Goal: Task Accomplishment & Management: Use online tool/utility

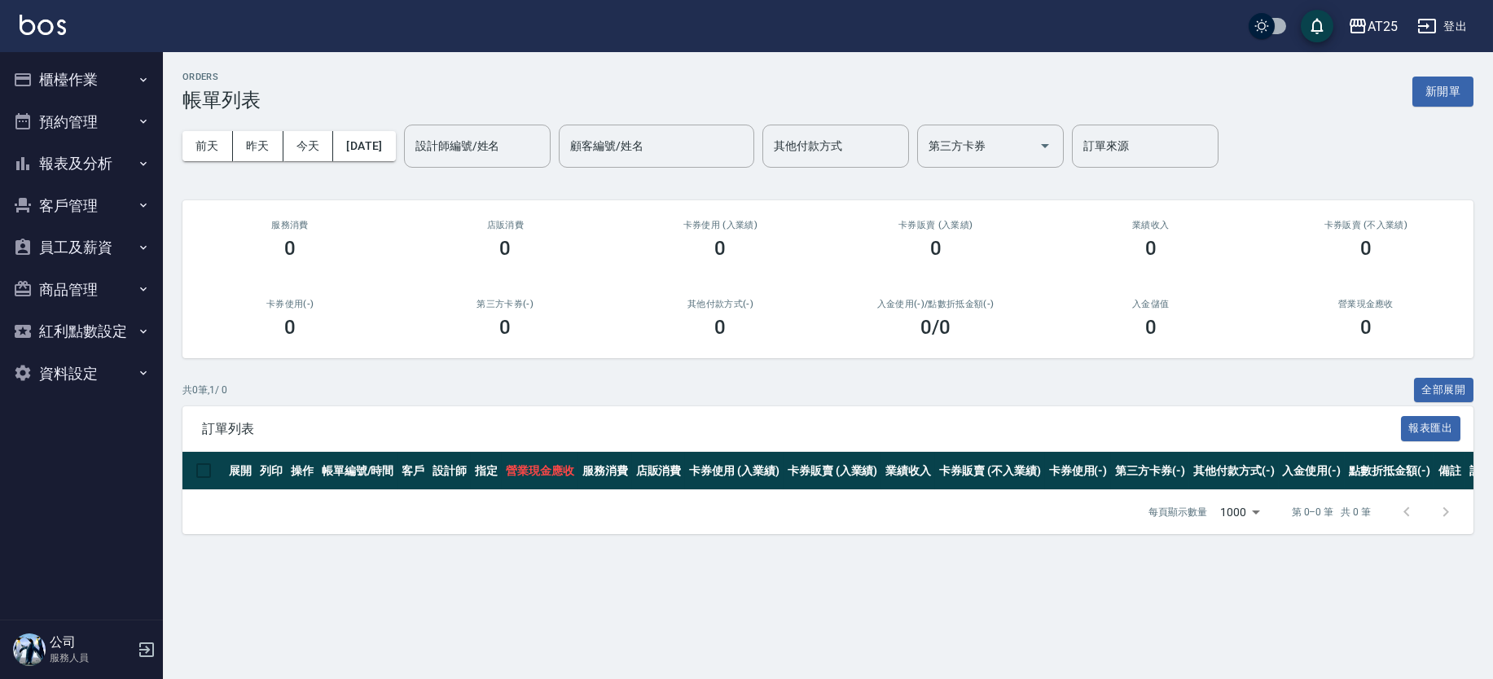
click at [108, 71] on button "櫃檯作業" at bounding box center [82, 80] width 150 height 42
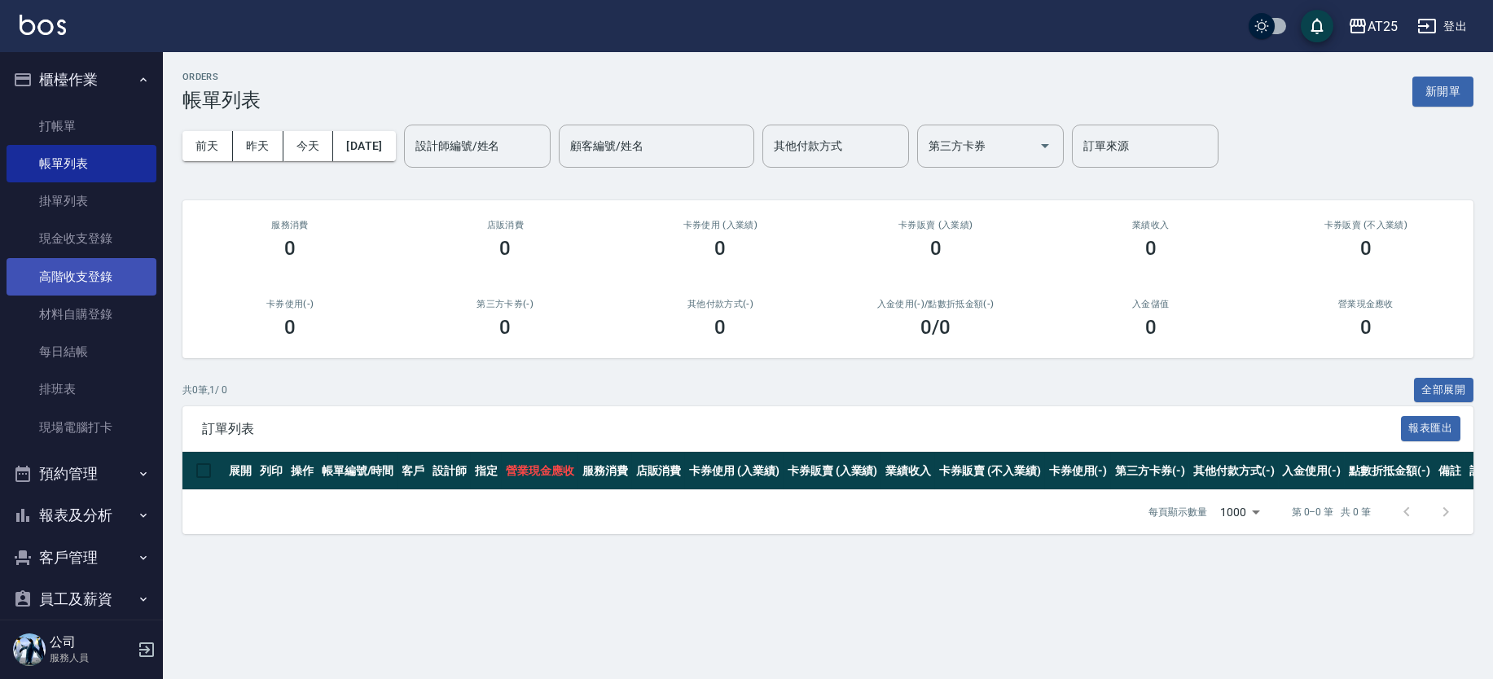
drag, startPoint x: 140, startPoint y: 306, endPoint x: 125, endPoint y: 275, distance: 34.6
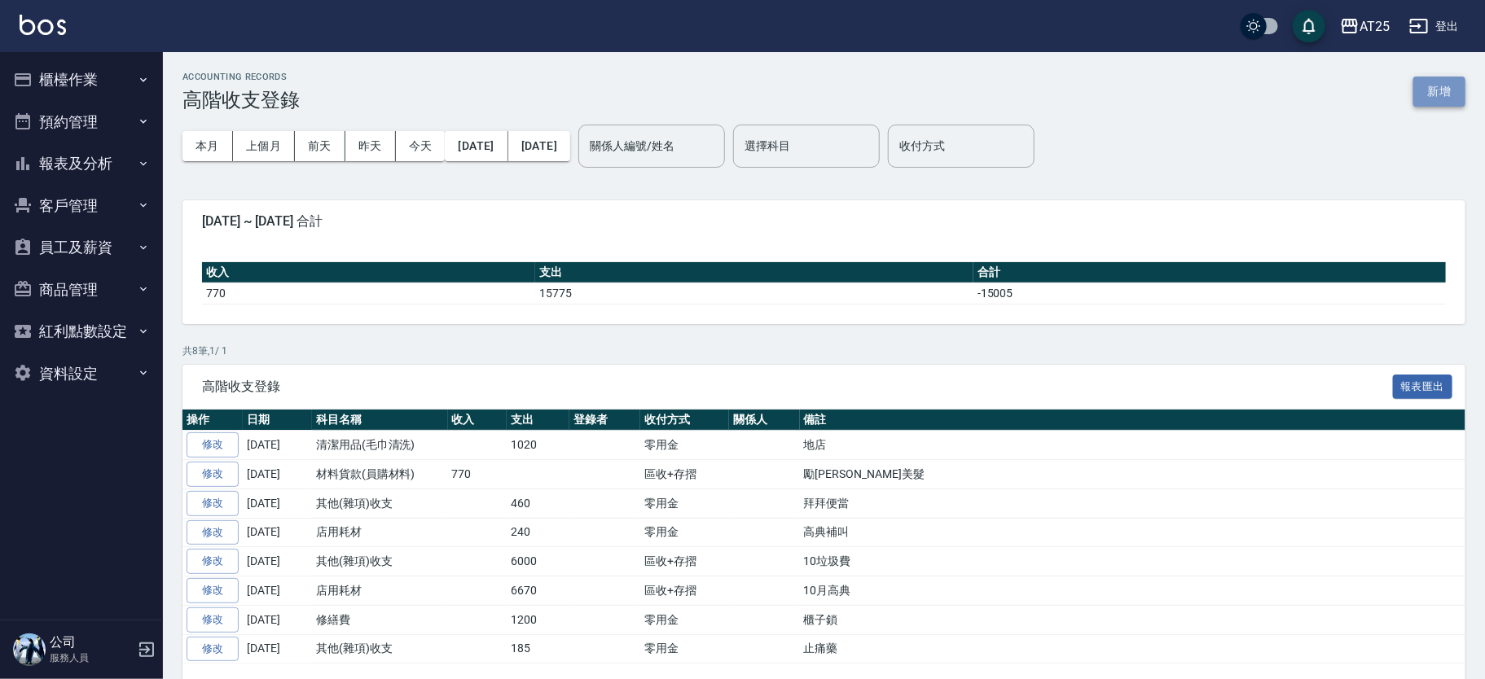
click at [1440, 85] on button "新增" at bounding box center [1439, 92] width 52 height 30
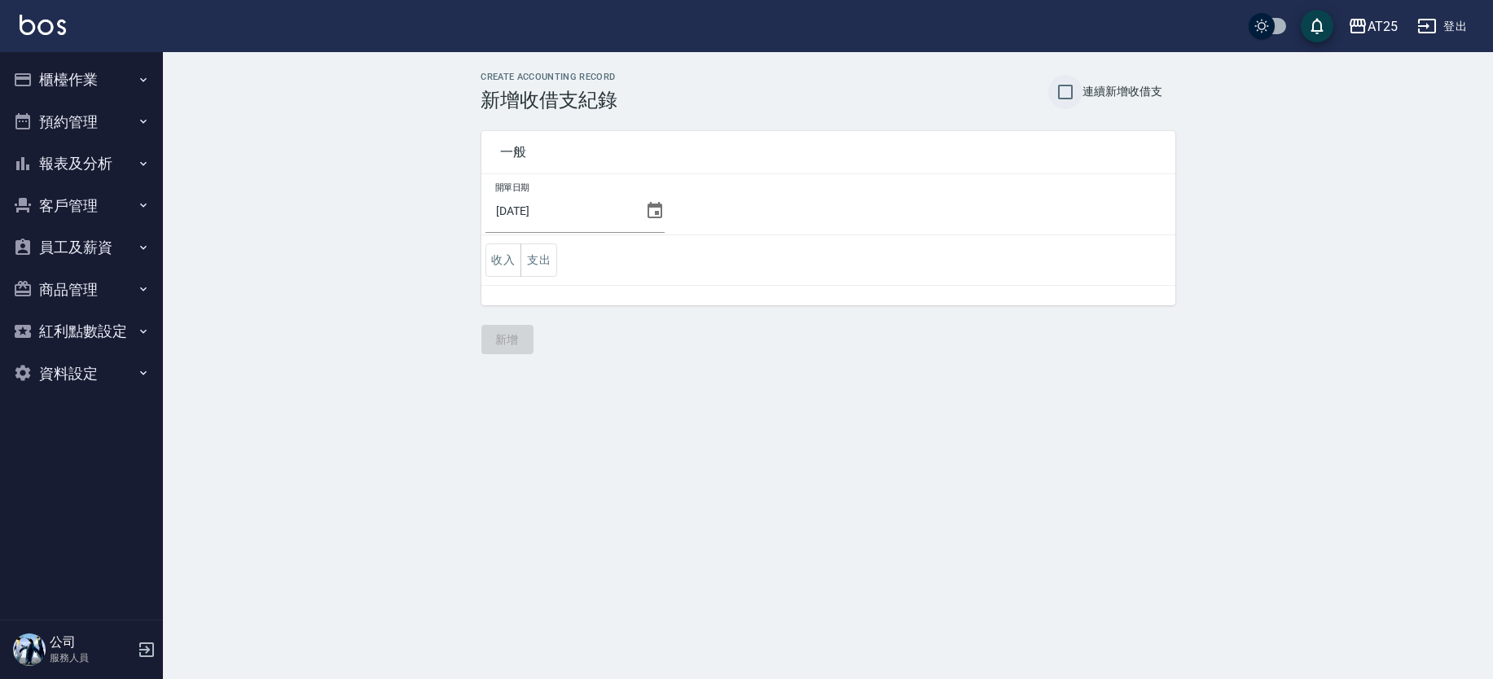
click at [1075, 93] on input "連續新增收借支" at bounding box center [1066, 92] width 34 height 34
checkbox input "true"
click at [645, 210] on icon at bounding box center [655, 211] width 20 height 20
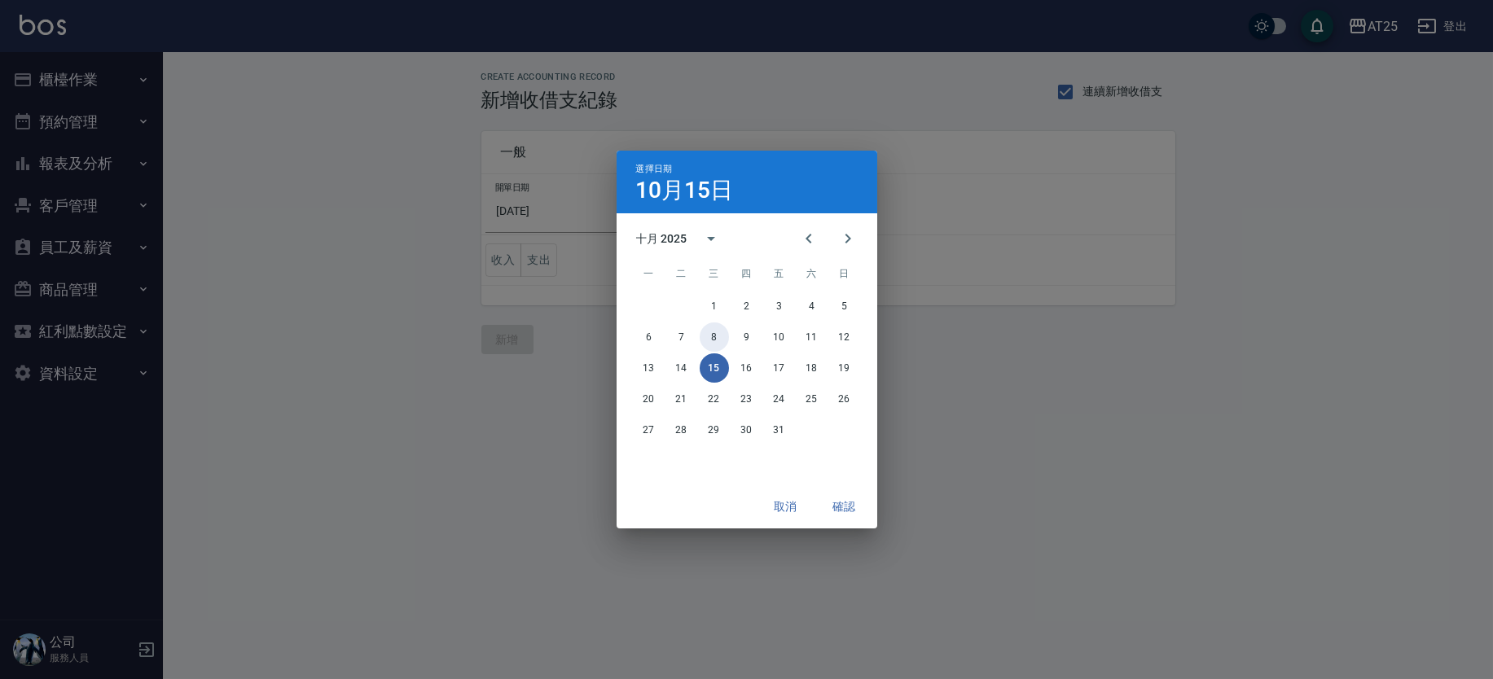
drag, startPoint x: 710, startPoint y: 332, endPoint x: 623, endPoint y: 301, distance: 91.7
click at [710, 332] on button "8" at bounding box center [714, 337] width 29 height 29
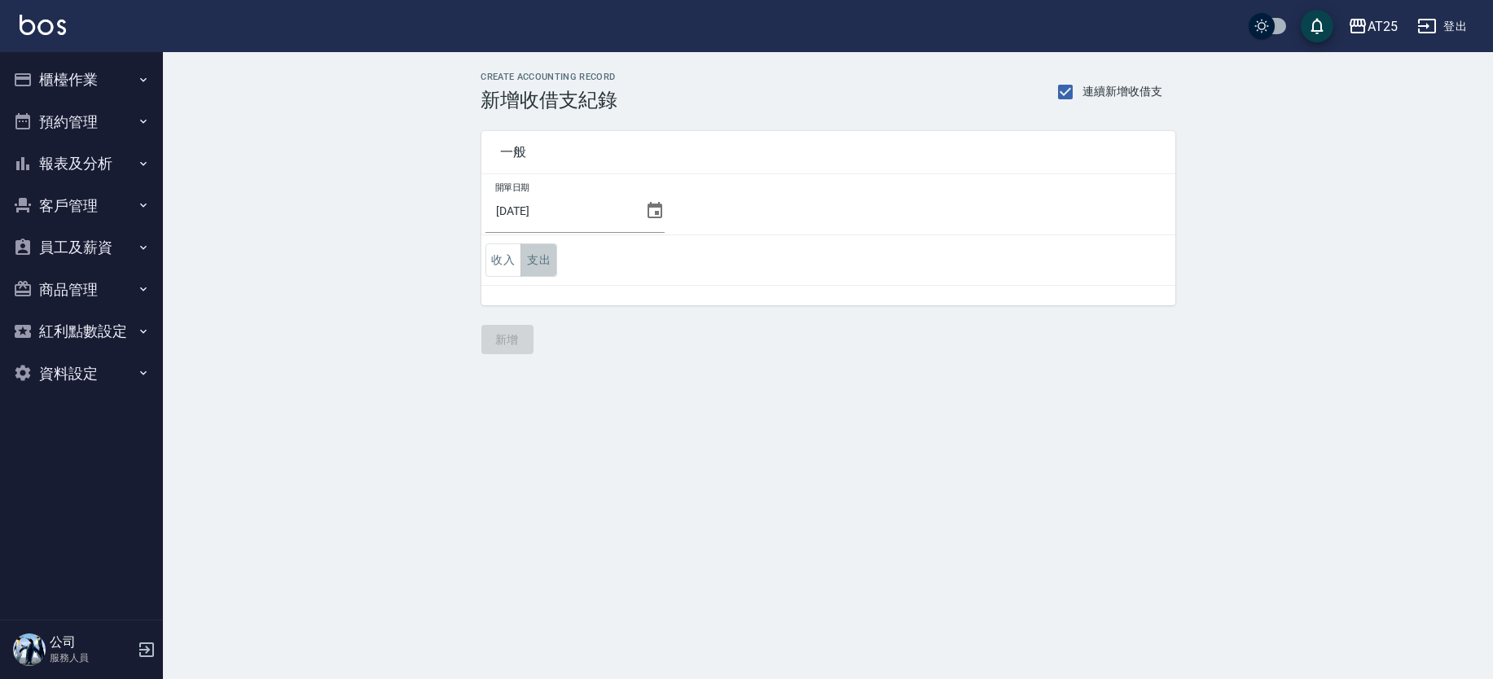
click at [546, 251] on button "支出" at bounding box center [539, 260] width 37 height 33
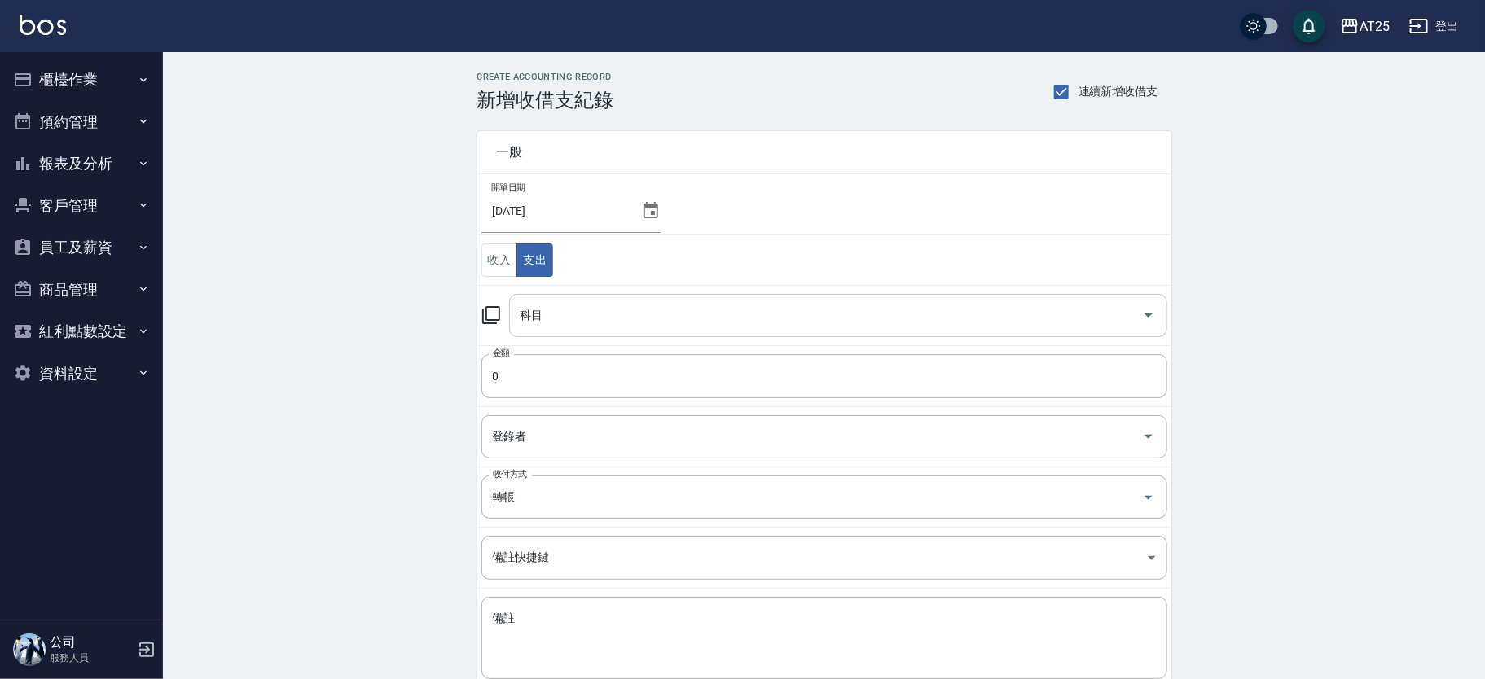
click at [657, 309] on input "科目" at bounding box center [826, 315] width 619 height 29
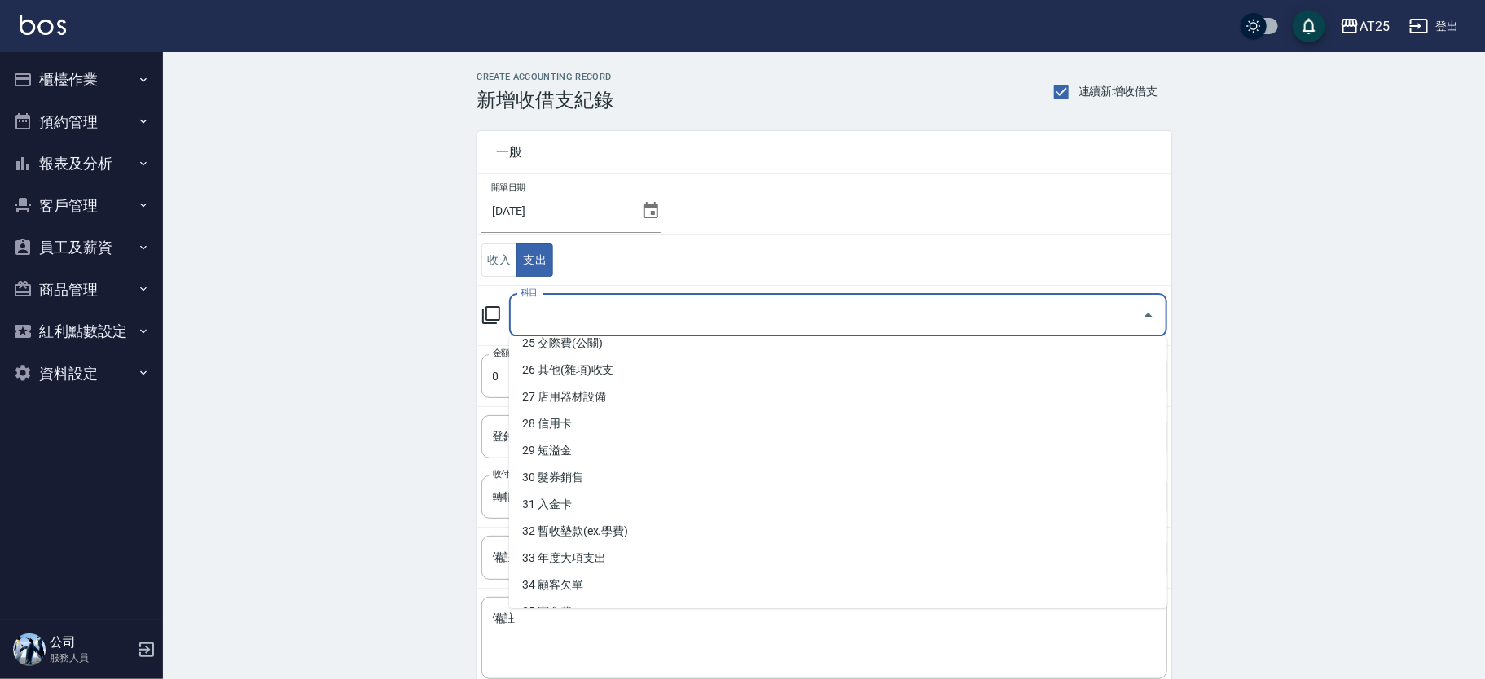
scroll to position [816, 0]
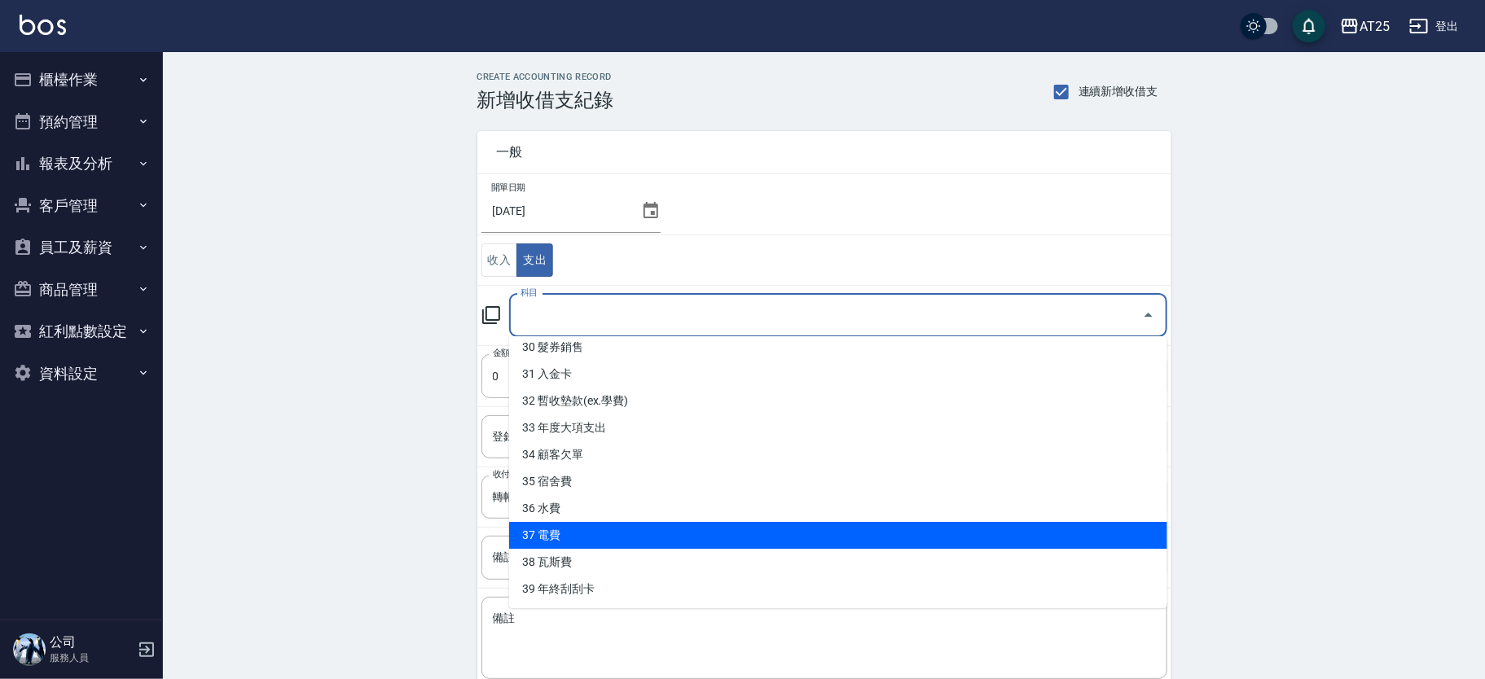
click at [914, 540] on li "37 電費" at bounding box center [838, 535] width 658 height 27
type input "37 電費"
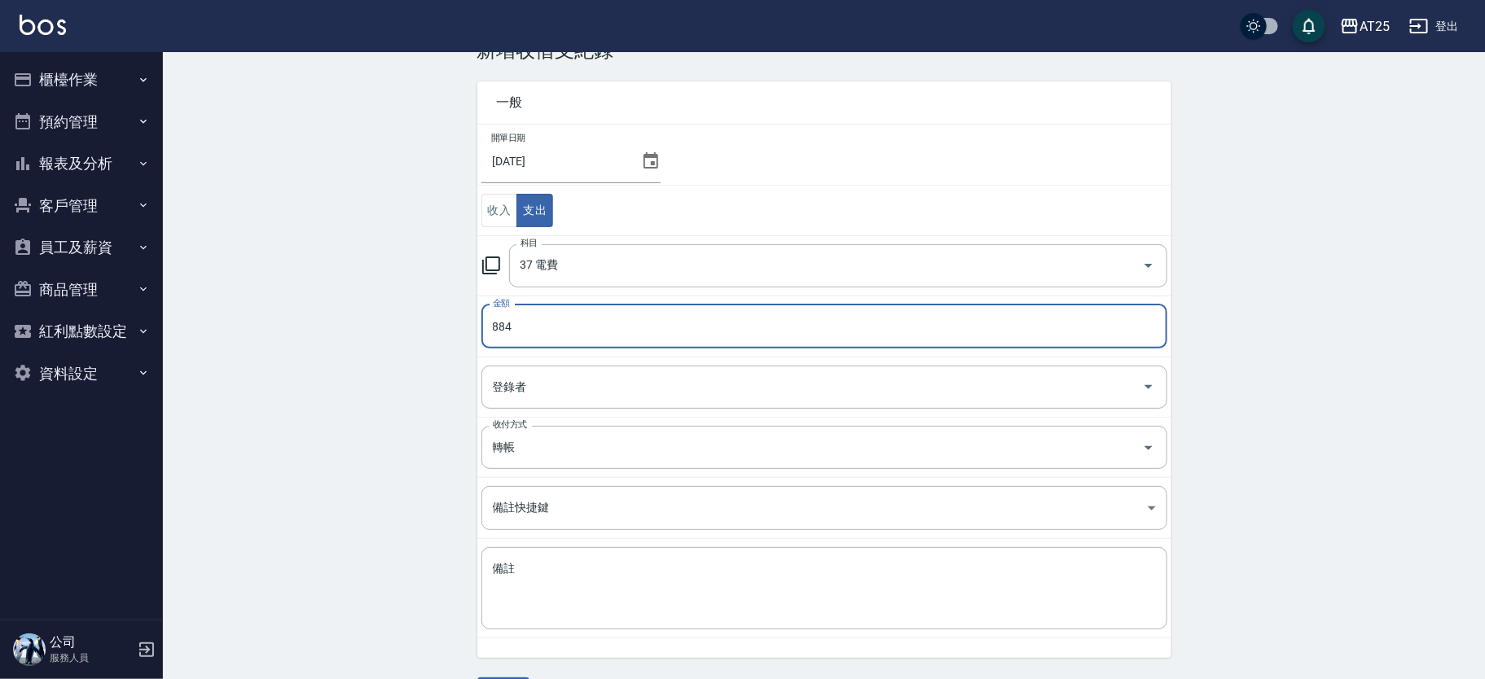
scroll to position [97, 0]
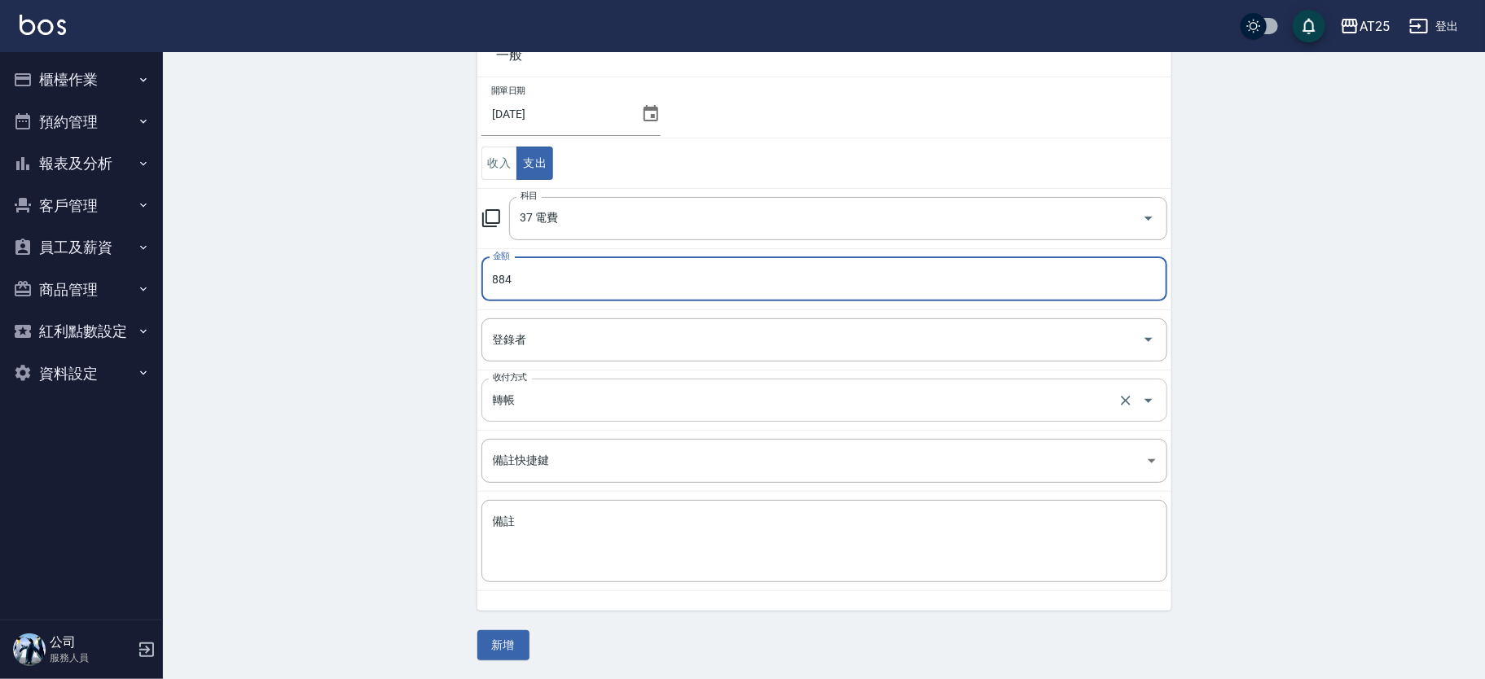
type input "884"
click at [523, 396] on input "轉帳" at bounding box center [802, 400] width 626 height 29
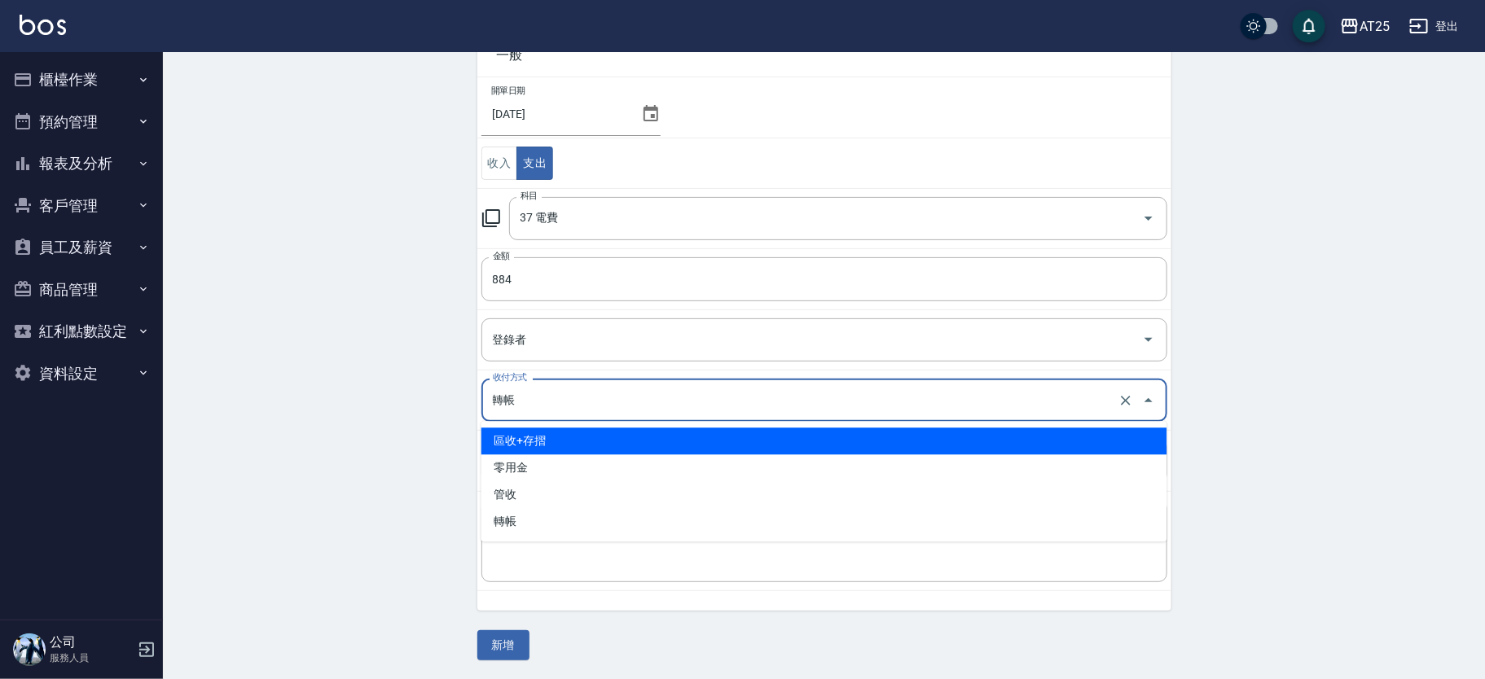
click at [547, 444] on li "區收+存摺" at bounding box center [824, 441] width 686 height 27
type input "區收+存摺"
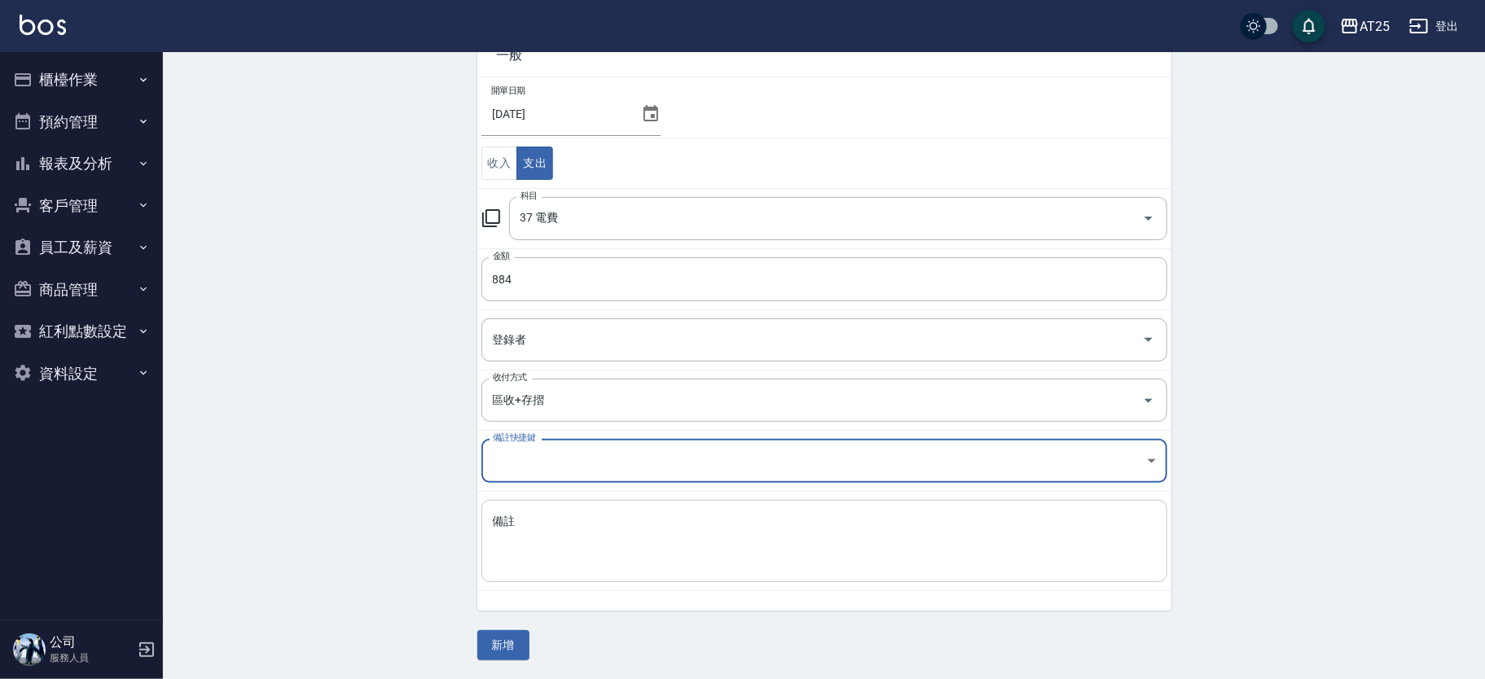
click at [597, 548] on textarea "備註" at bounding box center [824, 541] width 663 height 55
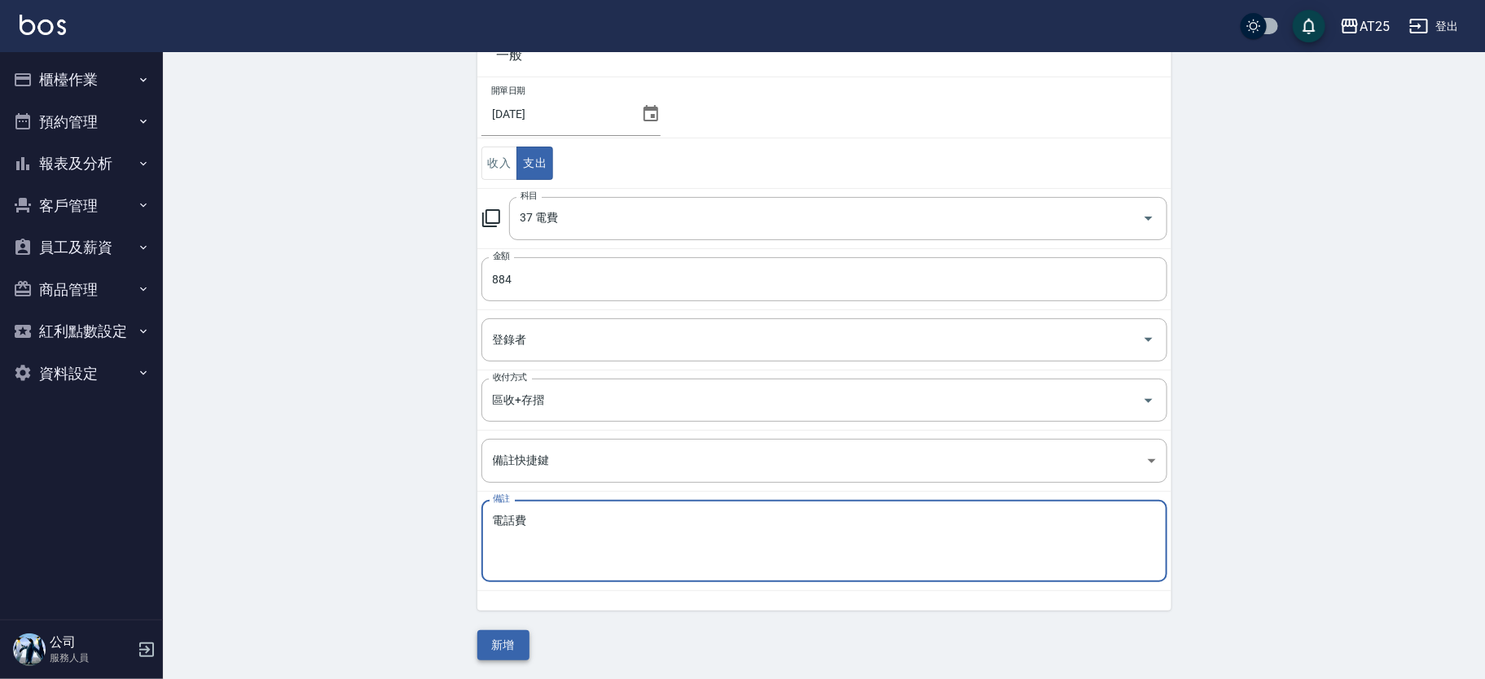
type textarea "電話費"
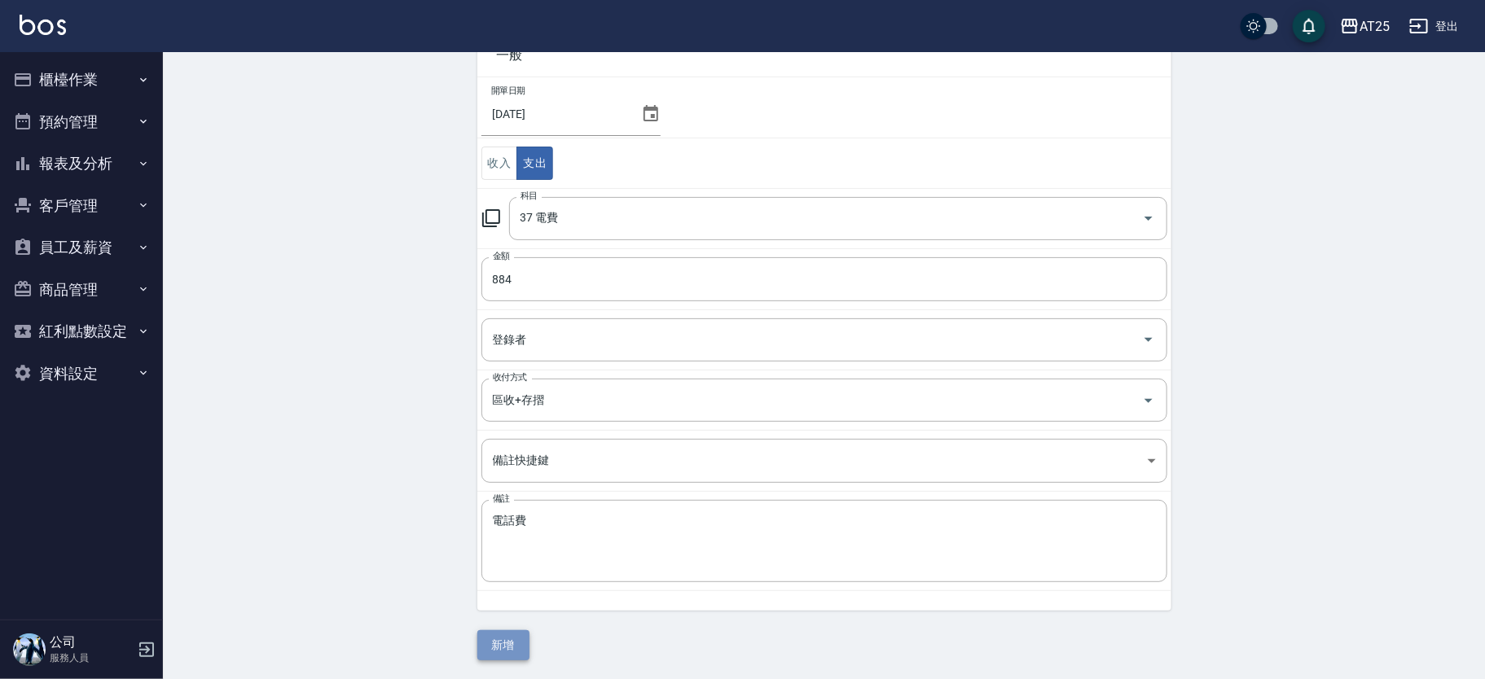
click at [508, 645] on button "新增" at bounding box center [503, 646] width 52 height 30
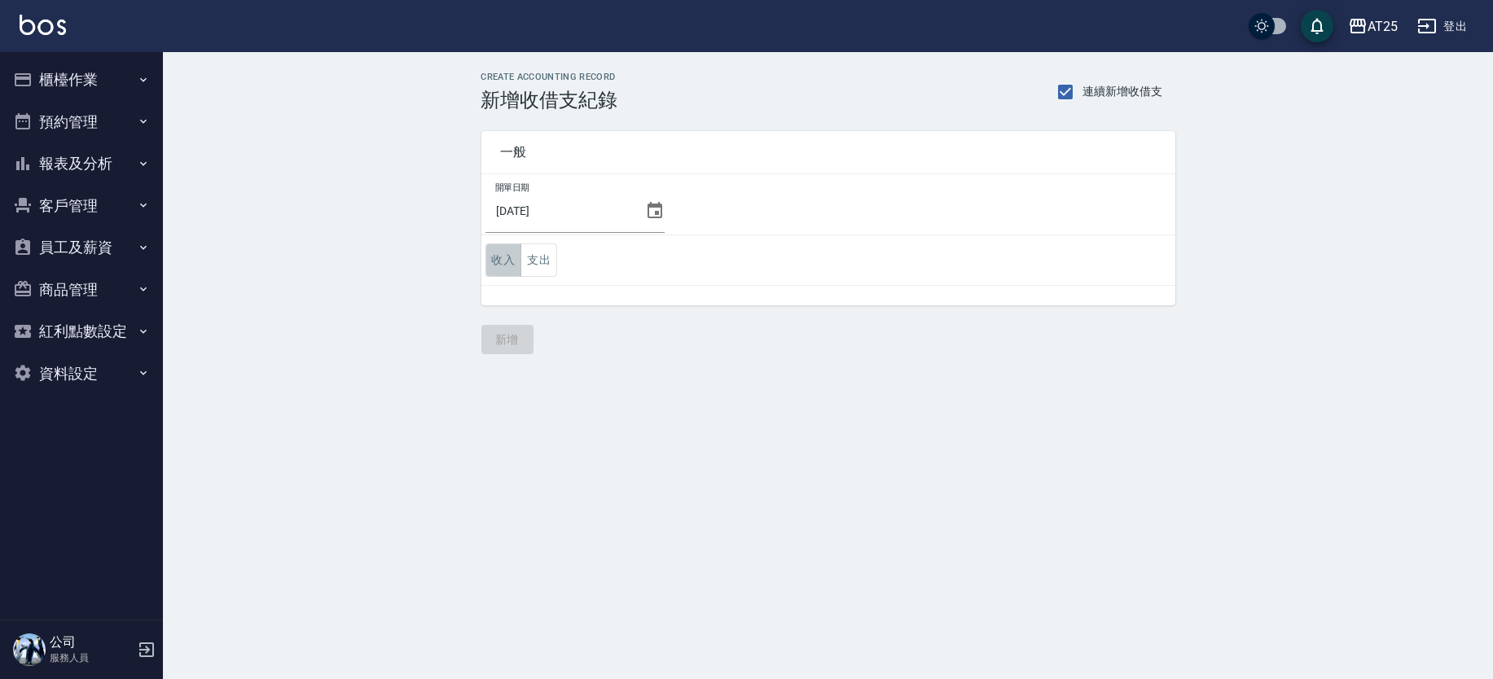
click at [501, 257] on button "收入" at bounding box center [504, 260] width 37 height 33
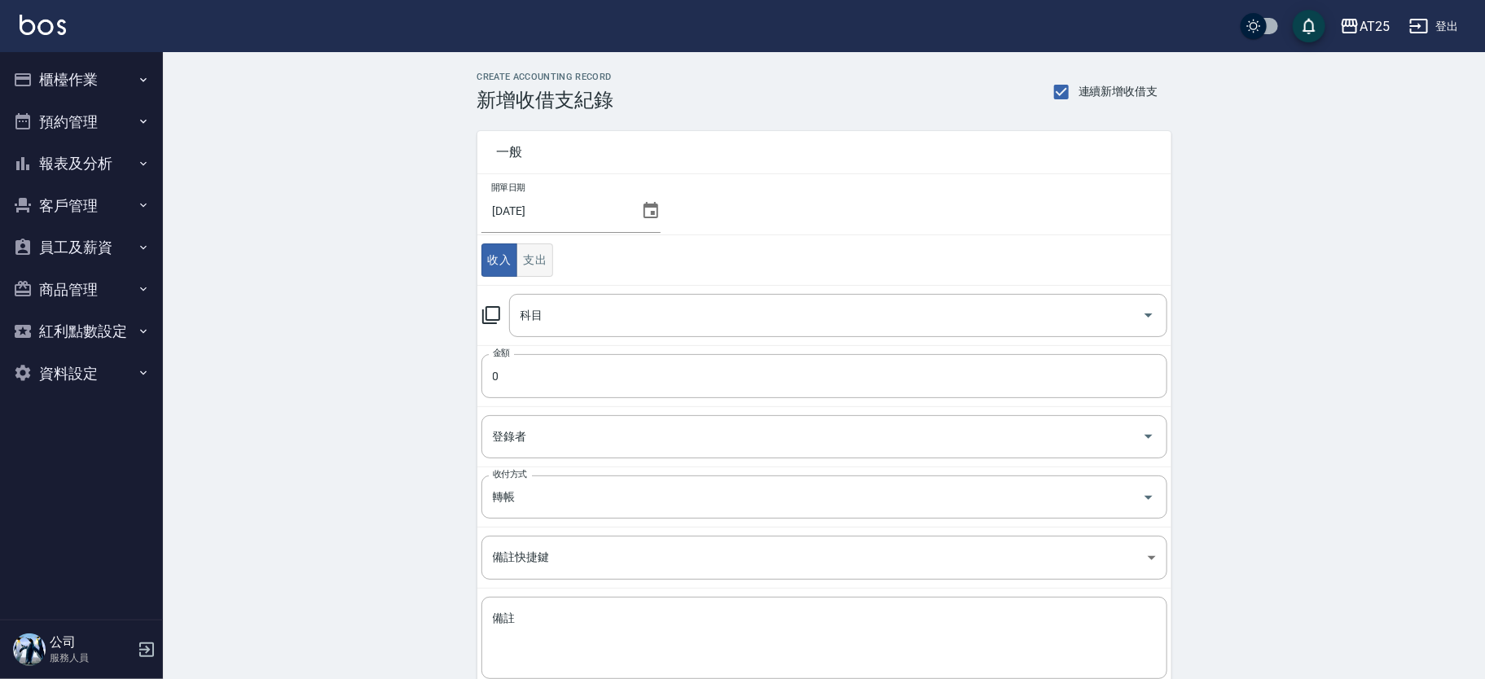
click at [587, 327] on input "科目" at bounding box center [826, 315] width 619 height 29
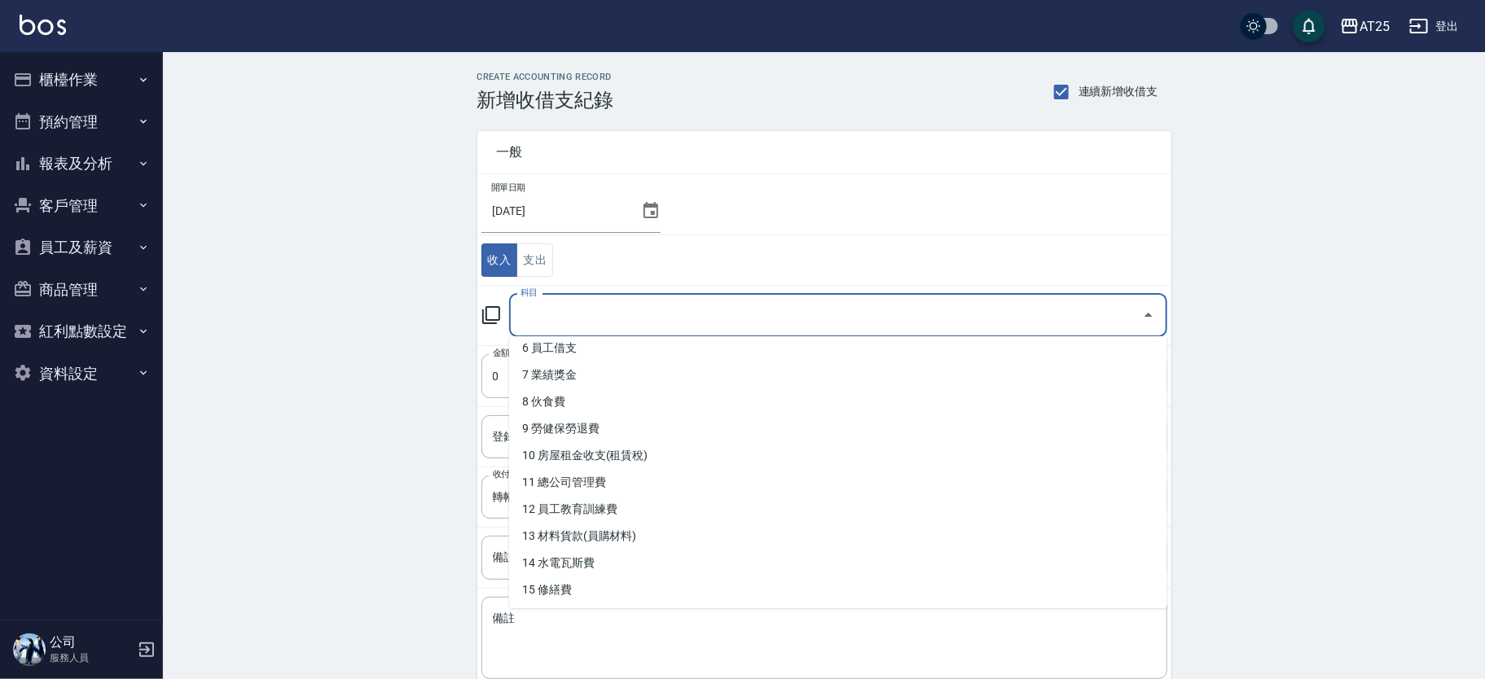
scroll to position [213, 0]
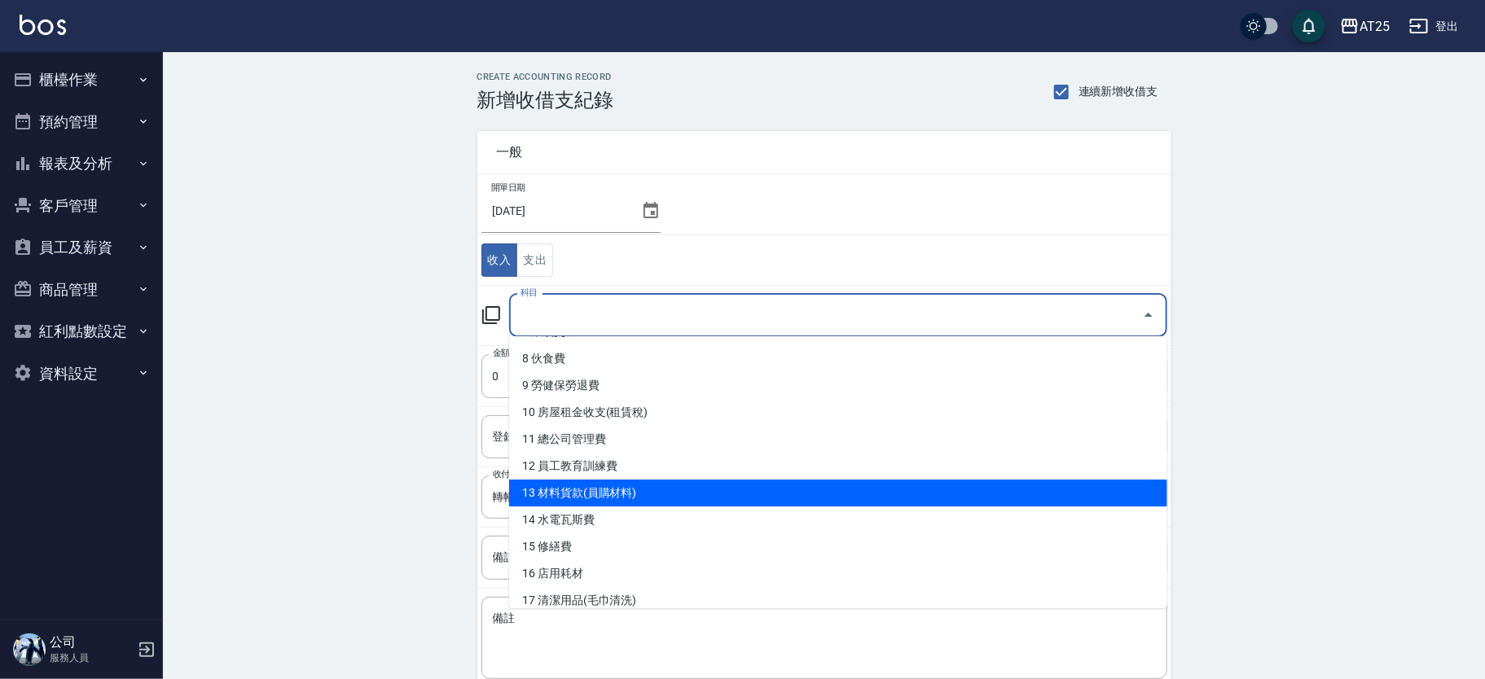
click at [983, 483] on li "13 材料貨款(員購材料)" at bounding box center [838, 493] width 658 height 27
type input "13 材料貨款(員購材料)"
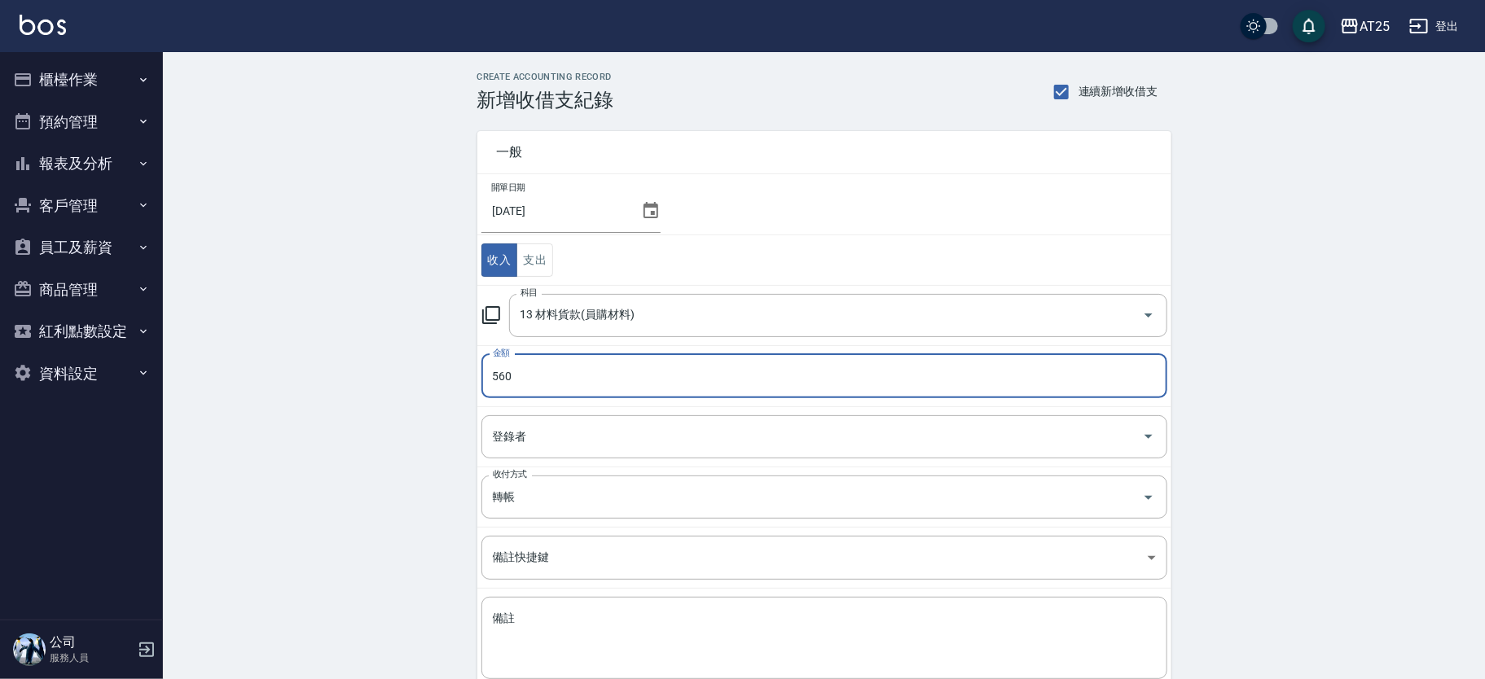
scroll to position [97, 0]
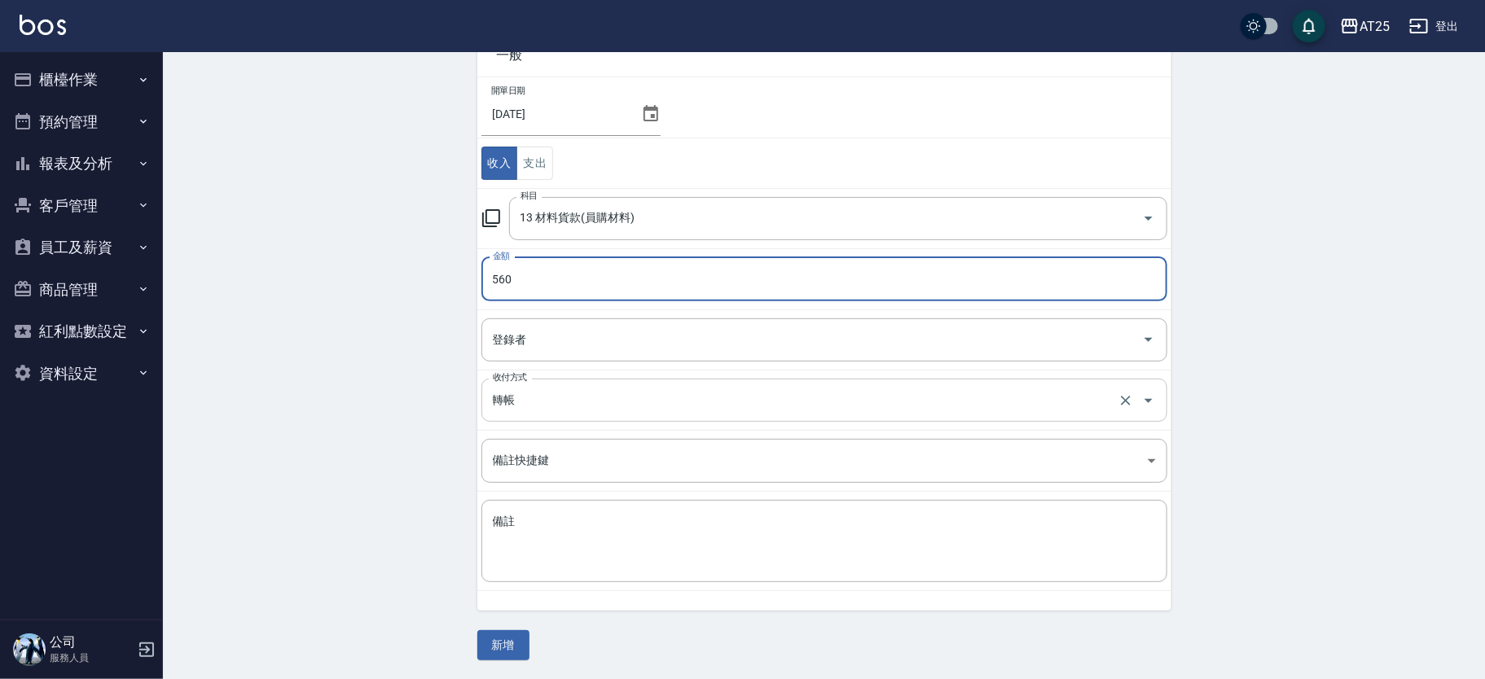
type input "560"
click at [586, 411] on input "轉帳" at bounding box center [802, 400] width 626 height 29
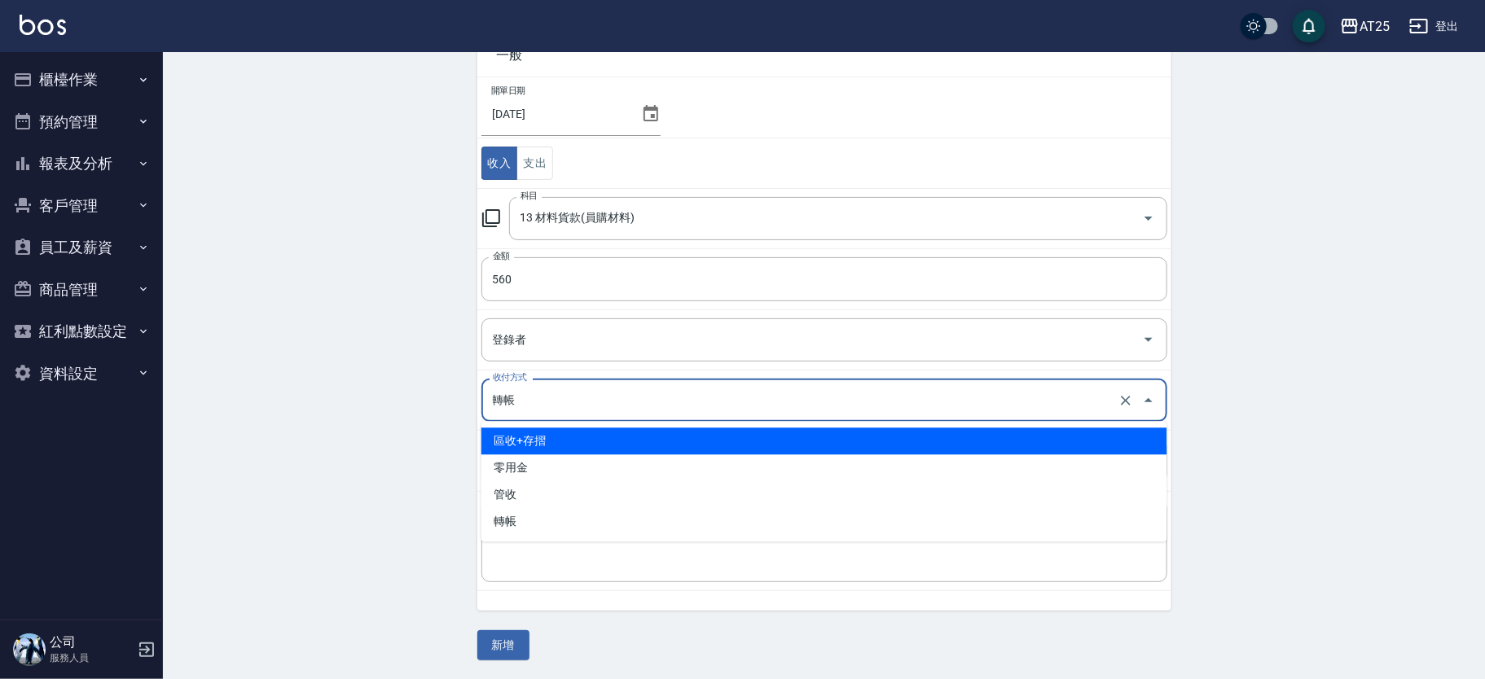
click at [575, 436] on li "區收+存摺" at bounding box center [824, 441] width 686 height 27
type input "區收+存摺"
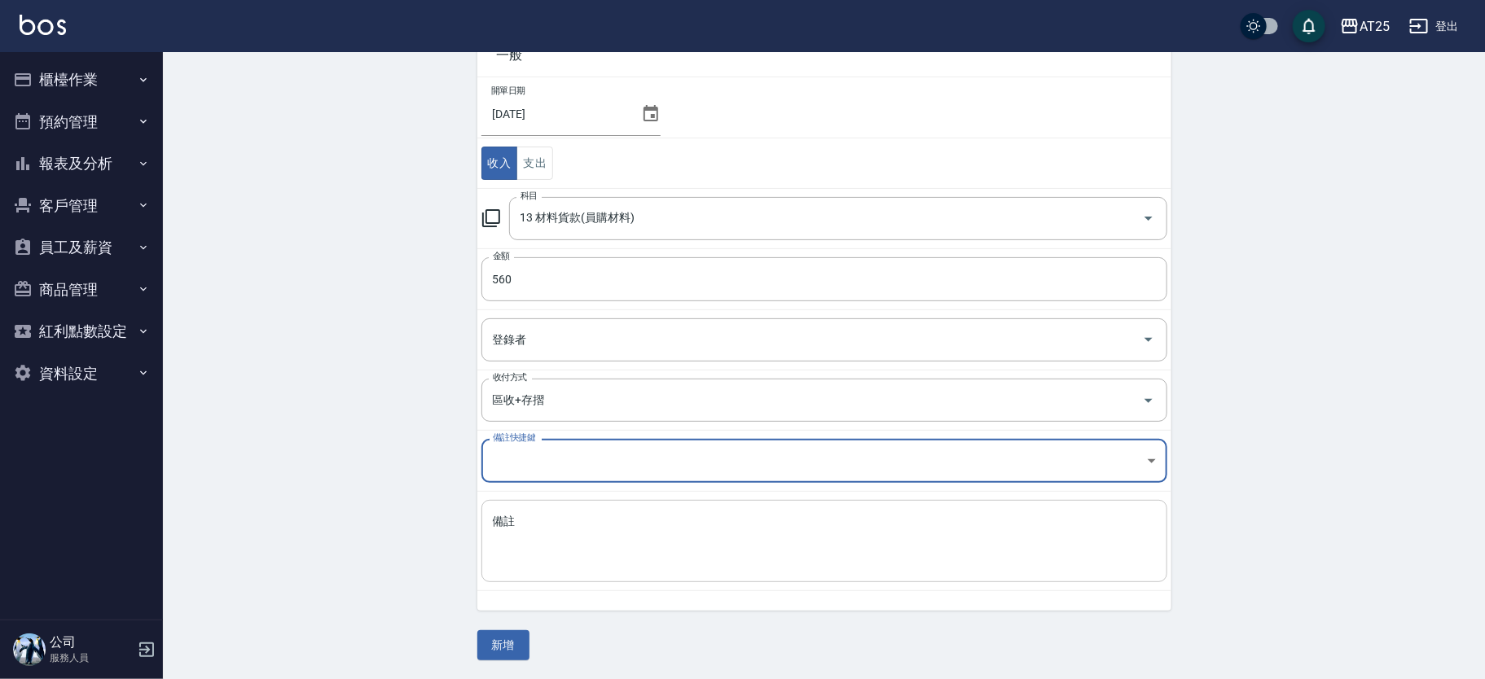
click at [551, 528] on textarea "備註" at bounding box center [824, 541] width 663 height 55
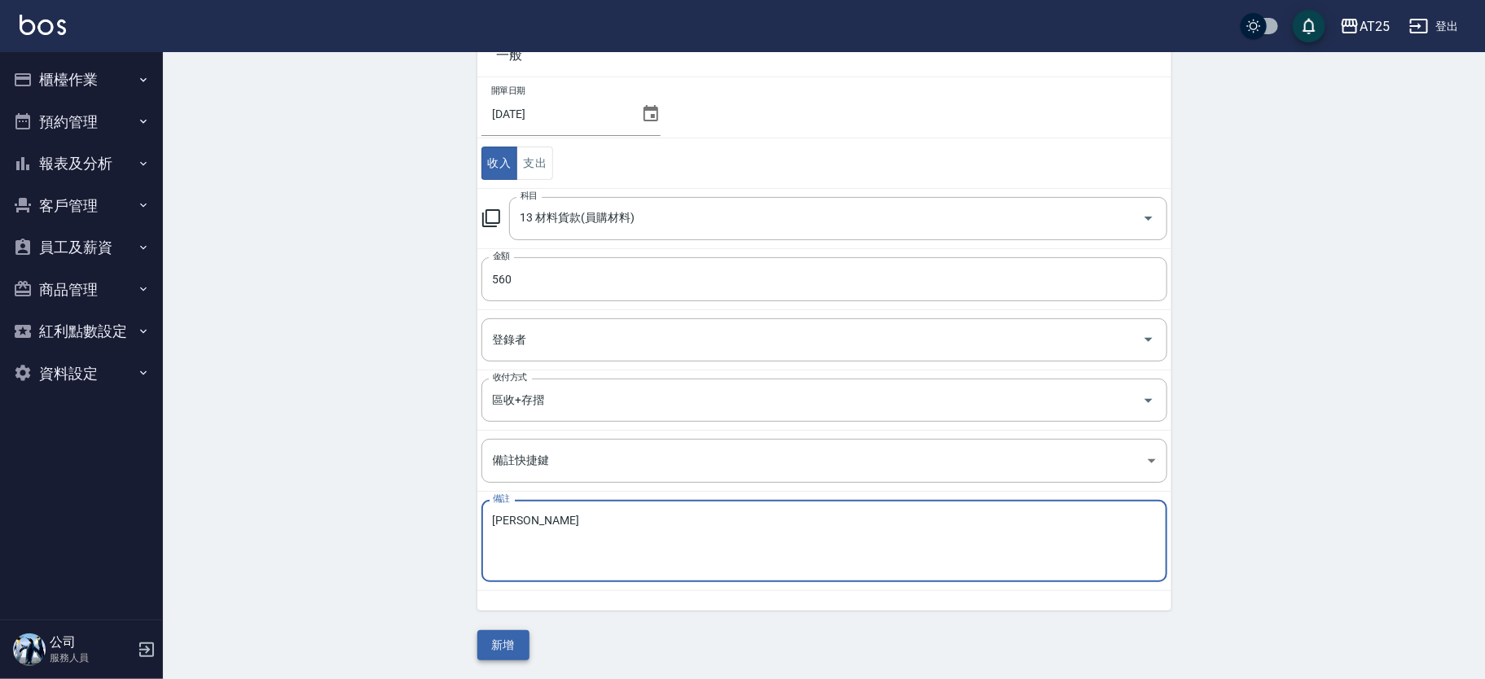
type textarea "凱傑"
click at [518, 638] on button "新增" at bounding box center [503, 646] width 52 height 30
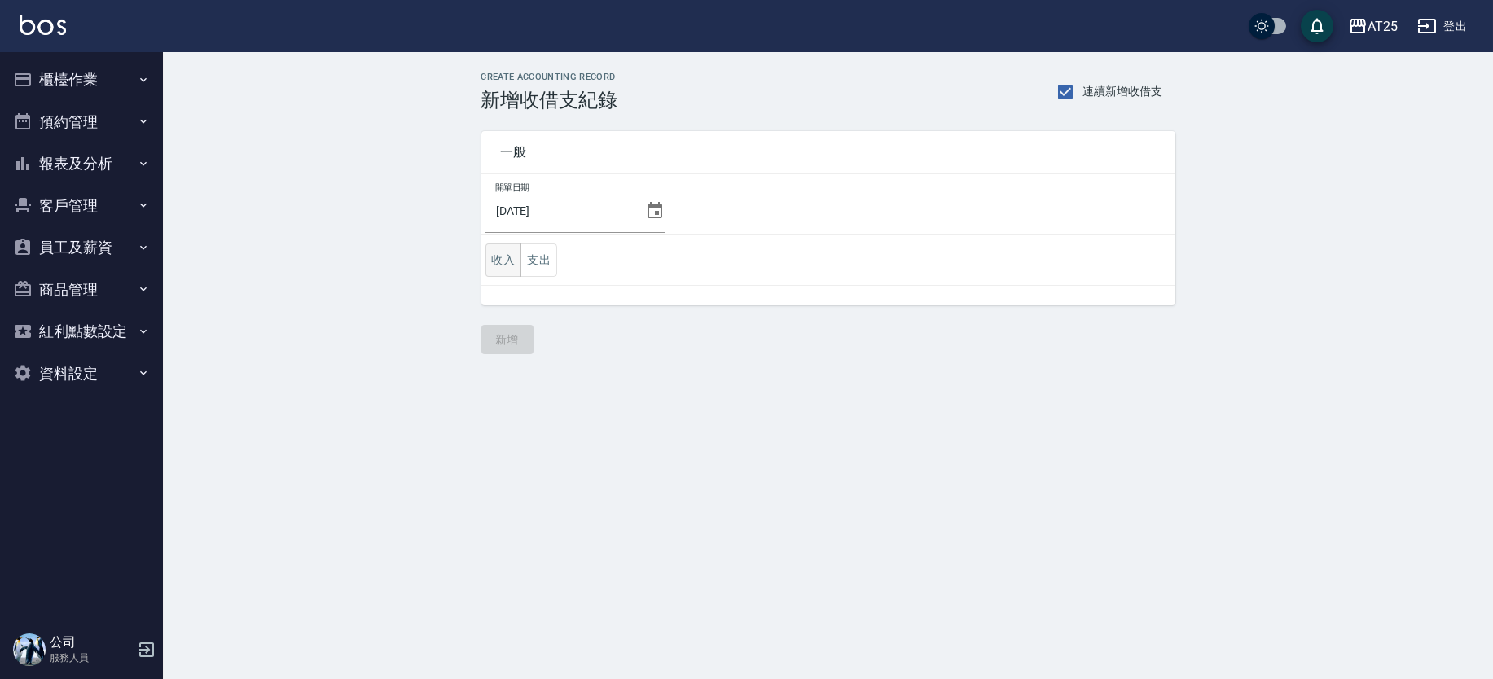
click at [491, 252] on button "收入" at bounding box center [504, 260] width 37 height 33
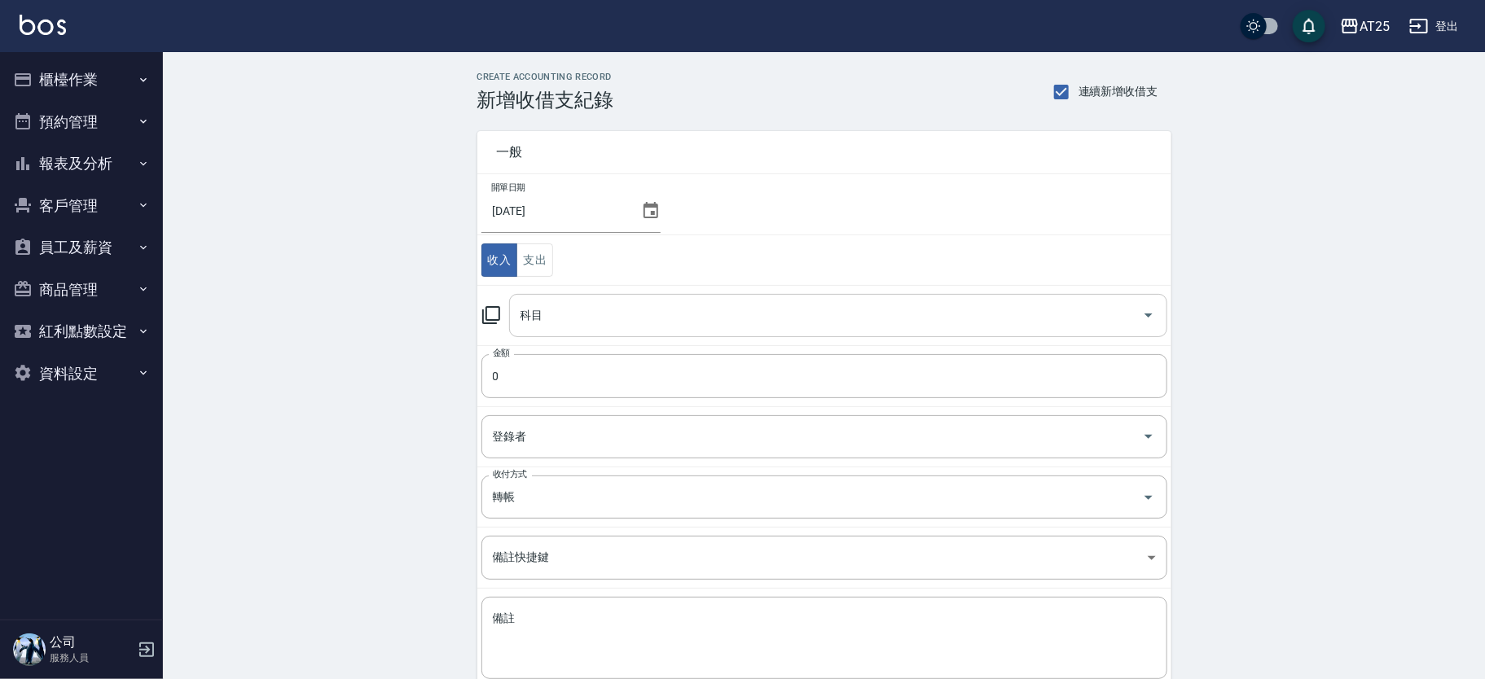
click at [550, 311] on input "科目" at bounding box center [826, 315] width 619 height 29
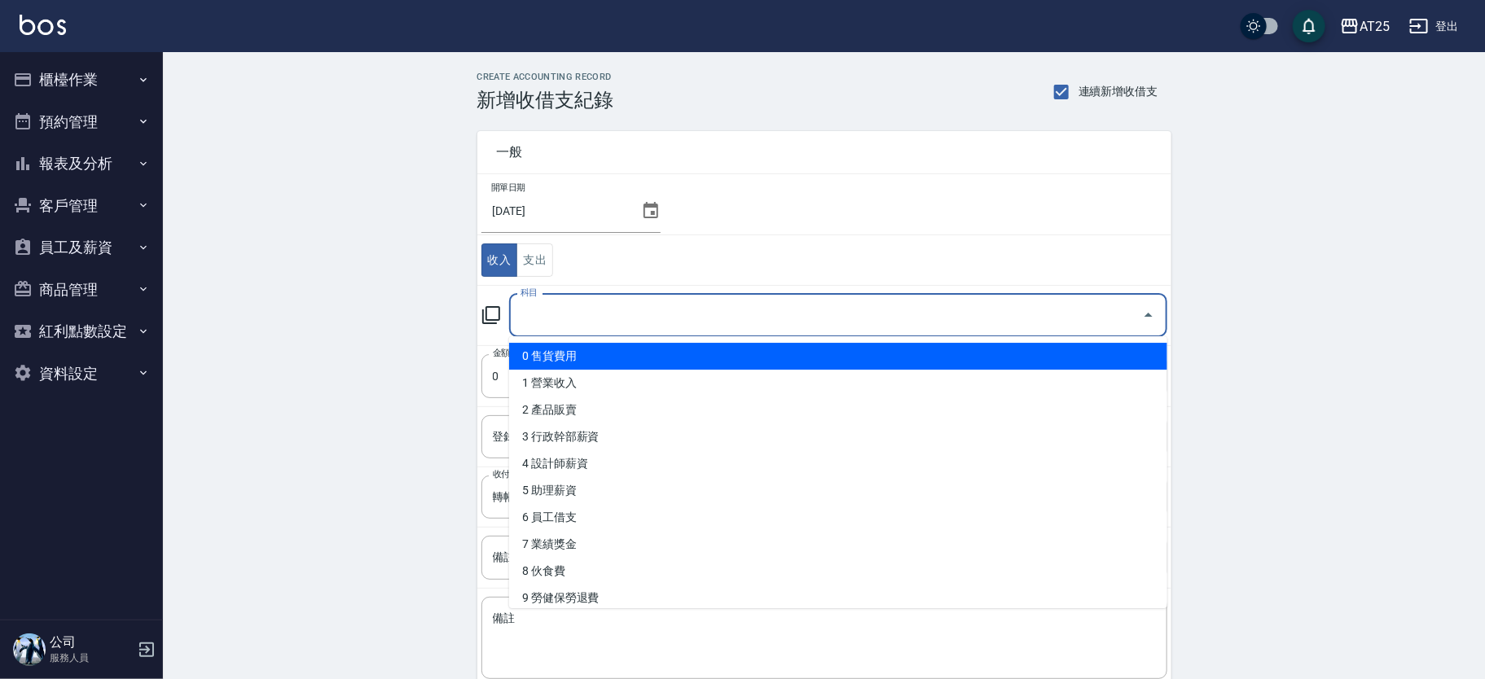
scroll to position [224, 0]
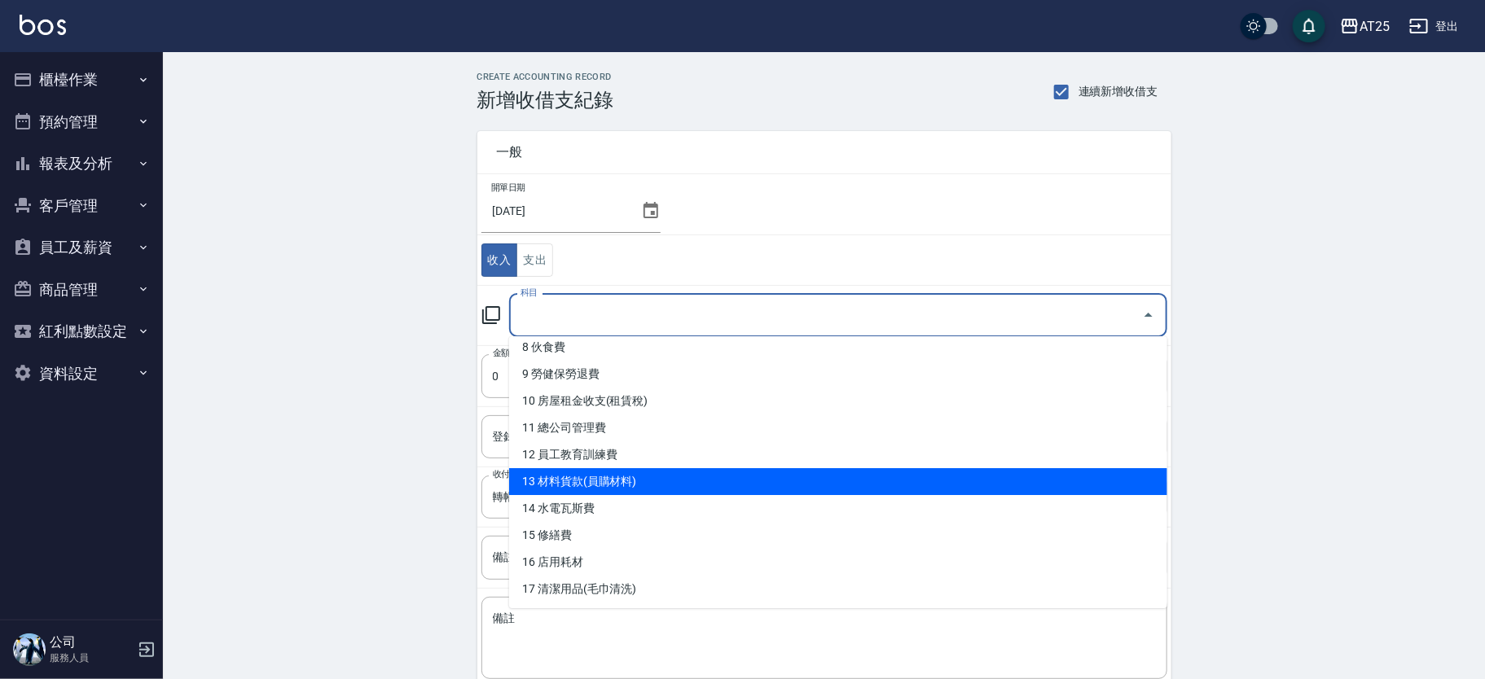
click at [905, 479] on li "13 材料貨款(員購材料)" at bounding box center [838, 481] width 658 height 27
type input "13 材料貨款(員購材料)"
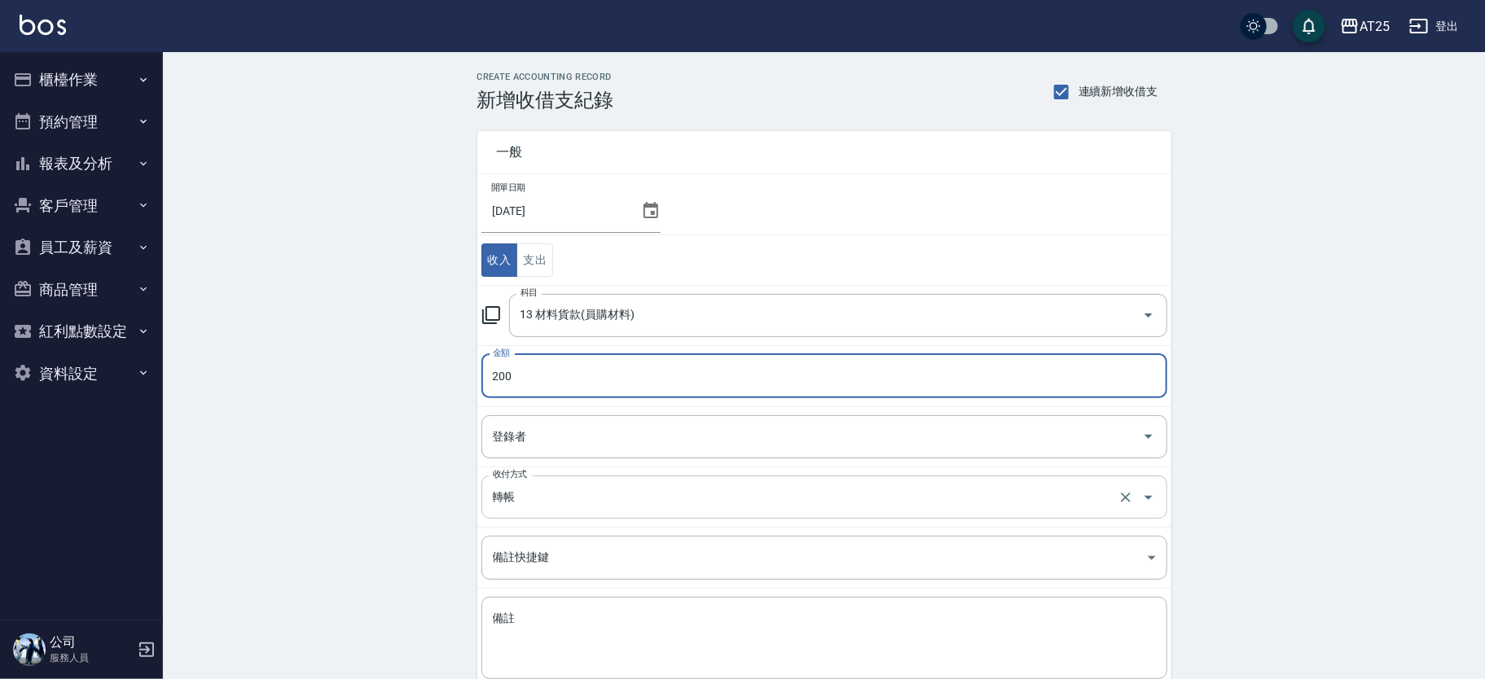
scroll to position [68, 0]
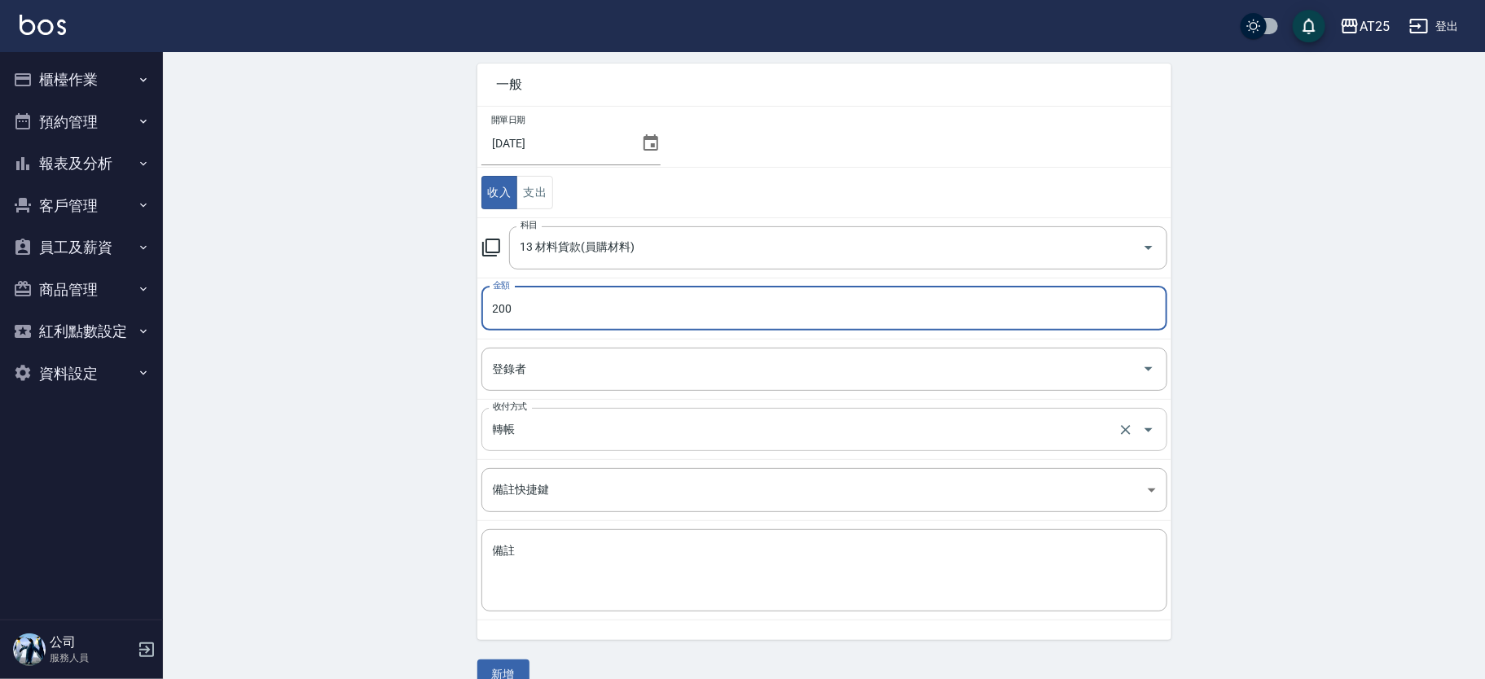
type input "200"
click at [514, 424] on input "轉帳" at bounding box center [802, 429] width 626 height 29
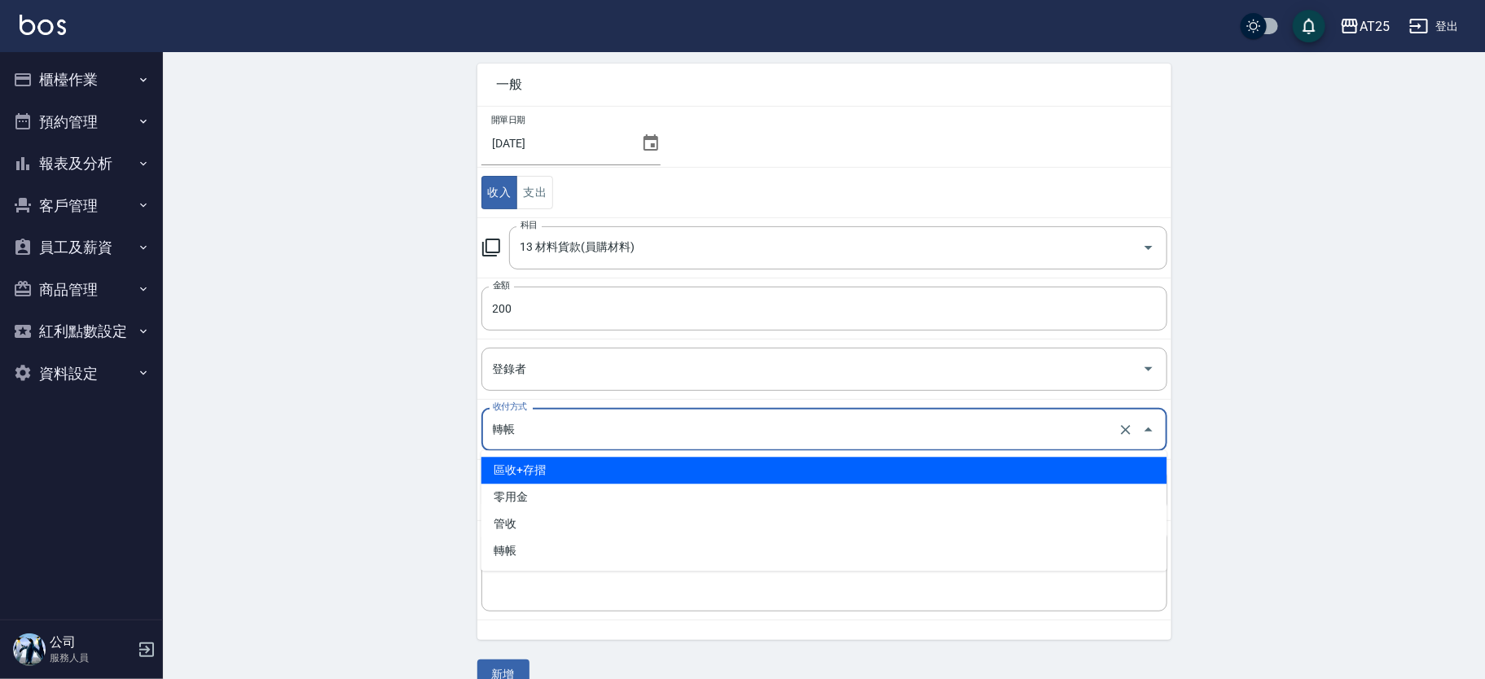
click at [556, 463] on li "區收+存摺" at bounding box center [824, 470] width 686 height 27
type input "區收+存摺"
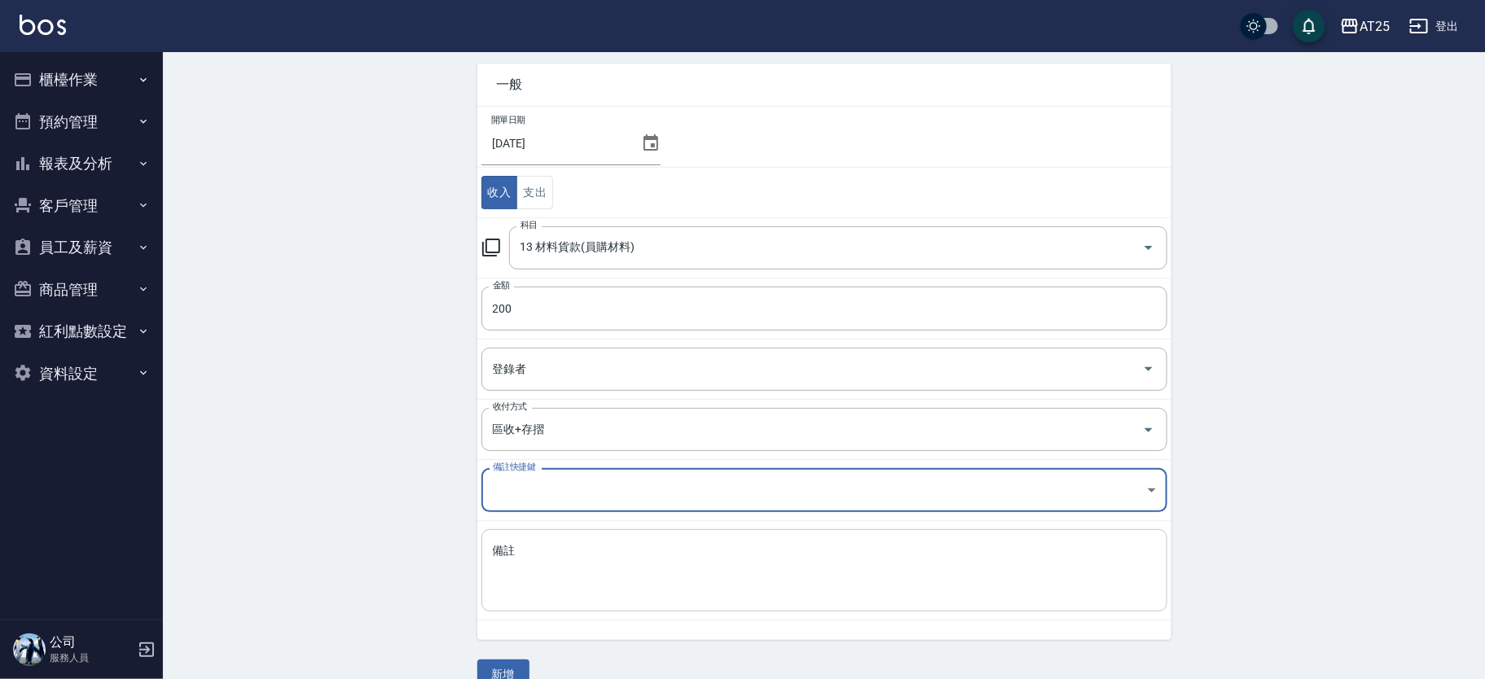
click at [537, 568] on textarea "備註" at bounding box center [824, 570] width 663 height 55
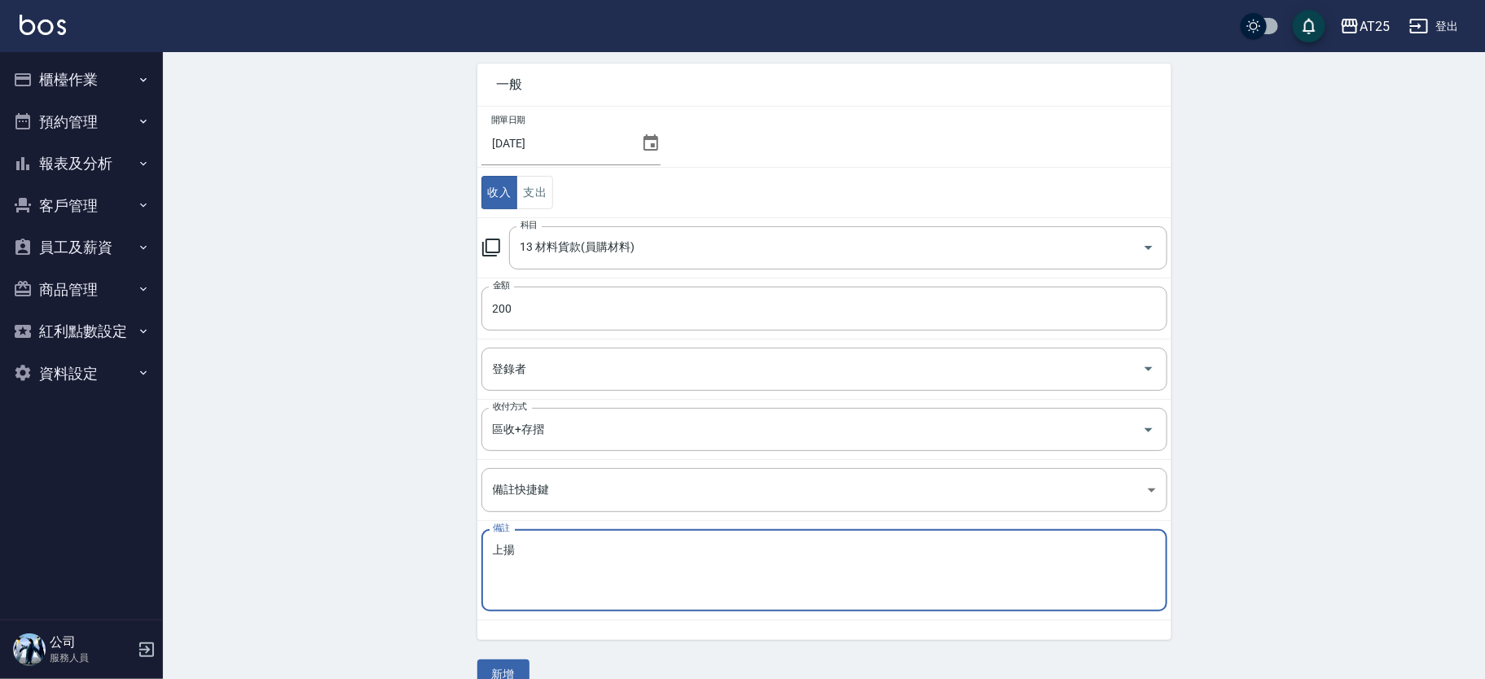
scroll to position [97, 0]
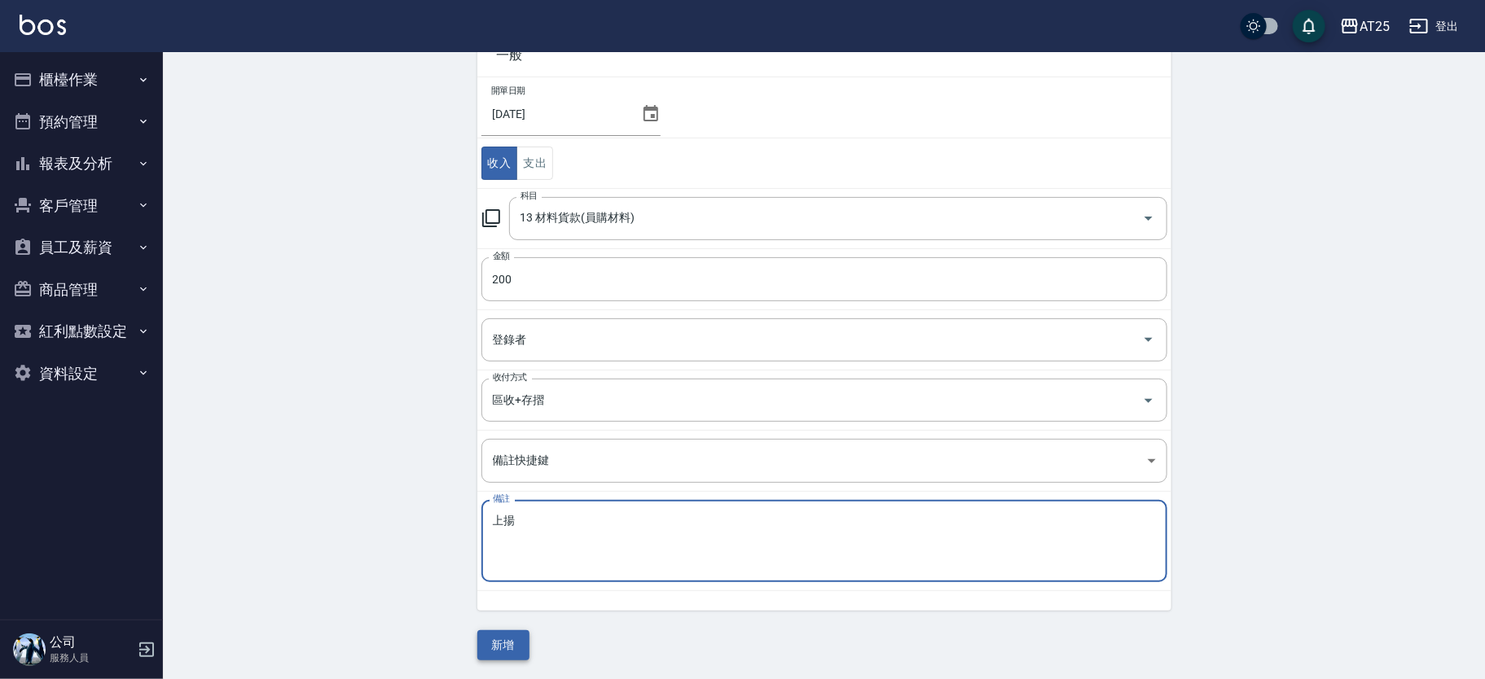
type textarea "上揚"
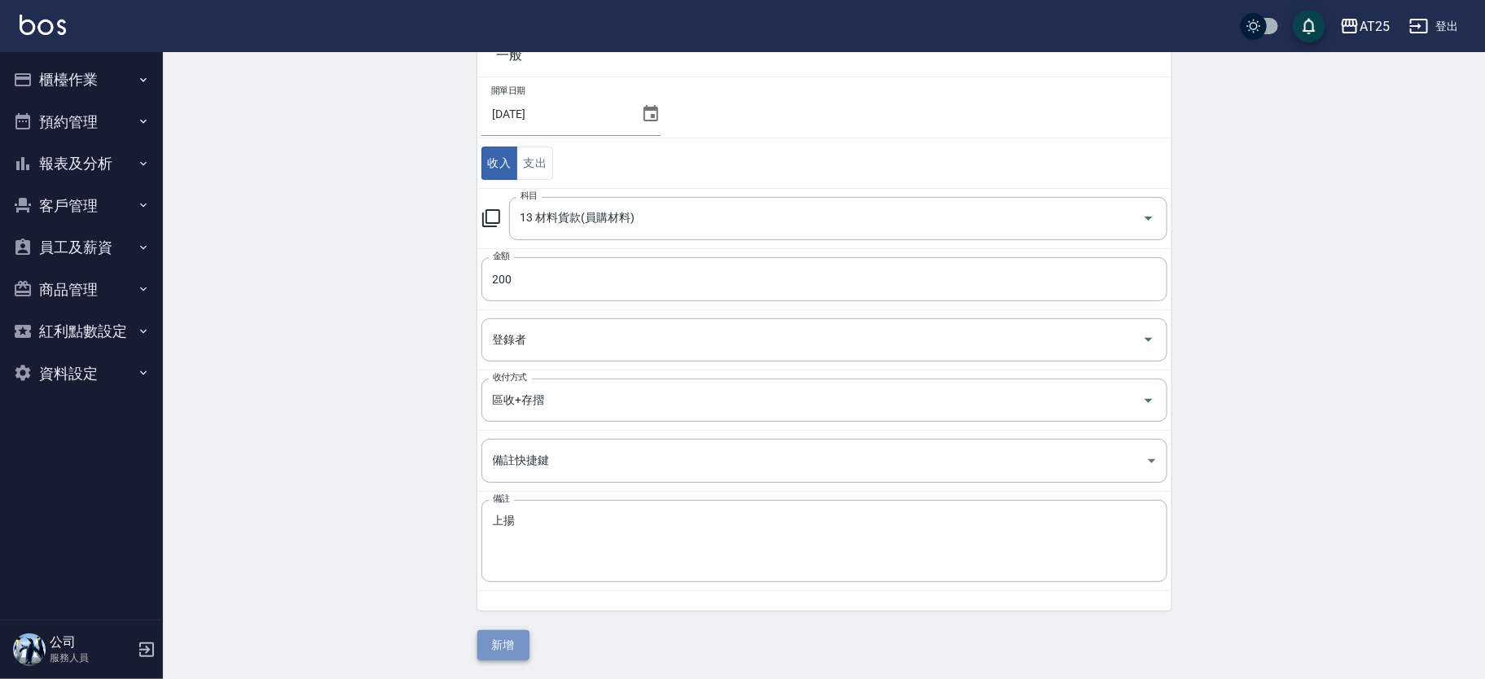
click at [508, 640] on button "新增" at bounding box center [503, 646] width 52 height 30
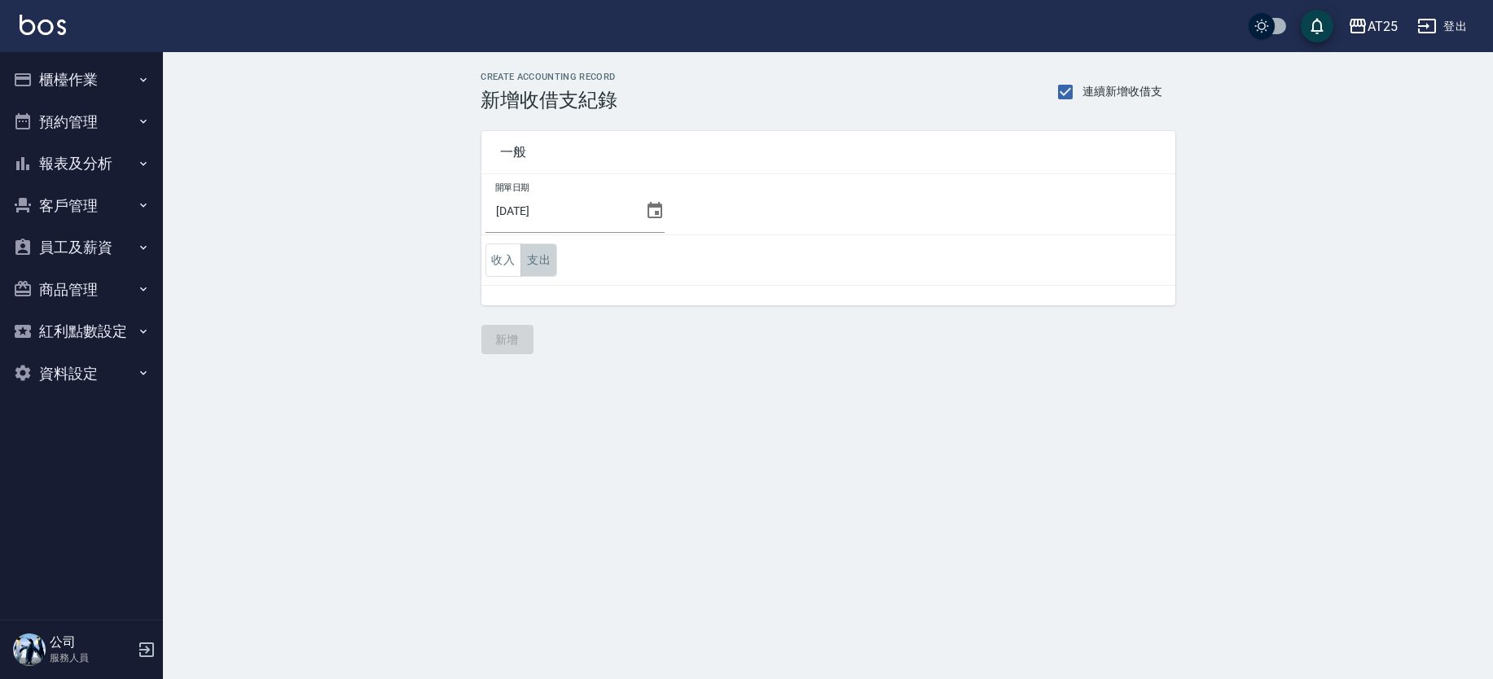
drag, startPoint x: 530, startPoint y: 253, endPoint x: 568, endPoint y: 278, distance: 45.2
click at [534, 251] on button "支出" at bounding box center [539, 260] width 37 height 33
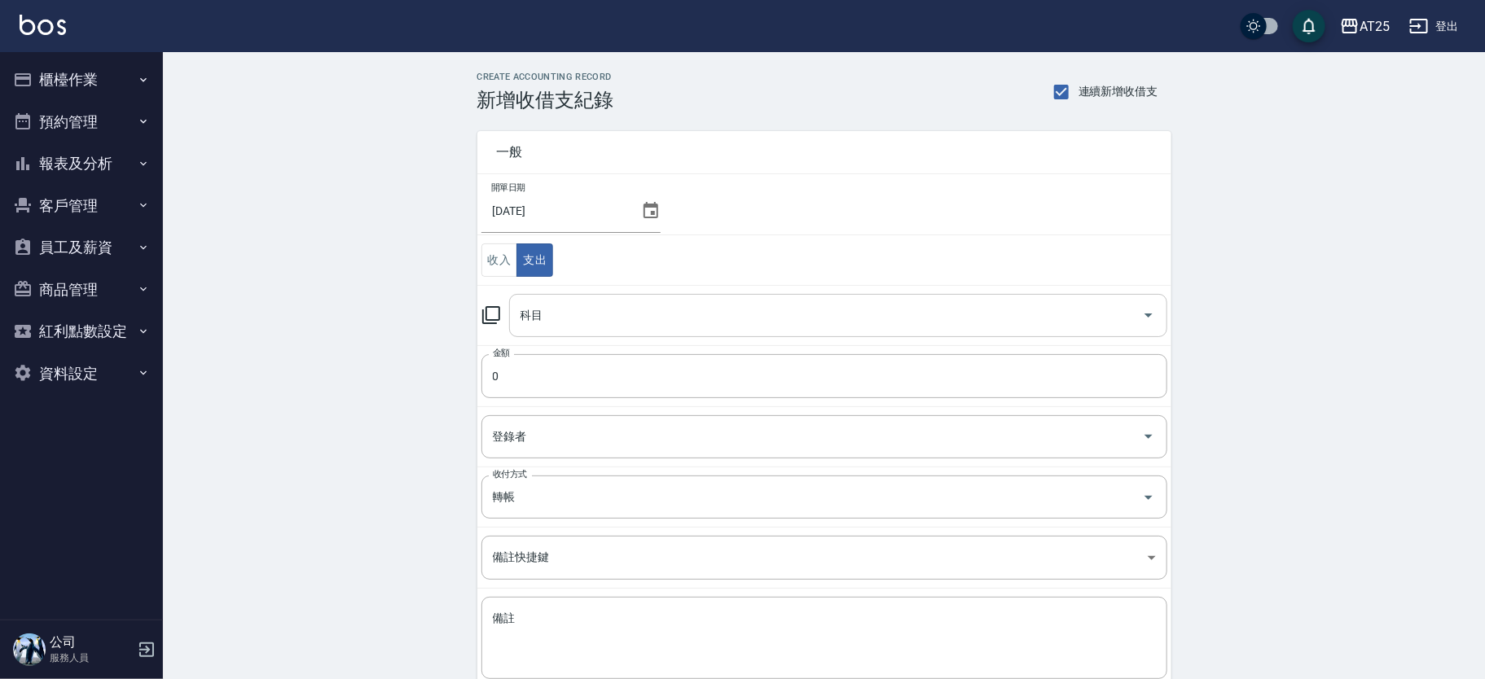
click at [595, 319] on input "科目" at bounding box center [826, 315] width 619 height 29
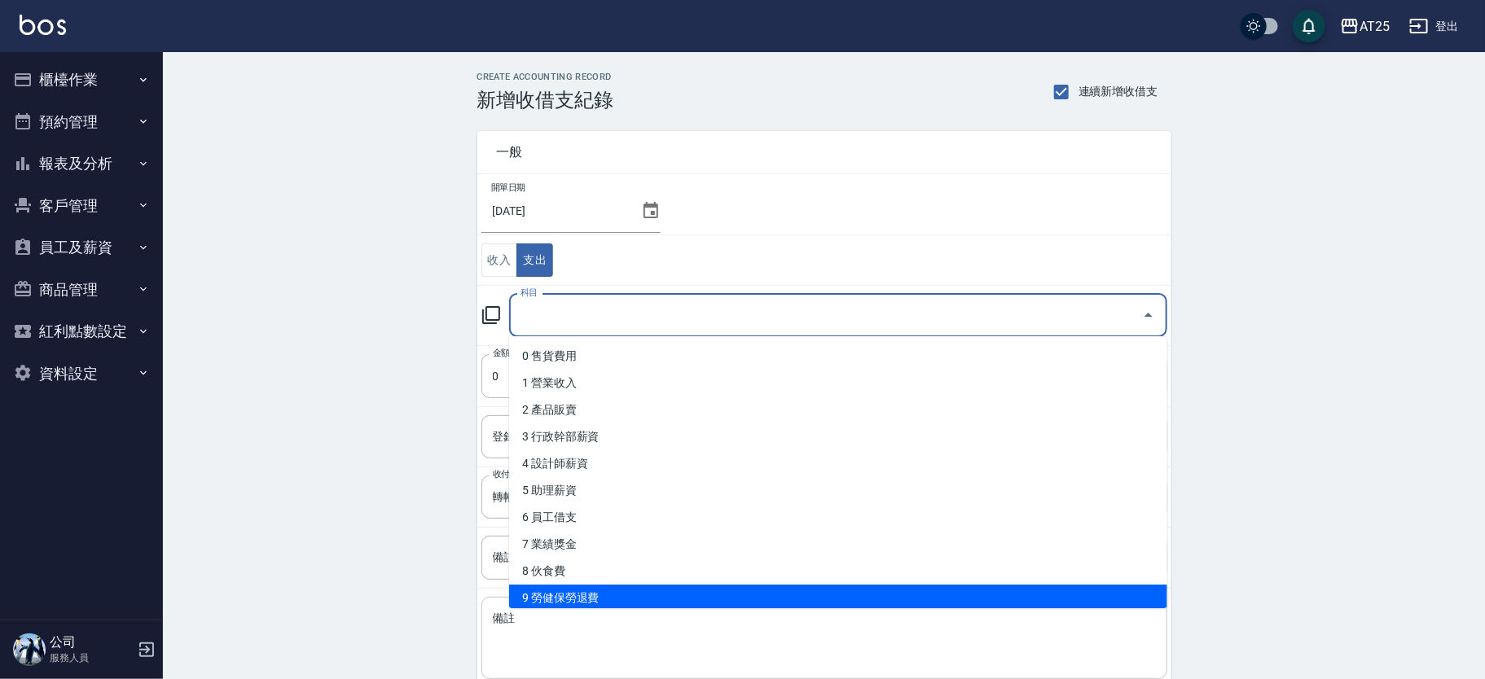
drag, startPoint x: 1159, startPoint y: 356, endPoint x: 1140, endPoint y: 670, distance: 315.1
click at [1140, 679] on html "AT25 登出 櫃檯作業 打帳單 帳單列表 掛單列表 現金收支登錄 高階收支登錄 材料自購登錄 每日結帳 排班表 現場電腦打卡 預約管理 預約管理 單日預約紀…" at bounding box center [742, 388] width 1485 height 777
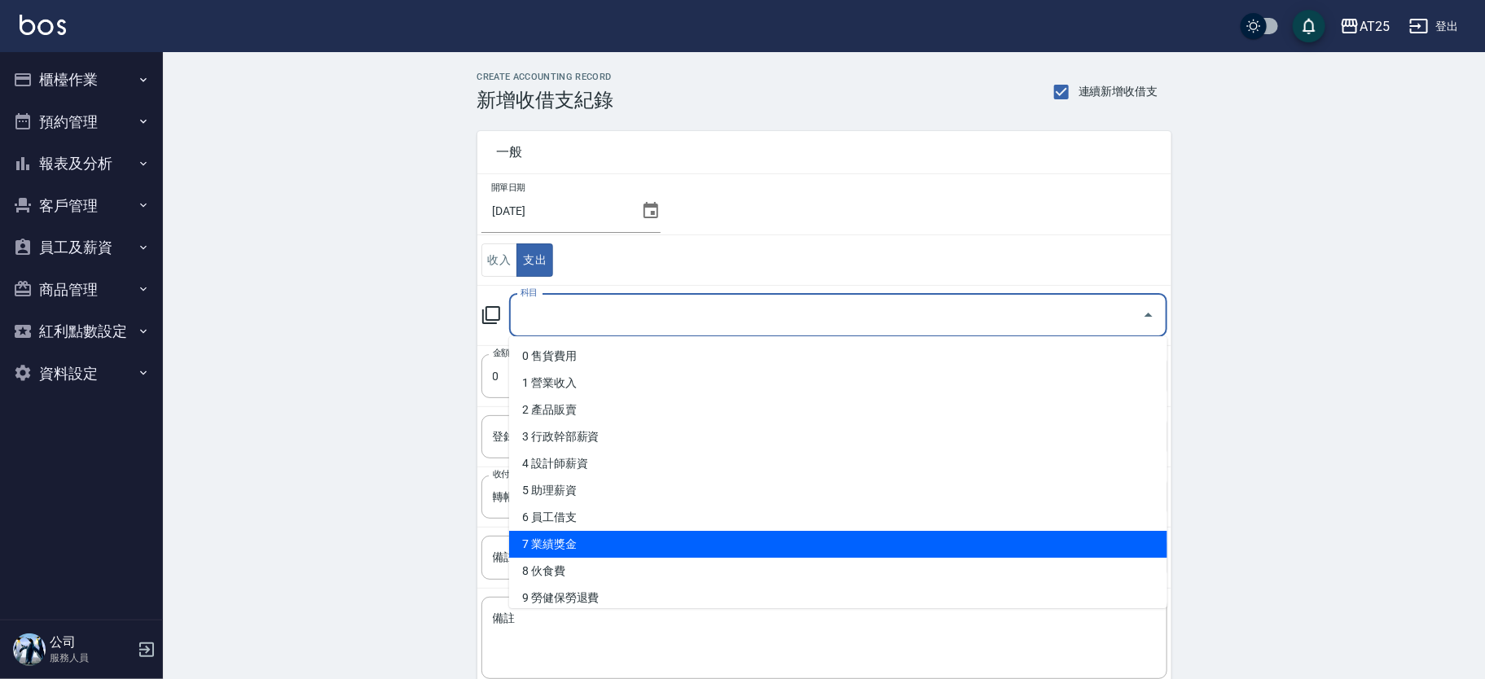
scroll to position [816, 0]
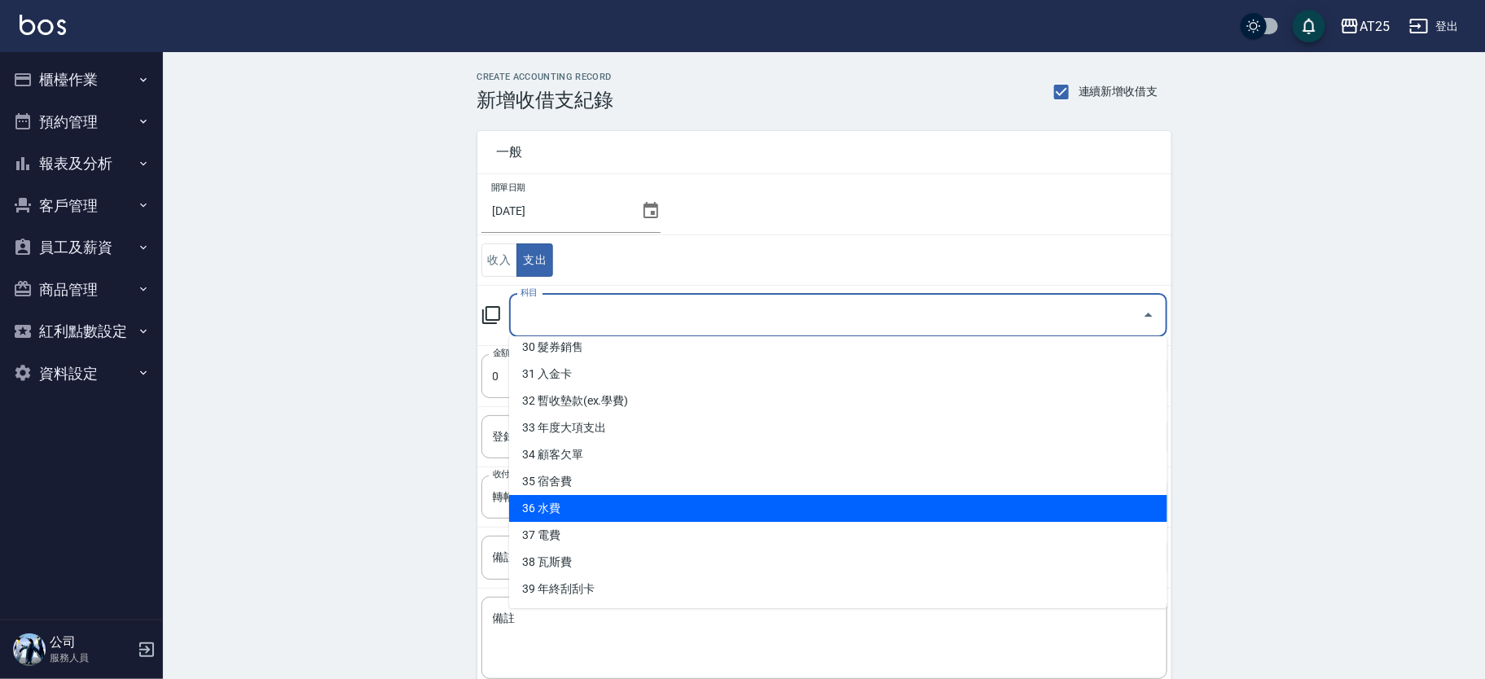
click at [672, 508] on li "36 水費" at bounding box center [838, 508] width 658 height 27
type input "36 水費"
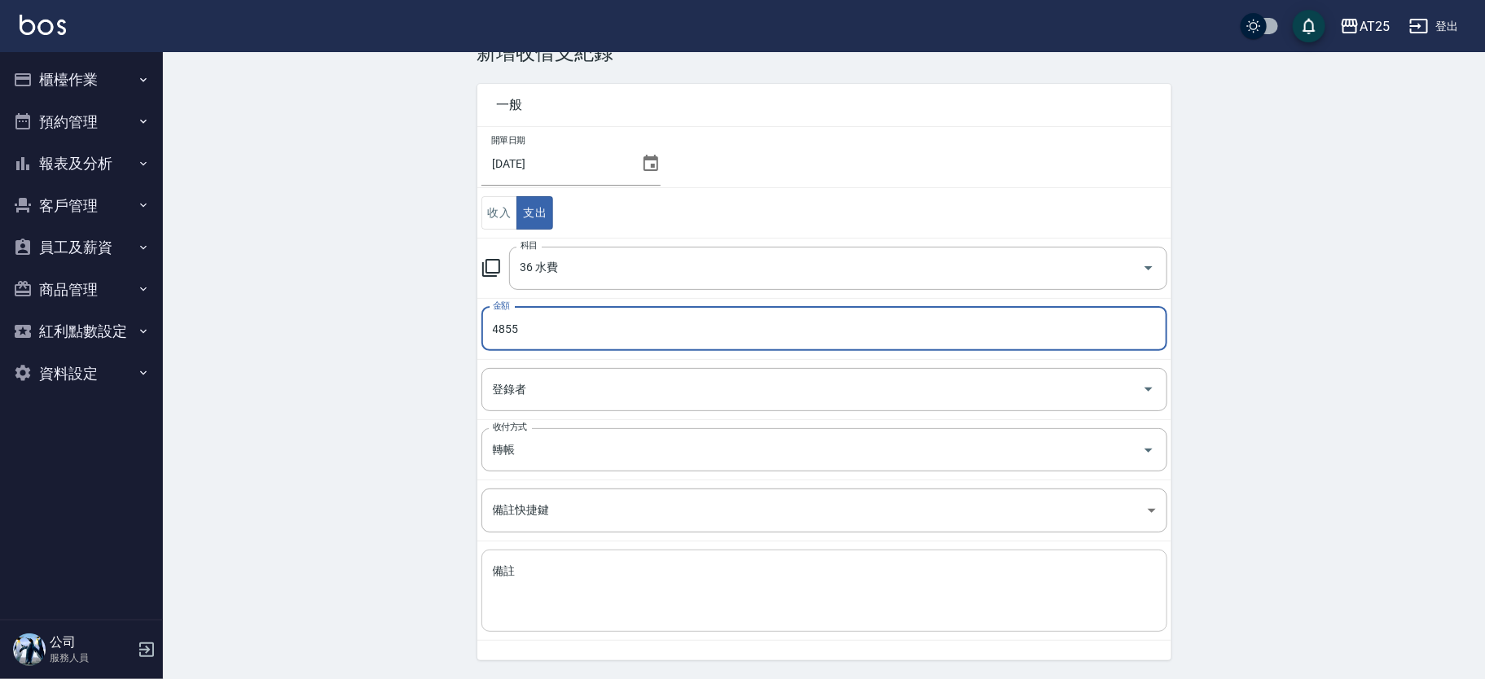
scroll to position [97, 0]
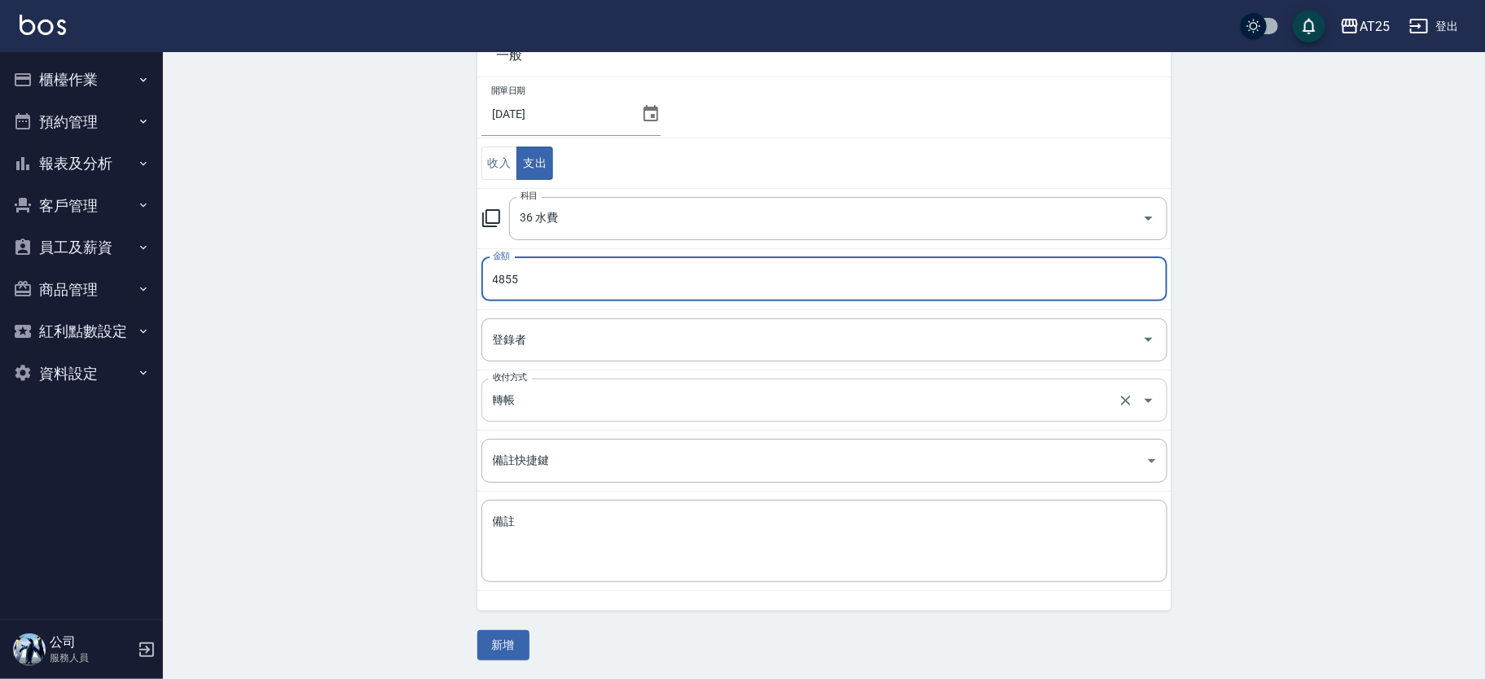
type input "4855"
click at [530, 407] on input "轉帳" at bounding box center [802, 400] width 626 height 29
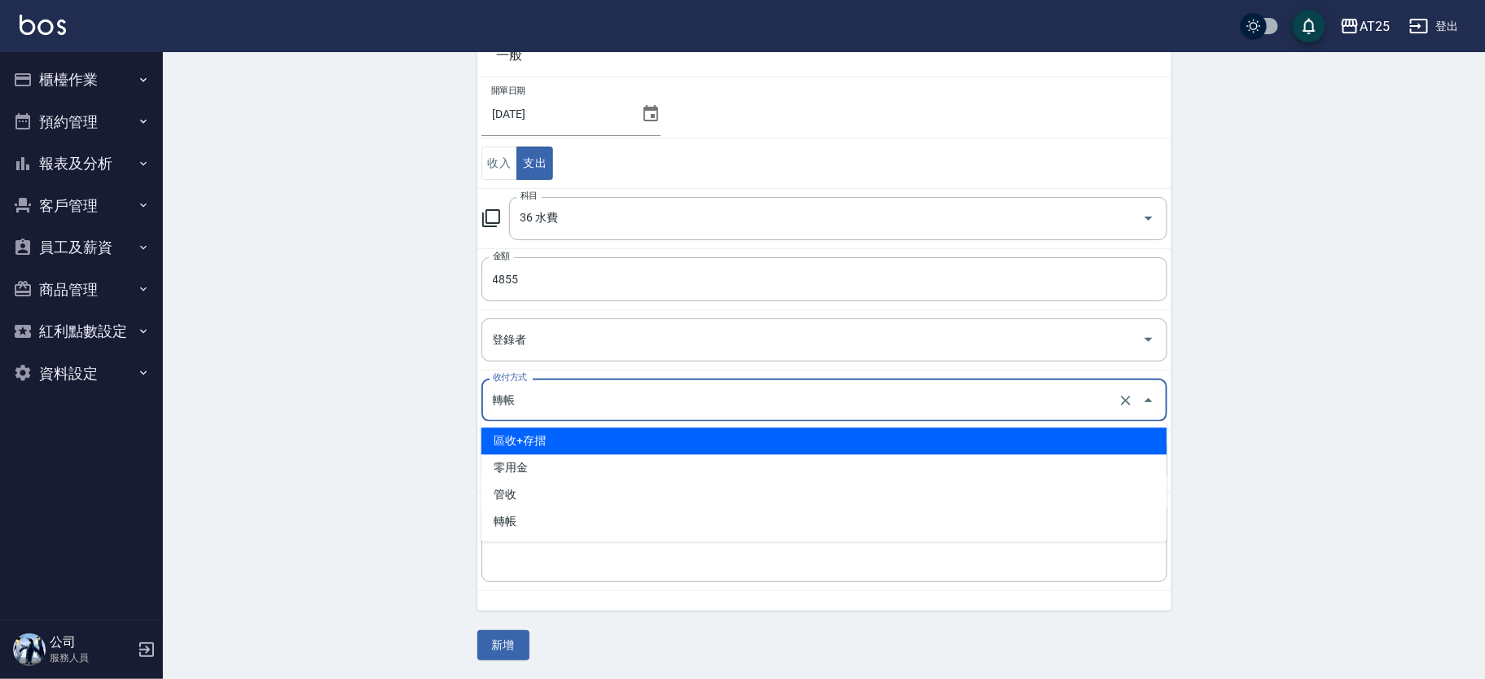
click at [541, 437] on li "區收+存摺" at bounding box center [824, 441] width 686 height 27
type input "區收+存摺"
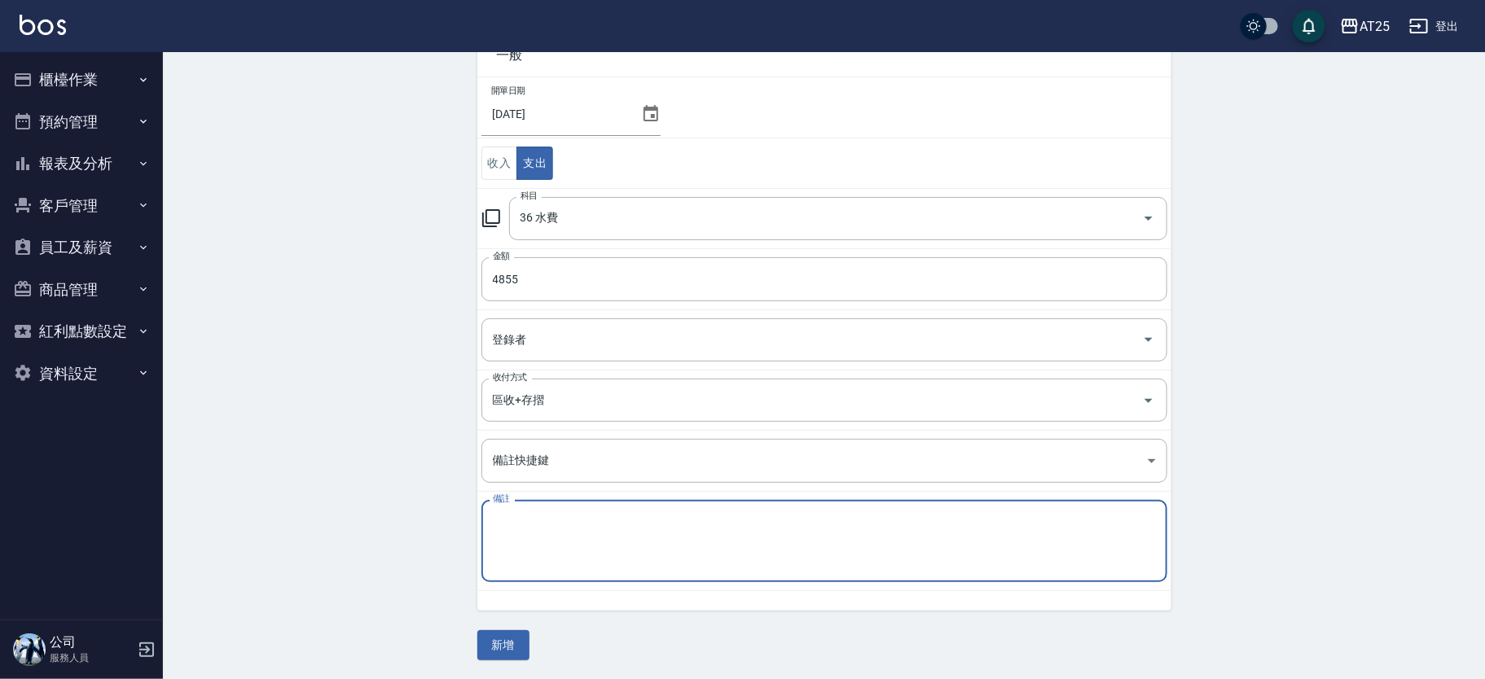
click at [556, 532] on textarea "備註" at bounding box center [824, 541] width 663 height 55
type textarea "g"
type textarea "水"
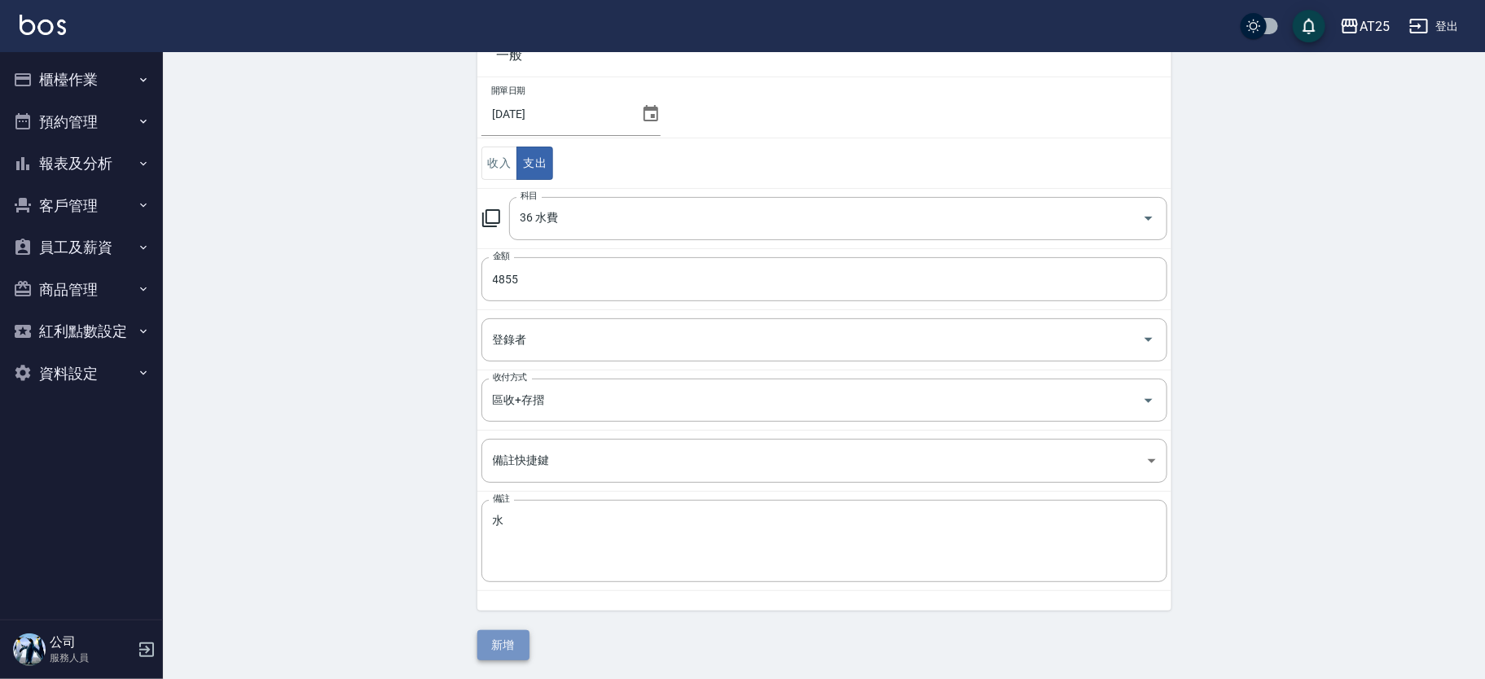
click at [498, 640] on button "新增" at bounding box center [503, 646] width 52 height 30
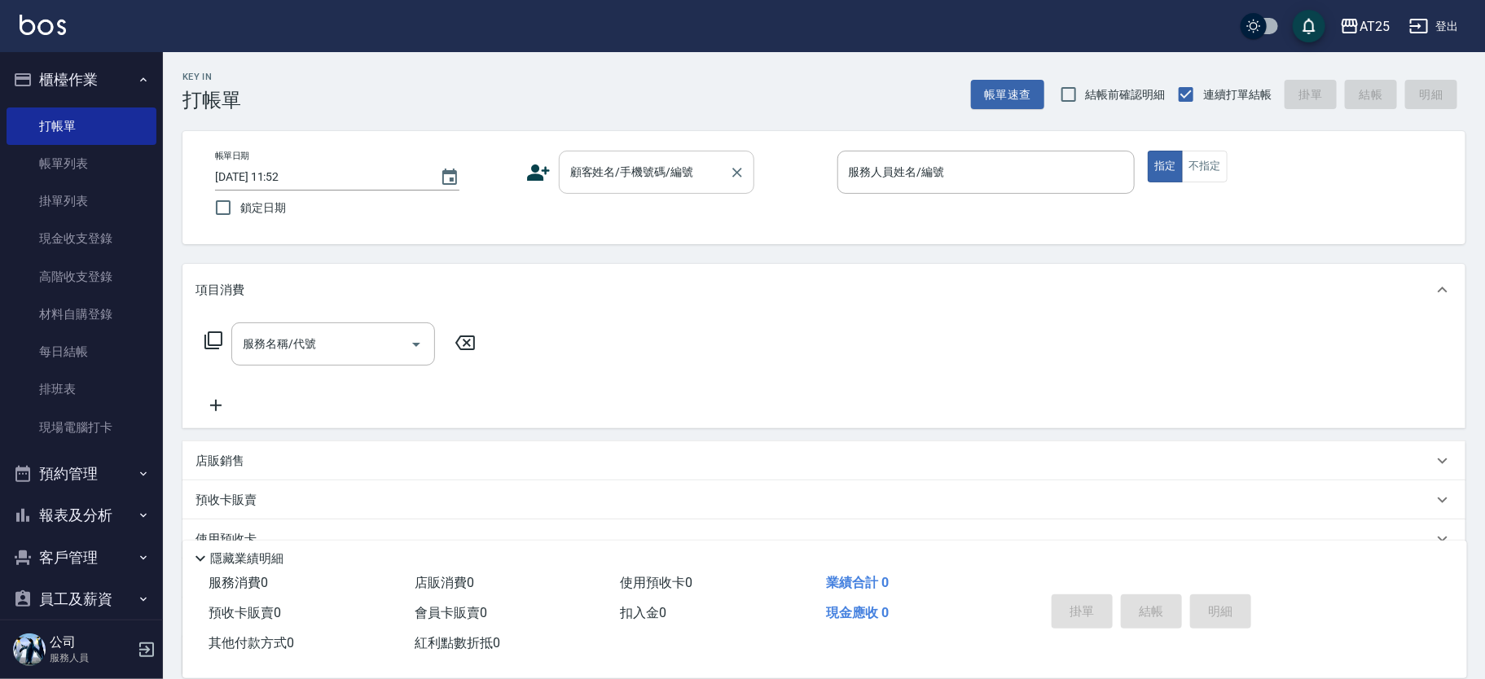
click at [669, 182] on input "顧客姓名/手機號碼/編號" at bounding box center [644, 172] width 156 height 29
click at [635, 211] on li "黃啓瑋/0965322733/null" at bounding box center [657, 213] width 196 height 27
type input "[PERSON_NAME]/0965322733/null"
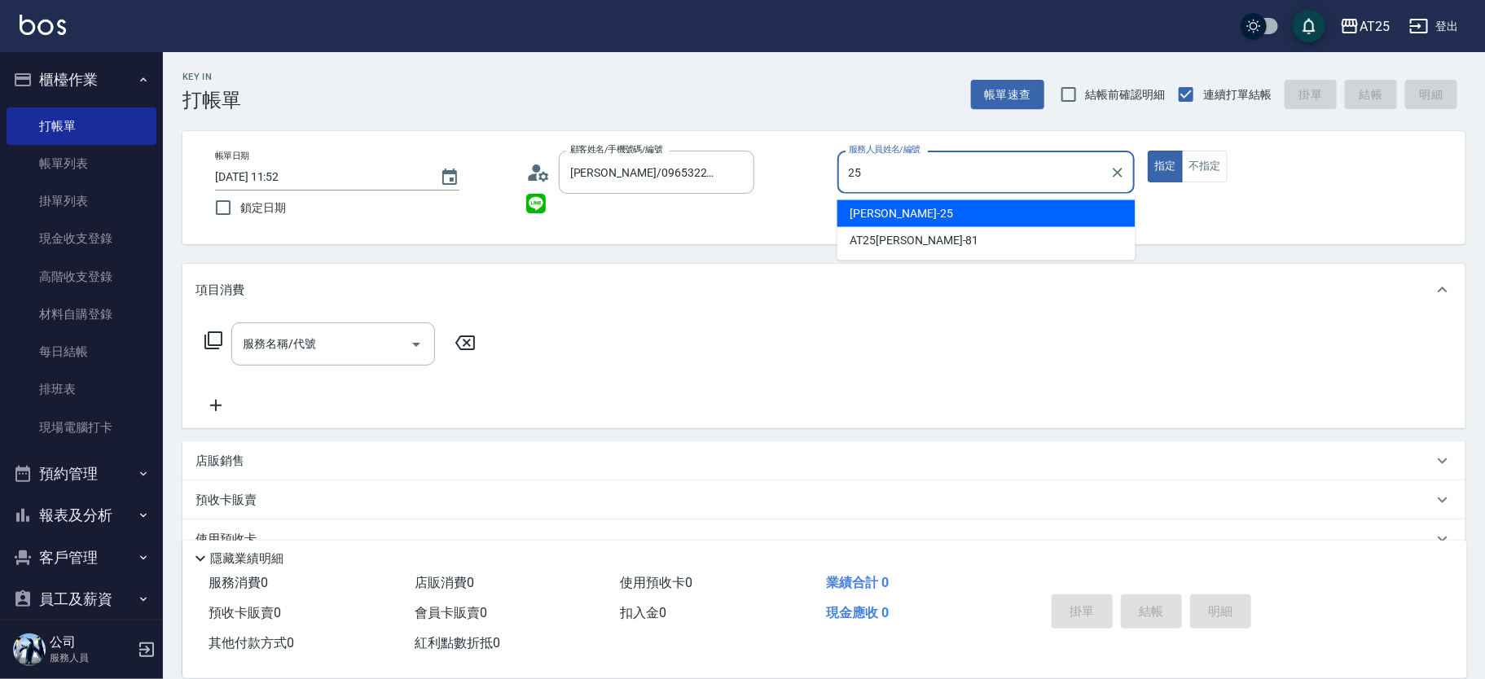
type input "Evan-25"
type button "true"
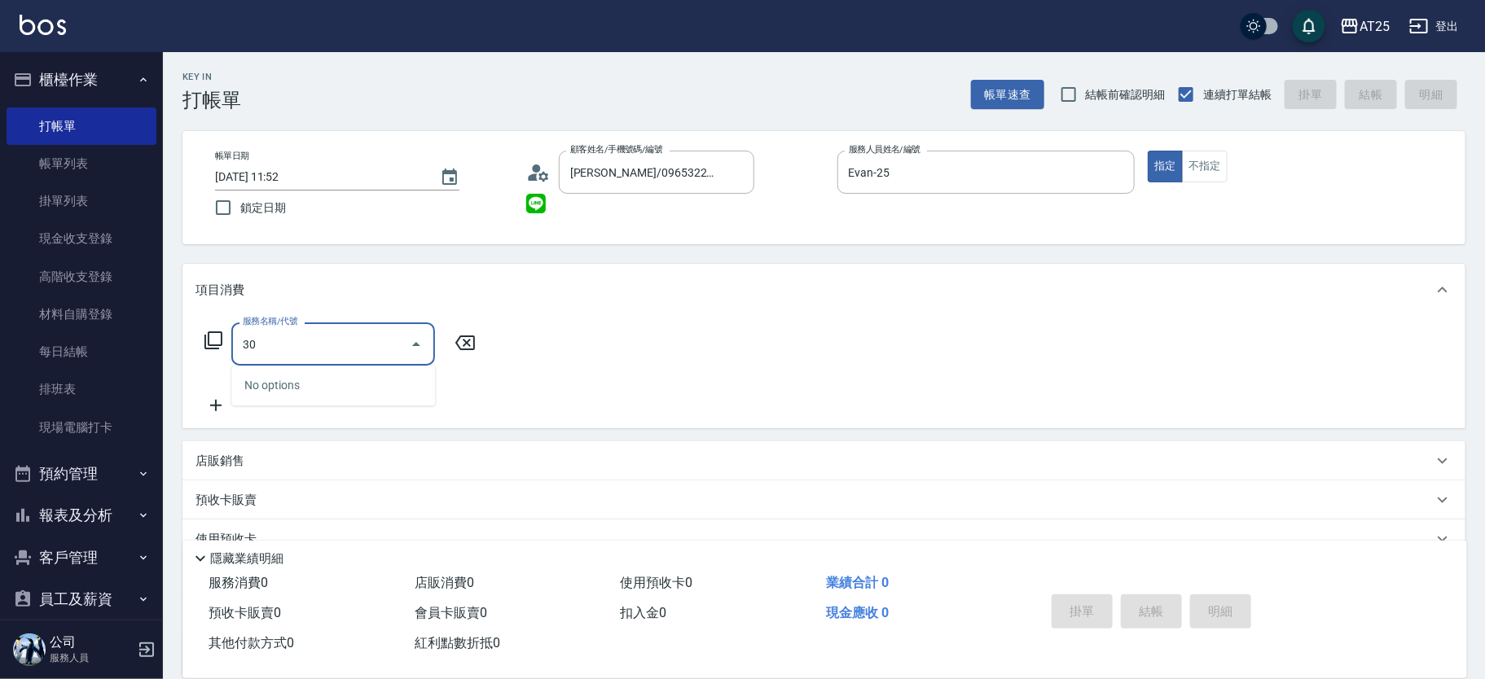
type input "301"
type input "150"
type input "燙髮(301)"
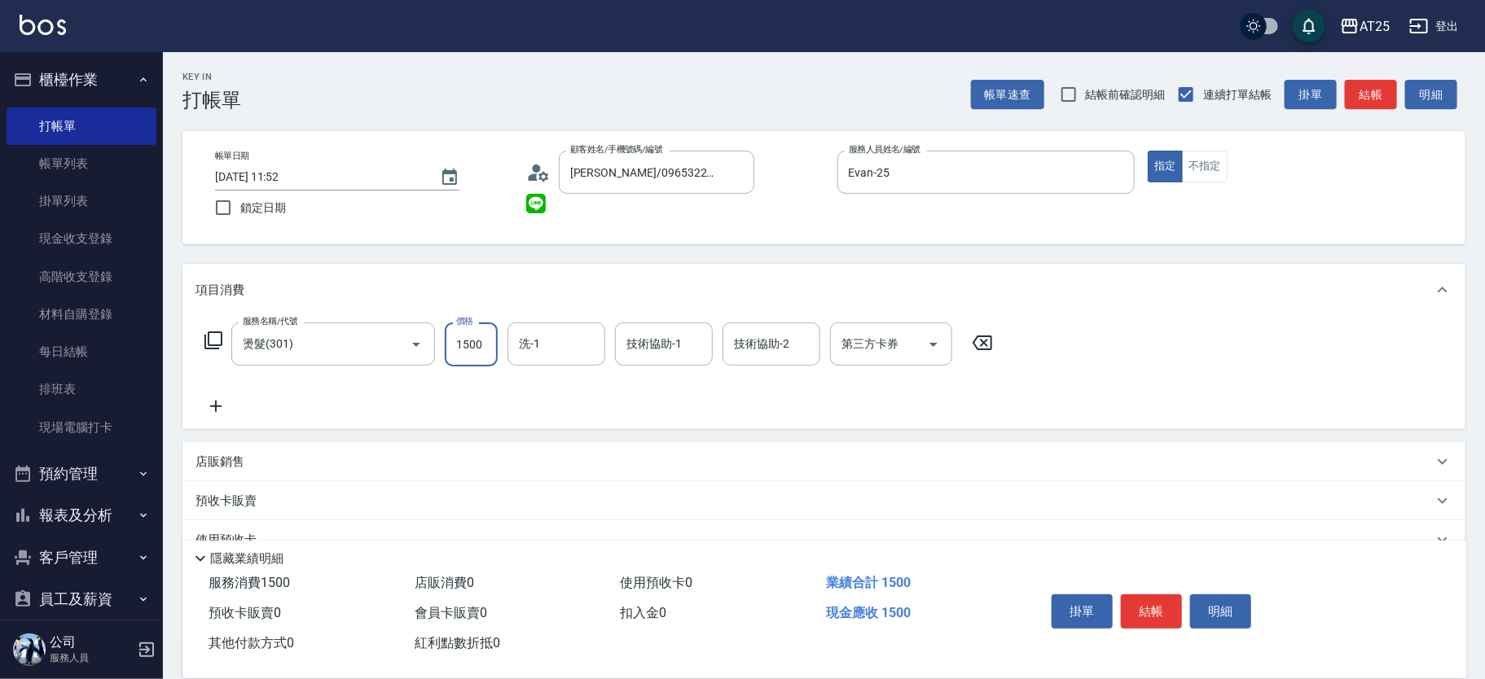
type input "0"
type input "450"
type input "4500"
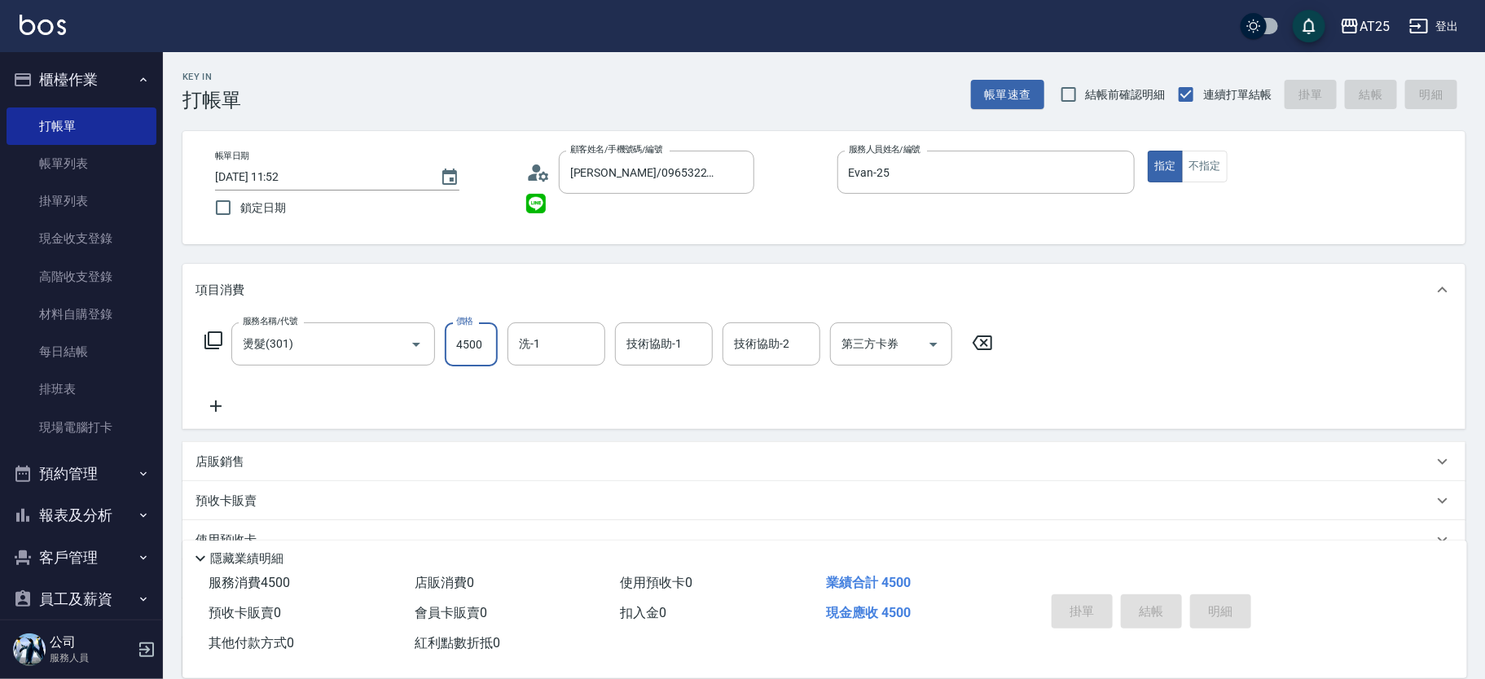
type input "2025/10/15 14:17"
type input "0"
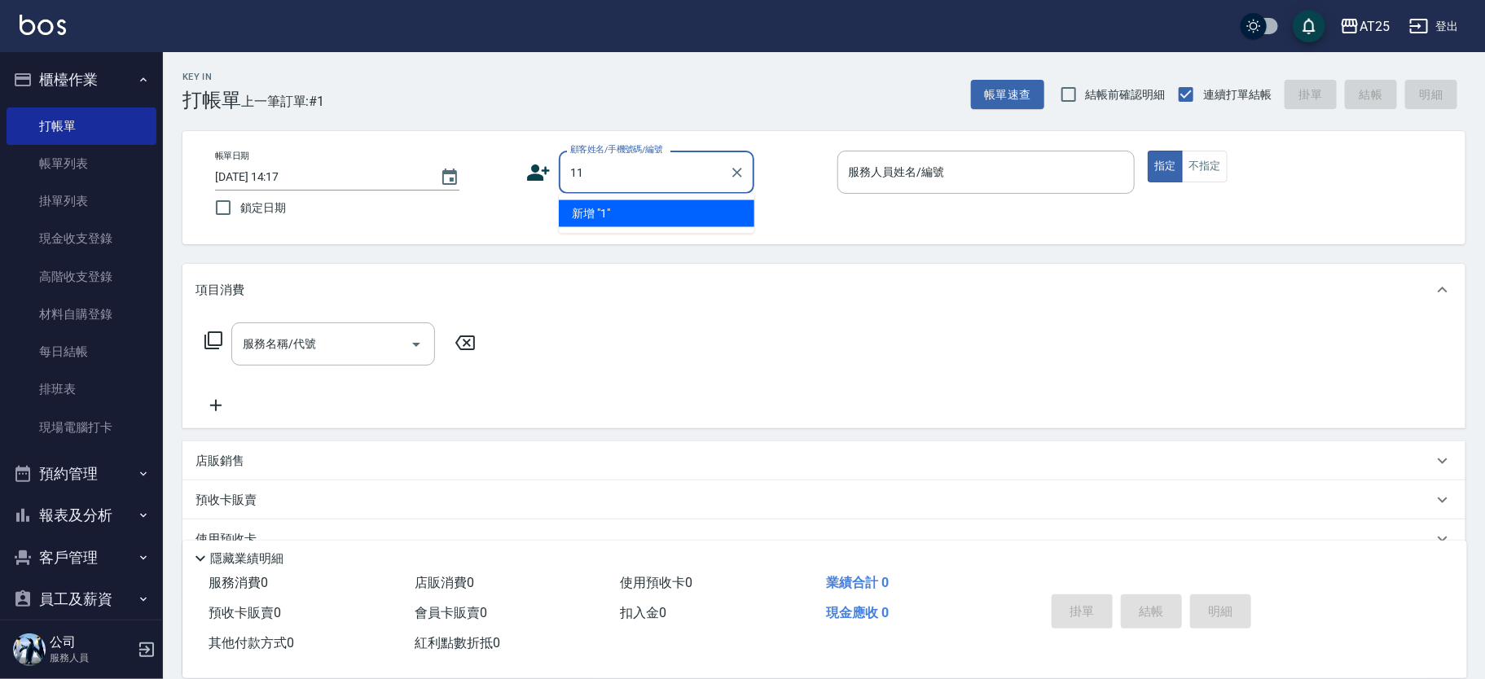
type input "11"
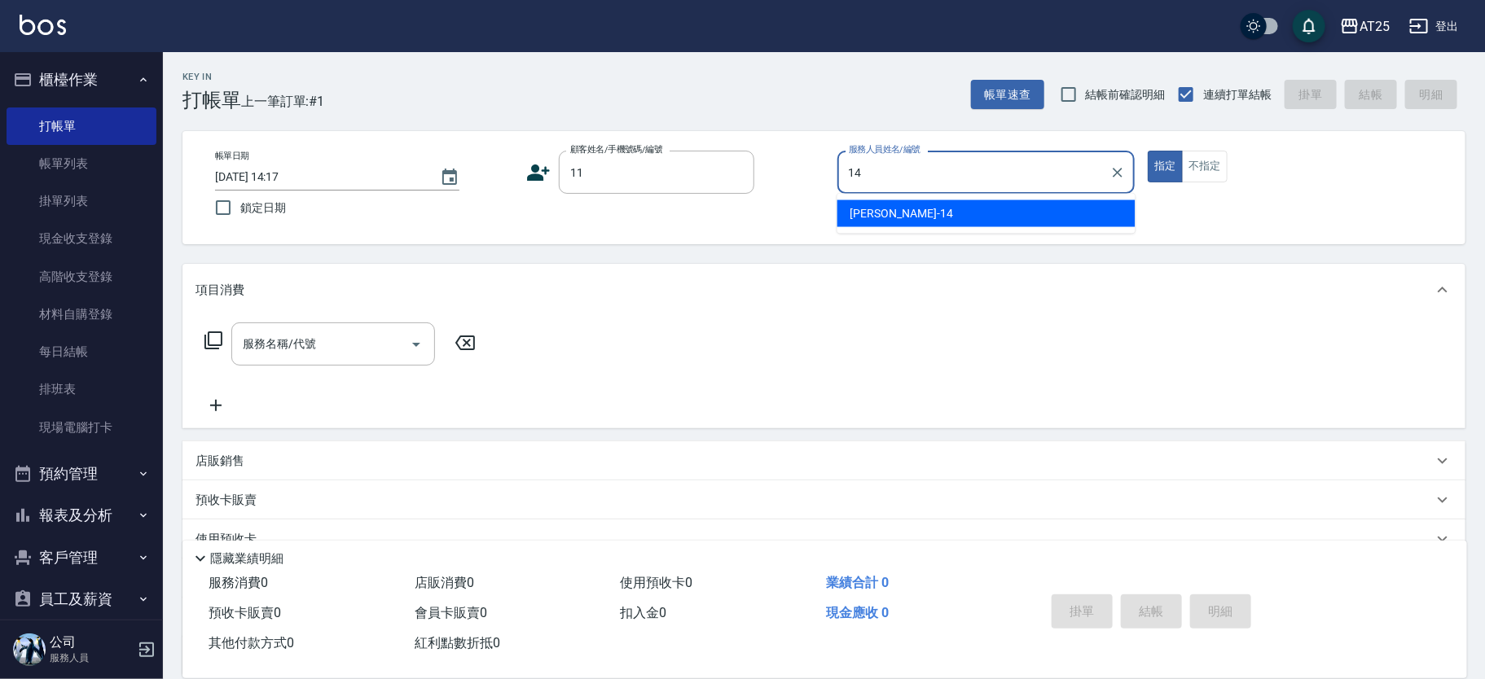
type input "Ken-14"
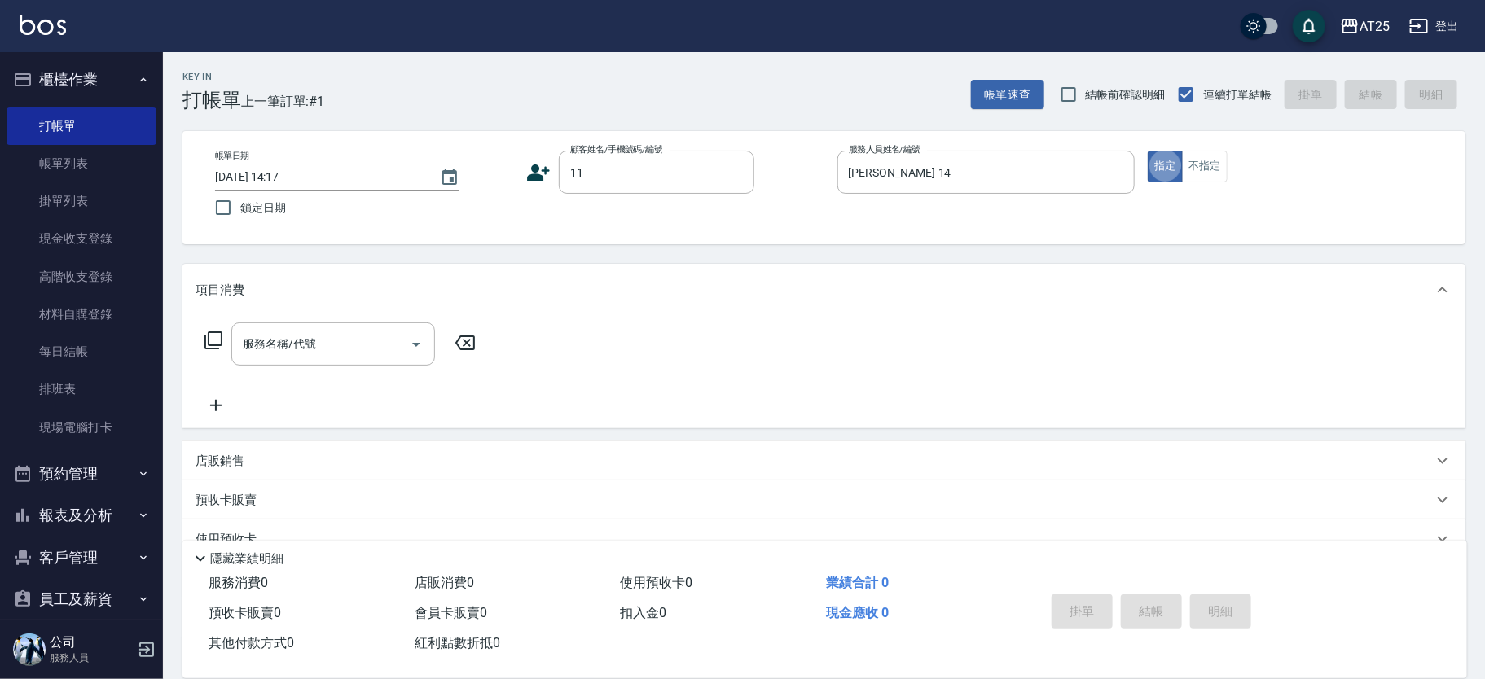
type input "新客人 姓名未設定/11/null"
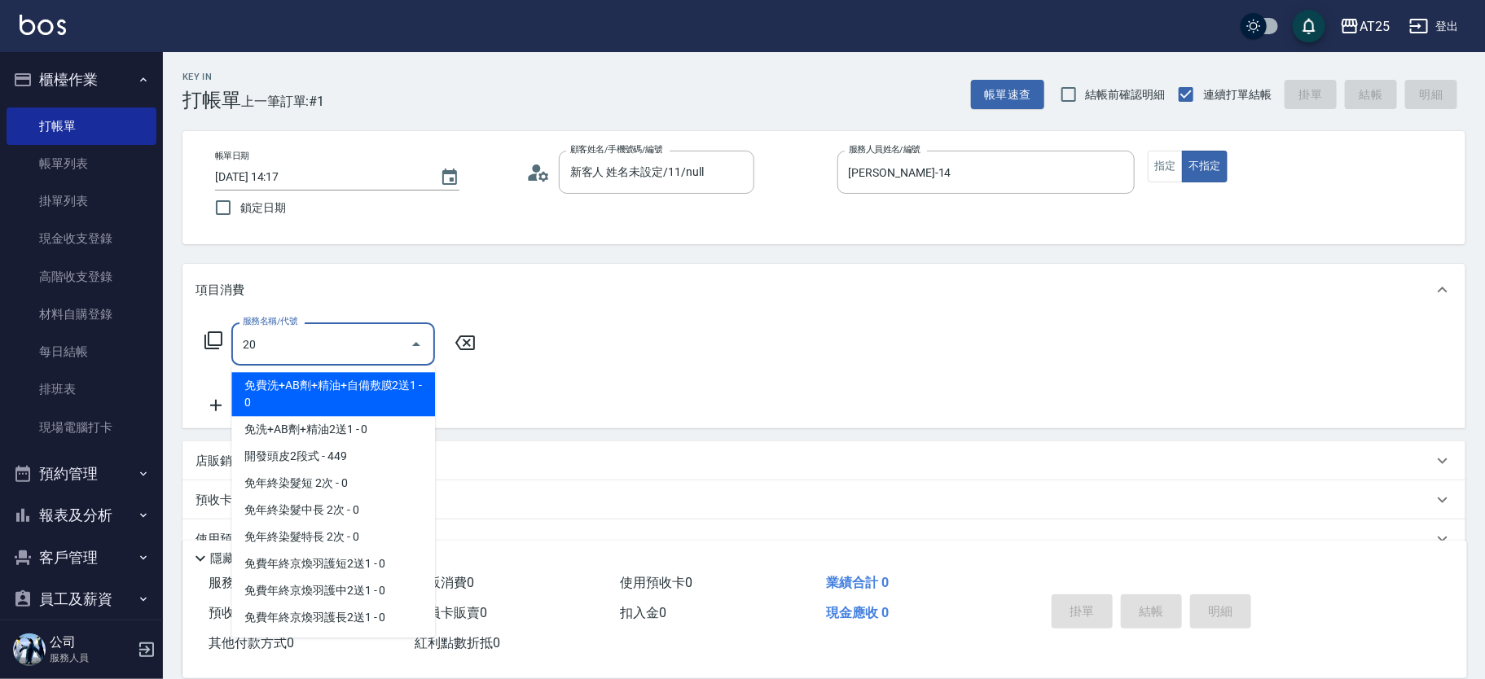
type input "201"
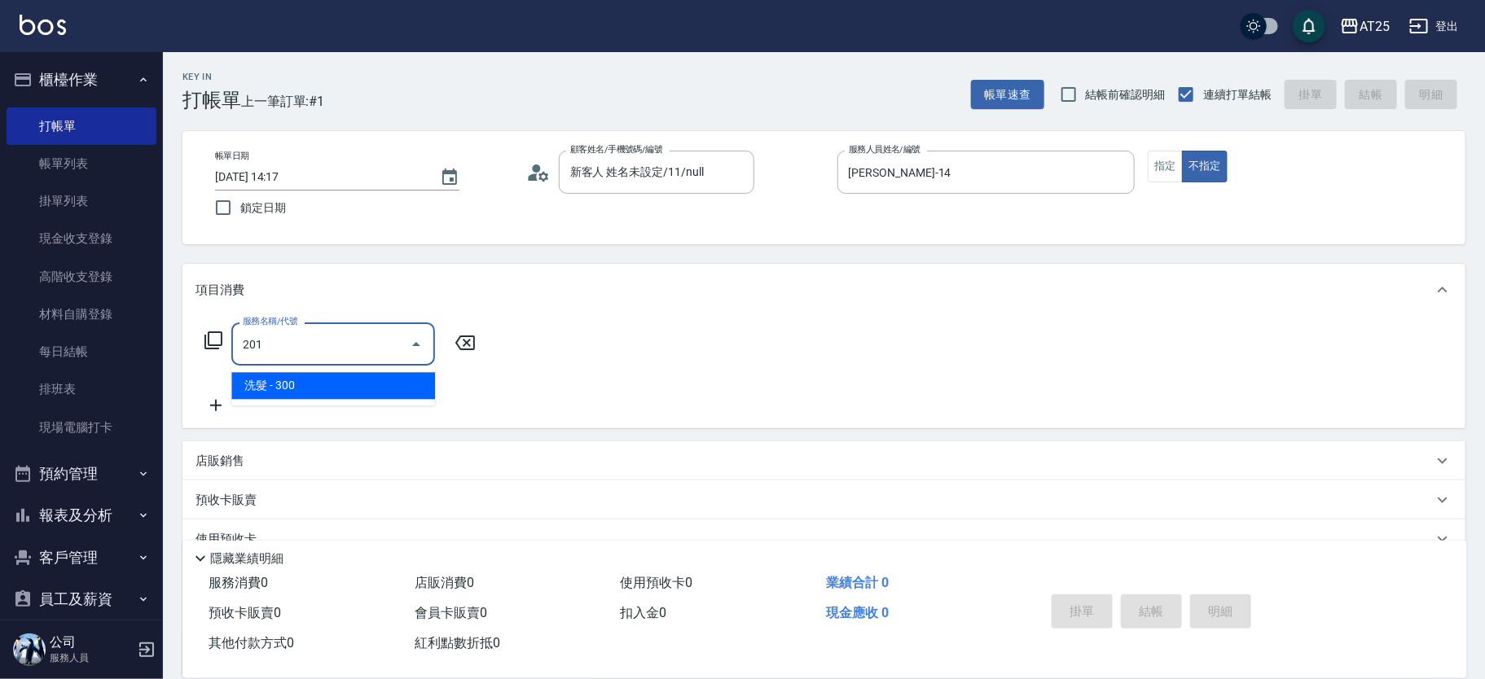
type input "30"
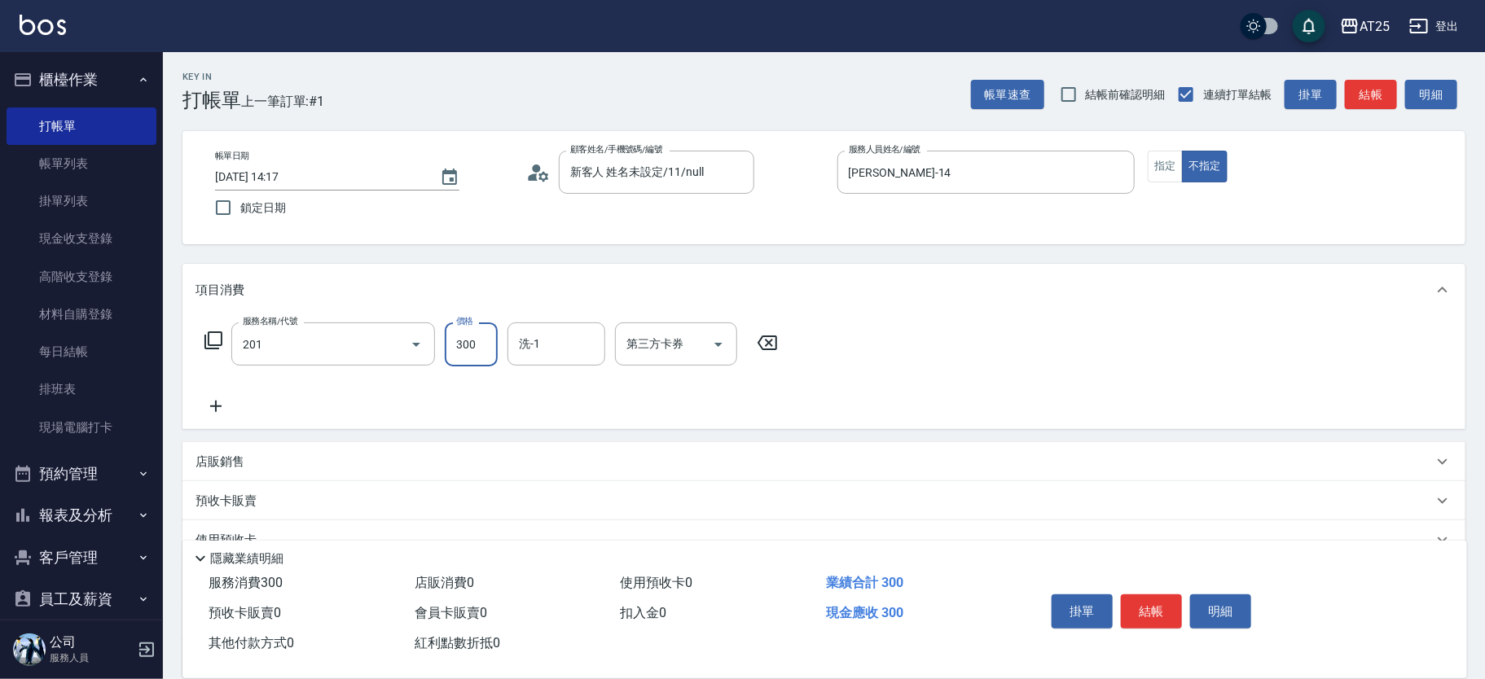
type input "洗髮(201)"
type input "0"
type input "40"
type input "400"
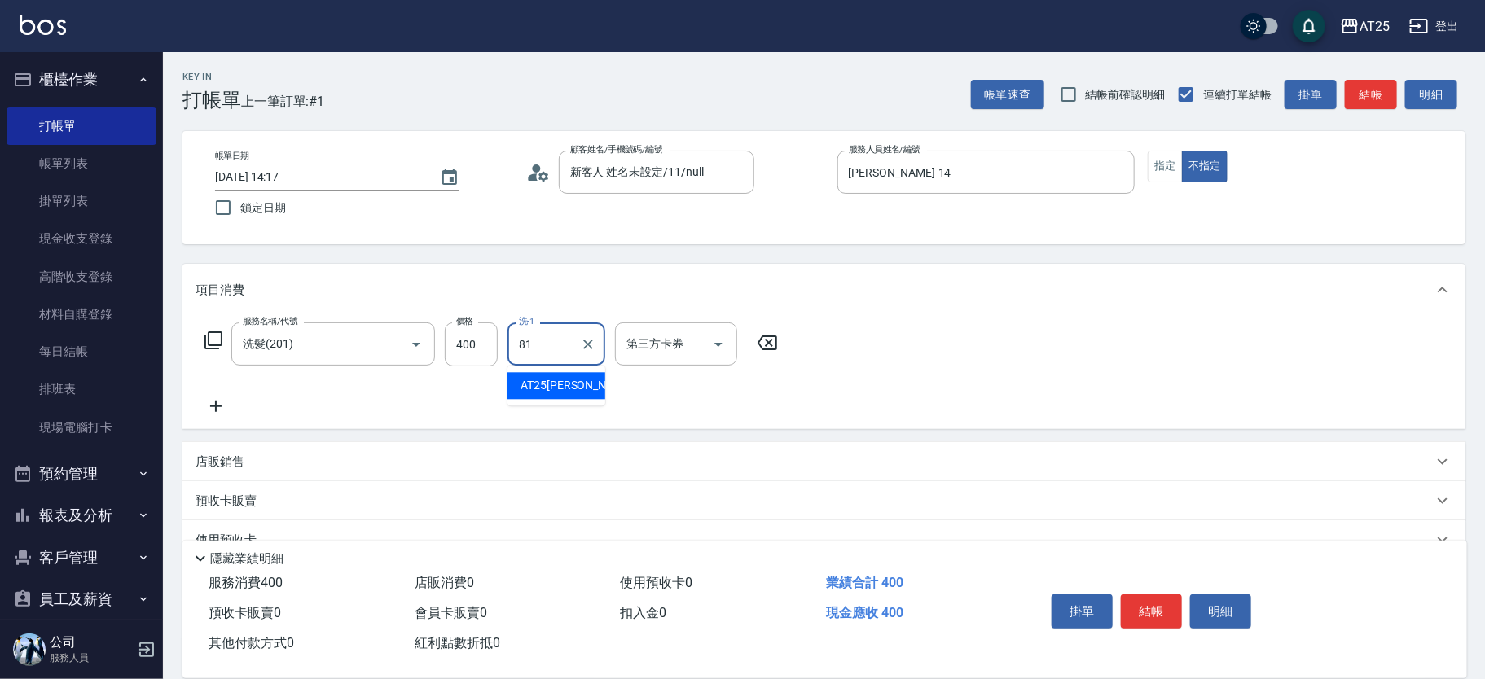
type input "AT25小伶-81"
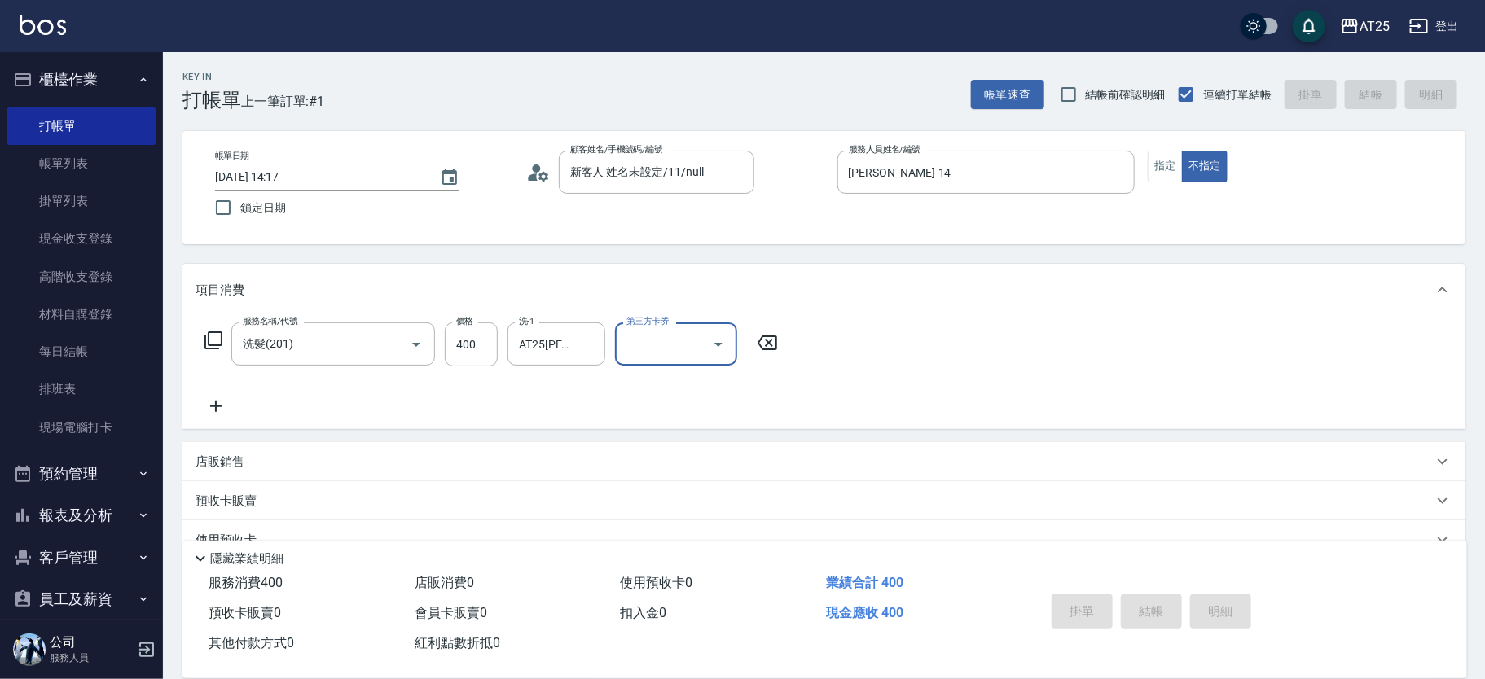
type input "0"
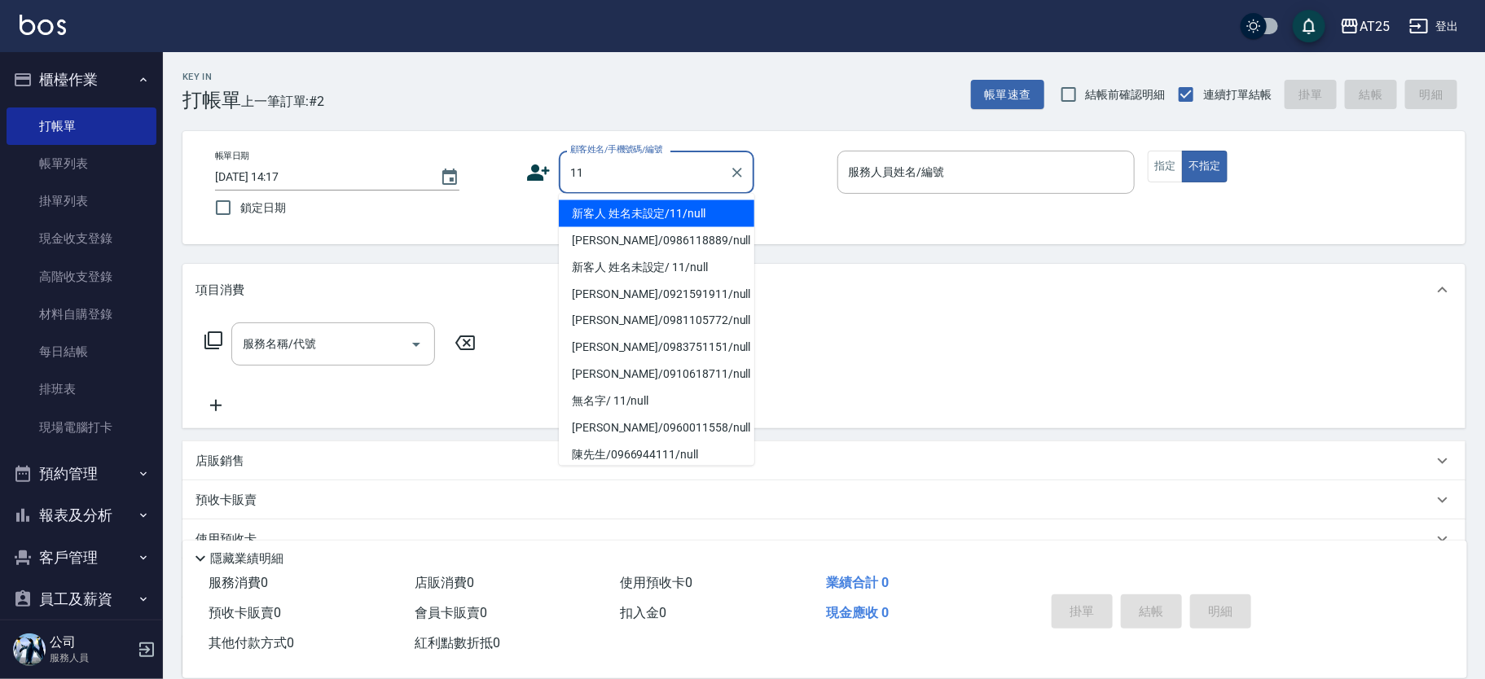
type input "新客人 姓名未設定/11/null"
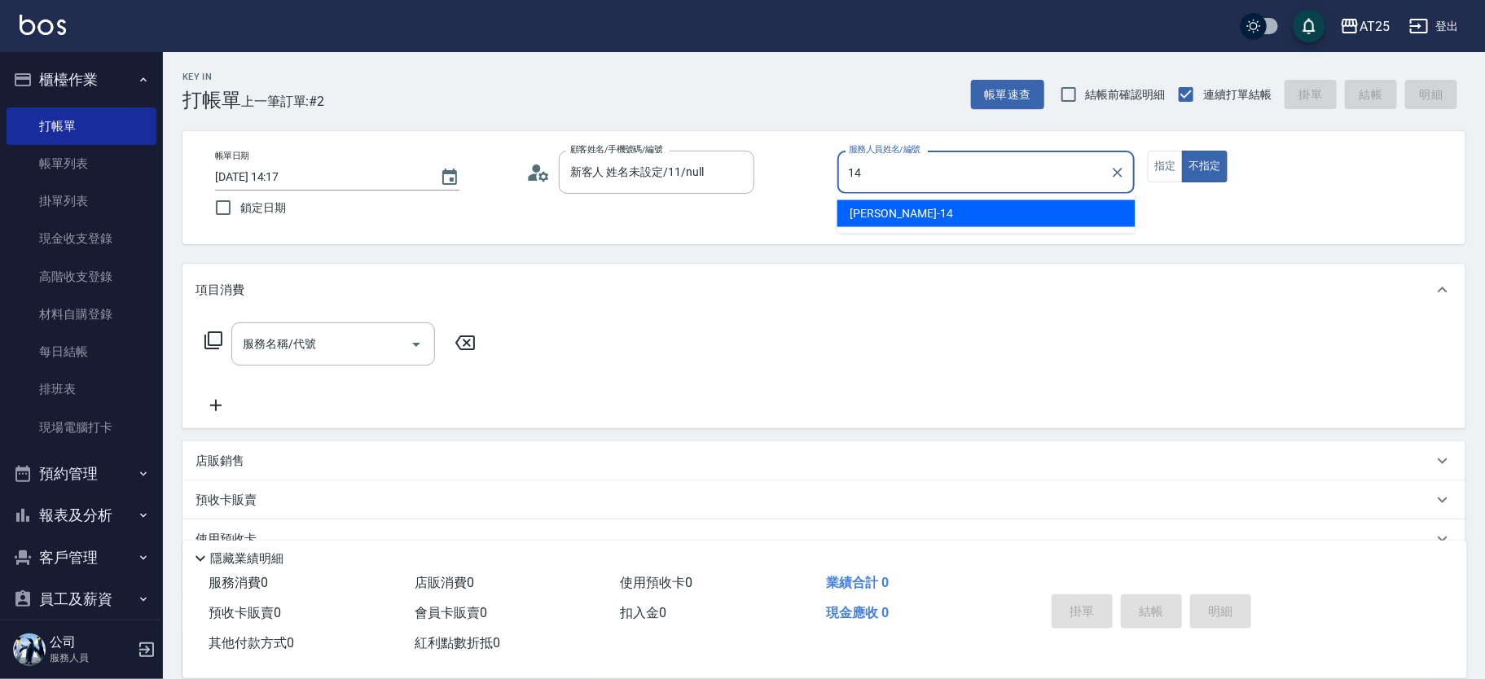
type input "Ken-14"
type button "false"
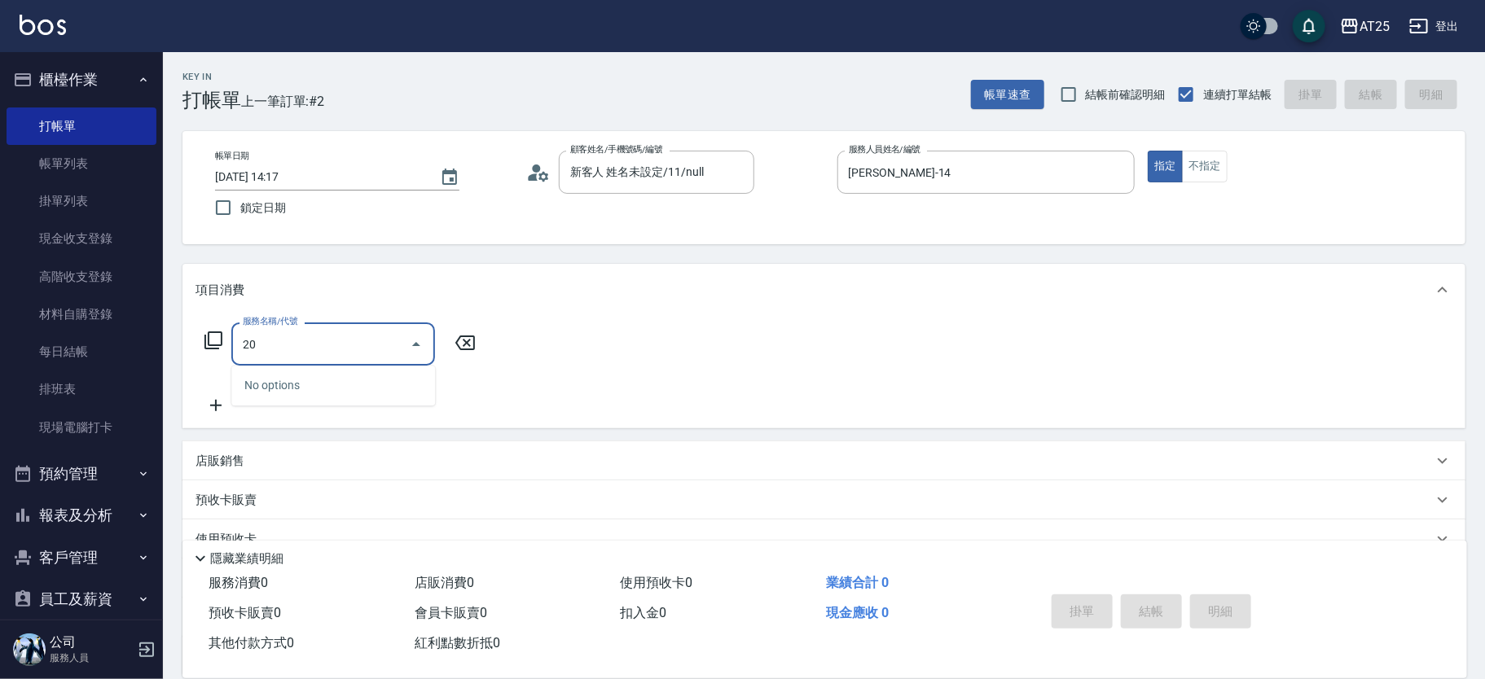
type input "201"
type input "30"
type input "洗髮(201)"
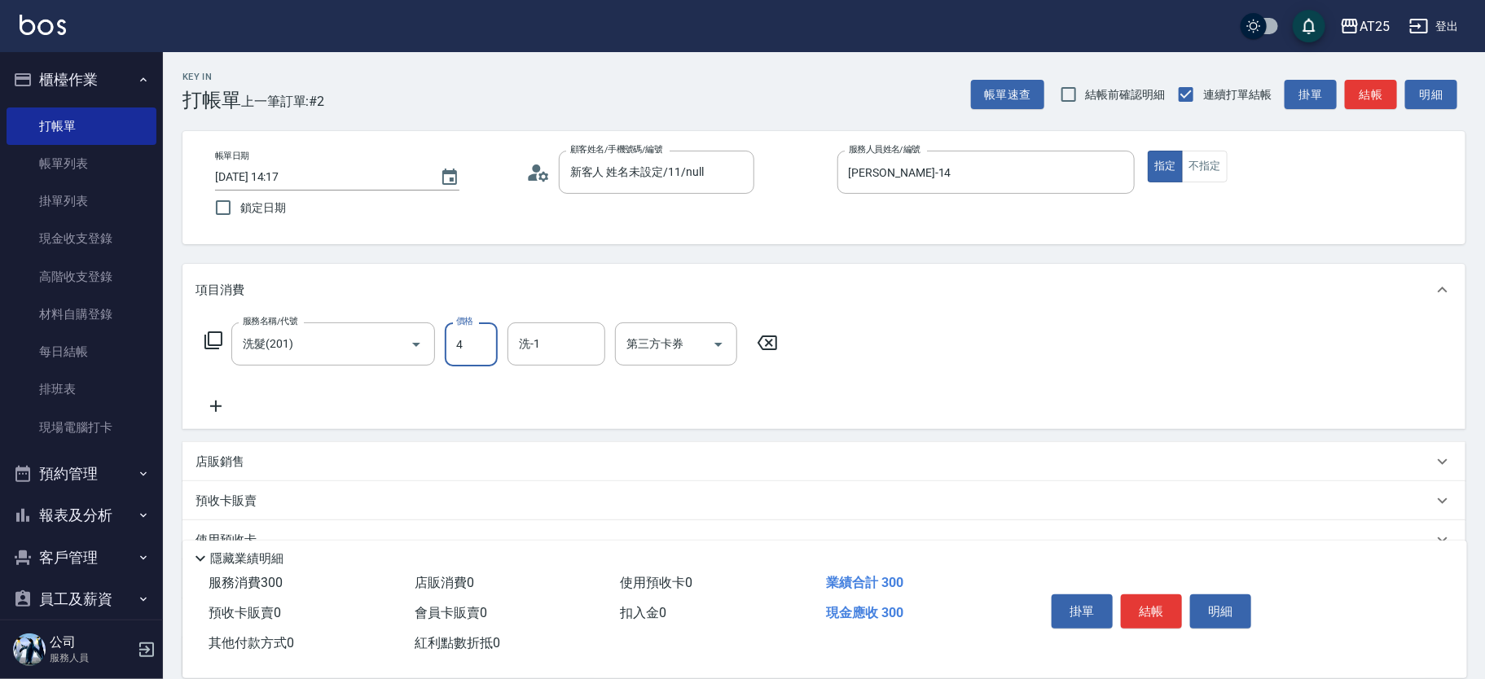
type input "40"
type input "400"
type input "小宇-58"
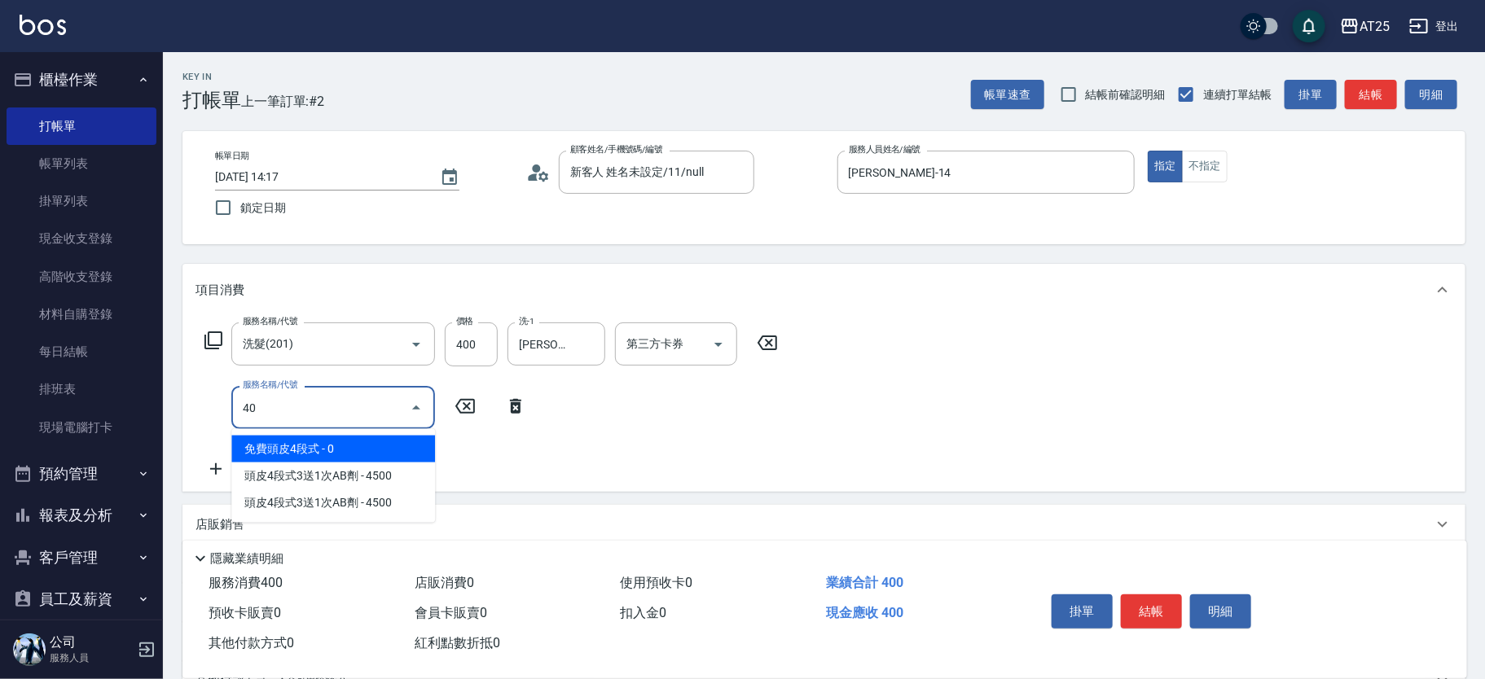
type input "401"
type input "70"
type input "剪髮(401)"
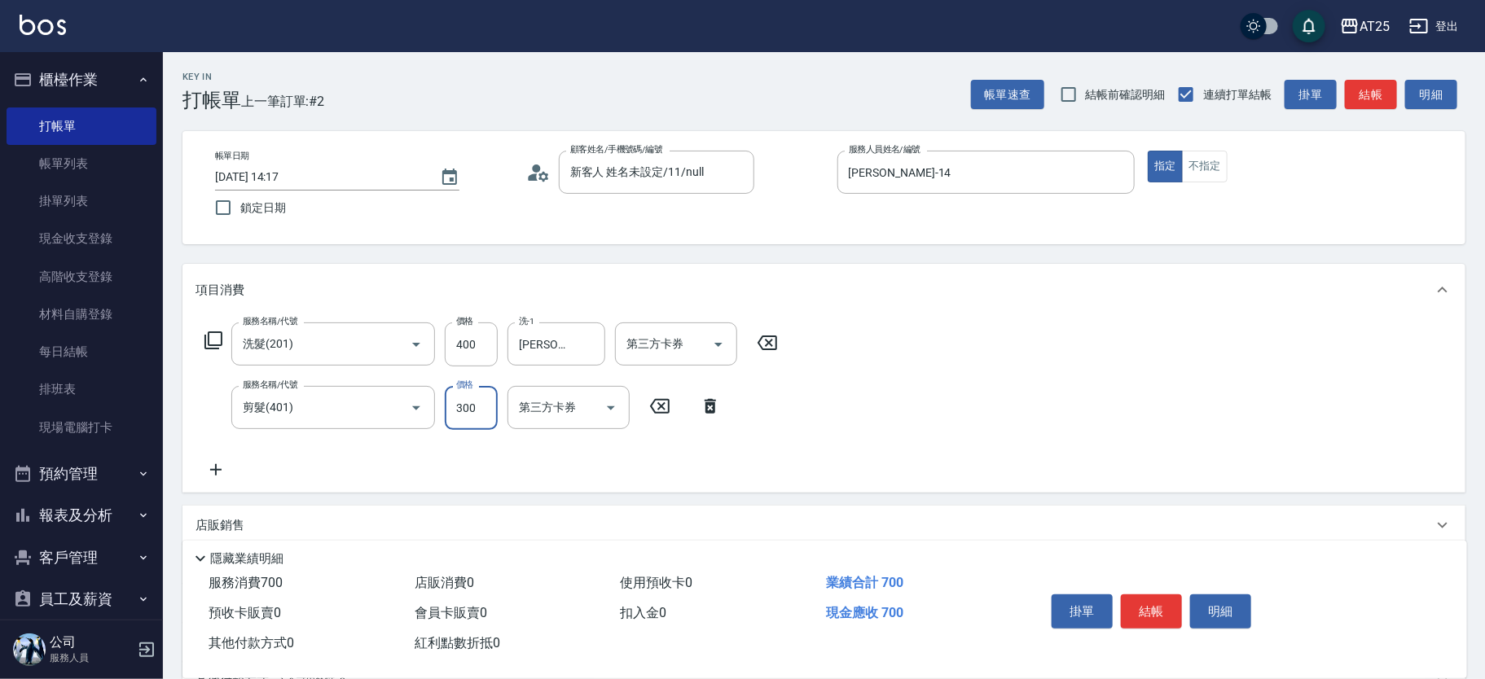
type input "40"
type input "80"
type input "400"
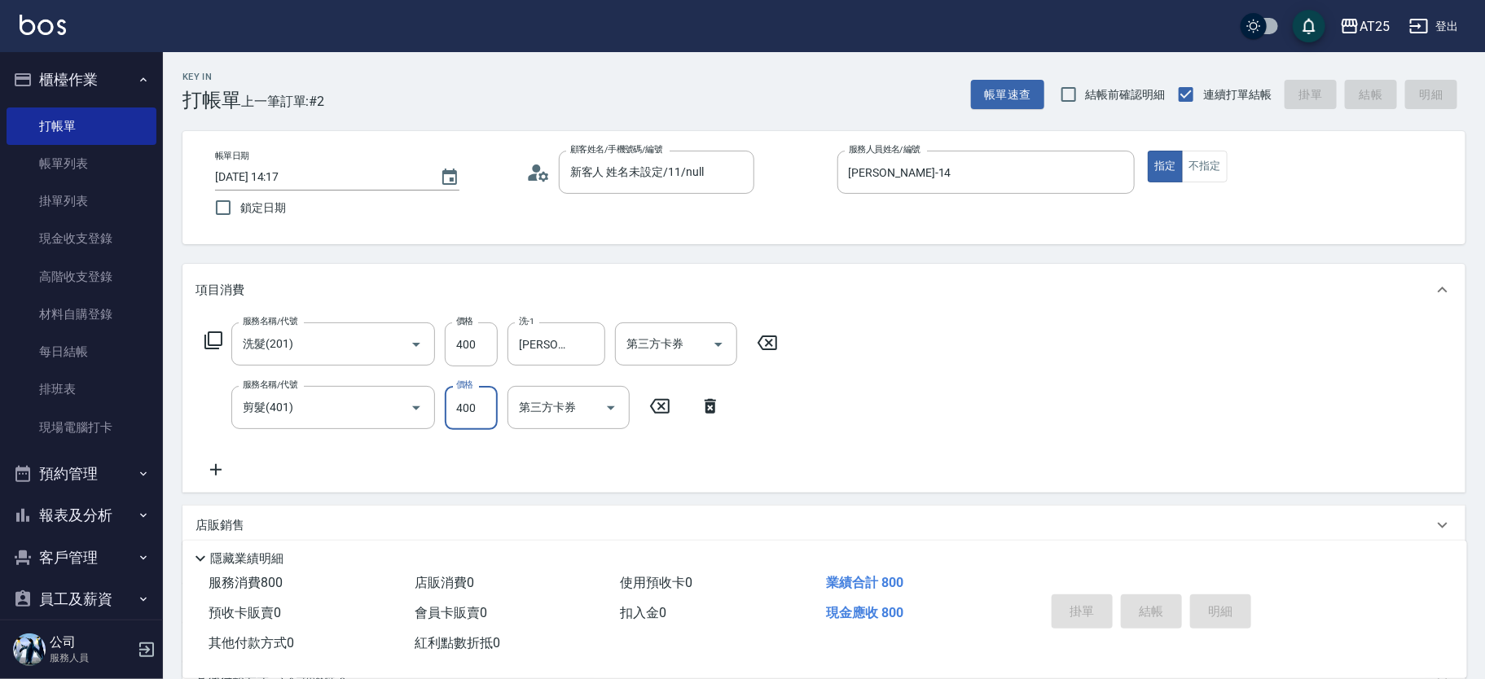
type input "0"
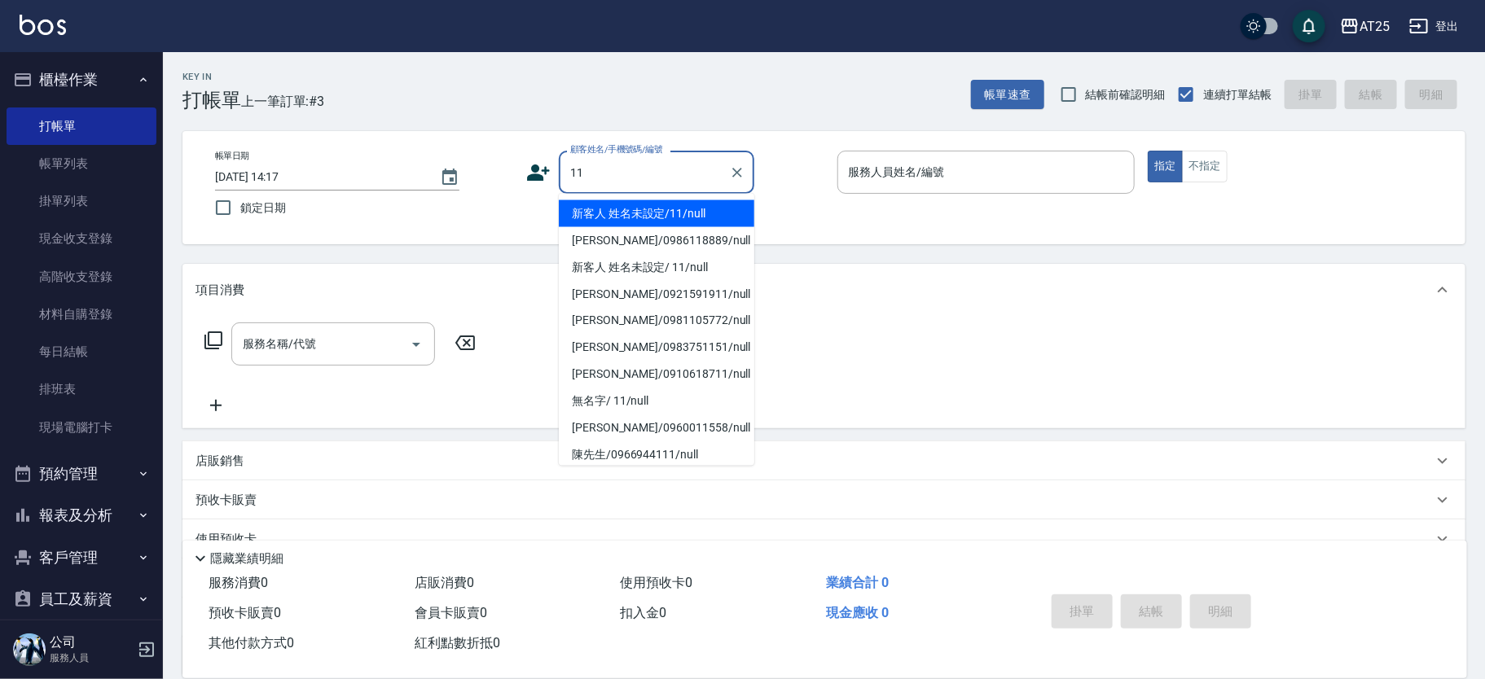
type input "新客人 姓名未設定/11/null"
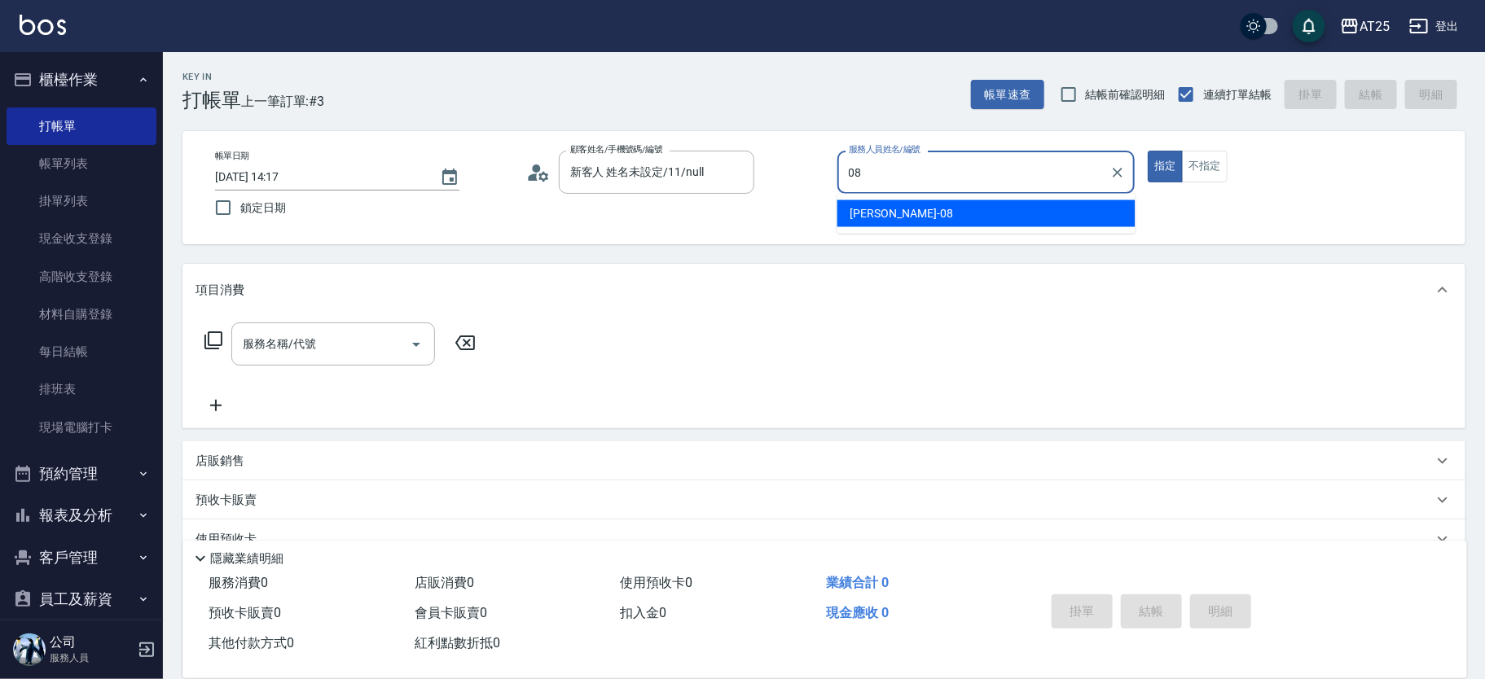
type input "Tony-08"
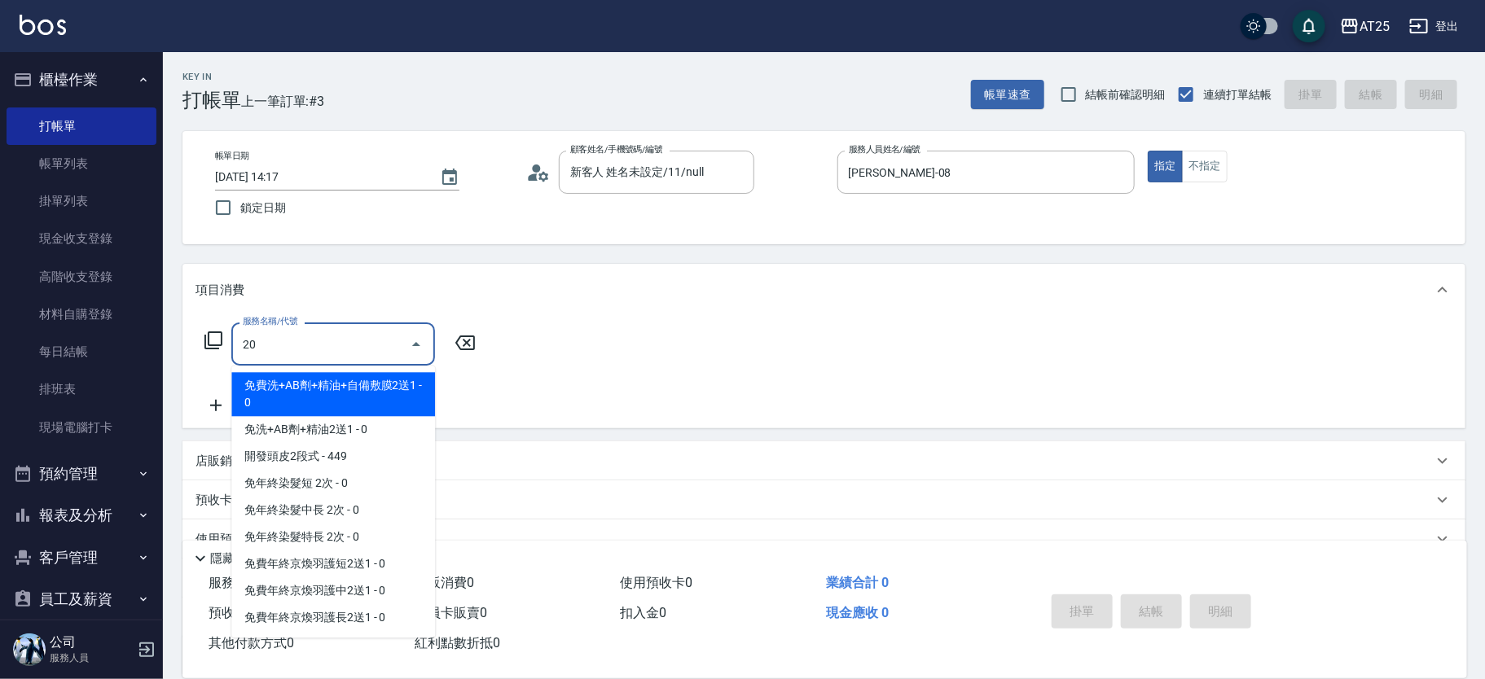
type input "201"
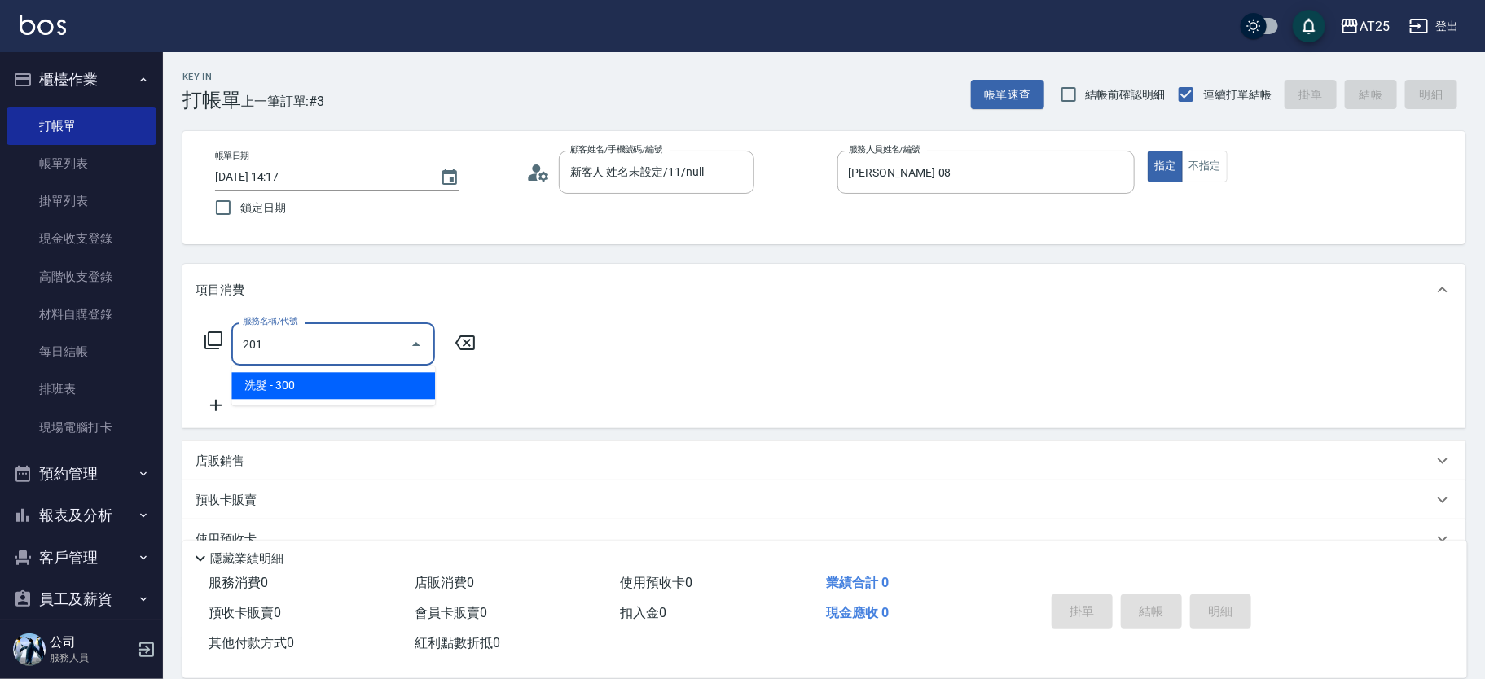
type input "30"
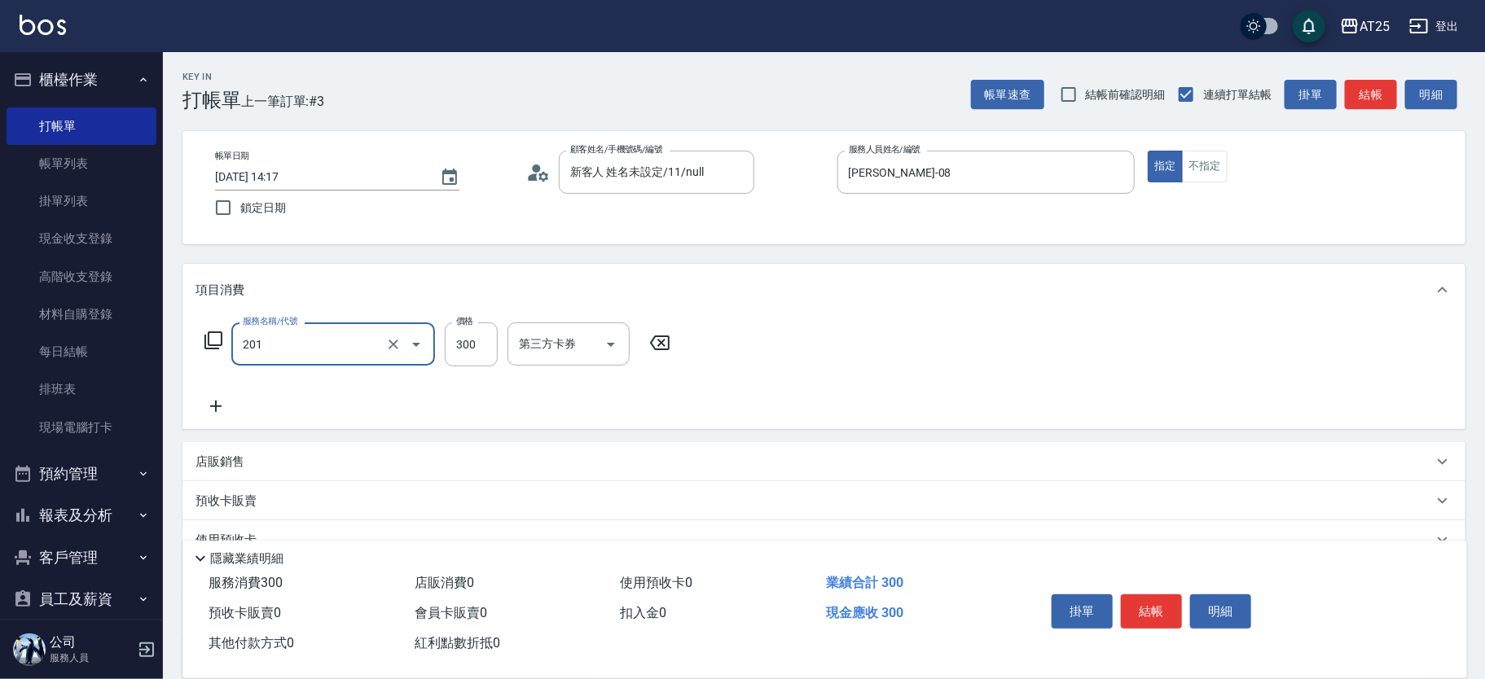
type input "洗髮(201)"
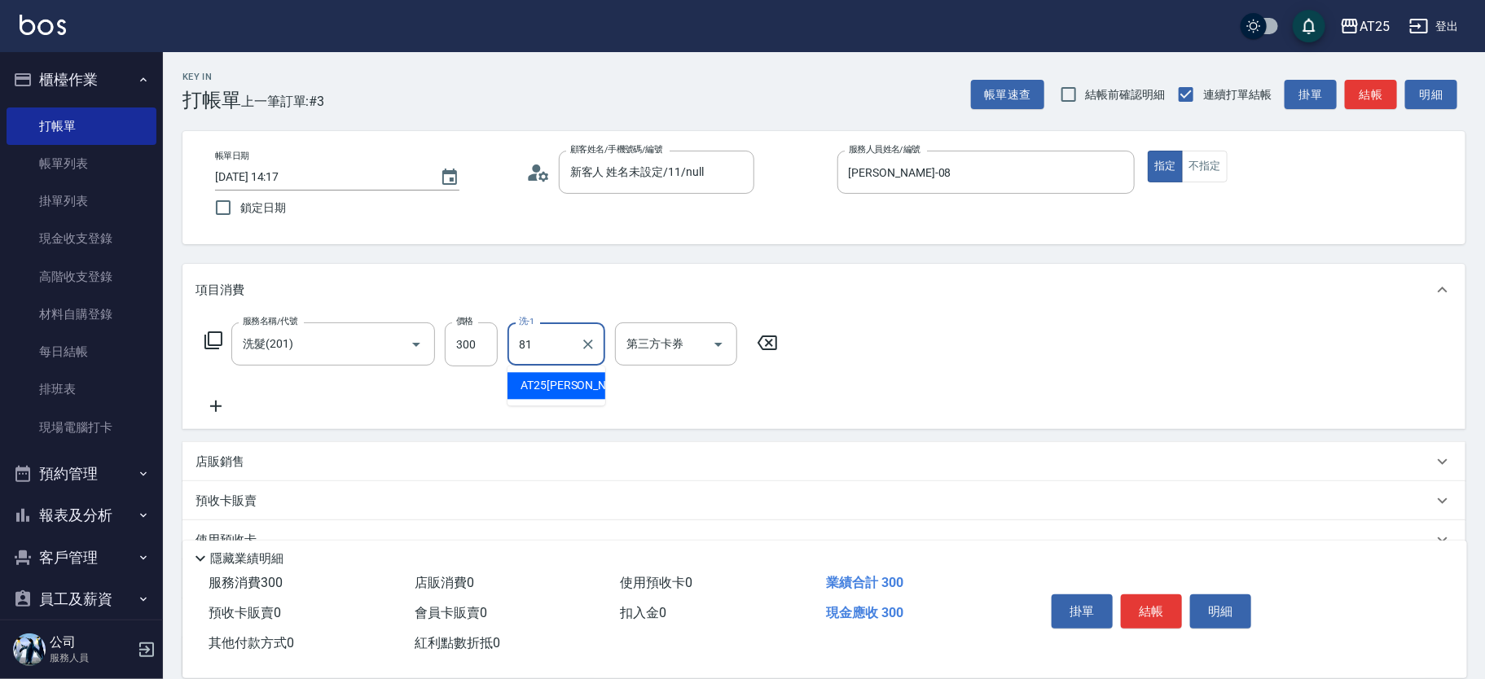
type input "AT25小伶-81"
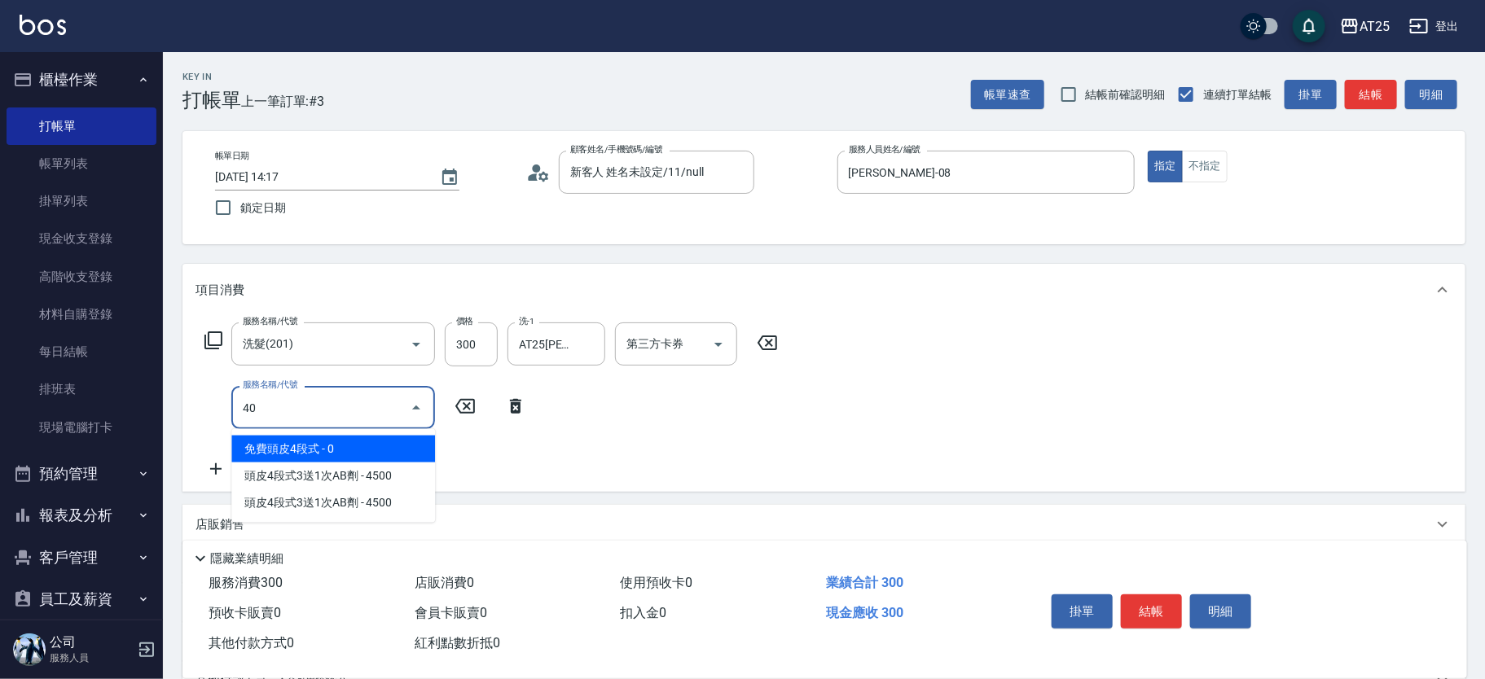
type input "401"
type input "60"
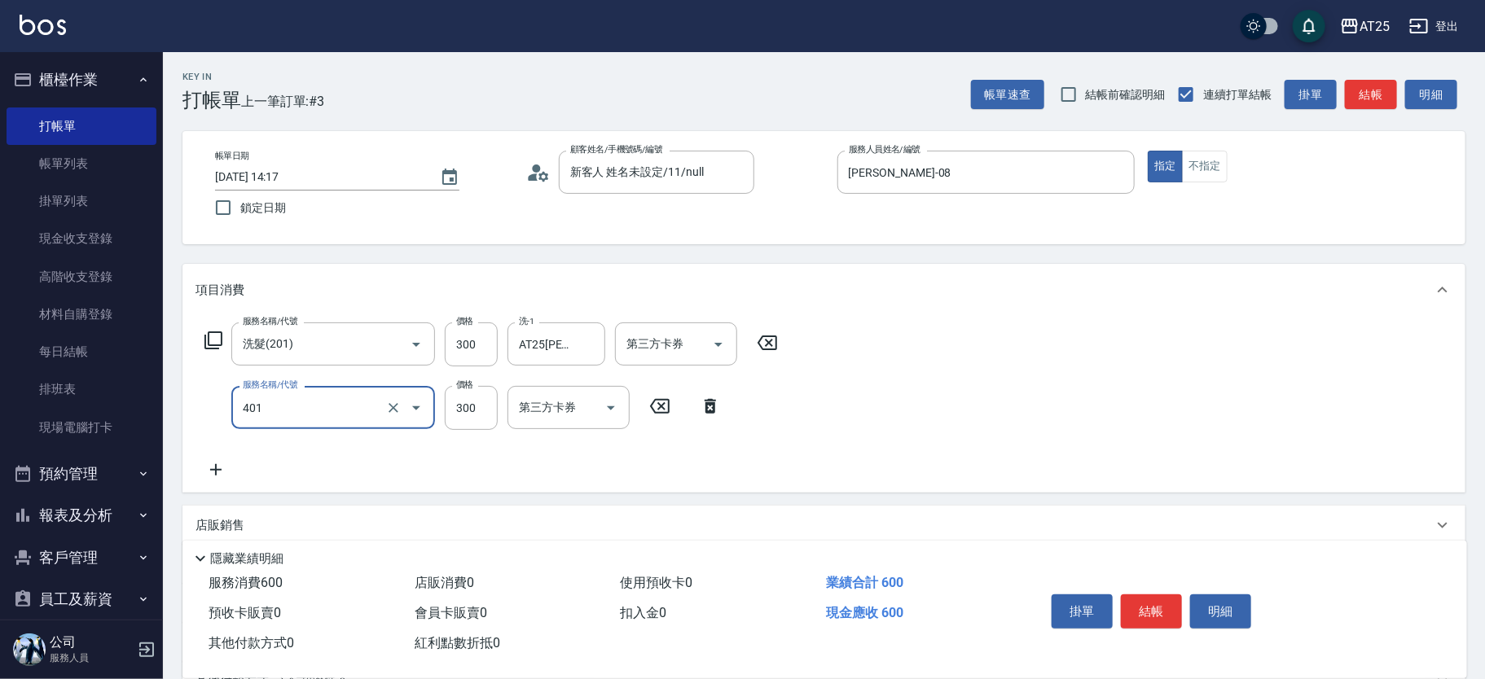
type input "剪髮(401)"
type input "30"
type input "20"
type input "50"
type input "200"
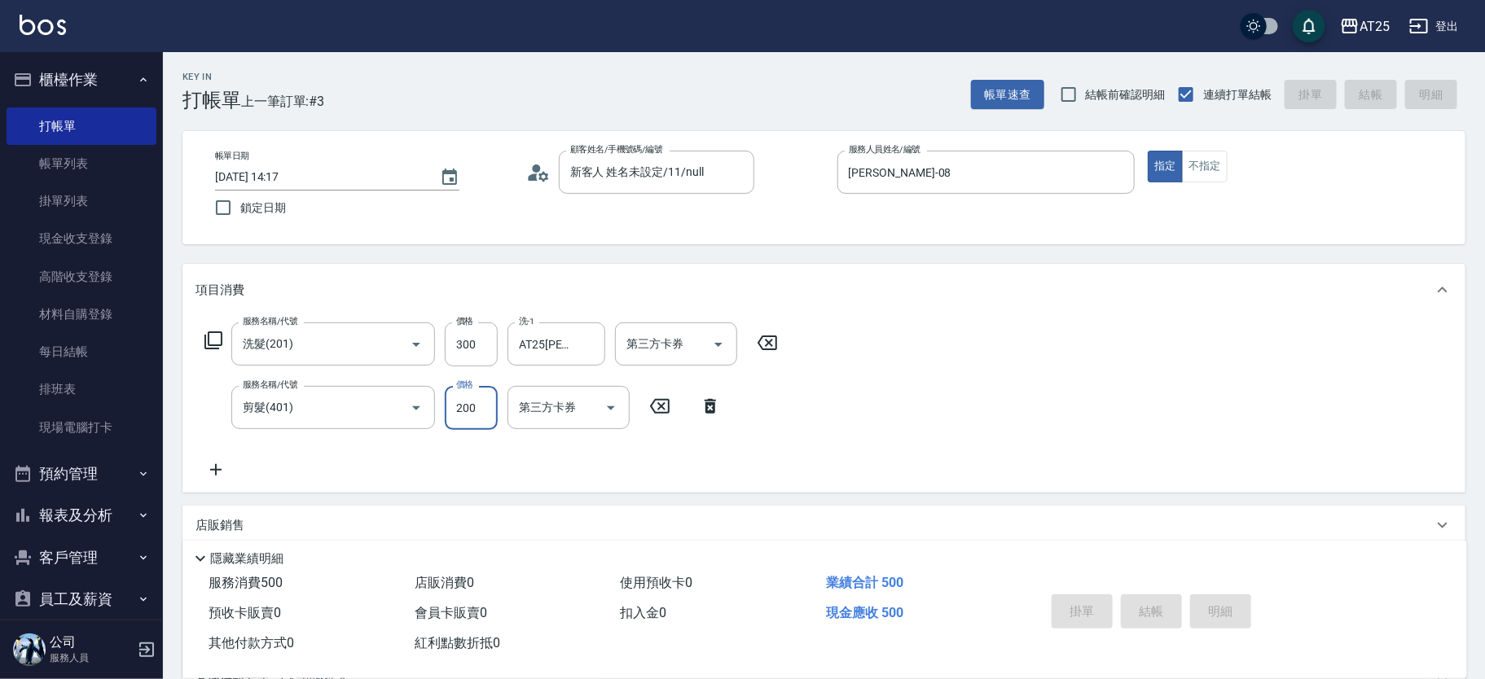
type input "2025/10/15 14:18"
type input "0"
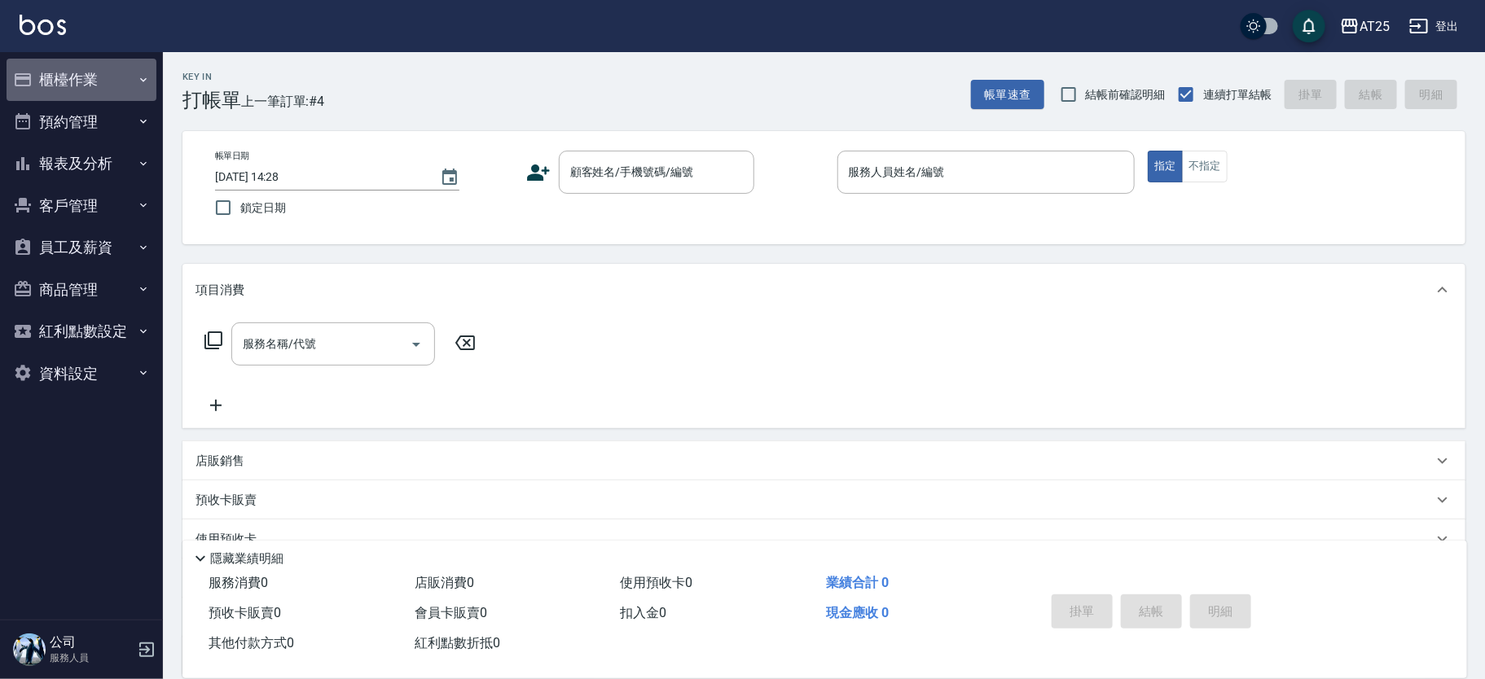
click at [75, 78] on button "櫃檯作業" at bounding box center [82, 80] width 150 height 42
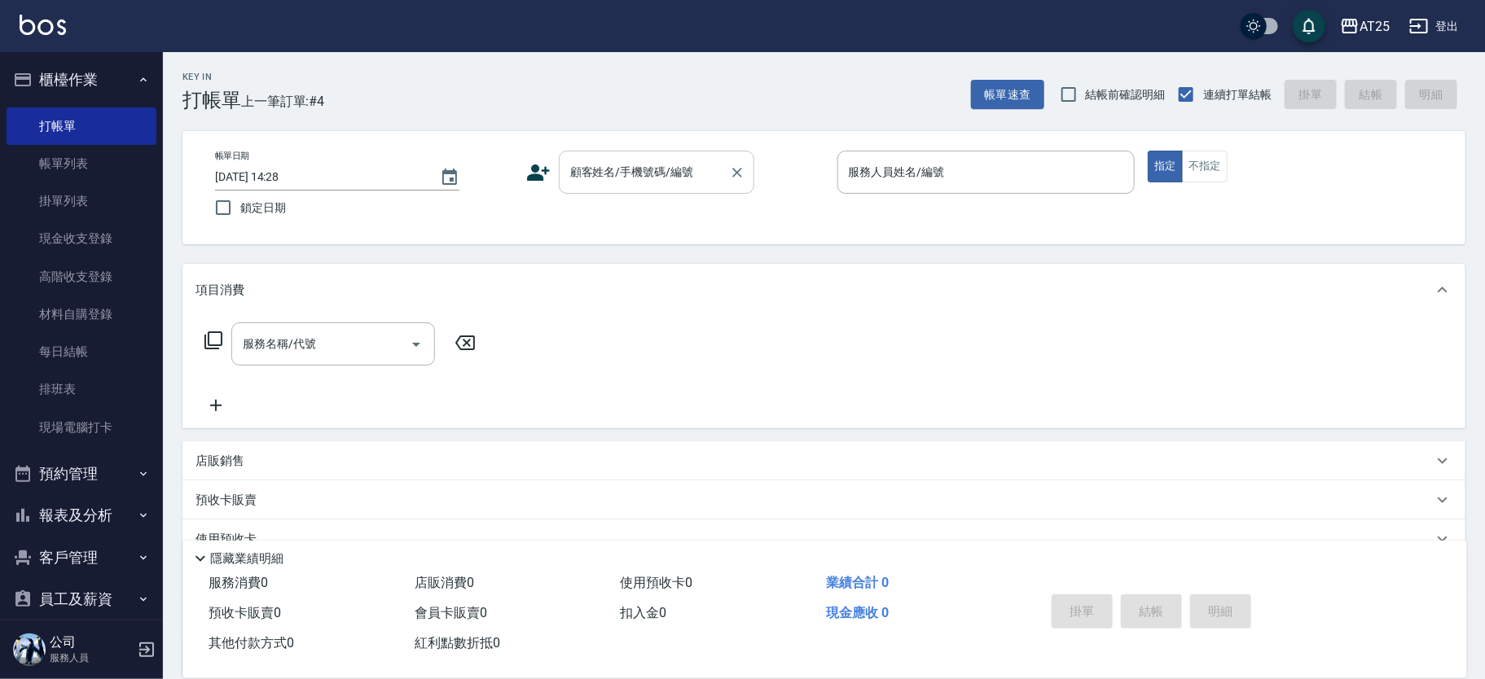
click at [631, 165] on div "顧客姓名/手機號碼/編號 顧客姓名/手機號碼/編號" at bounding box center [657, 172] width 196 height 43
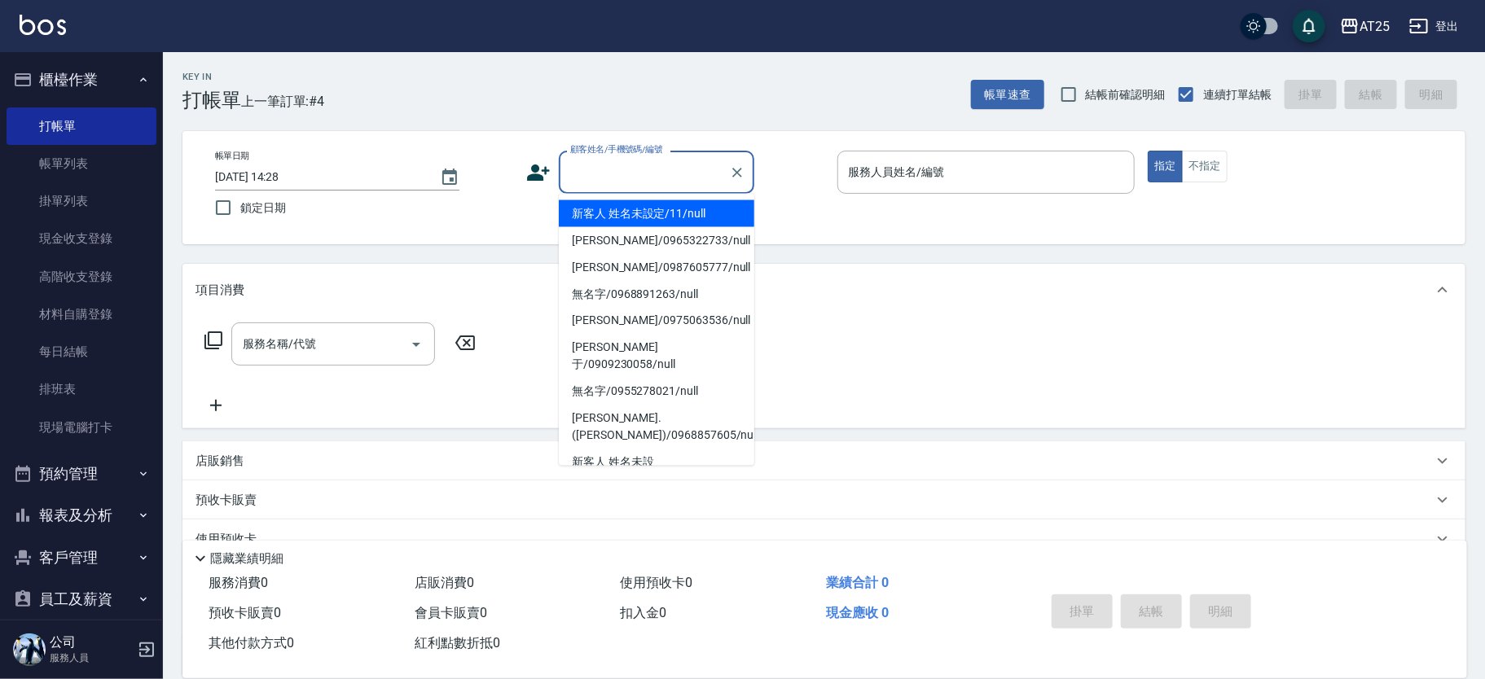
click at [690, 201] on li "新客人 姓名未設定/11/null" at bounding box center [657, 213] width 196 height 27
type input "新客人 姓名未設定/11/null"
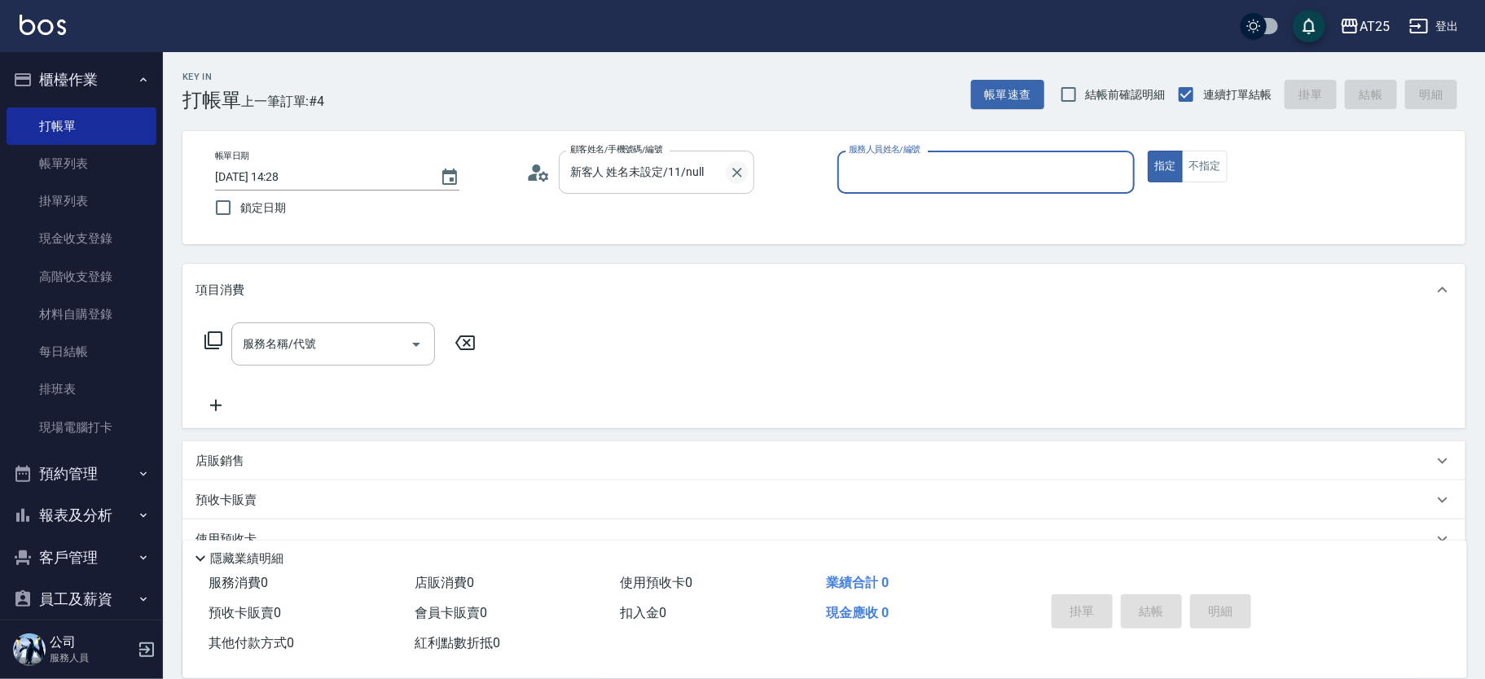
click at [741, 169] on icon "Clear" at bounding box center [737, 173] width 16 height 16
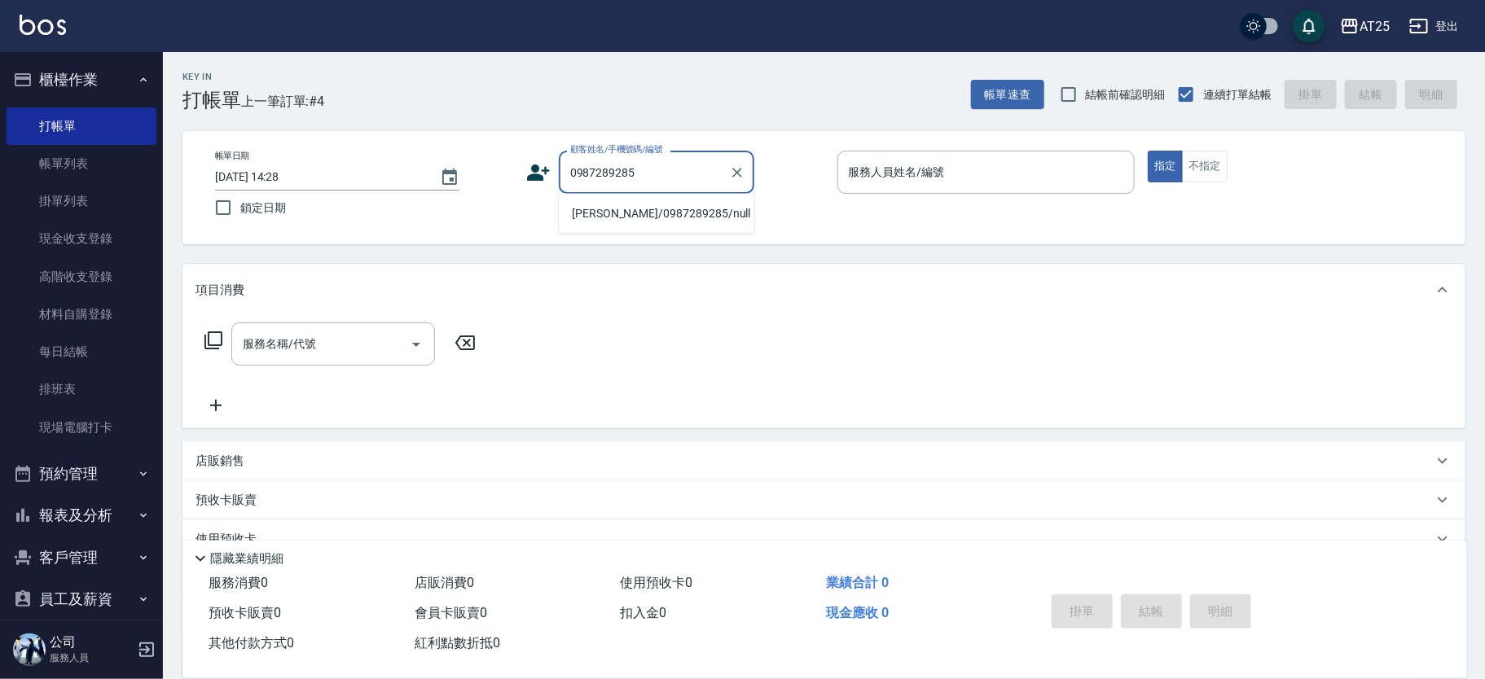
click at [662, 221] on li "李佳芮/0987289285/null" at bounding box center [657, 213] width 196 height 27
type input "李佳芮/0987289285/null"
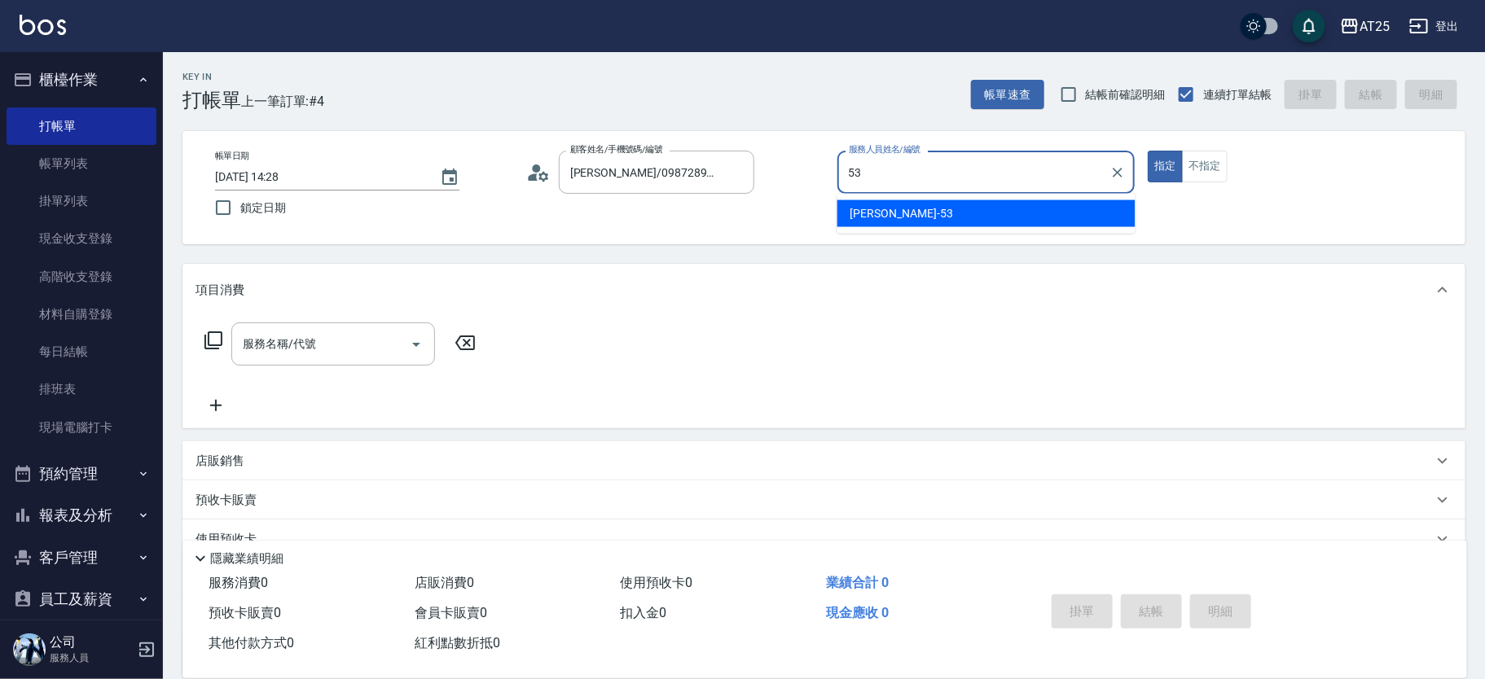
type input "Jerry-53"
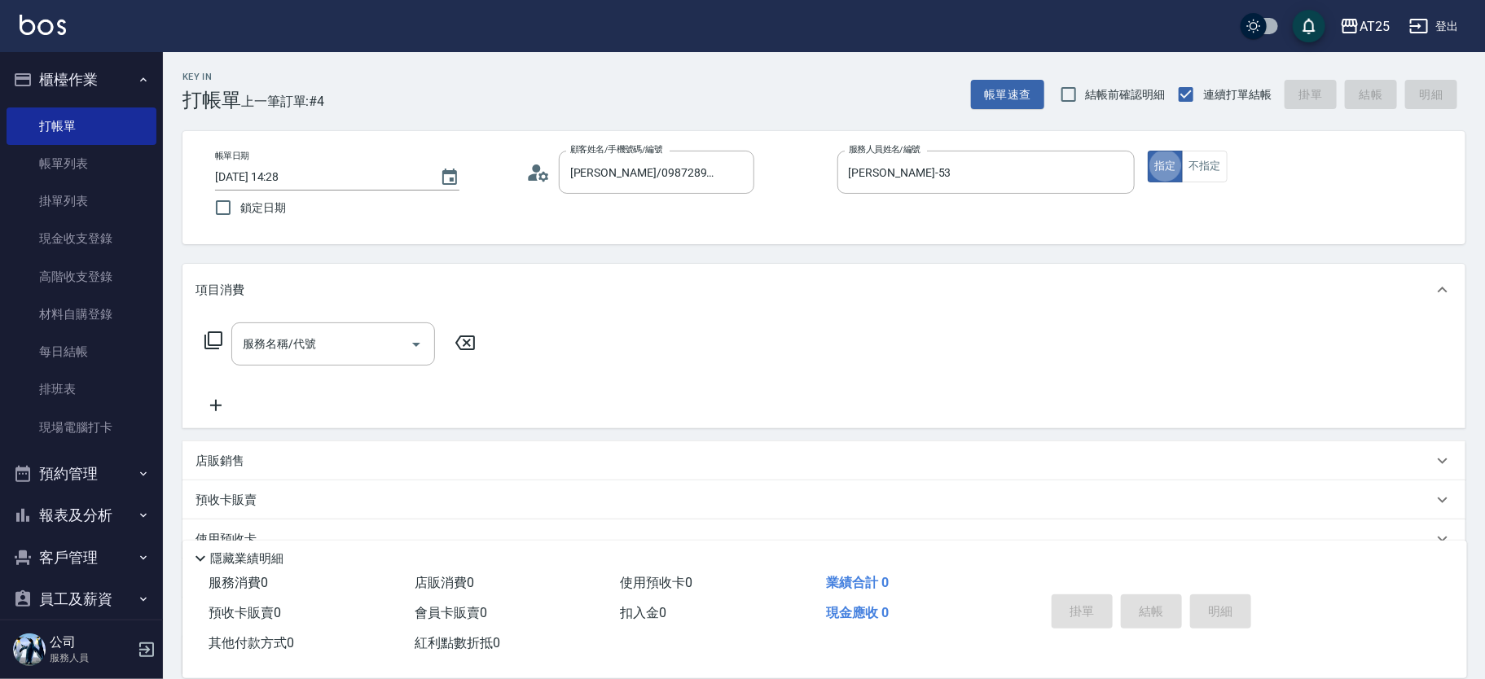
type button "true"
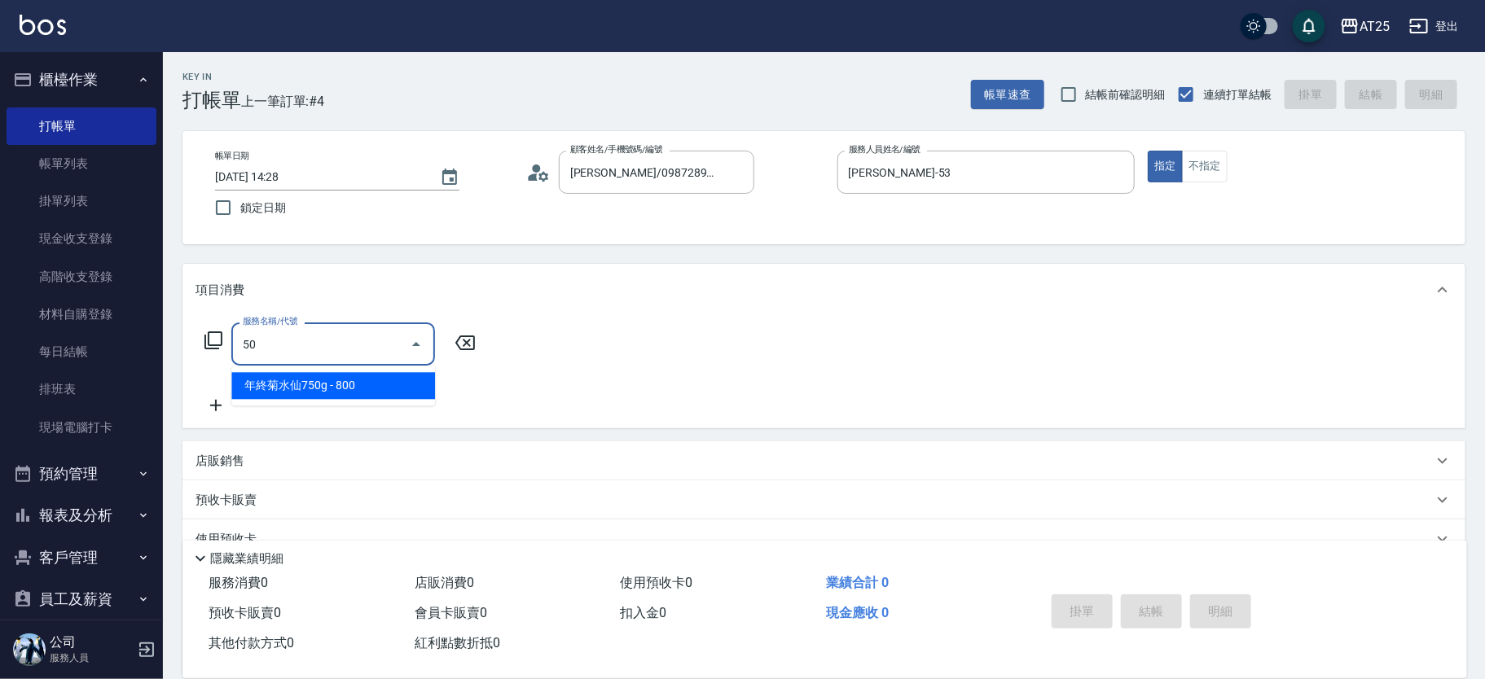
type input "501"
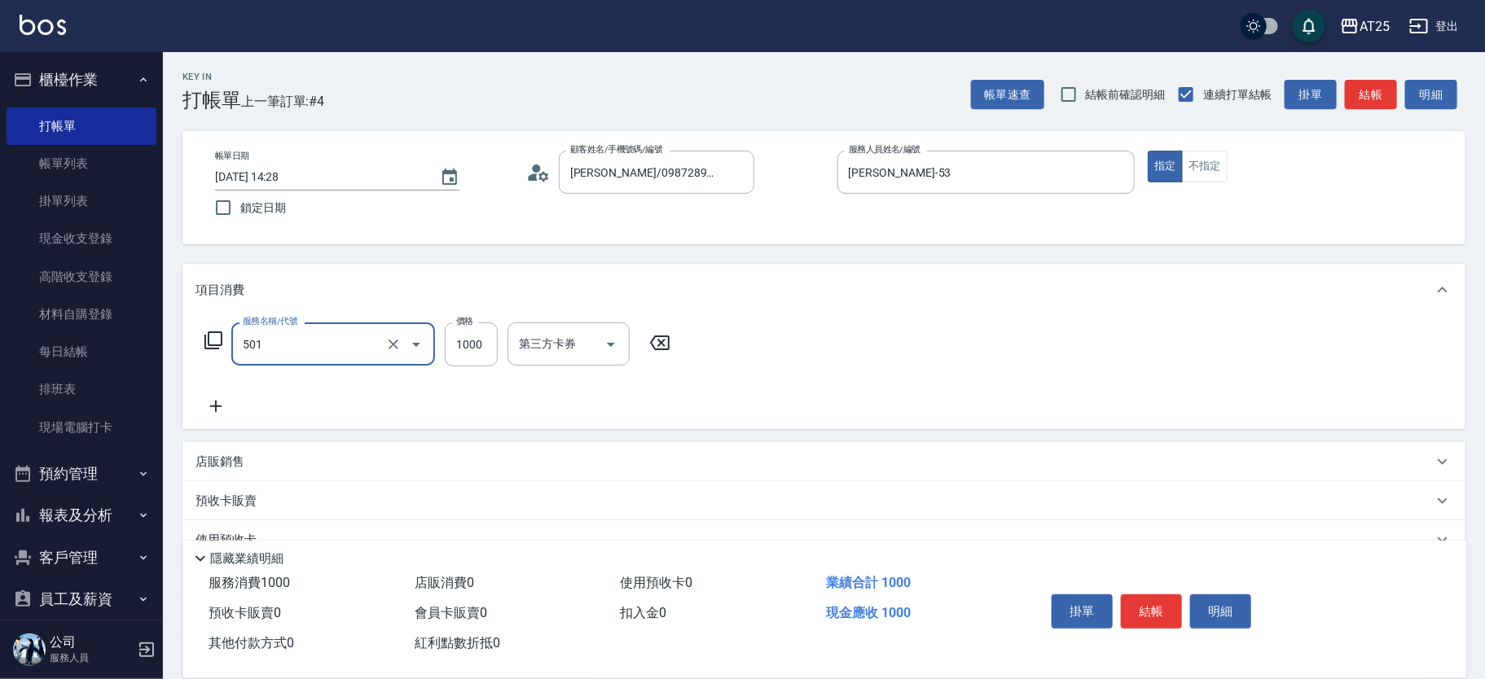
type input "100"
type input "染髮(501)"
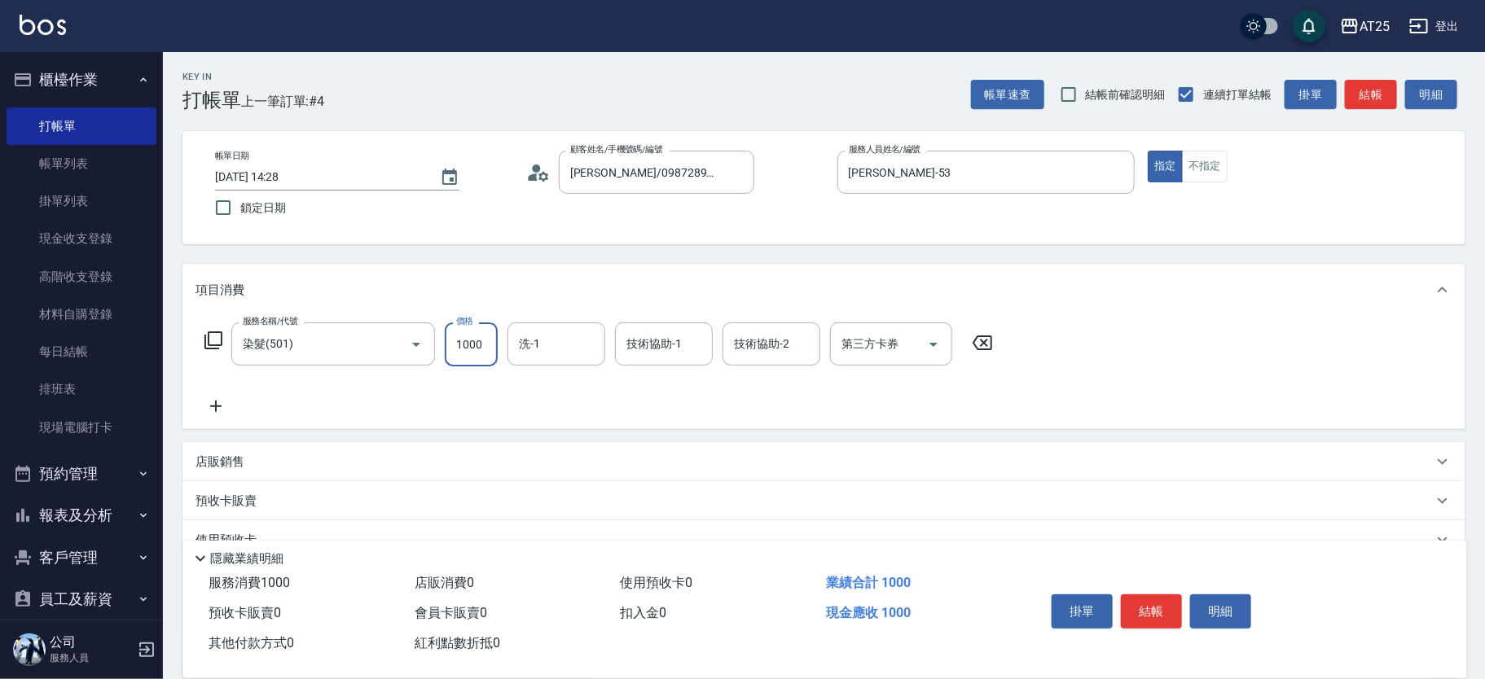
type input "0"
type input "19"
type input "10"
type input "1980"
type input "190"
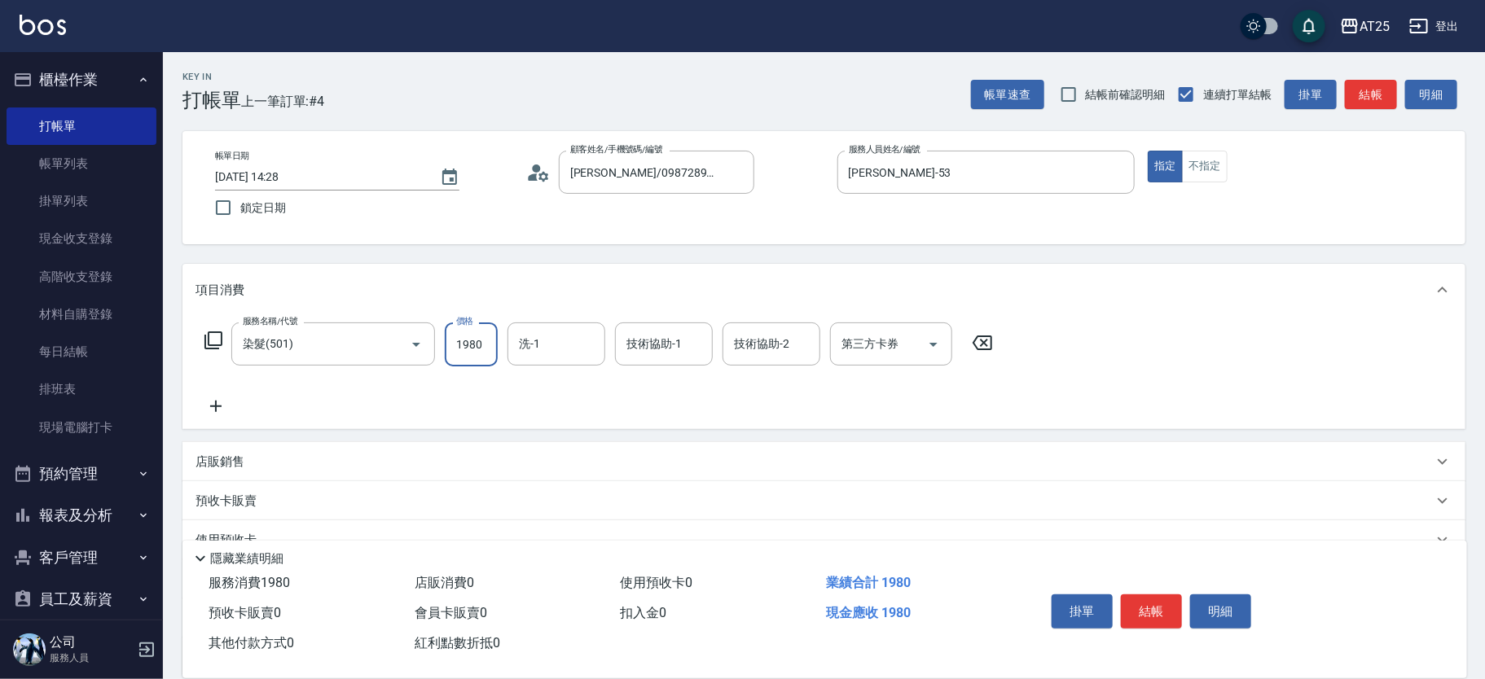
type input "1980"
type input "AT25小伶-81"
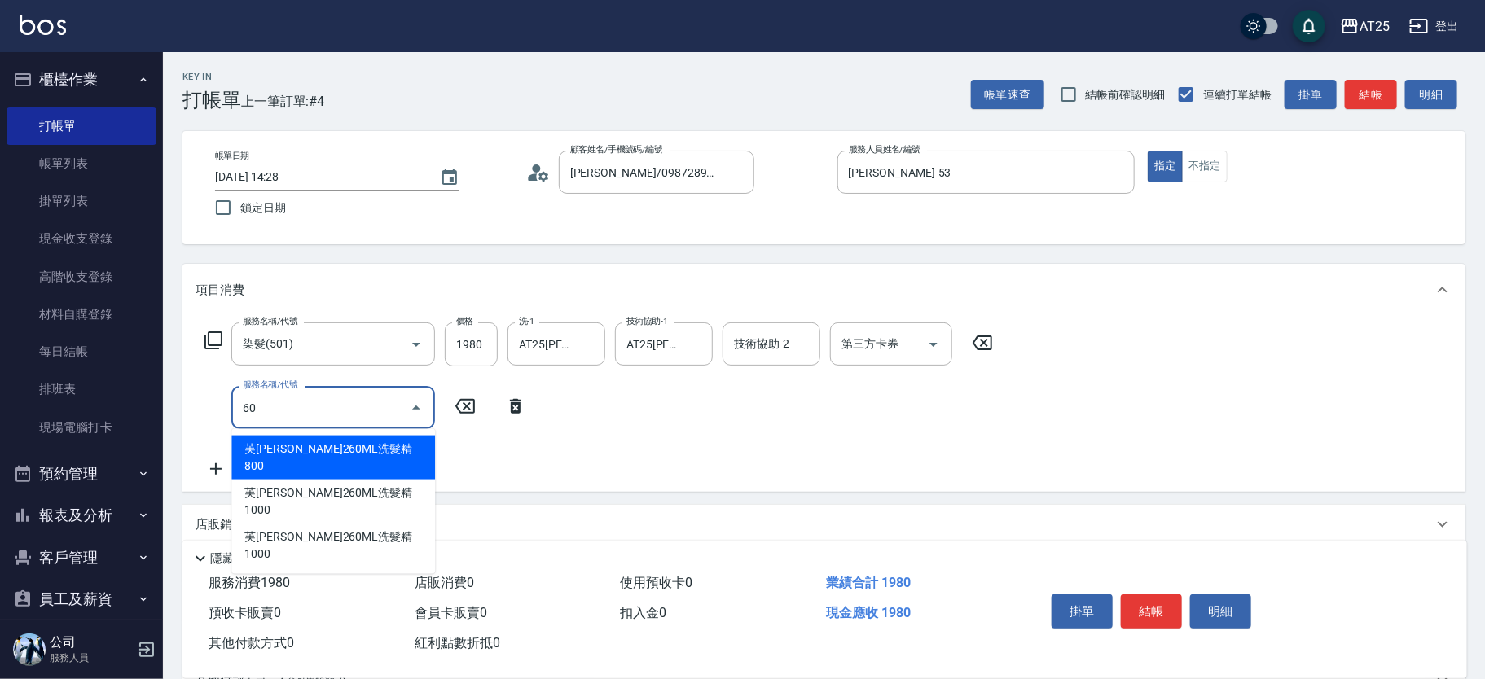
type input "601"
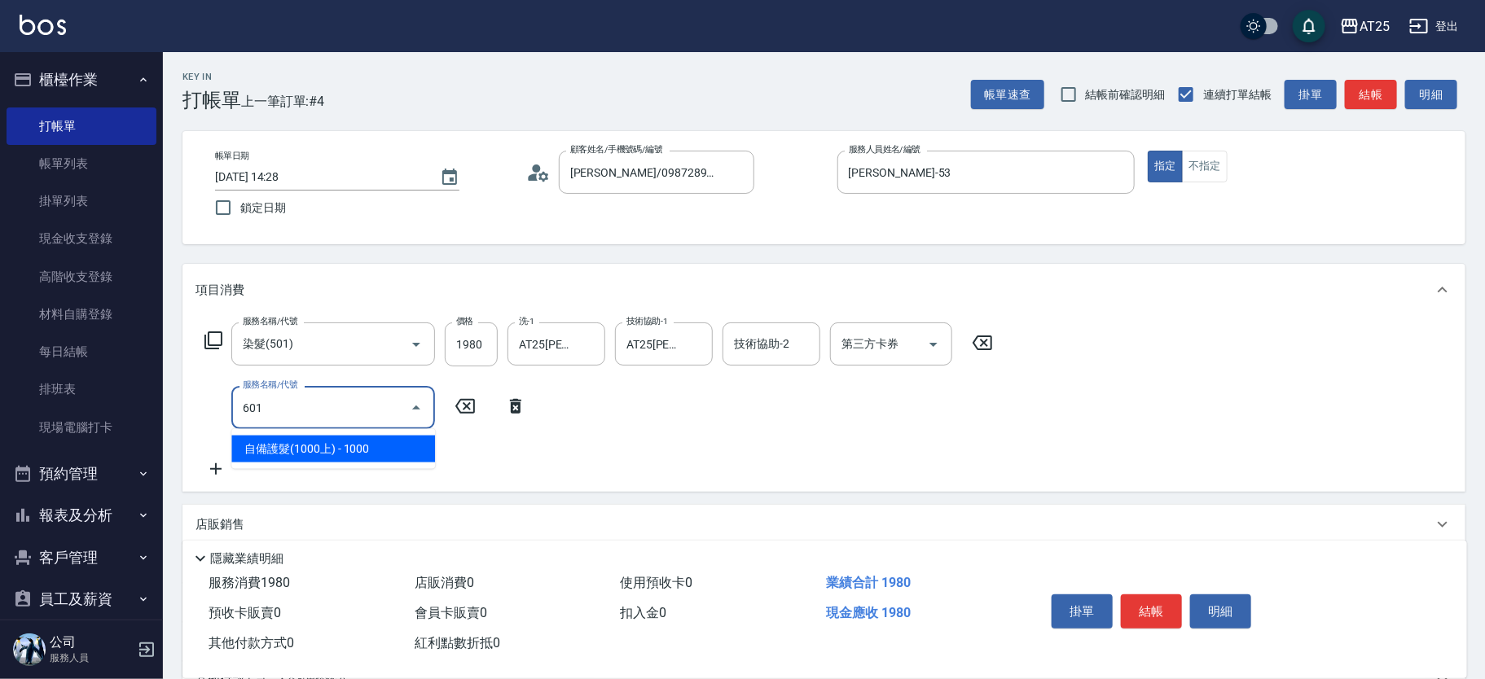
type input "290"
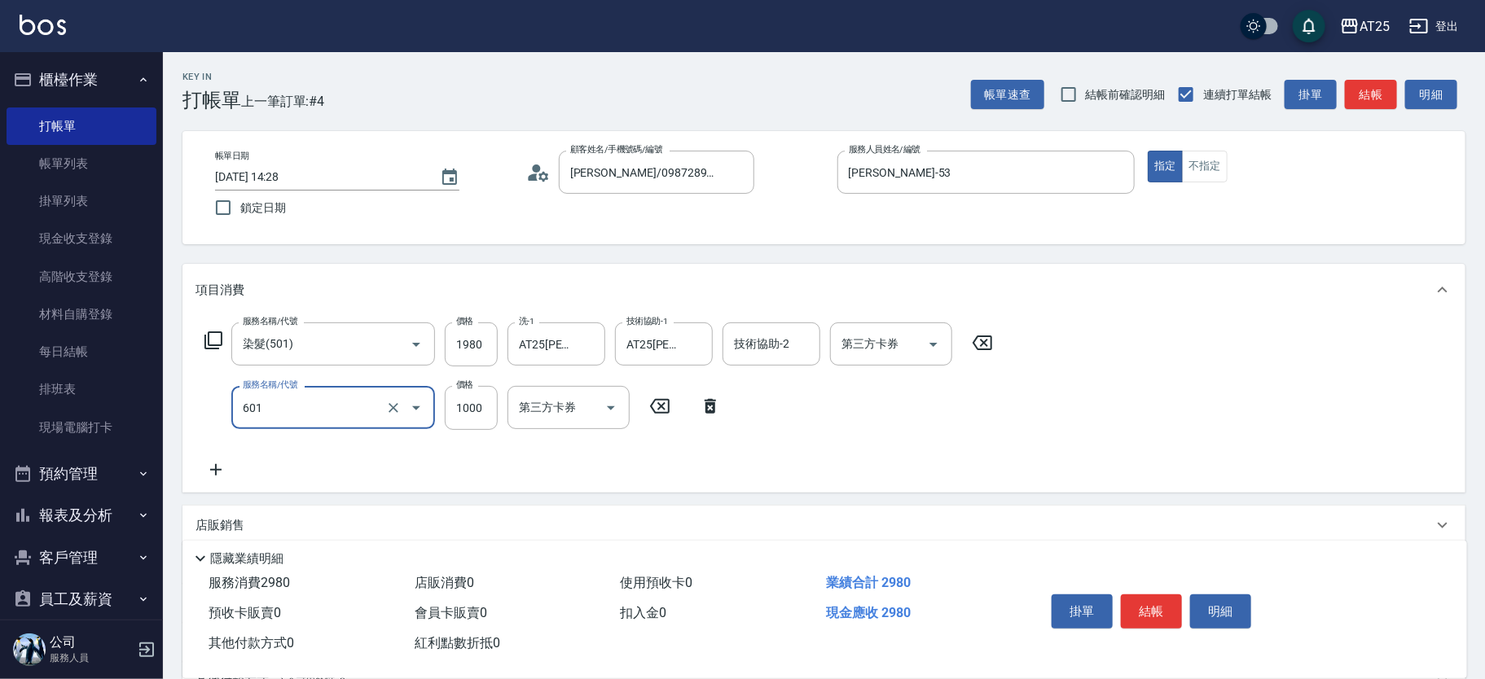
type input "自備護髮(1000上)(601)"
type input "190"
type input "14"
type input "210"
type input "1480"
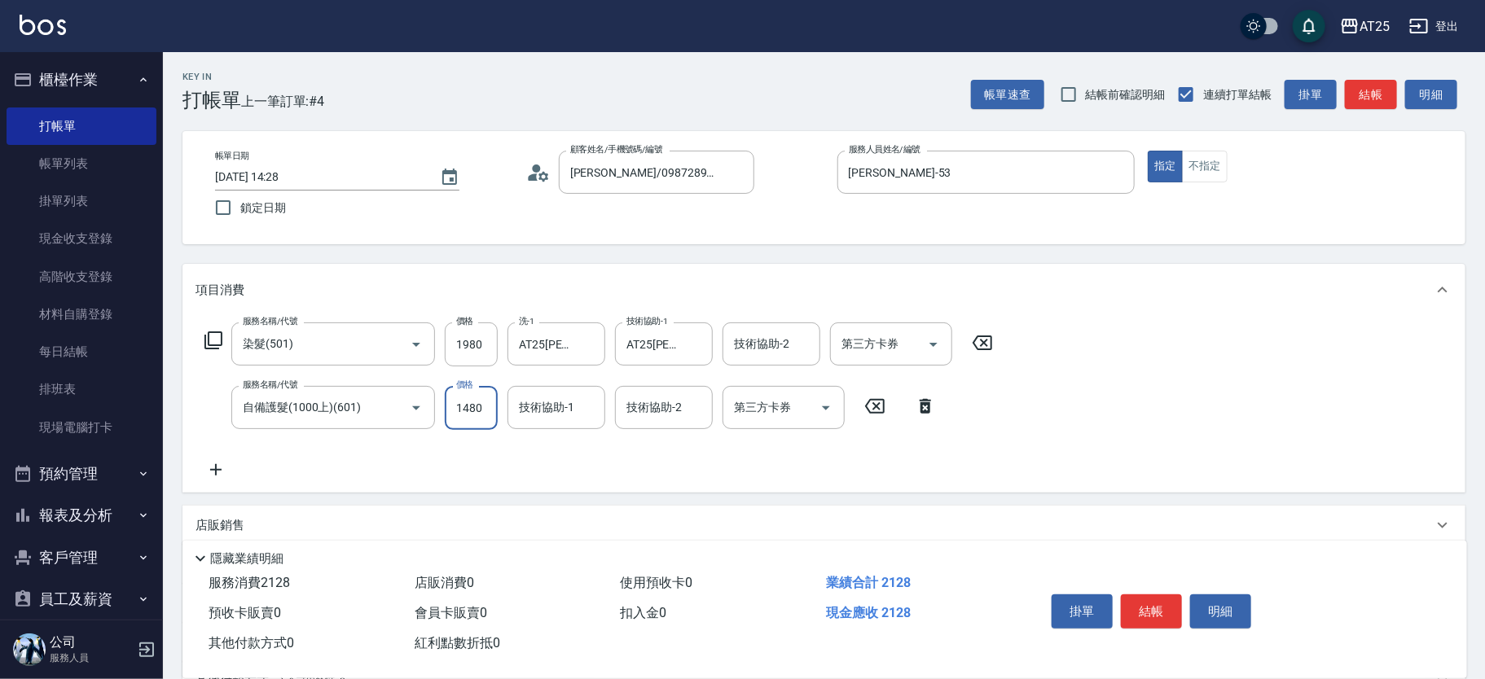
type input "340"
type input "1480"
type input "AT25小伶-81"
click at [478, 385] on div "服務名稱/代號 染髮(501) 服務名稱/代號 價格 1980 價格 洗-1 AT25小伶-81 洗-1 技術協助-1 AT25小伶-81 技術協助-1 技術…" at bounding box center [599, 401] width 807 height 157
click at [469, 409] on input "1480" at bounding box center [471, 408] width 53 height 44
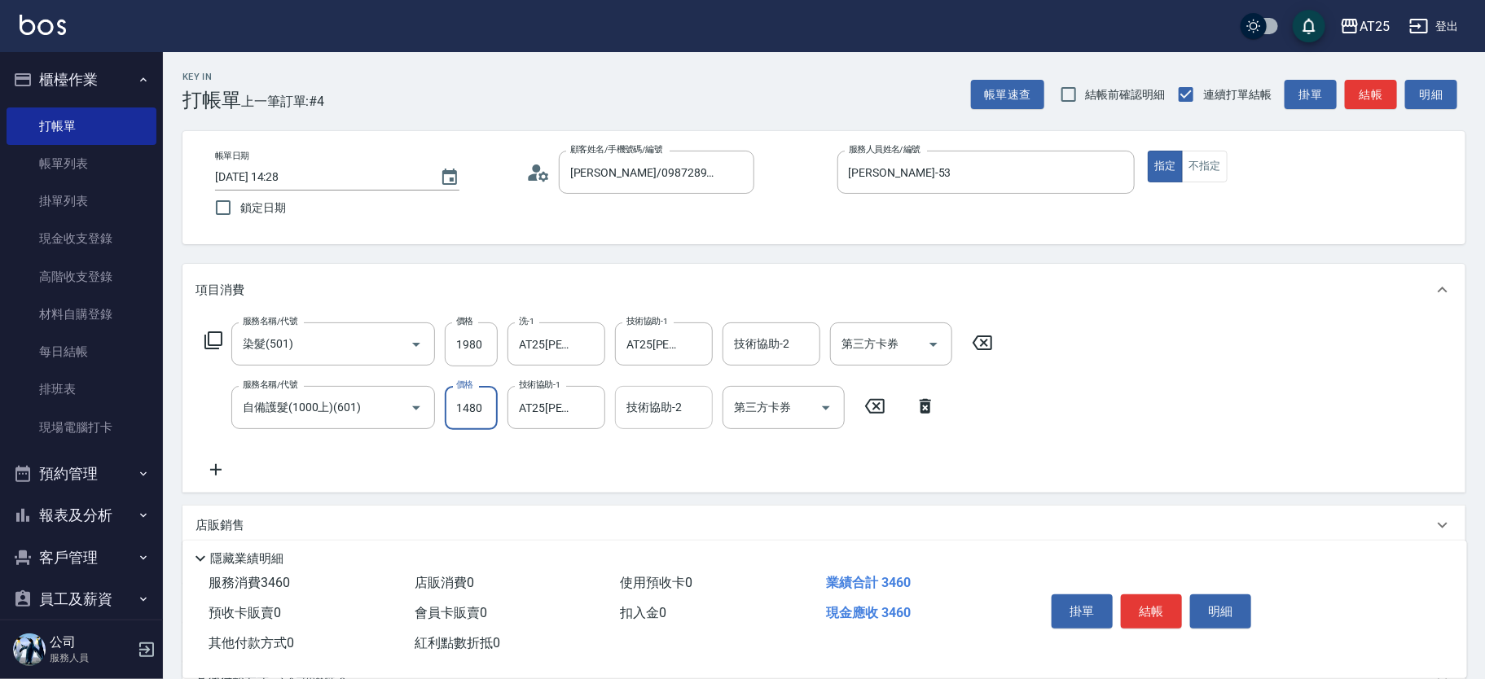
type input "1"
type input "190"
type input "14"
type input "210"
type input "140"
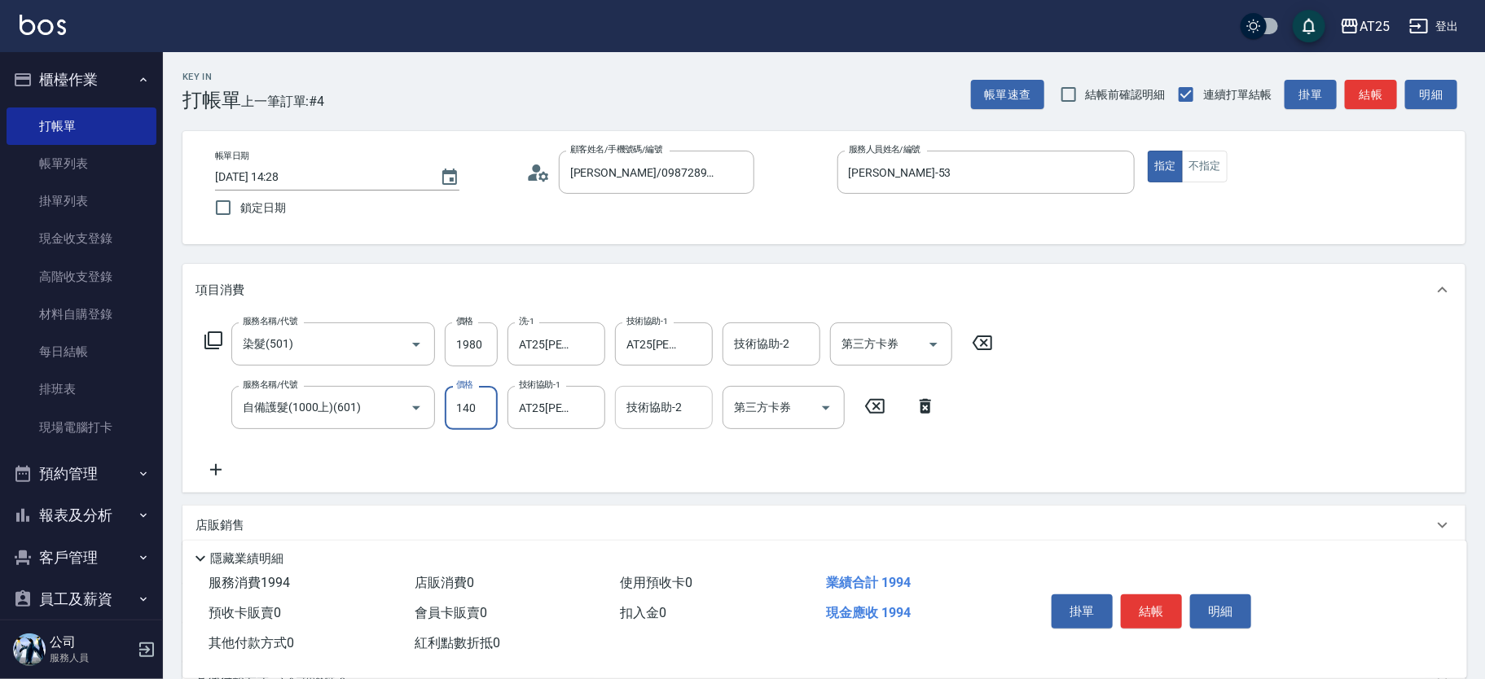
type input "330"
type input "1400"
type input "210"
type input "14"
type input "210"
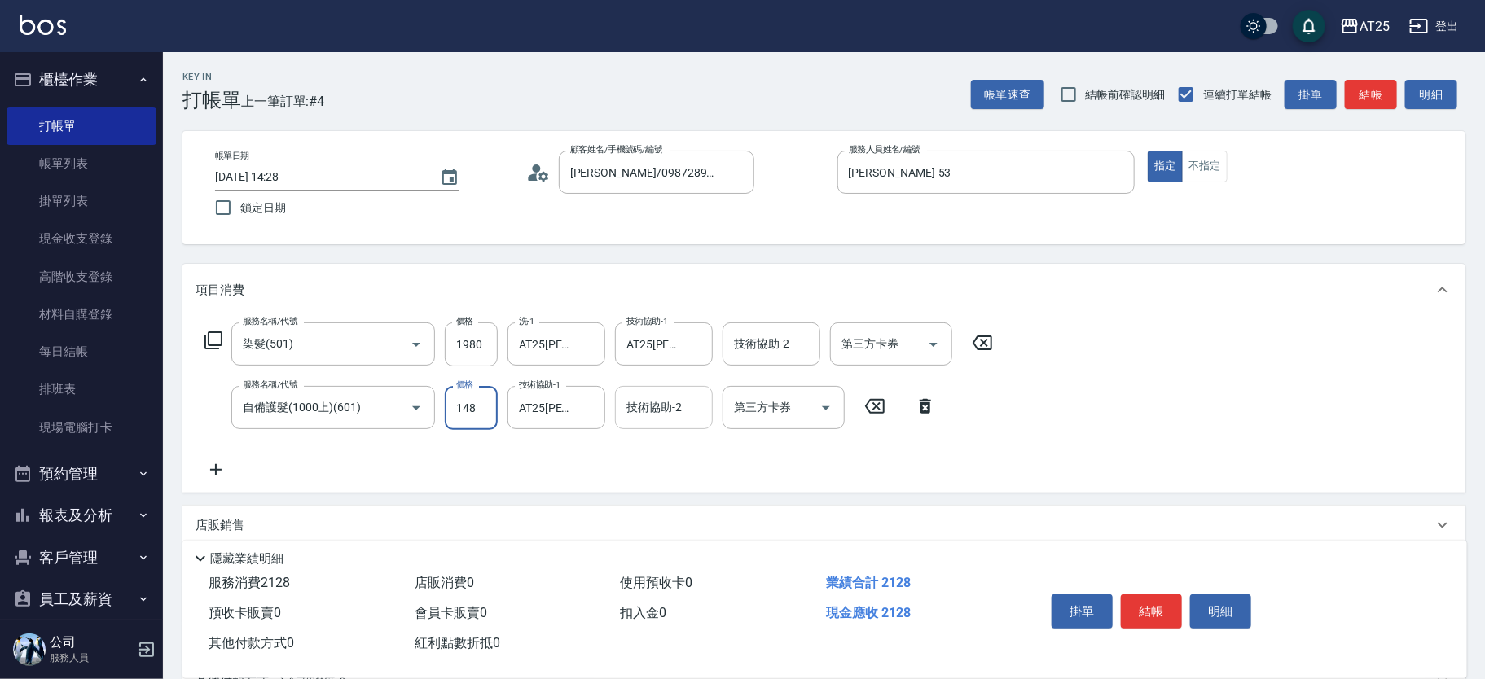
type input "1480"
type input "210"
type input "148"
type input "190"
type input "14"
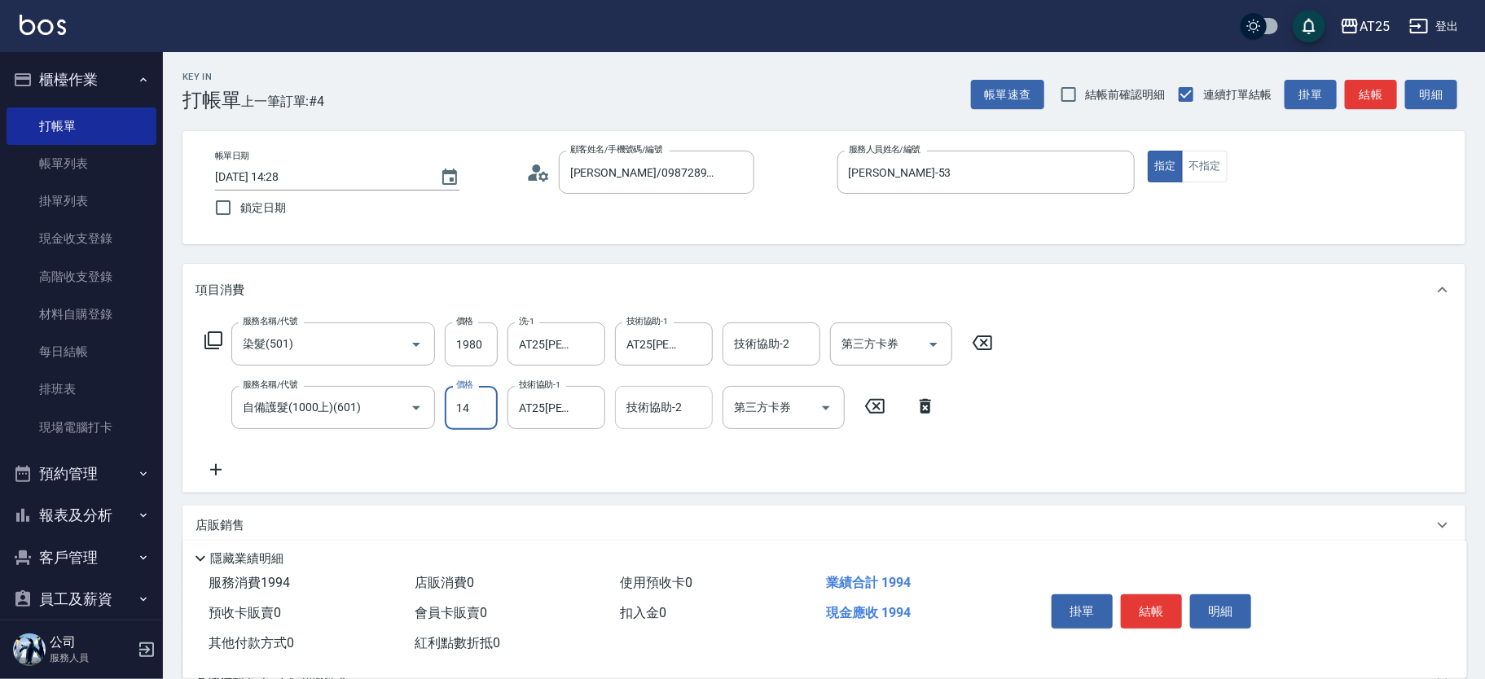
type input "210"
type input "1480"
click at [488, 345] on input "1980" at bounding box center [471, 345] width 53 height 44
type input "140"
type input "20"
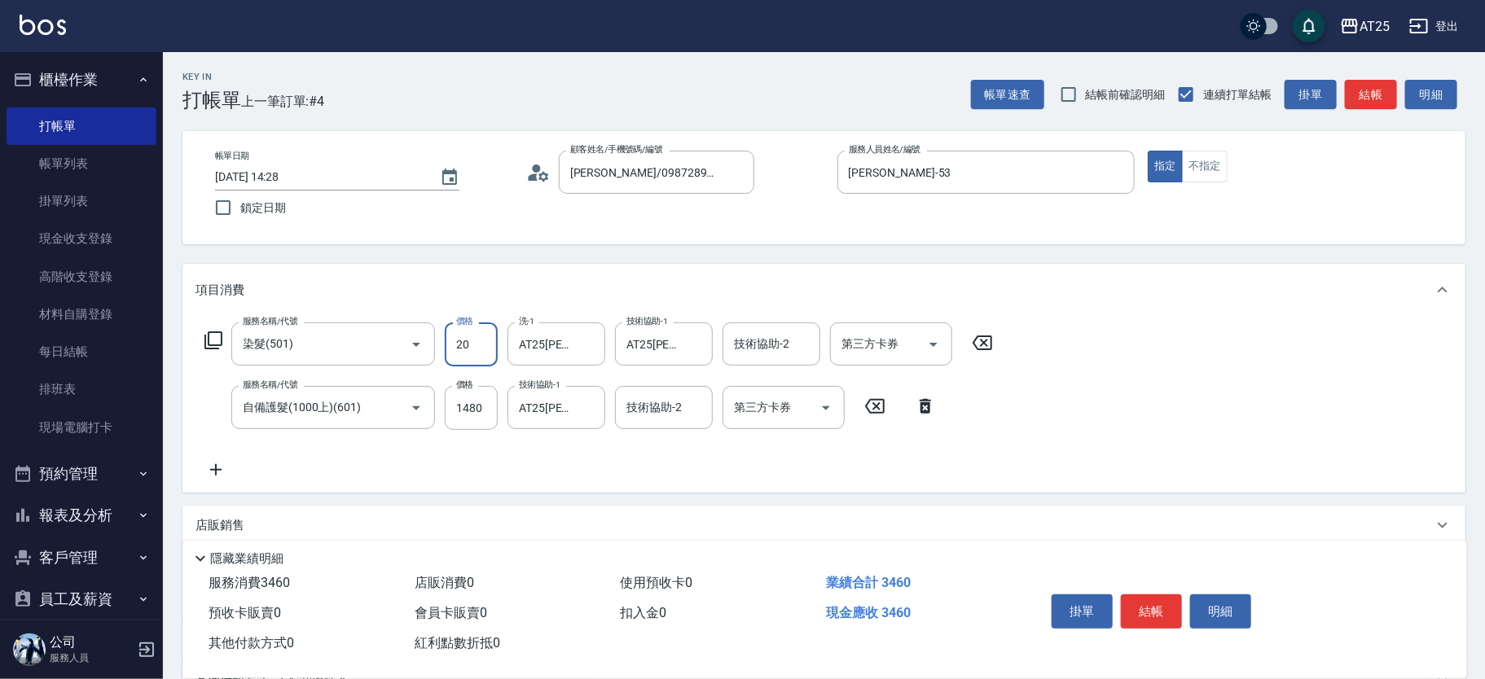
type input "150"
type input "2080"
type input "160"
type input "20"
type input "140"
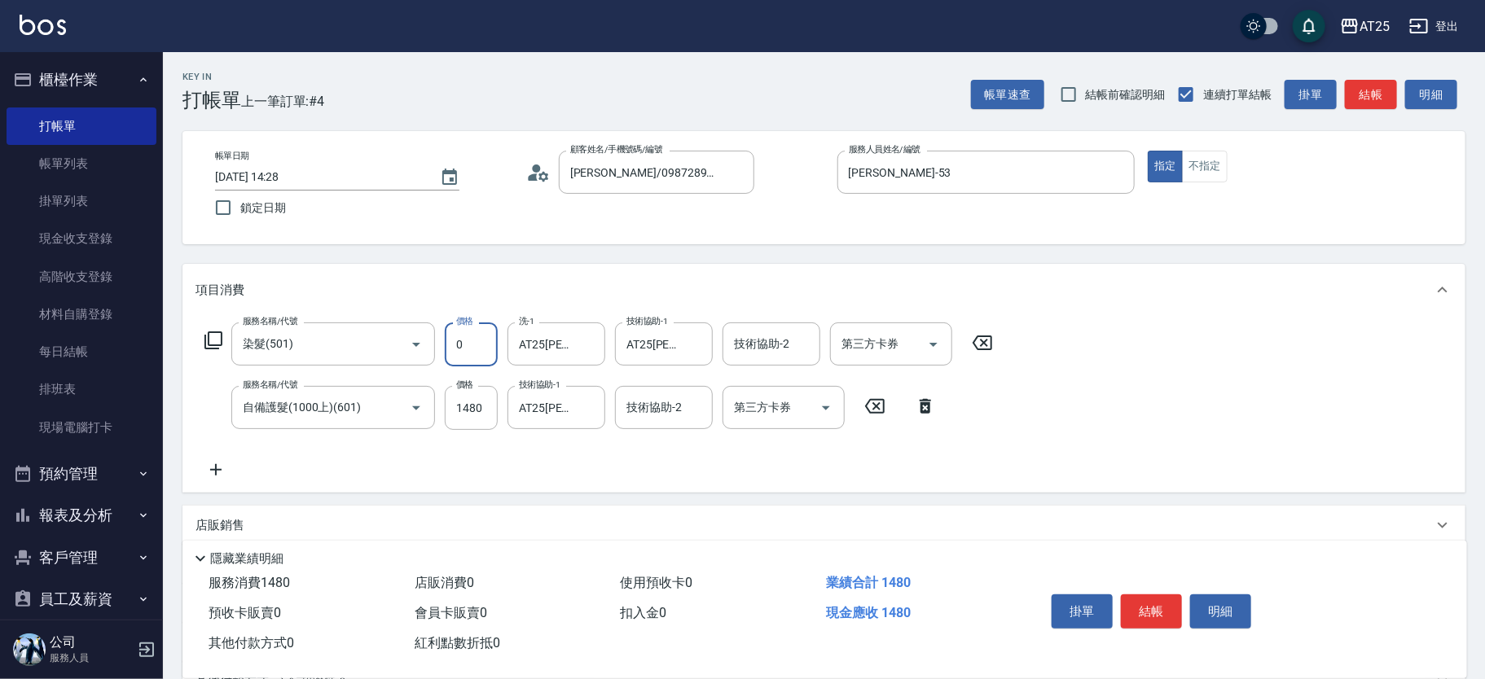
type input "11"
type input "150"
type input "117"
type input "260"
type input "11740"
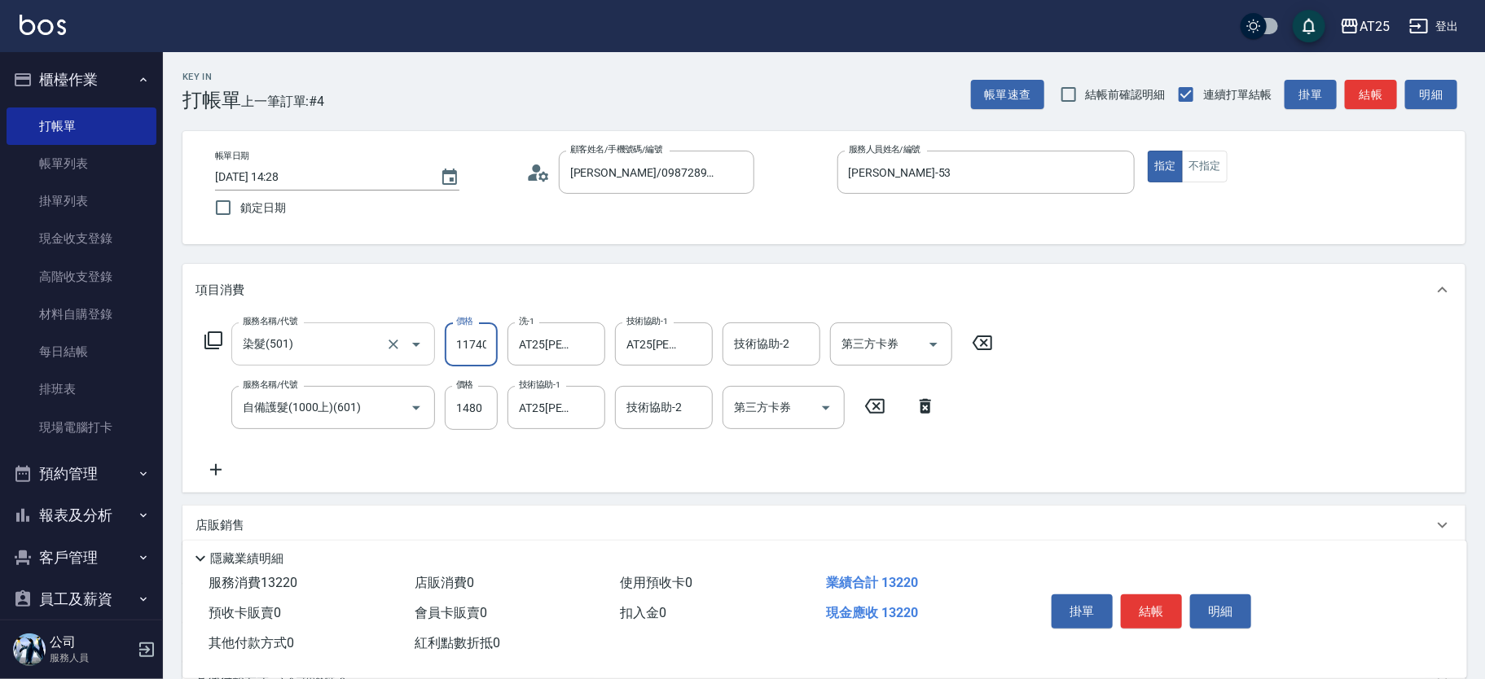
drag, startPoint x: 494, startPoint y: 350, endPoint x: 409, endPoint y: 352, distance: 84.7
click at [409, 352] on div "服務名稱/代號 染髮(501) 服務名稱/代號 價格 11740 價格 洗-1 AT25小伶-81 洗-1 技術協助-1 AT25小伶-81 技術協助-1 技…" at bounding box center [599, 345] width 807 height 44
type input "140"
type input "17"
type input "160"
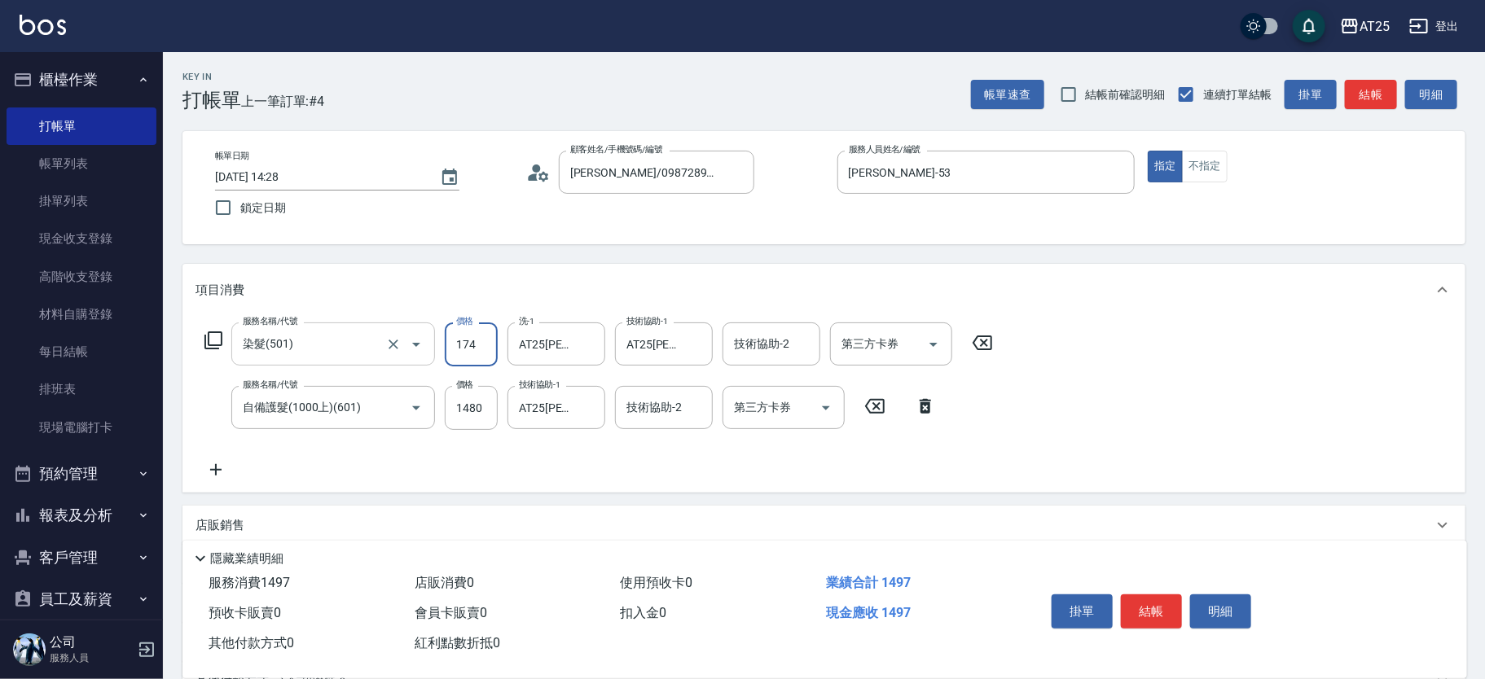
type input "1740"
drag, startPoint x: 486, startPoint y: 344, endPoint x: 405, endPoint y: 345, distance: 81.5
click at [405, 345] on div "服務名稱/代號 染髮(501) 服務名稱/代號 價格 1740 價格 洗-1 AT25小伶-81 洗-1 技術協助-1 AT25小伶-81 技術協助-1 技術…" at bounding box center [599, 345] width 807 height 44
type input "140"
type input "1980"
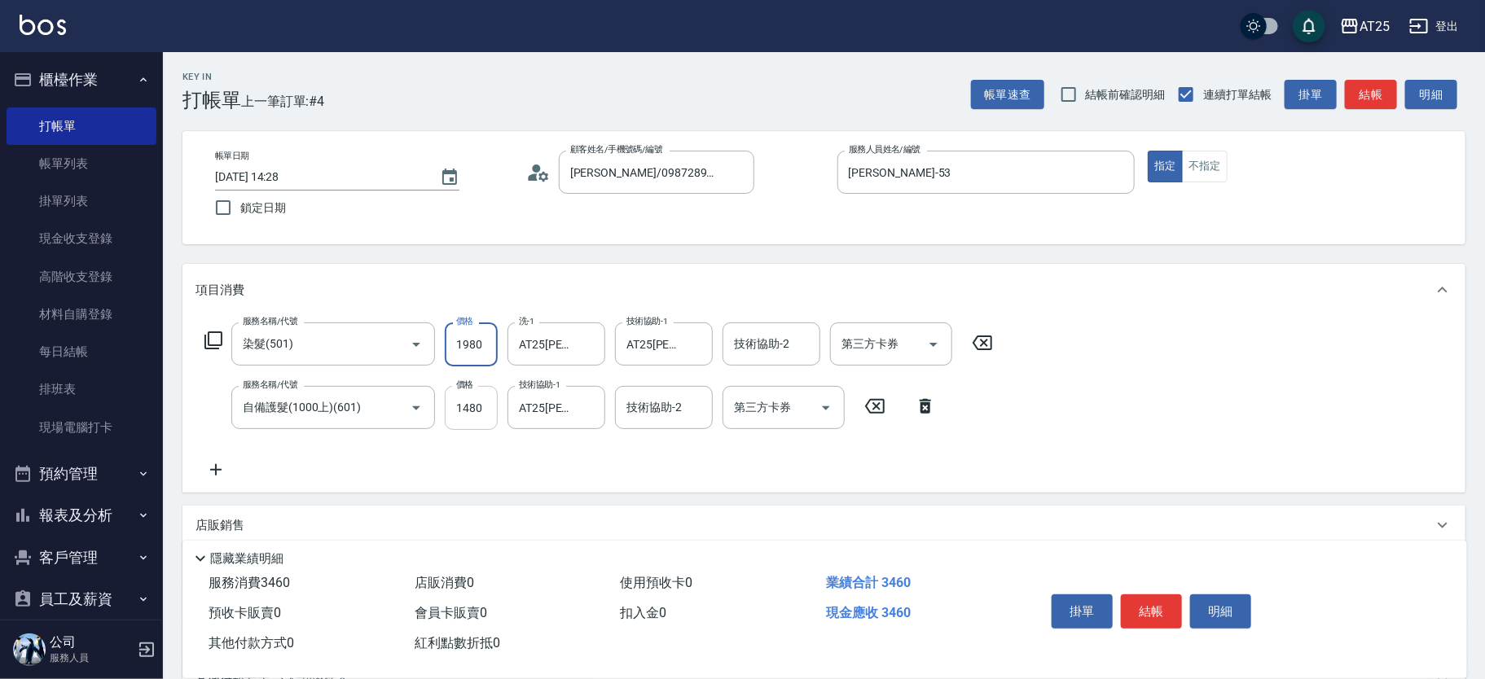
type input "160"
type input "198"
type input "140"
type input "22"
type input "170"
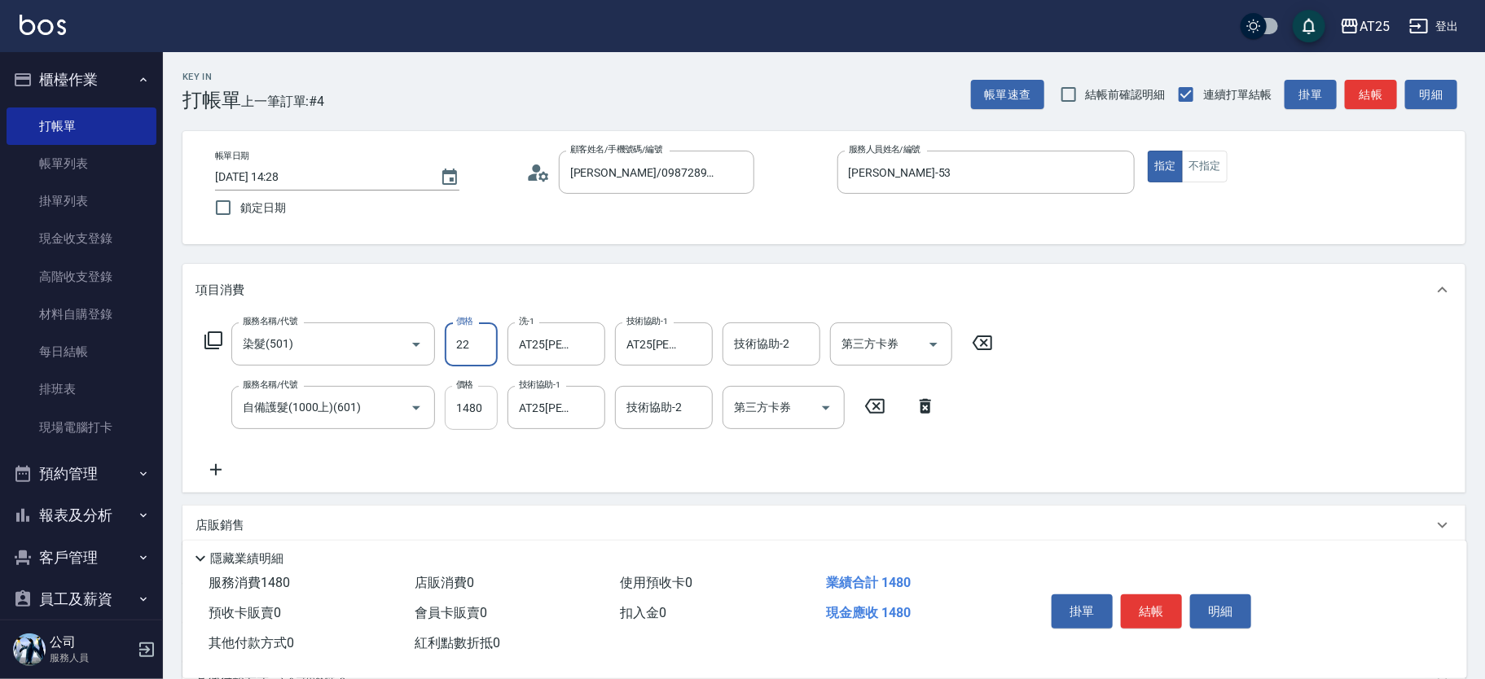
type input "220"
type input "360"
type input "2200"
type input "170"
type input "220"
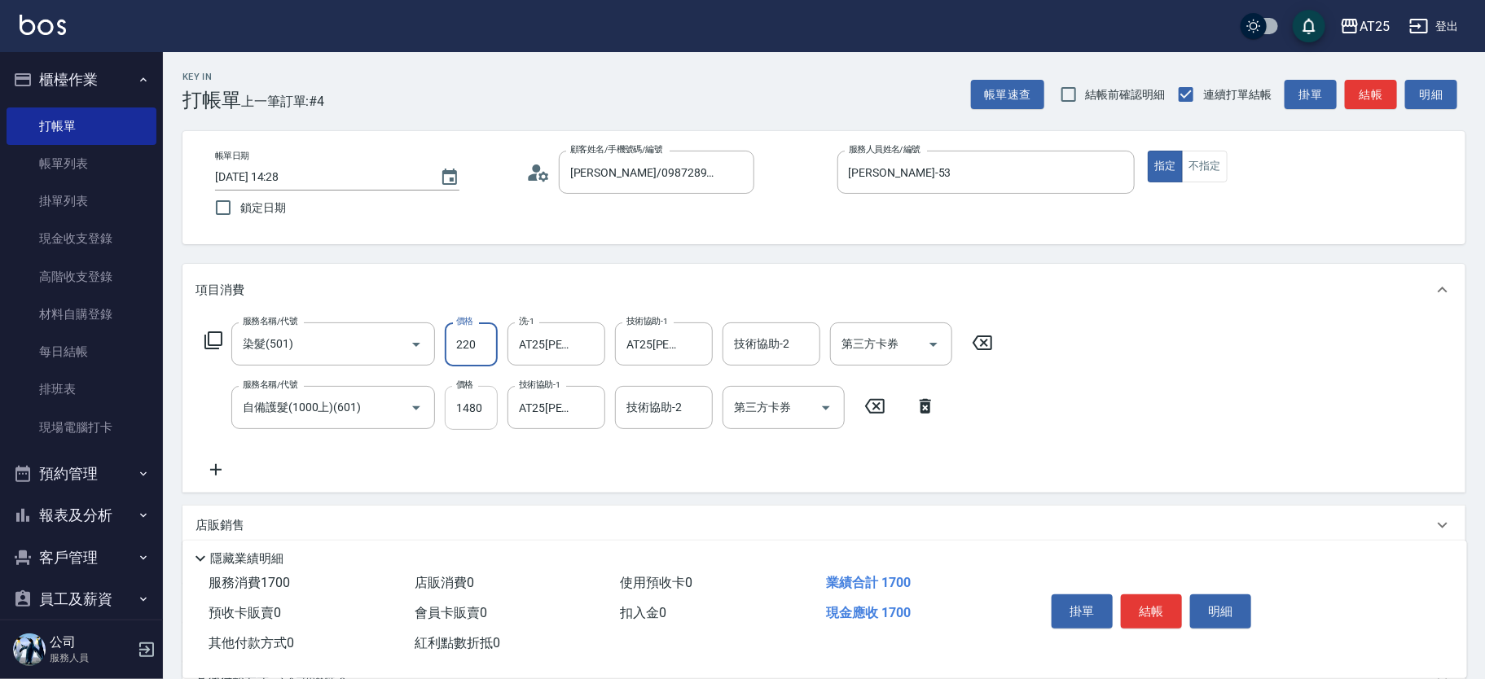
type input "150"
type input "22"
type input "140"
type input "2"
type input "150"
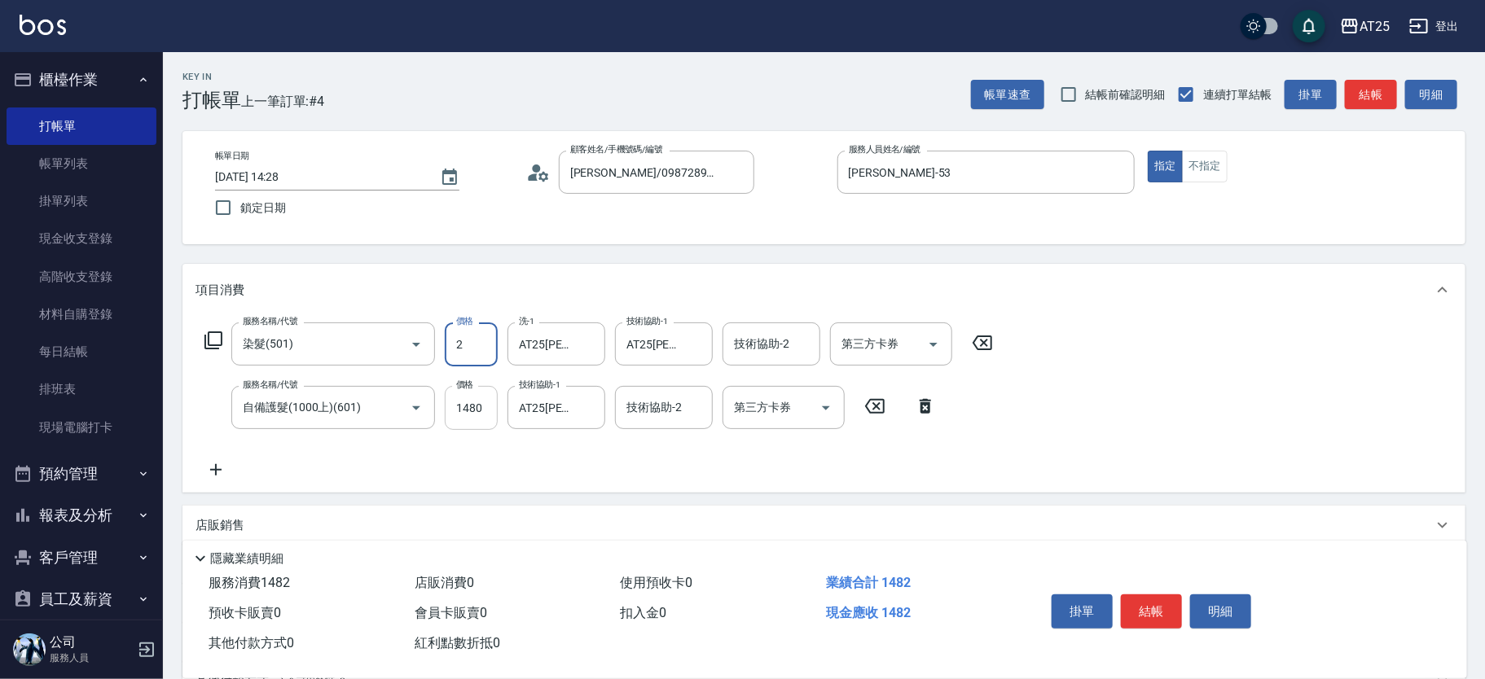
type input "20"
type input "160"
type input "2000"
type input "340"
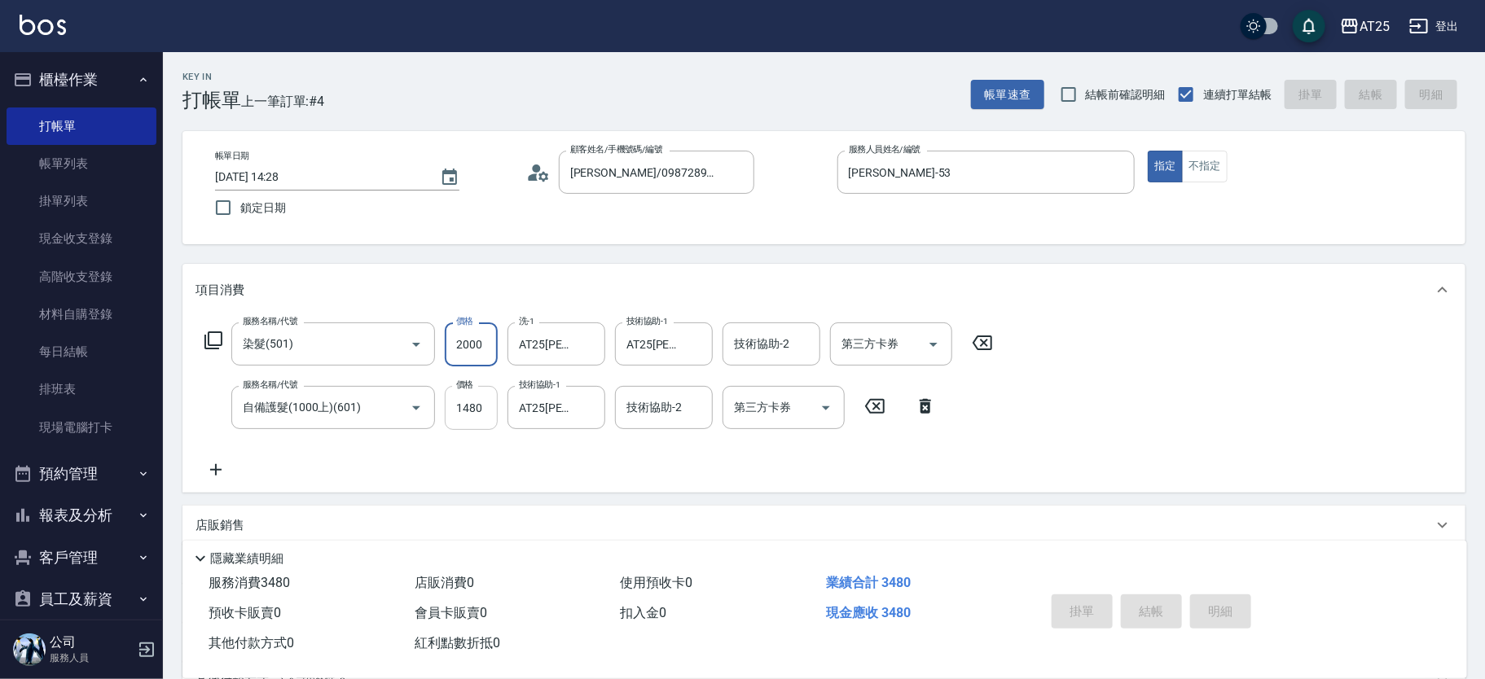
type input "2025/10/15 15:08"
type input "0"
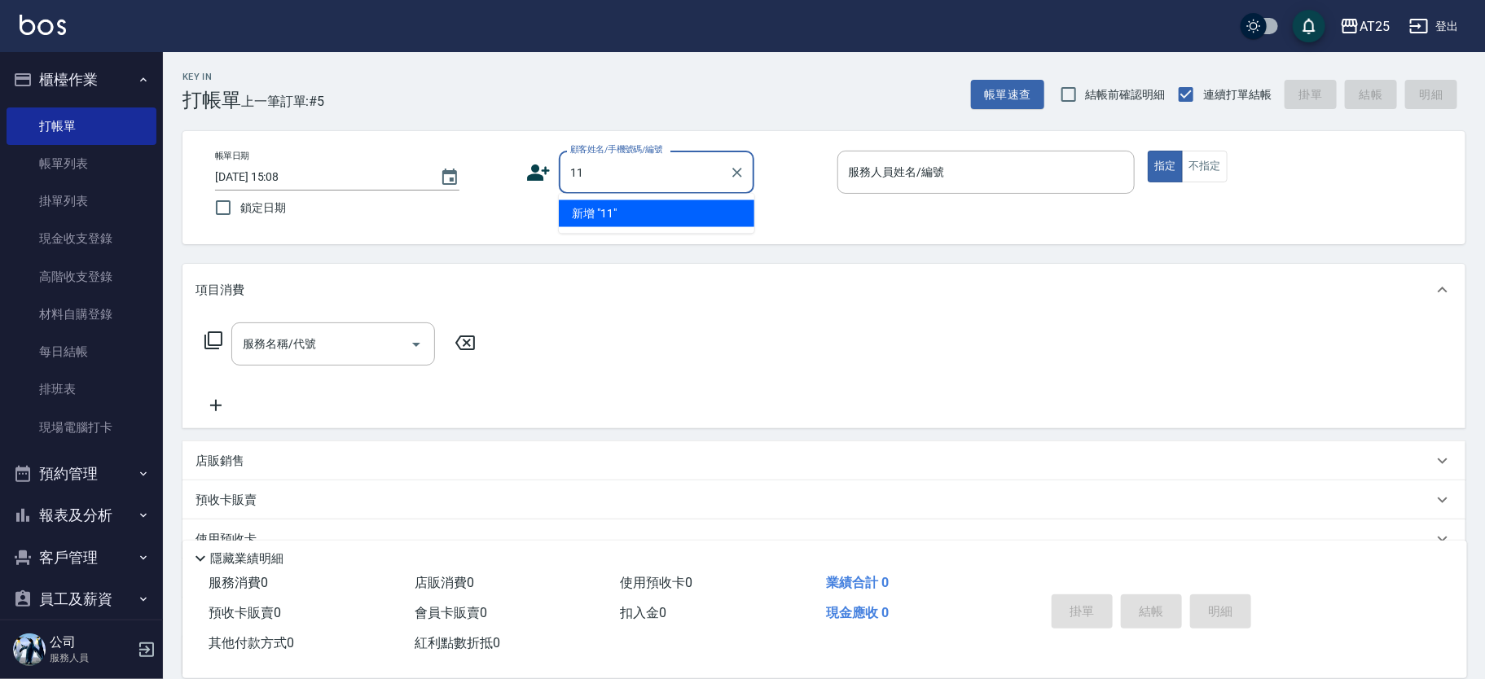
type input "11"
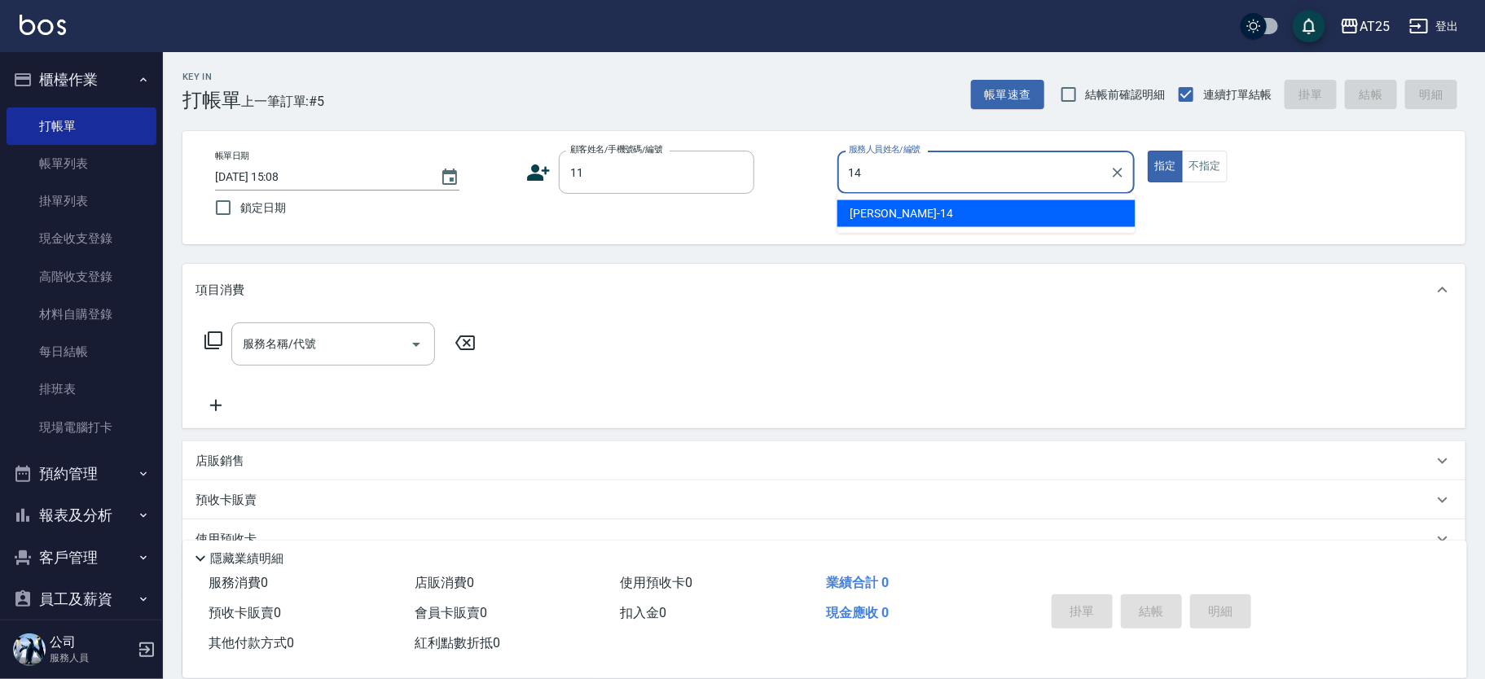
type input "Ken-14"
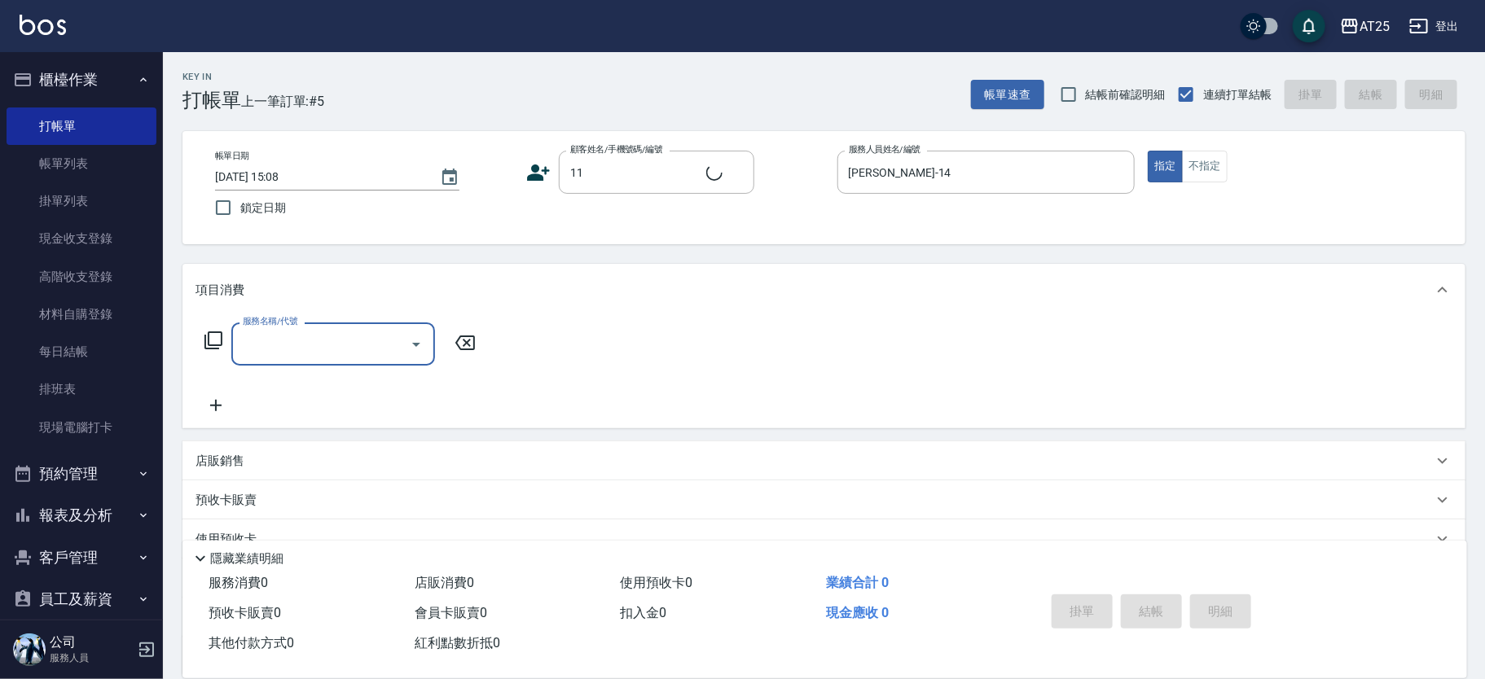
type input "新客人 姓名未設定/11/null"
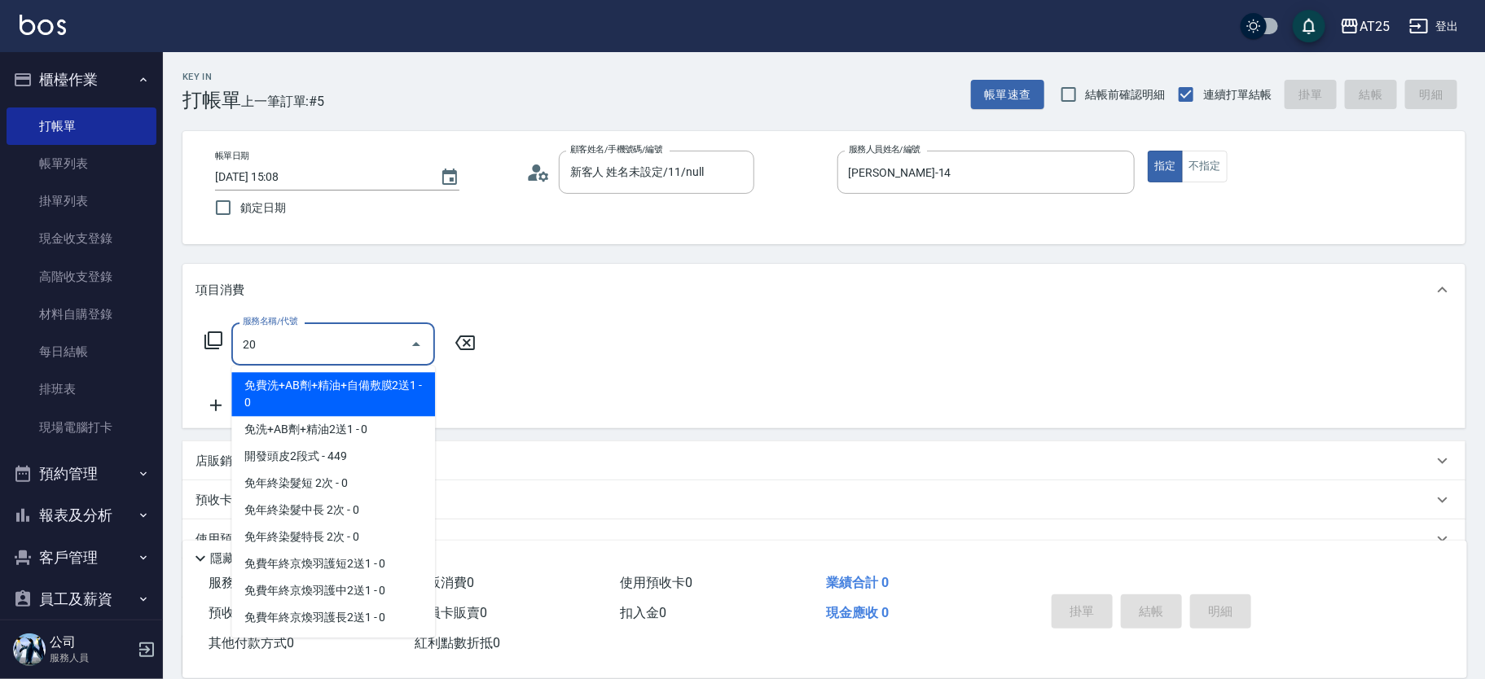
type input "201"
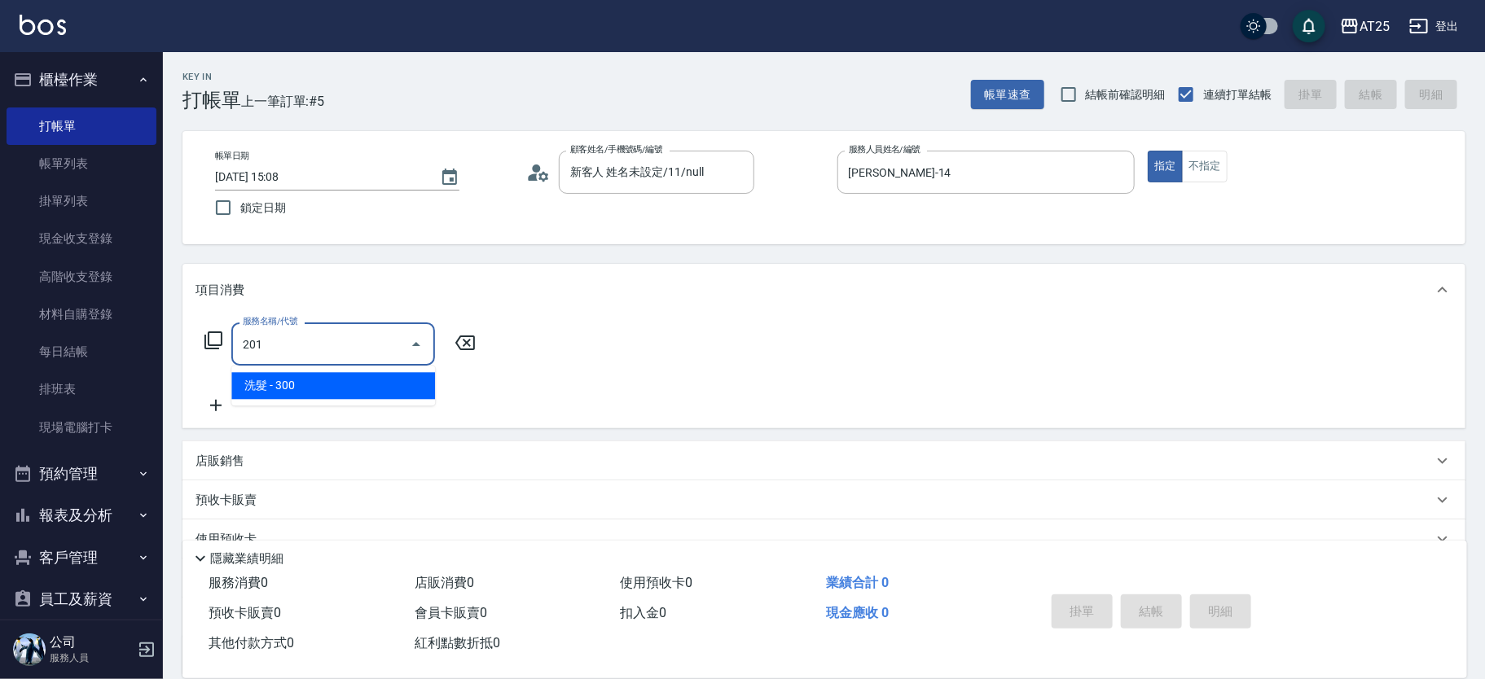
type input "30"
type input "洗髮(201)"
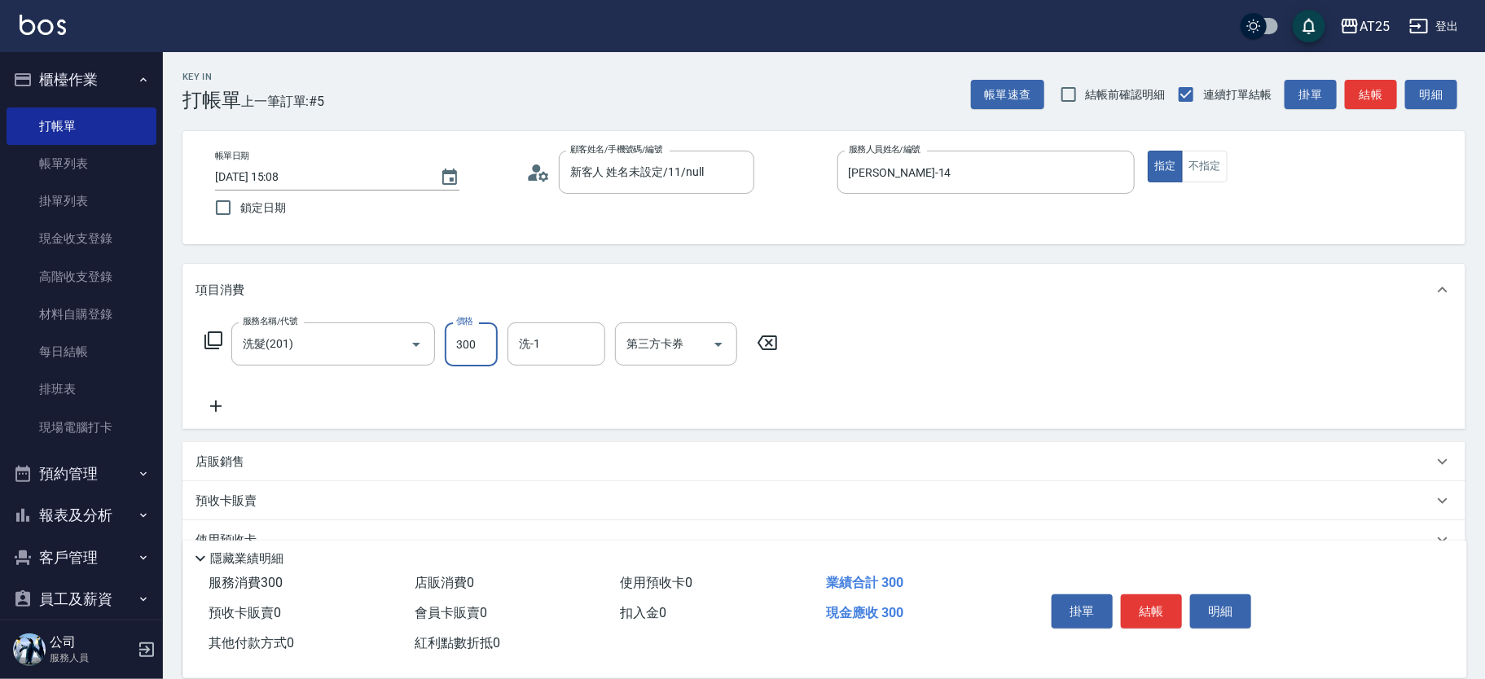
type input "0"
type input "40"
type input "400"
type input "小宇-58"
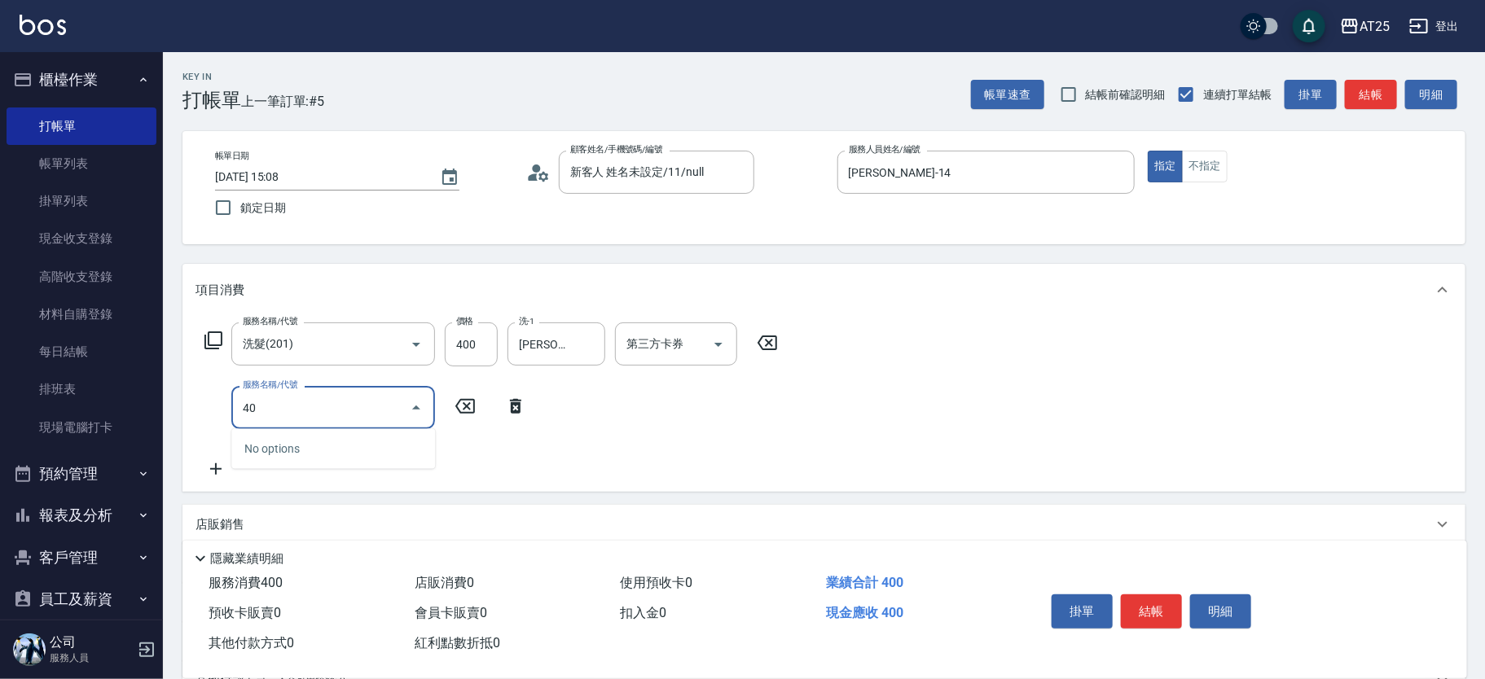
type input "401"
type input "70"
type input "剪髮(401)"
type input "0"
type input "40"
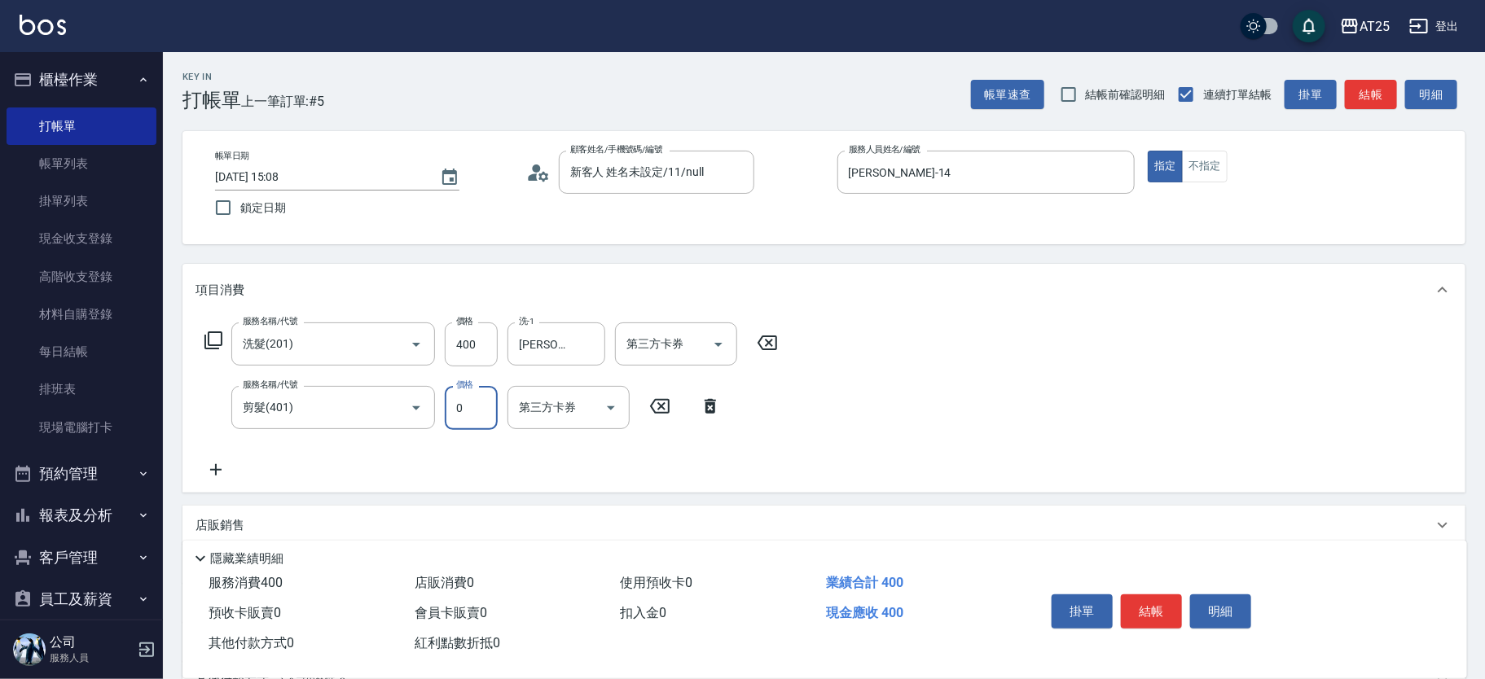
type input "44"
type input "80"
type input "440"
type input "40"
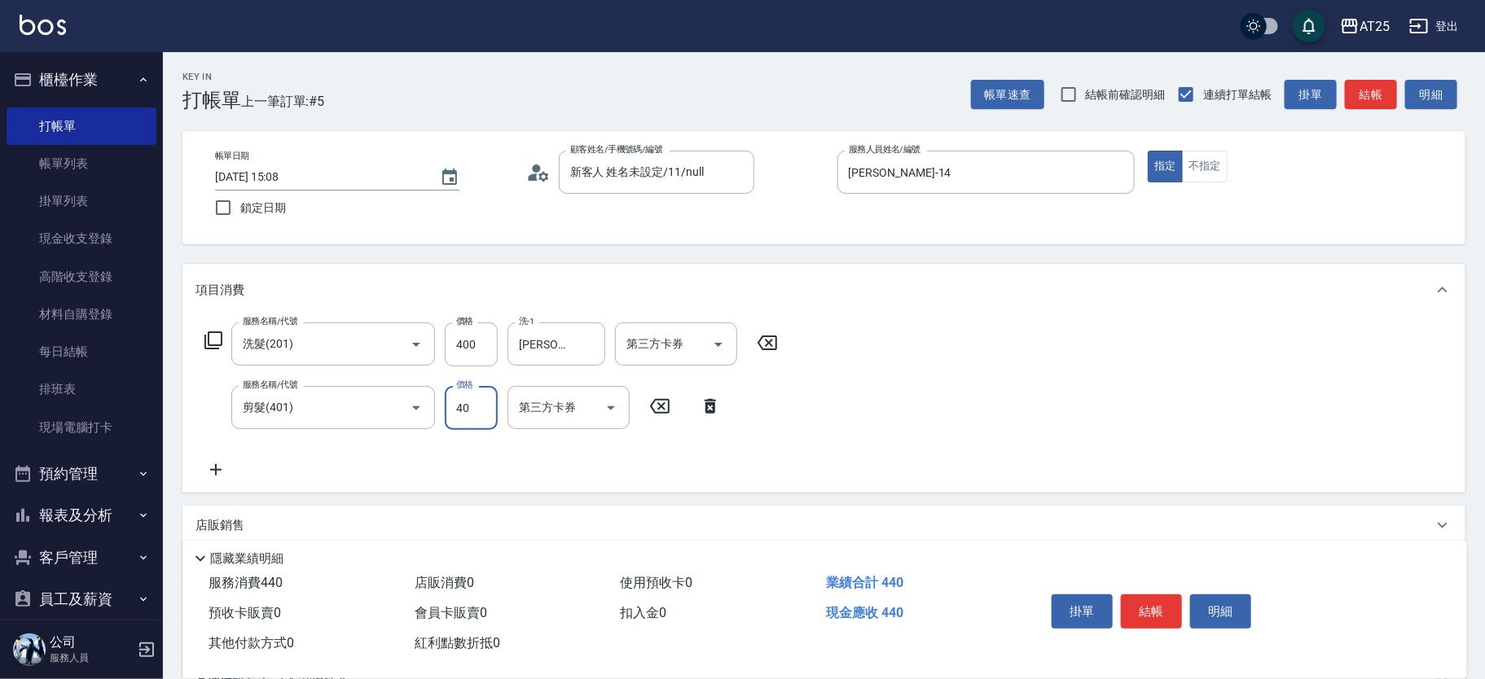
type input "80"
type input "400"
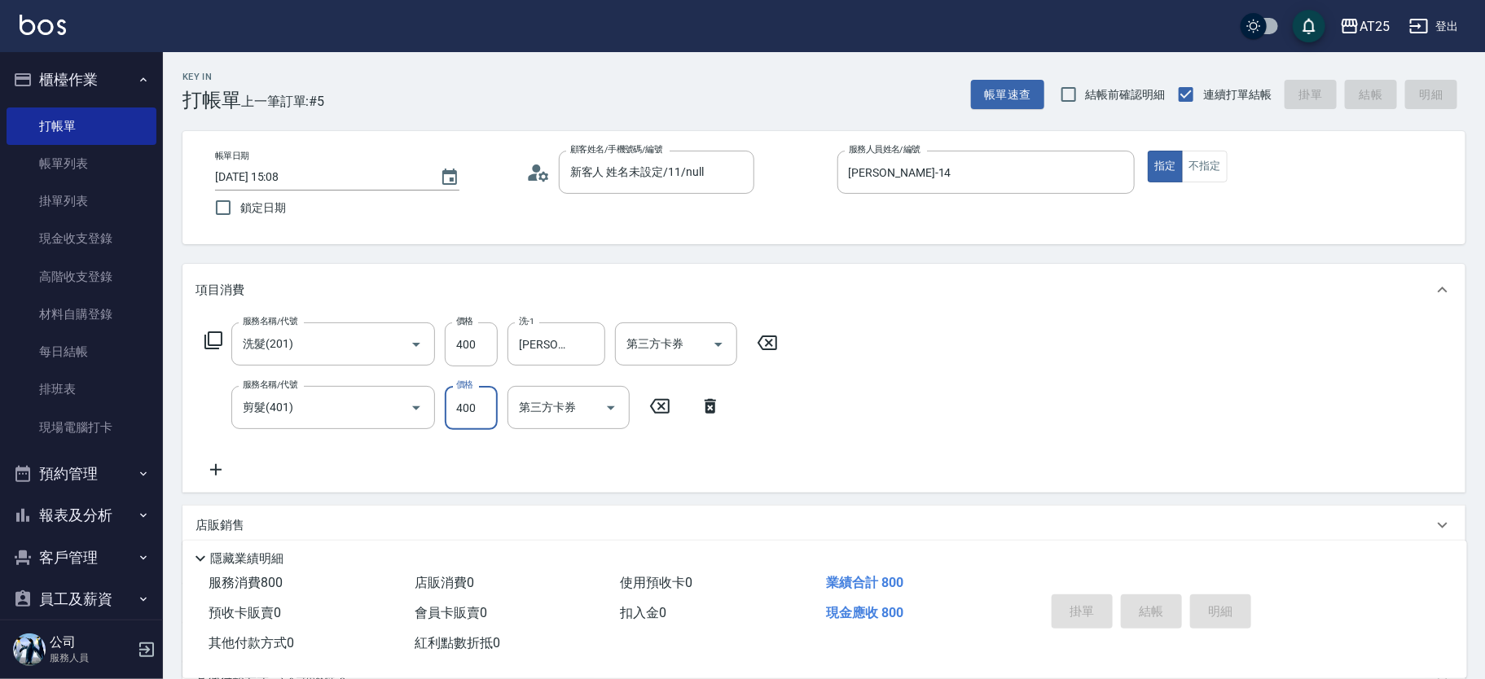
type input "0"
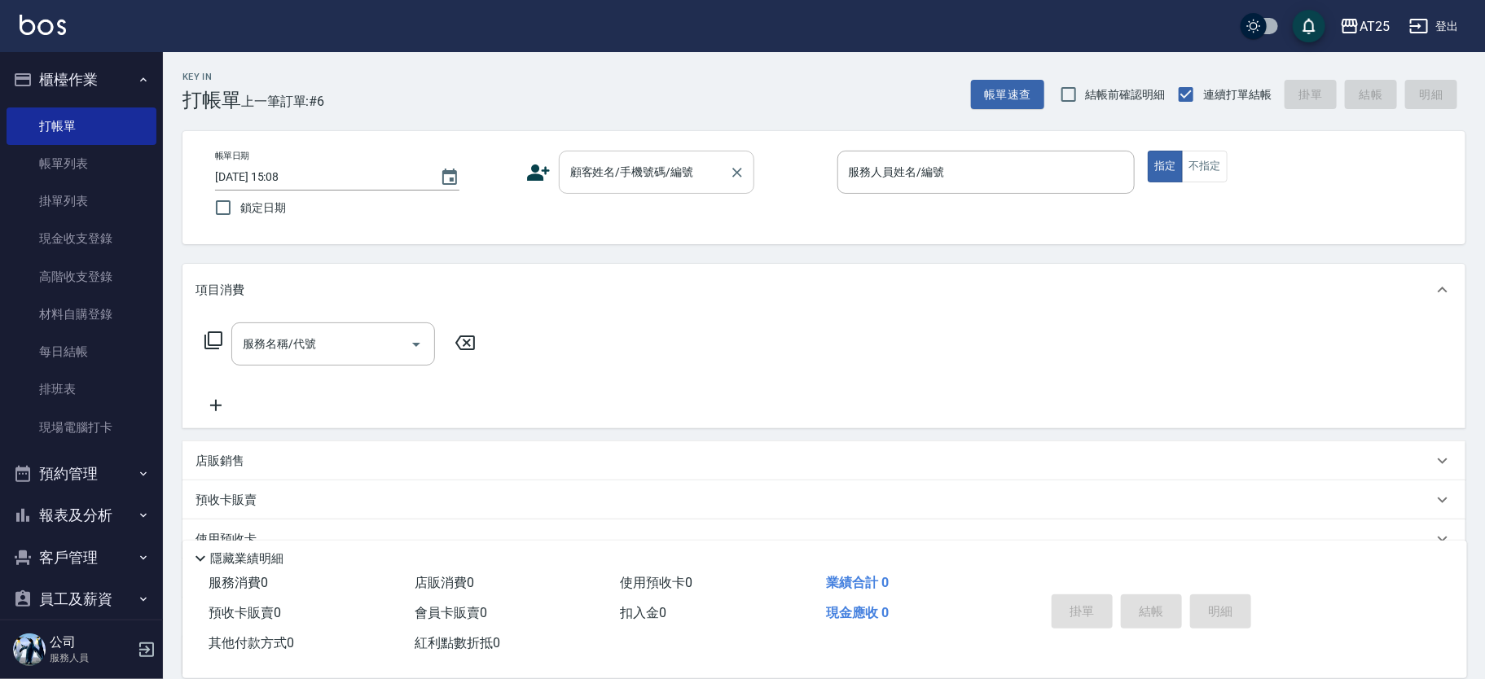
click at [644, 161] on div "顧客姓名/手機號碼/編號 顧客姓名/手機號碼/編號" at bounding box center [657, 172] width 196 height 43
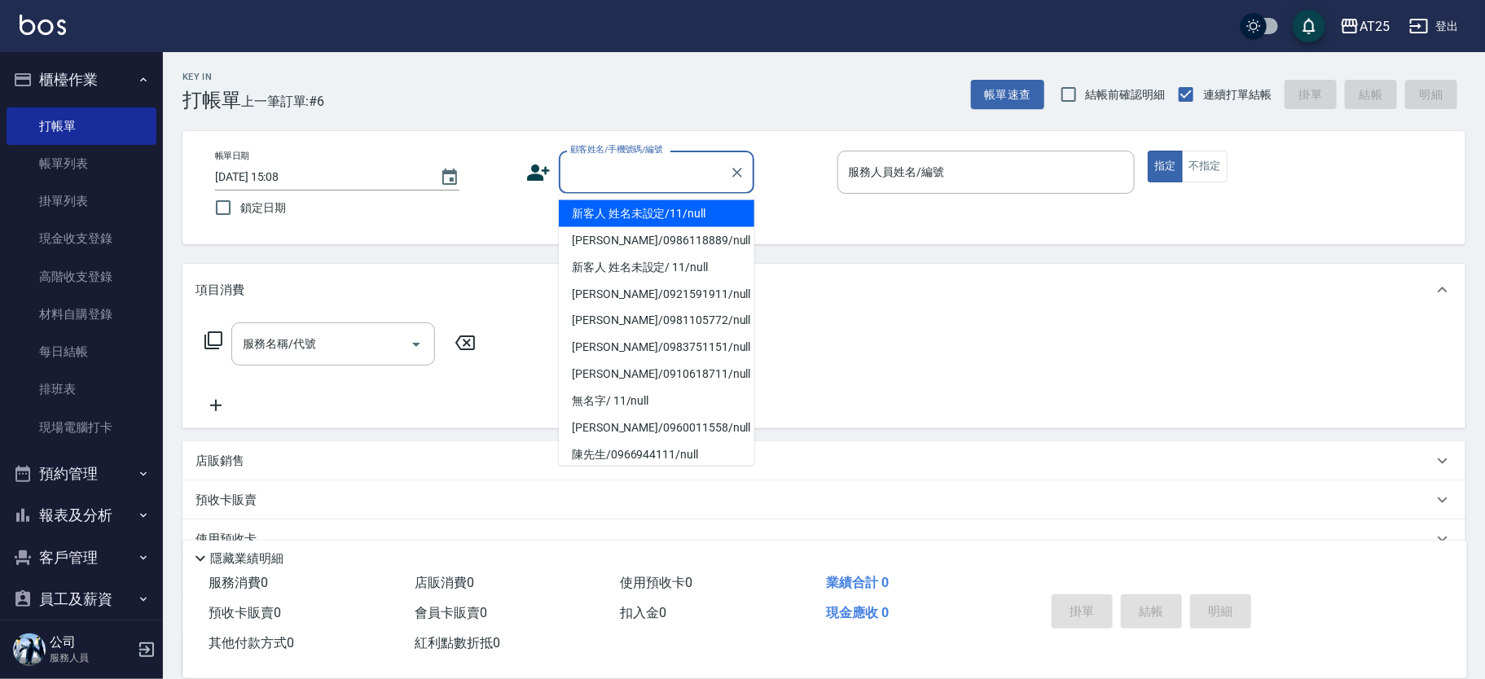
click at [696, 221] on li "新客人 姓名未設定/11/null" at bounding box center [657, 213] width 196 height 27
type input "新客人 姓名未設定/11/null"
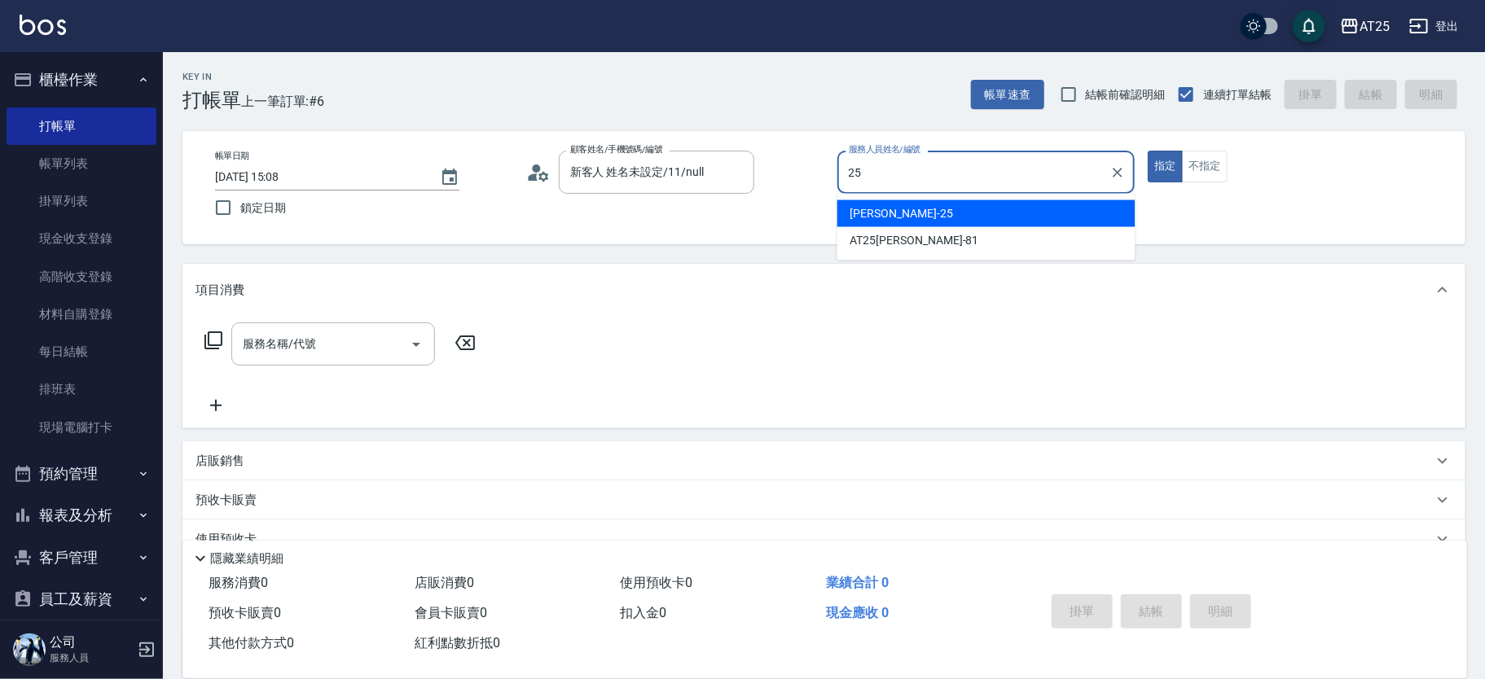
type input "Evan-25"
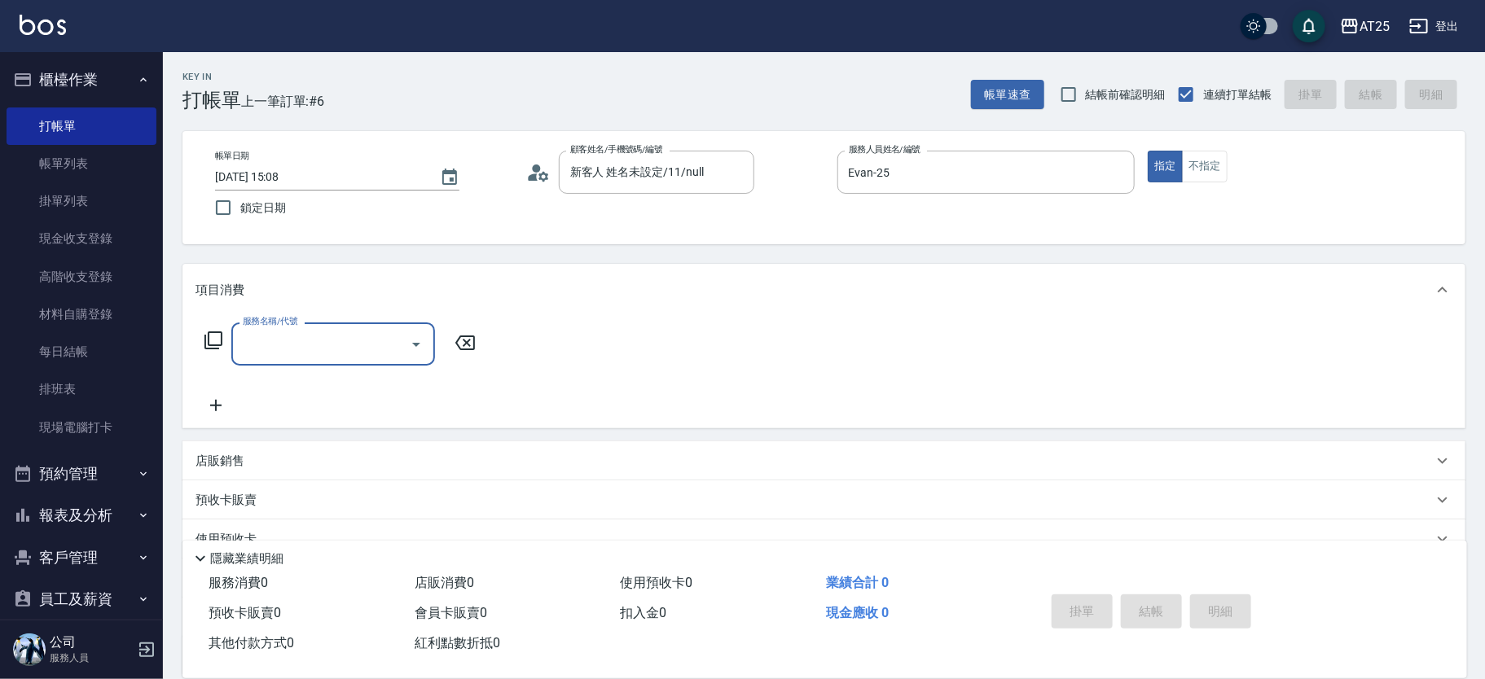
click at [210, 338] on icon at bounding box center [214, 341] width 20 height 20
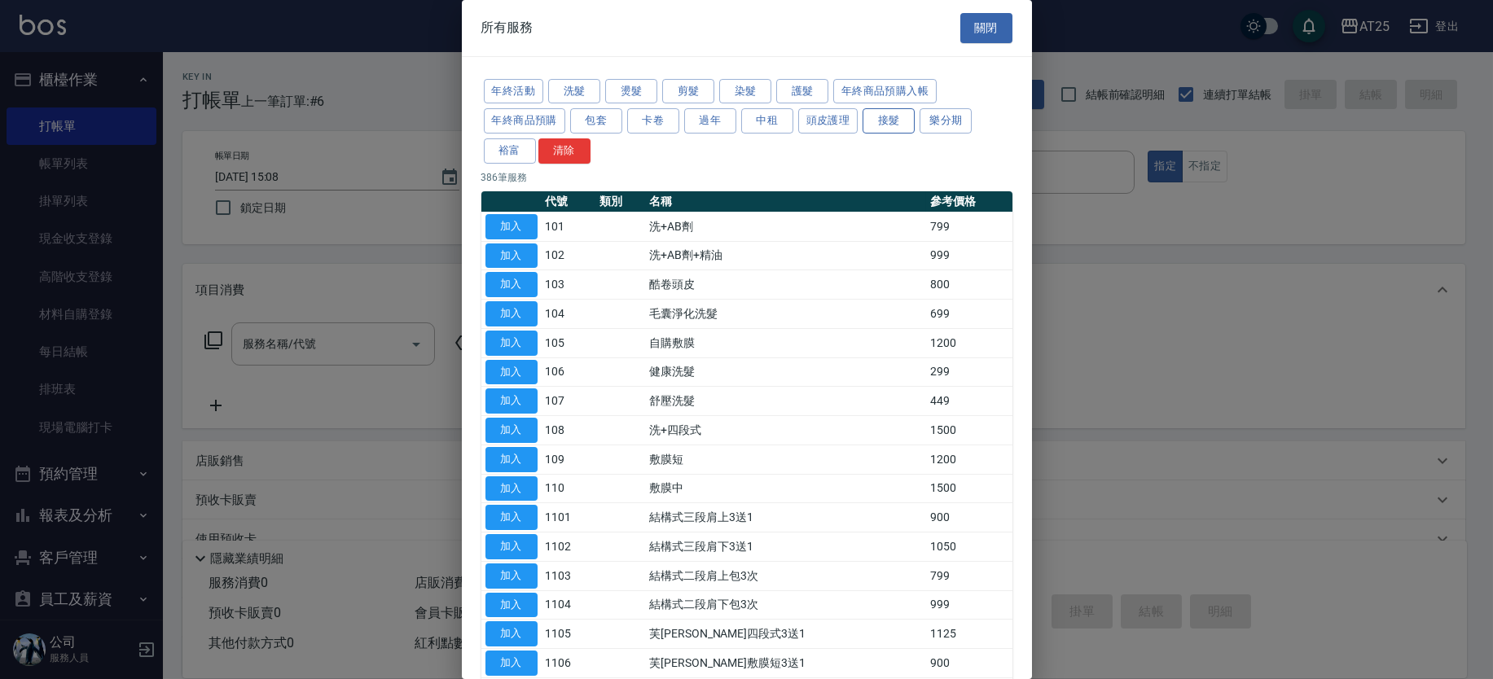
click at [891, 117] on button "接髮" at bounding box center [889, 120] width 52 height 25
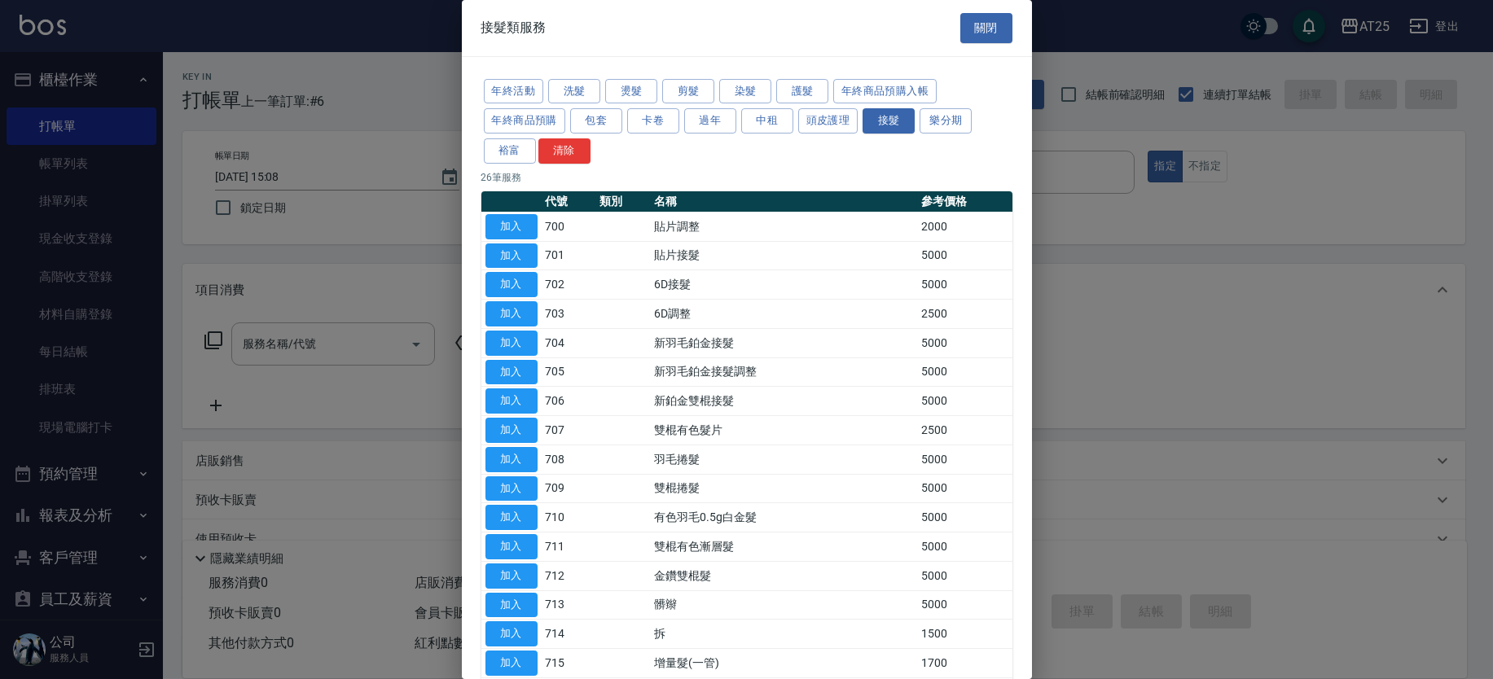
scroll to position [378, 0]
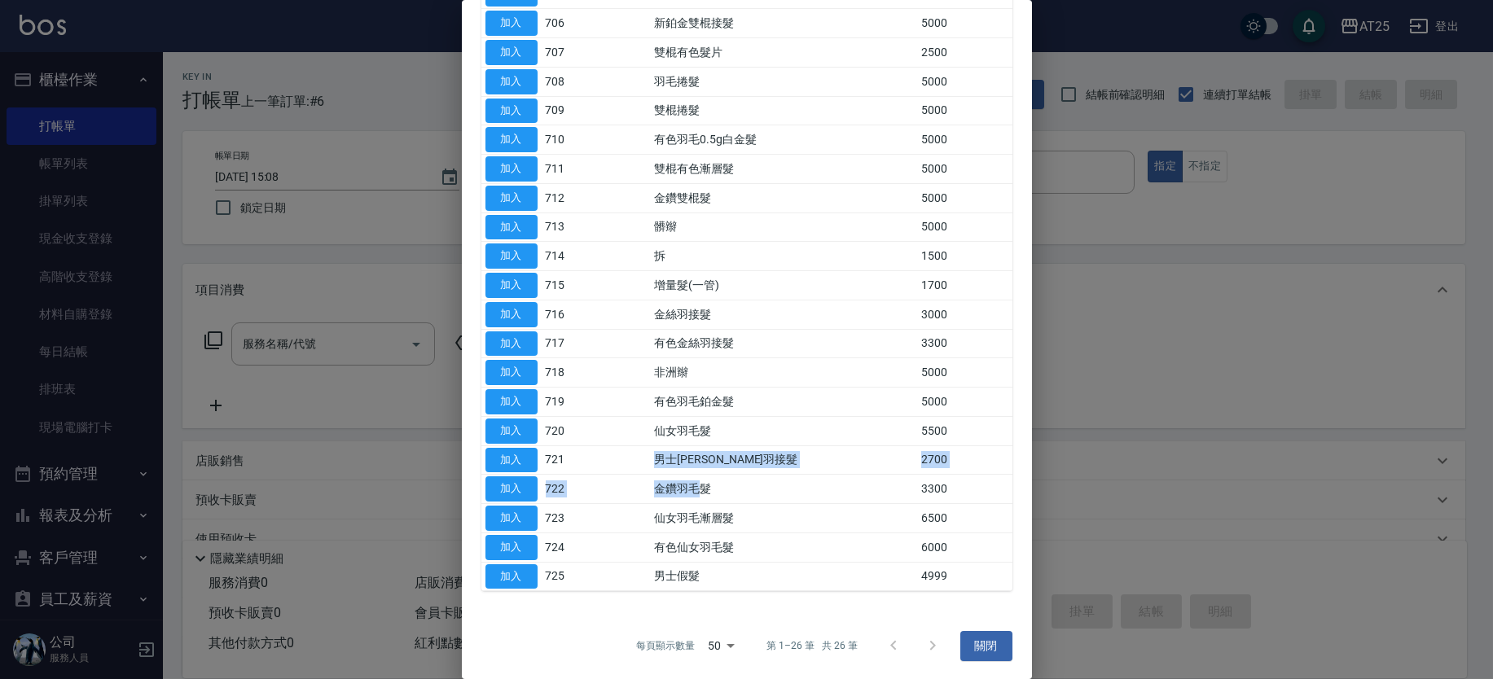
drag, startPoint x: 648, startPoint y: 466, endPoint x: 739, endPoint y: 483, distance: 92.0
click at [728, 477] on tbody "加入 700 貼片調整 2000 加入 701 貼片接髮 5000 加入 702 6D接髮 5000 加入 703 6D調整 2500 加入 704 新羽毛鉑…" at bounding box center [746, 213] width 531 height 758
drag, startPoint x: 674, startPoint y: 527, endPoint x: 724, endPoint y: 524, distance: 50.6
click at [747, 532] on tbody "加入 700 貼片調整 2000 加入 701 貼片接髮 5000 加入 702 6D接髮 5000 加入 703 6D調整 2500 加入 704 新羽毛鉑…" at bounding box center [746, 213] width 531 height 758
click at [710, 446] on td "男士金絲羽接髮" at bounding box center [783, 460] width 267 height 29
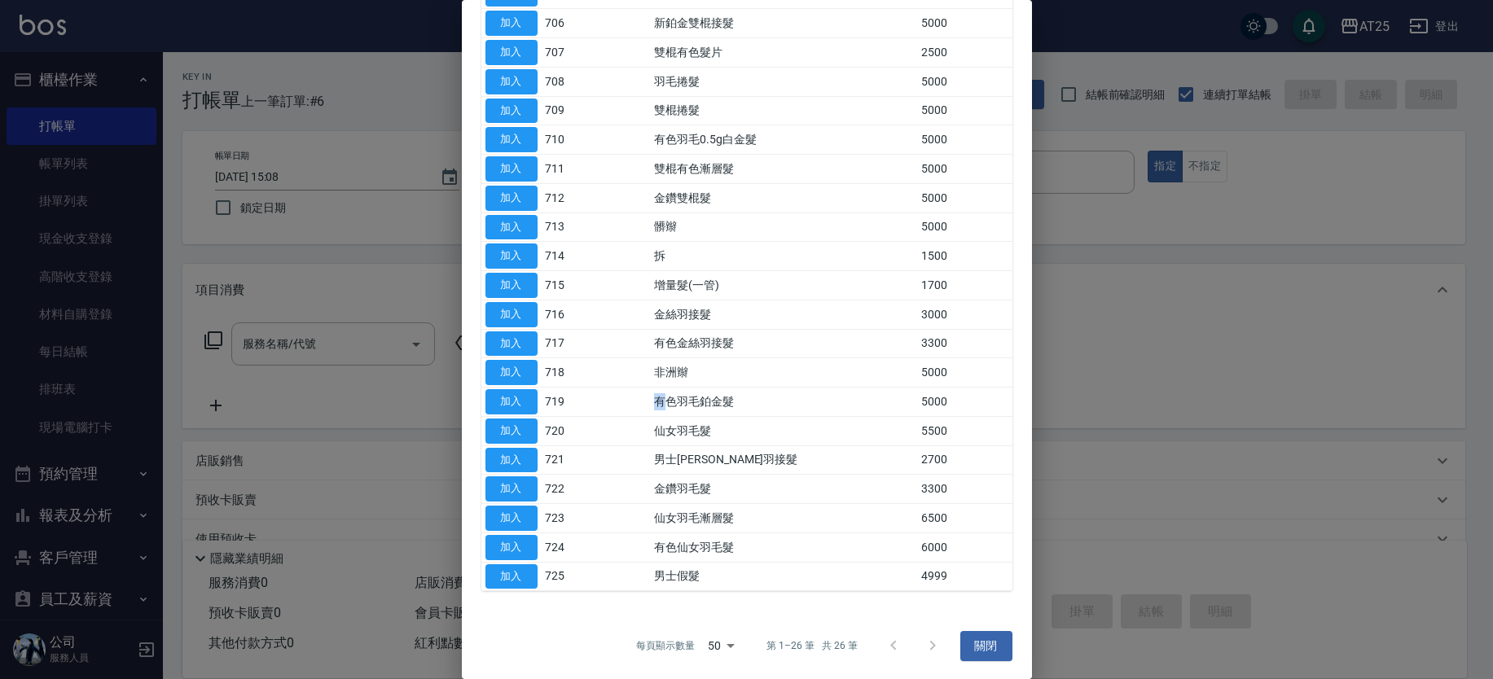
drag, startPoint x: 638, startPoint y: 404, endPoint x: 709, endPoint y: 404, distance: 70.9
click at [709, 404] on tr "加入 719 有色羽毛鉑金髮 5000" at bounding box center [746, 402] width 531 height 29
click at [741, 404] on td "有色羽毛鉑金髮" at bounding box center [783, 402] width 267 height 29
click at [704, 375] on td "非洲辮" at bounding box center [783, 372] width 267 height 29
drag, startPoint x: 618, startPoint y: 301, endPoint x: 662, endPoint y: 300, distance: 44.0
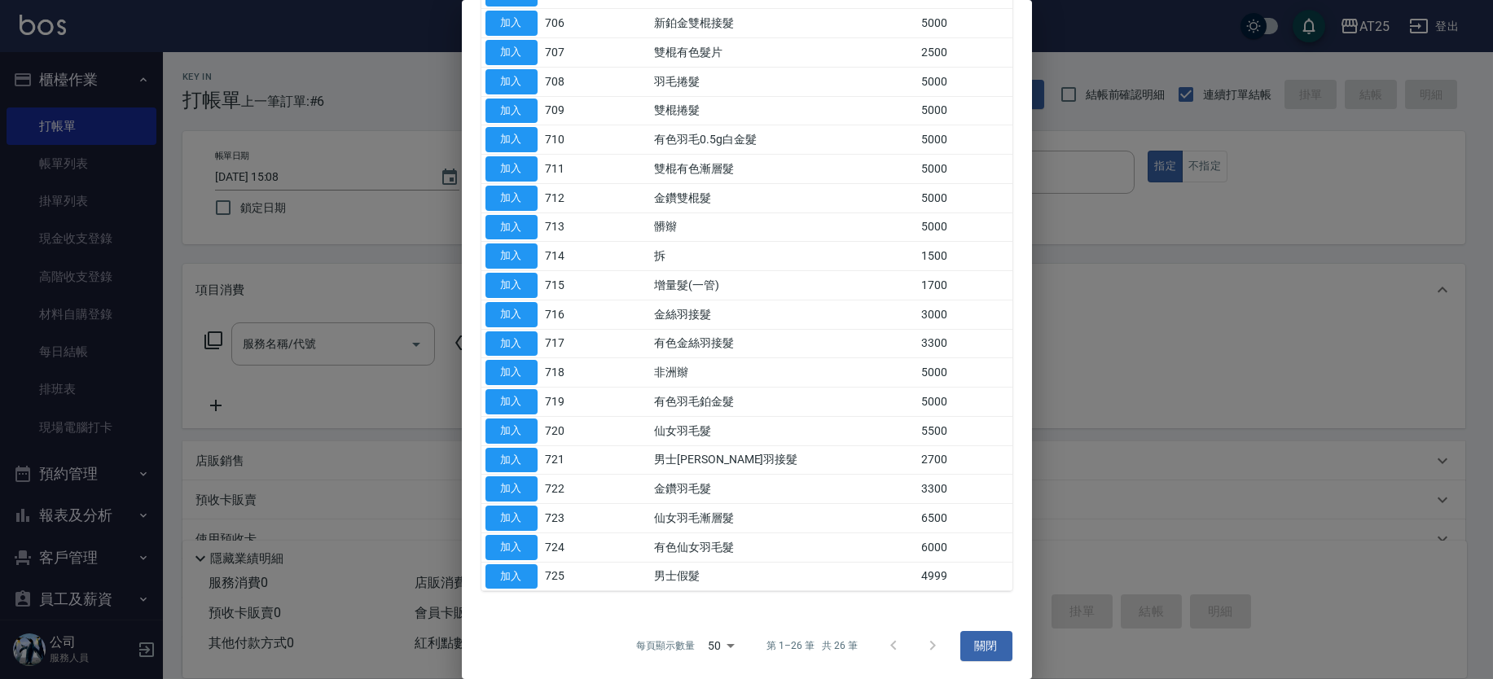
click at [650, 300] on td at bounding box center [623, 314] width 55 height 29
click at [697, 306] on td "金絲羽接髮" at bounding box center [783, 314] width 267 height 29
drag, startPoint x: 700, startPoint y: 500, endPoint x: 696, endPoint y: 563, distance: 62.9
click at [708, 524] on tbody "加入 700 貼片調整 2000 加入 701 貼片接髮 5000 加入 702 6D接髮 5000 加入 703 6D調整 2500 加入 704 新羽毛鉑…" at bounding box center [746, 213] width 531 height 758
drag, startPoint x: 670, startPoint y: 569, endPoint x: 733, endPoint y: 572, distance: 62.8
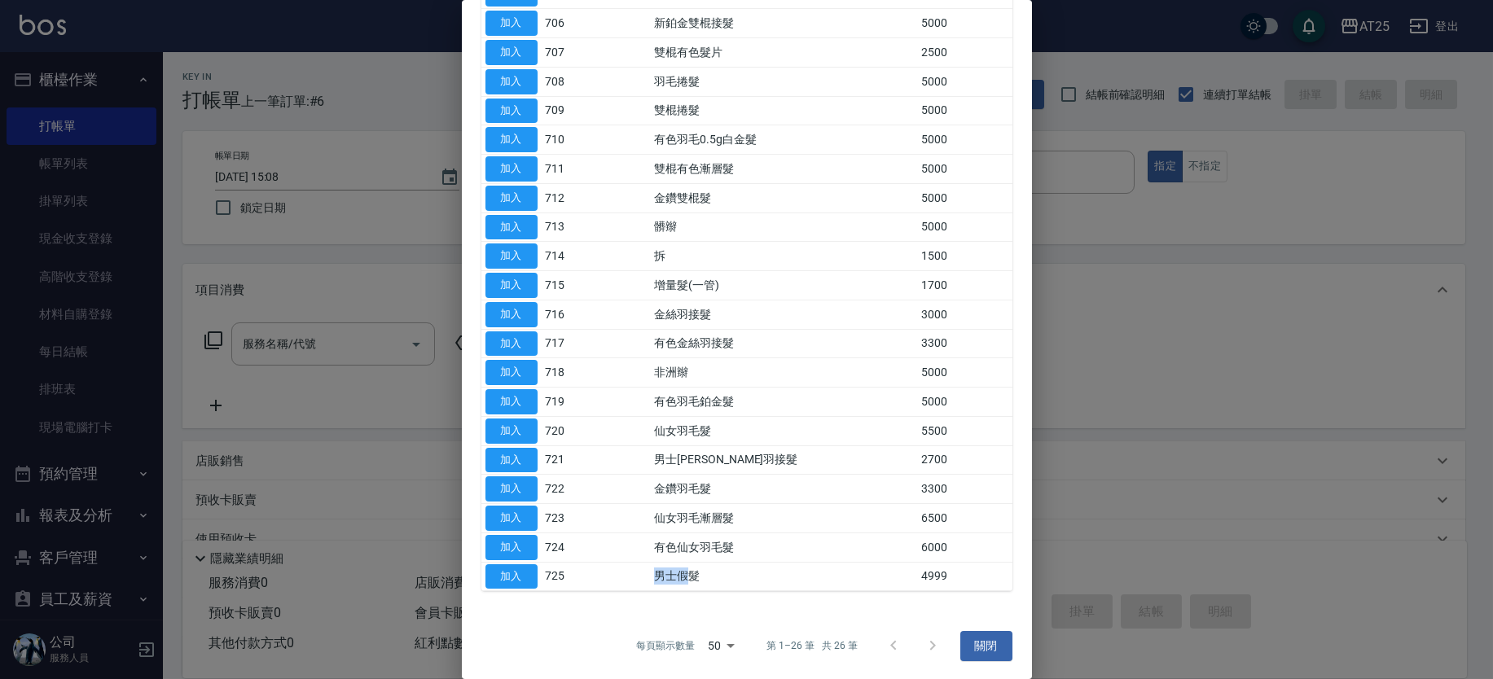
click at [732, 571] on tr "加入 725 男士假髮 4999" at bounding box center [746, 576] width 531 height 29
click at [726, 485] on tbody "加入 700 貼片調整 2000 加入 701 貼片接髮 5000 加入 702 6D接髮 5000 加入 703 6D調整 2500 加入 704 新羽毛鉑…" at bounding box center [746, 213] width 531 height 758
click at [701, 344] on td "有色金絲羽接髮" at bounding box center [783, 343] width 267 height 29
click at [723, 313] on td "金絲羽接髮" at bounding box center [783, 314] width 267 height 29
drag, startPoint x: 681, startPoint y: 150, endPoint x: 723, endPoint y: 221, distance: 82.2
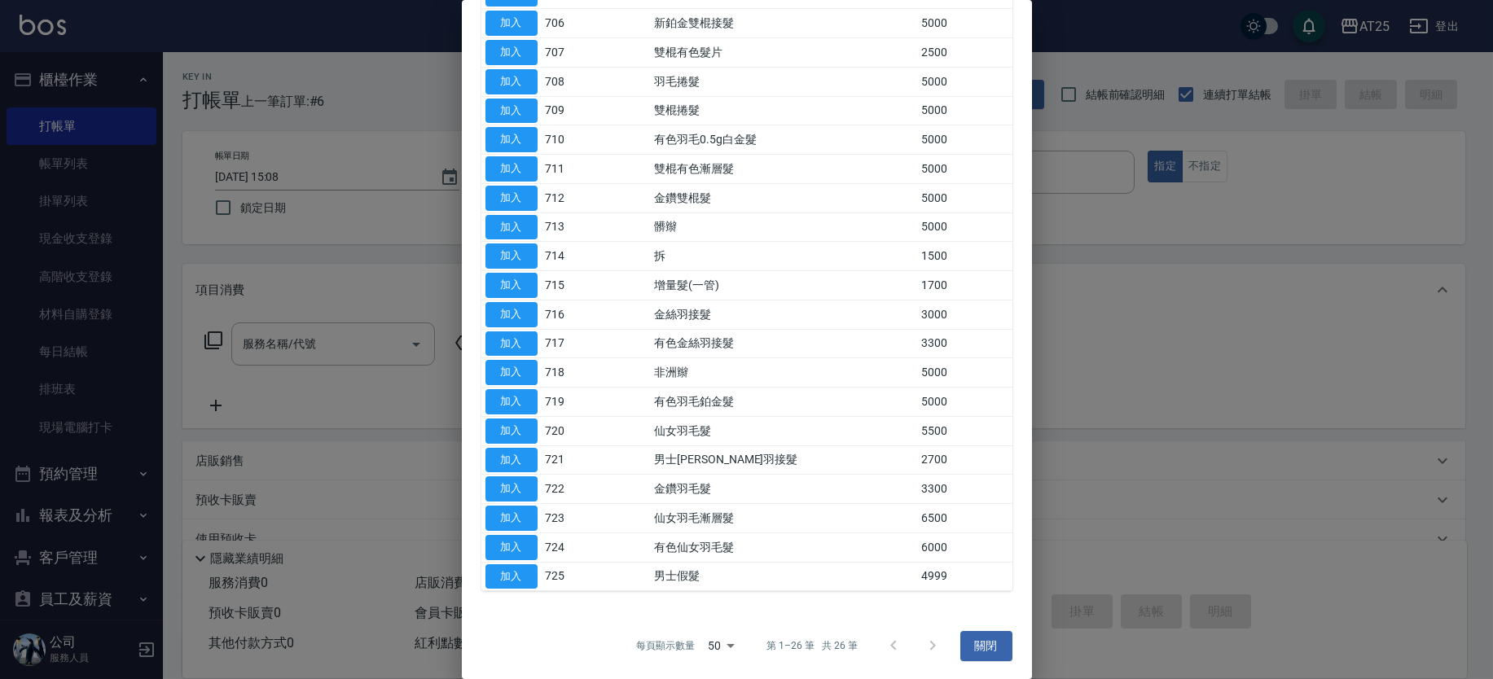
click at [697, 168] on tbody "加入 700 貼片調整 2000 加入 701 貼片接髮 5000 加入 702 6D接髮 5000 加入 703 6D調整 2500 加入 704 新羽毛鉑…" at bounding box center [746, 213] width 531 height 758
click at [648, 331] on tbody "加入 700 貼片調整 2000 加入 701 貼片接髮 5000 加入 702 6D接髮 5000 加入 703 6D調整 2500 加入 704 新羽毛鉑…" at bounding box center [746, 213] width 531 height 758
click at [688, 406] on tbody "加入 700 貼片調整 2000 加入 701 貼片接髮 5000 加入 702 6D接髮 5000 加入 703 6D調整 2500 加入 704 新羽毛鉑…" at bounding box center [746, 213] width 531 height 758
click at [527, 454] on button "加入" at bounding box center [512, 460] width 52 height 25
type input "男士金絲羽接髮(721)"
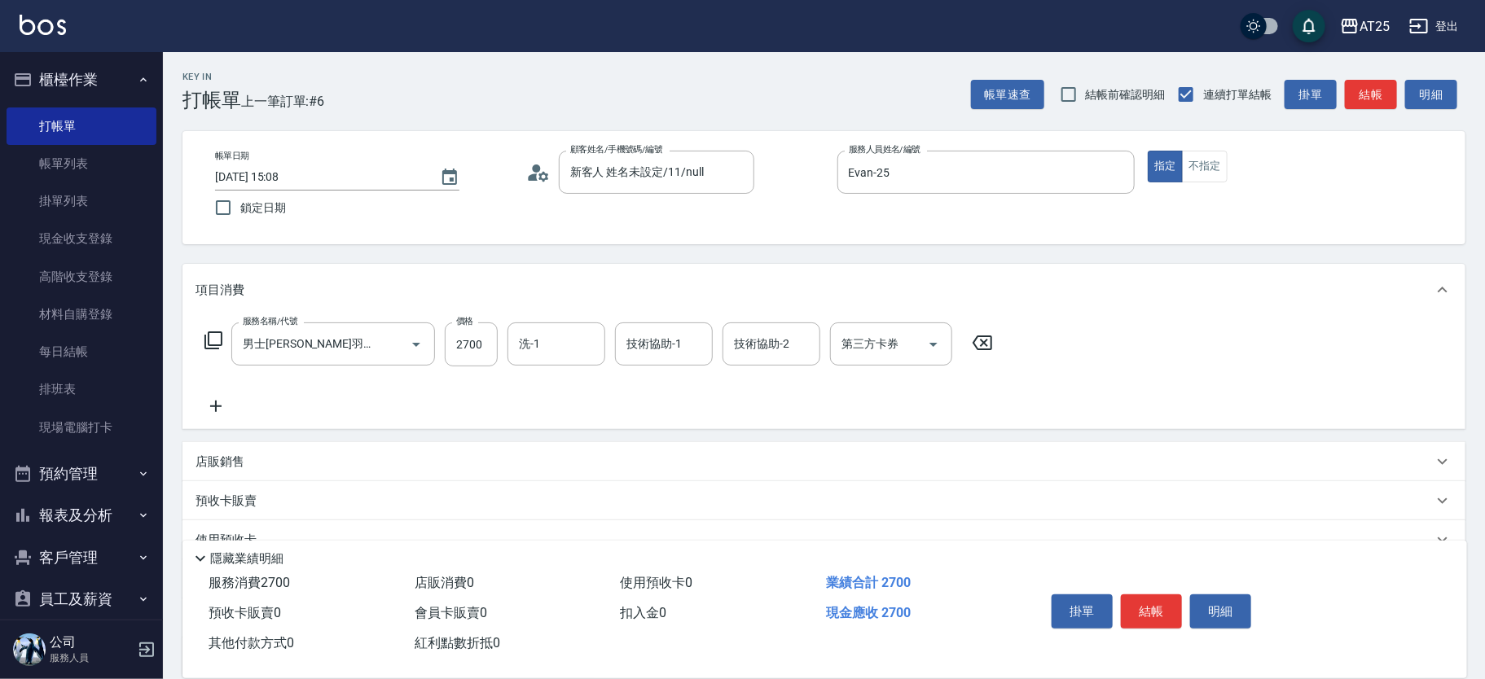
click at [214, 332] on icon at bounding box center [213, 341] width 18 height 18
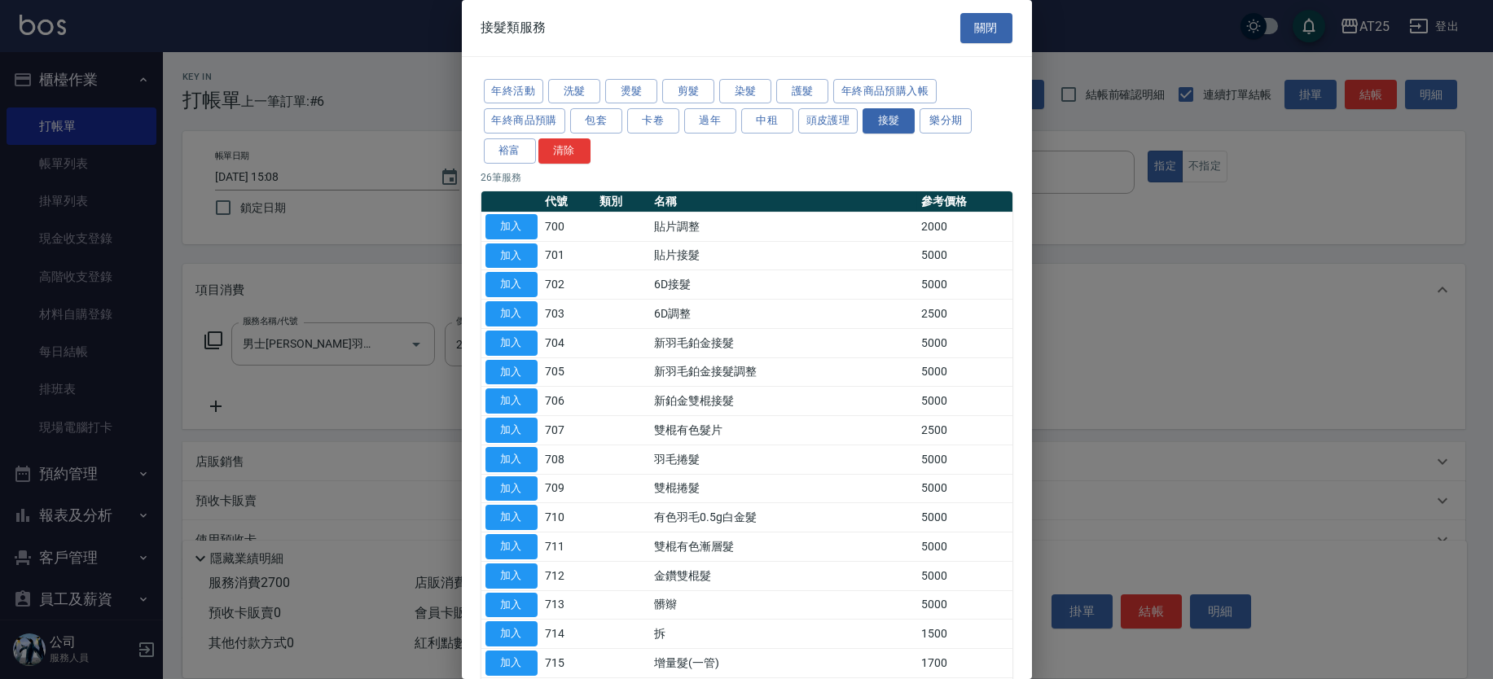
click at [591, 134] on div "年終活動 洗髮 燙髮 剪髮 染髮 護髮 年終商品預購入帳 年終商品預購 包套 卡卷 過年 中租 頭皮護理 接髮 樂分期 裕富 清除" at bounding box center [746, 122] width 531 height 90
click at [591, 120] on button "包套" at bounding box center [596, 120] width 52 height 25
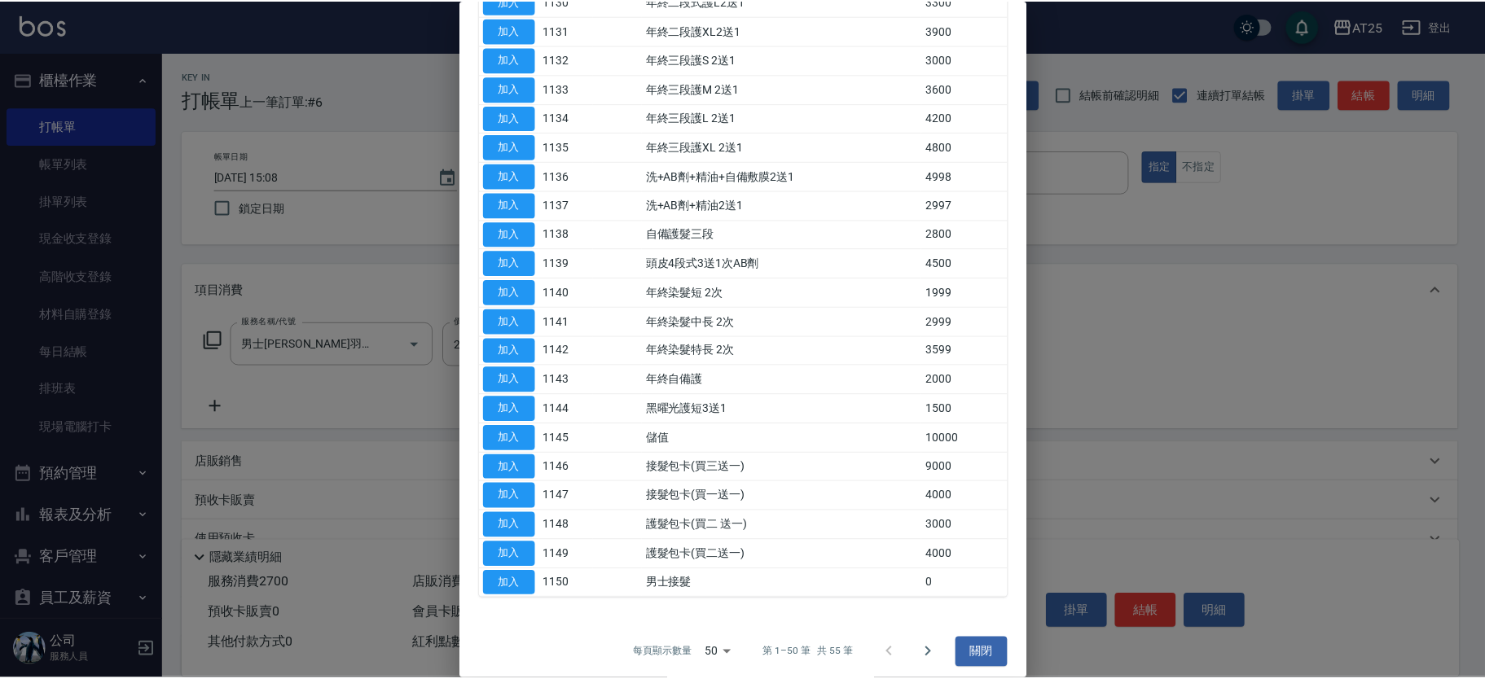
scroll to position [1076, 0]
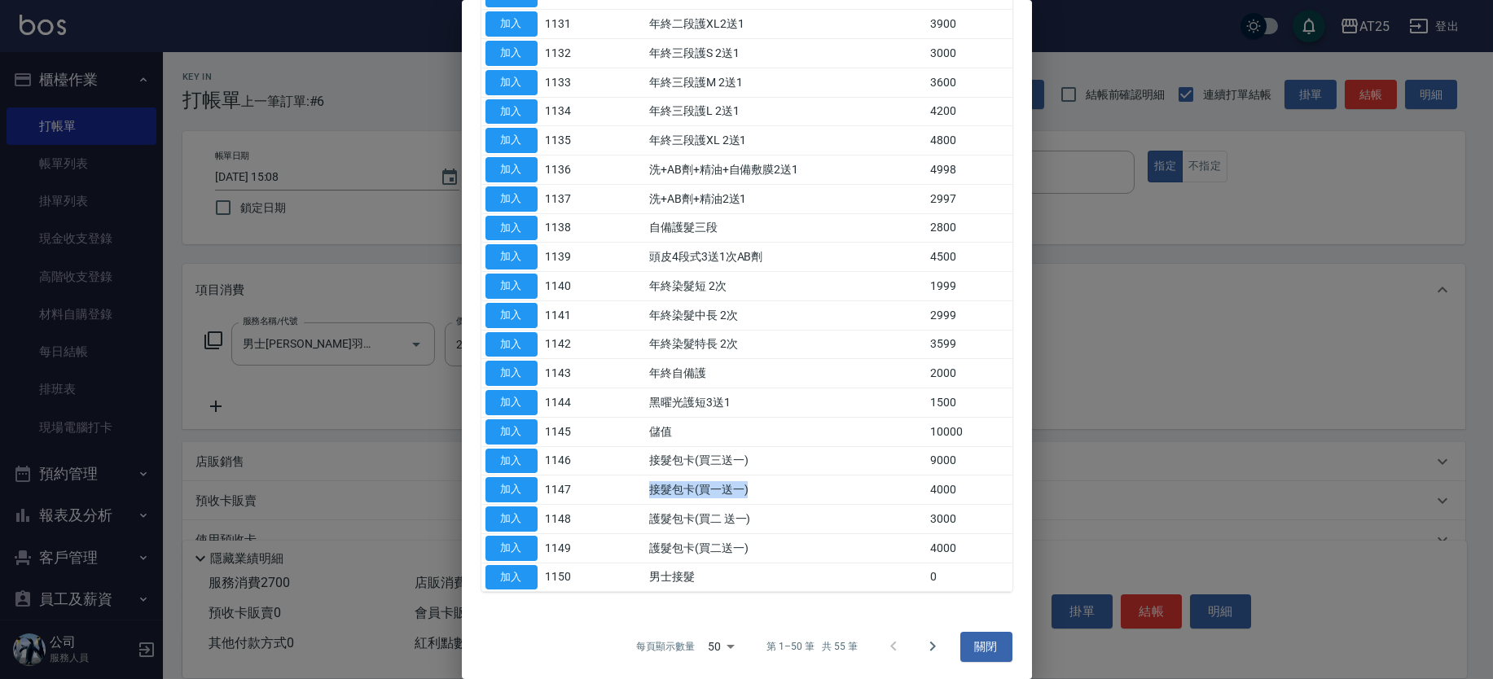
drag, startPoint x: 648, startPoint y: 481, endPoint x: 794, endPoint y: 494, distance: 146.3
click at [794, 494] on tr "加入 1147 接髮包卡(買一送一) 4000" at bounding box center [746, 490] width 531 height 29
drag, startPoint x: 634, startPoint y: 456, endPoint x: 749, endPoint y: 463, distance: 115.1
click at [749, 463] on tr "加入 1146 接髮包卡(買三送一) 9000" at bounding box center [746, 460] width 531 height 29
drag, startPoint x: 653, startPoint y: 483, endPoint x: 706, endPoint y: 476, distance: 52.7
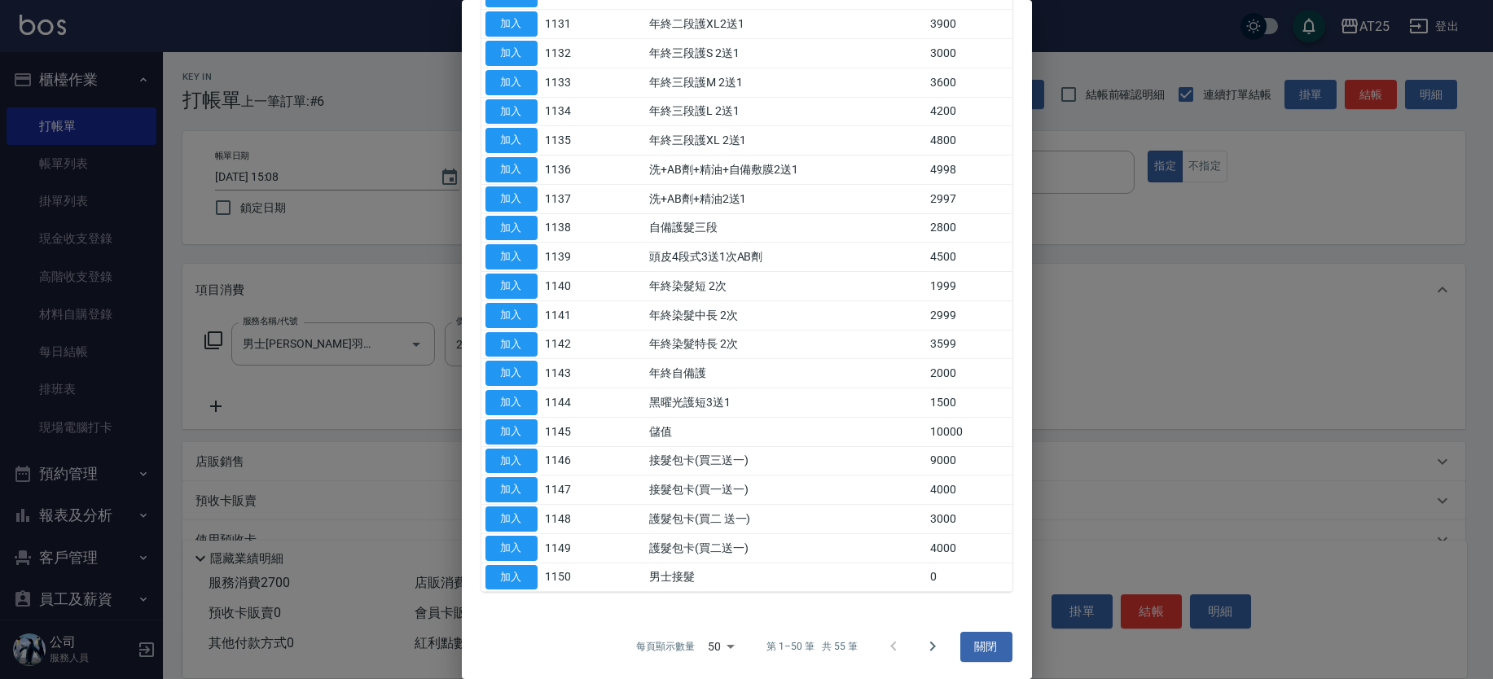
click at [655, 483] on td "接髮包卡(買一送一)" at bounding box center [785, 490] width 281 height 29
drag, startPoint x: 706, startPoint y: 476, endPoint x: 777, endPoint y: 476, distance: 71.7
click at [777, 476] on td "接髮包卡(買一送一)" at bounding box center [785, 490] width 281 height 29
drag, startPoint x: 624, startPoint y: 452, endPoint x: 746, endPoint y: 455, distance: 122.2
click at [746, 455] on tr "加入 1146 接髮包卡(買三送一) 9000" at bounding box center [746, 460] width 531 height 29
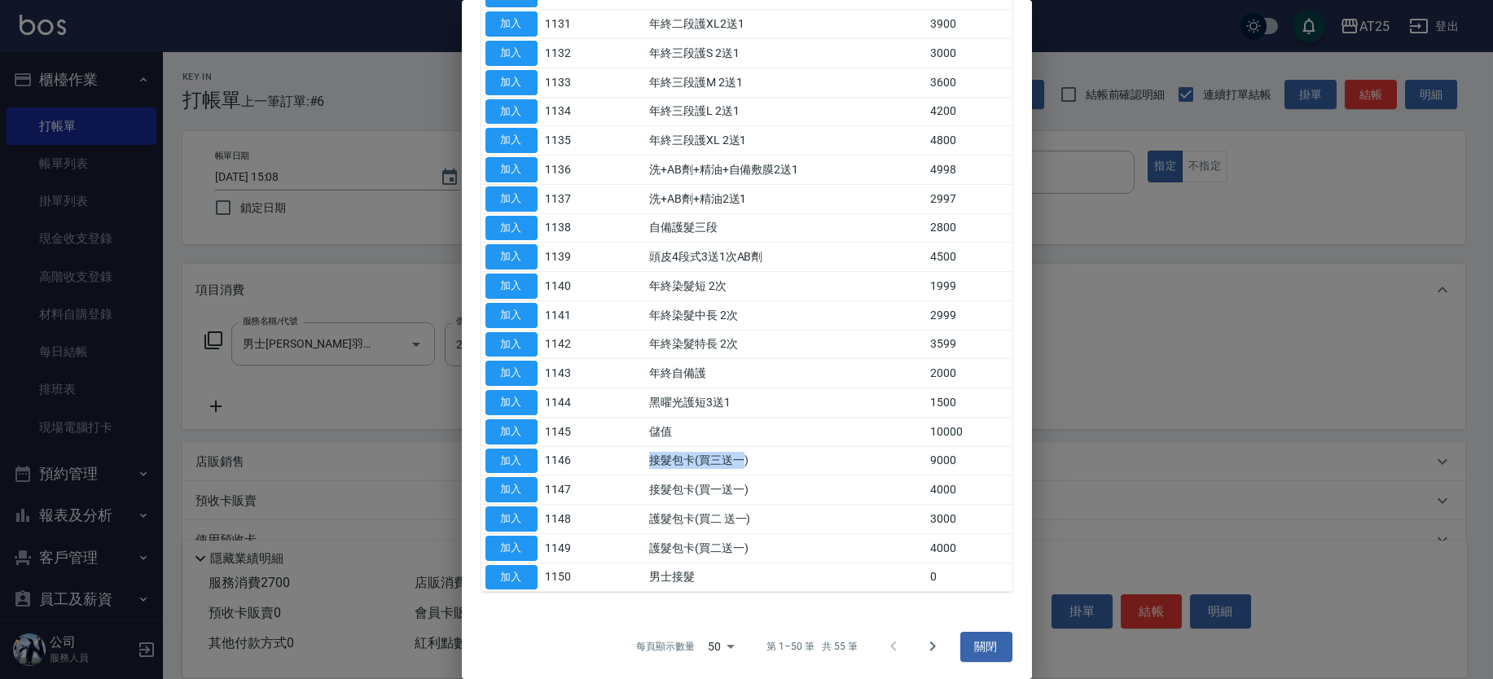
click at [744, 455] on td "接髮包卡(買三送一)" at bounding box center [785, 460] width 281 height 29
click at [529, 450] on button "加入" at bounding box center [512, 461] width 52 height 25
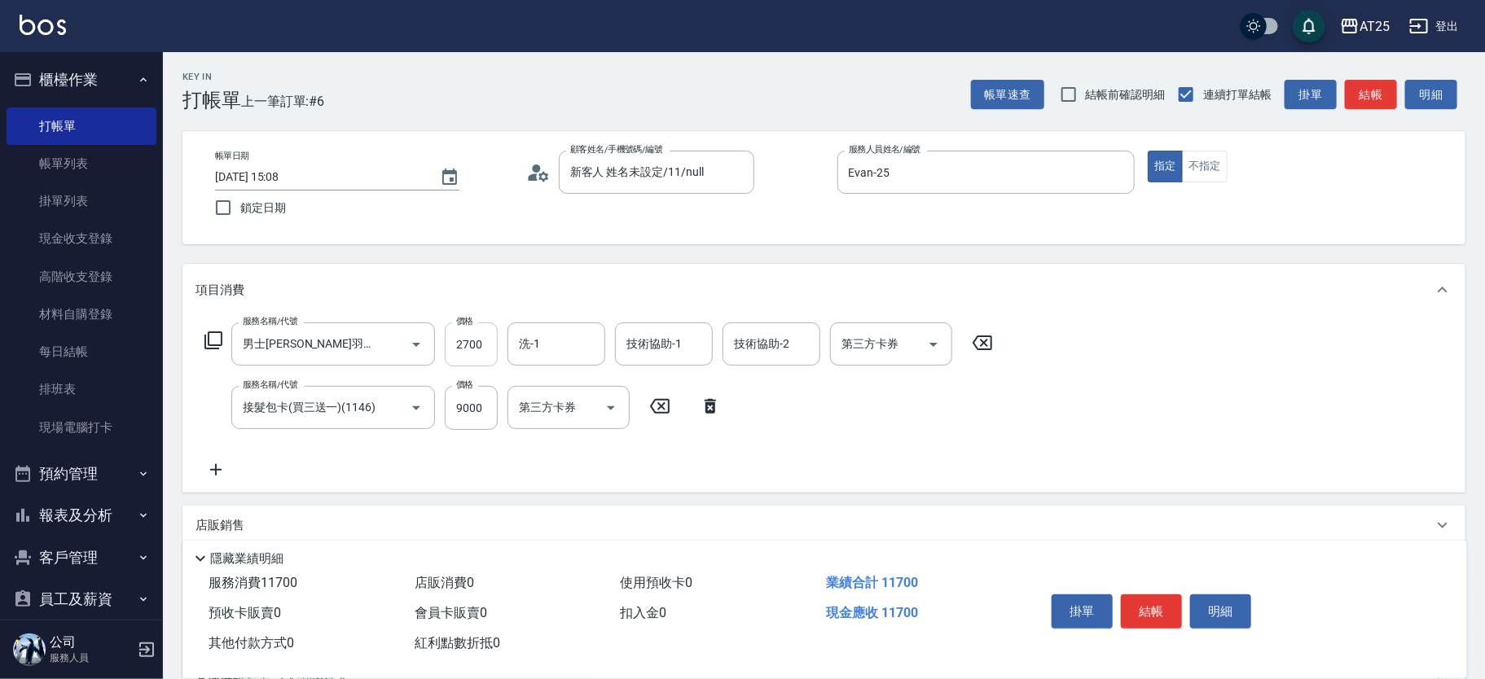
click at [486, 348] on input "2700" at bounding box center [471, 345] width 53 height 44
click at [718, 404] on icon at bounding box center [710, 407] width 41 height 20
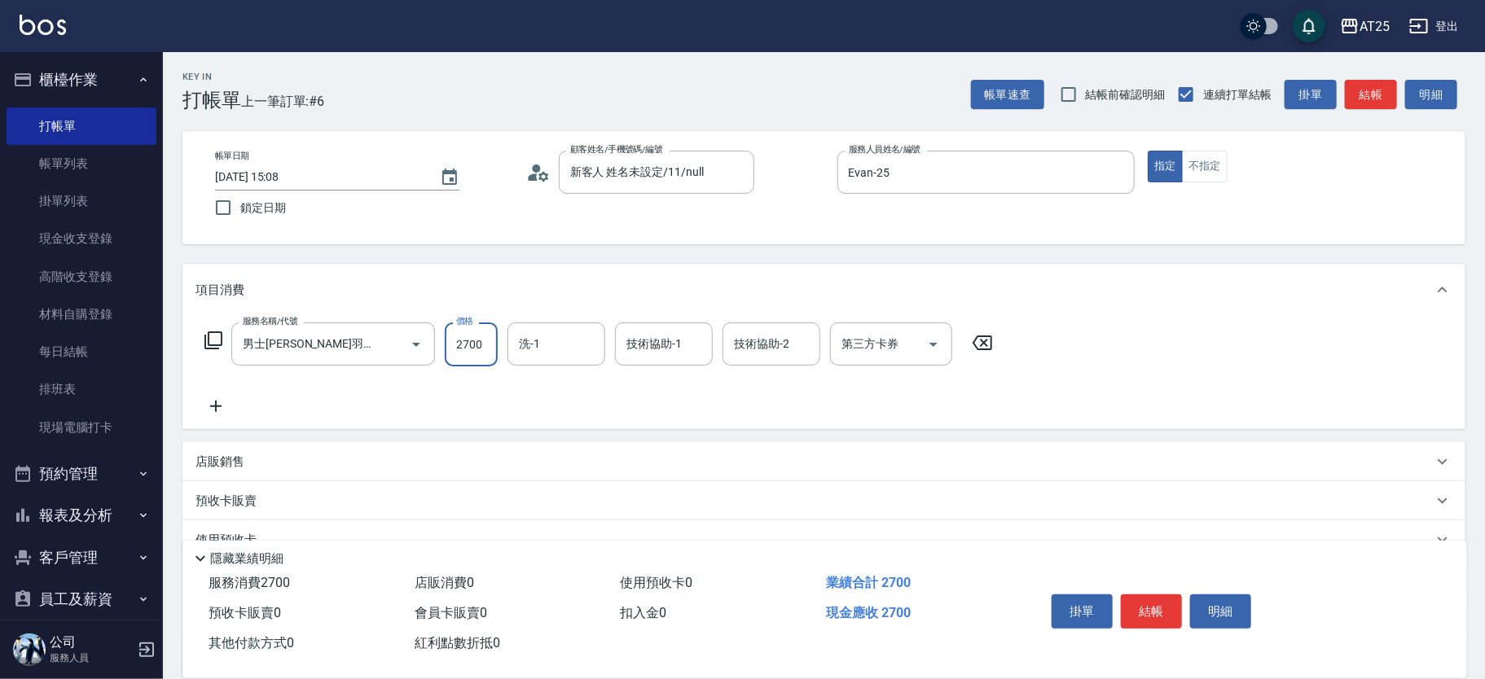
click at [487, 349] on input "2700" at bounding box center [471, 345] width 53 height 44
type input "0"
type input "84"
type input "80"
type input "8490"
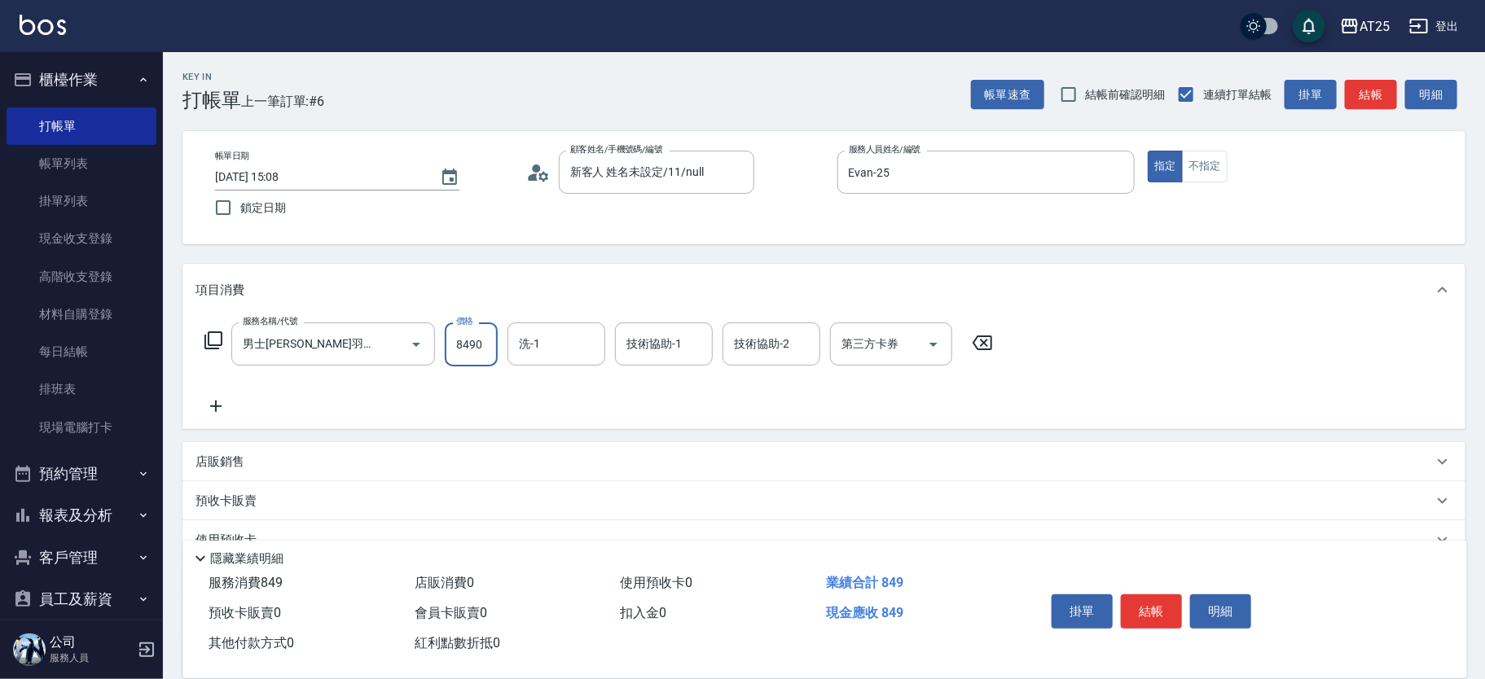
type input "840"
type input "8490"
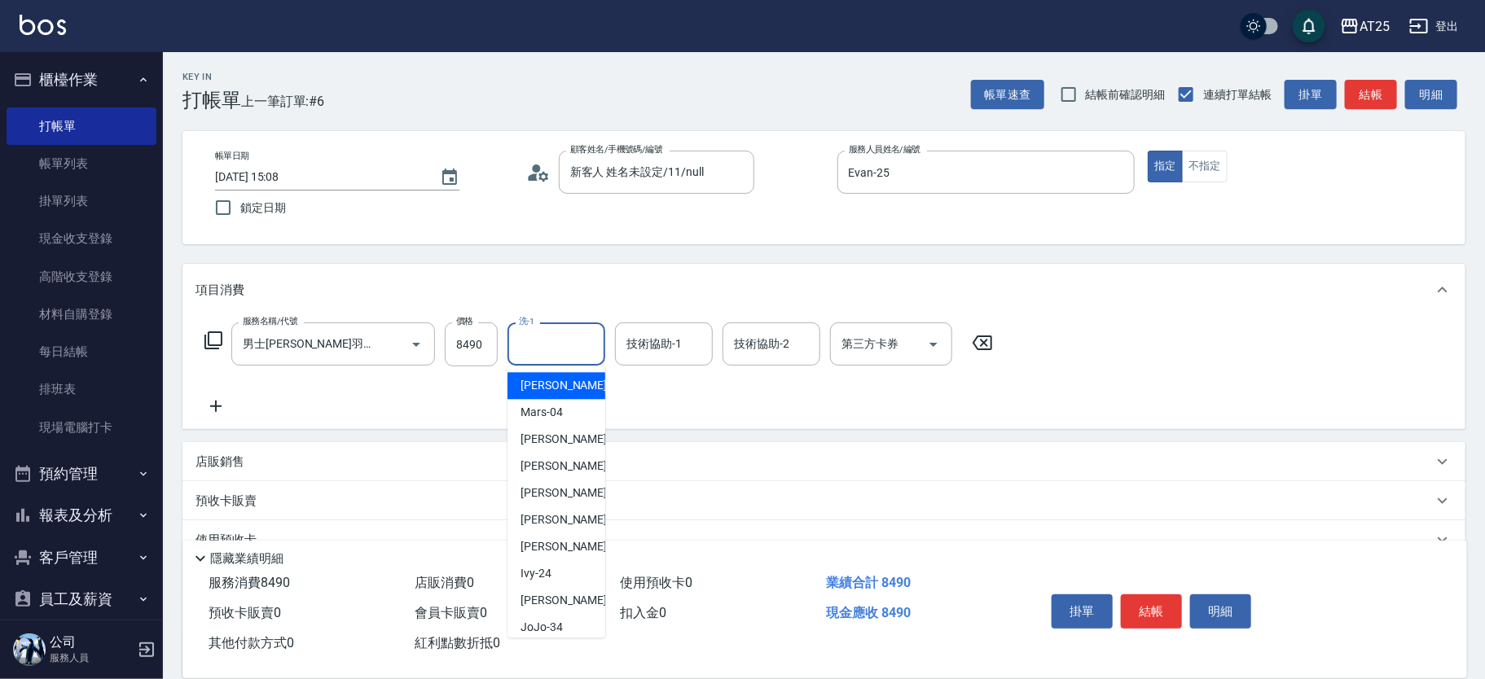
click at [529, 348] on input "洗-1" at bounding box center [556, 344] width 83 height 29
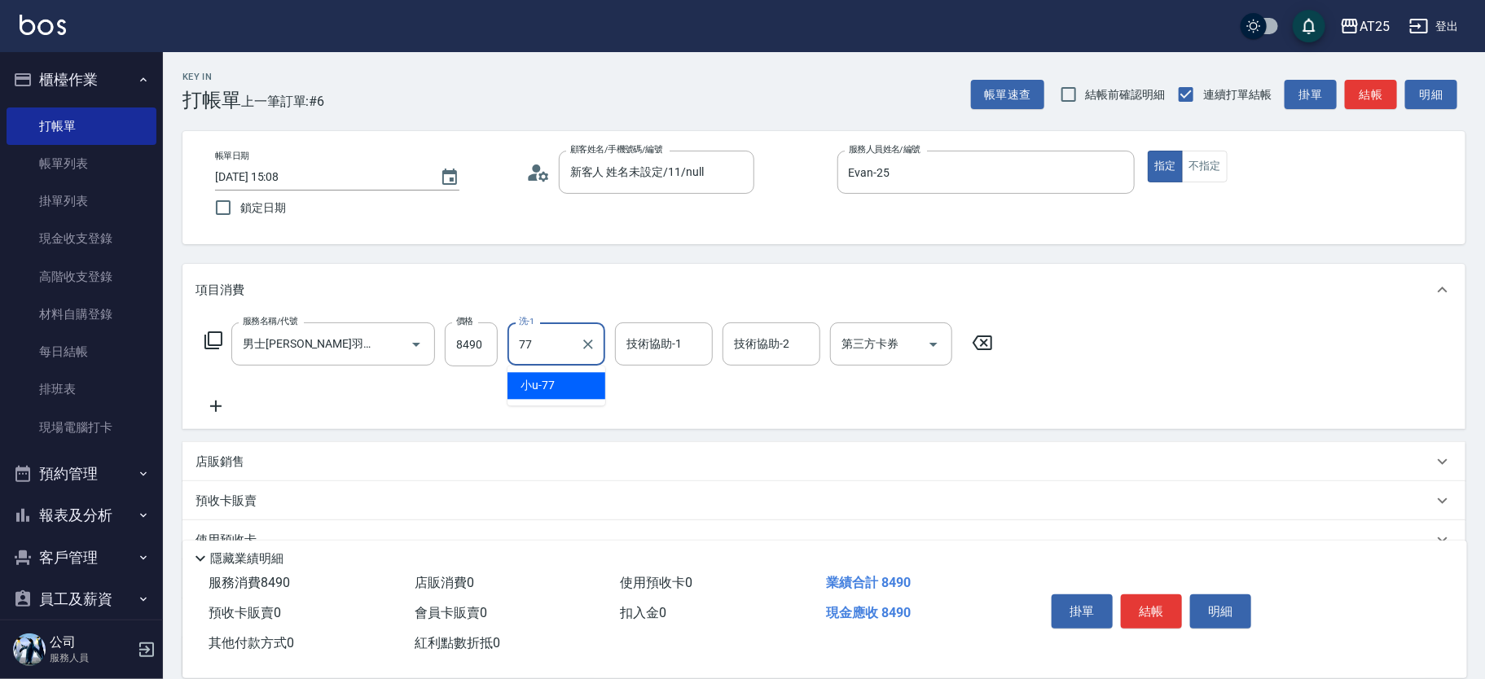
type input "小u-77"
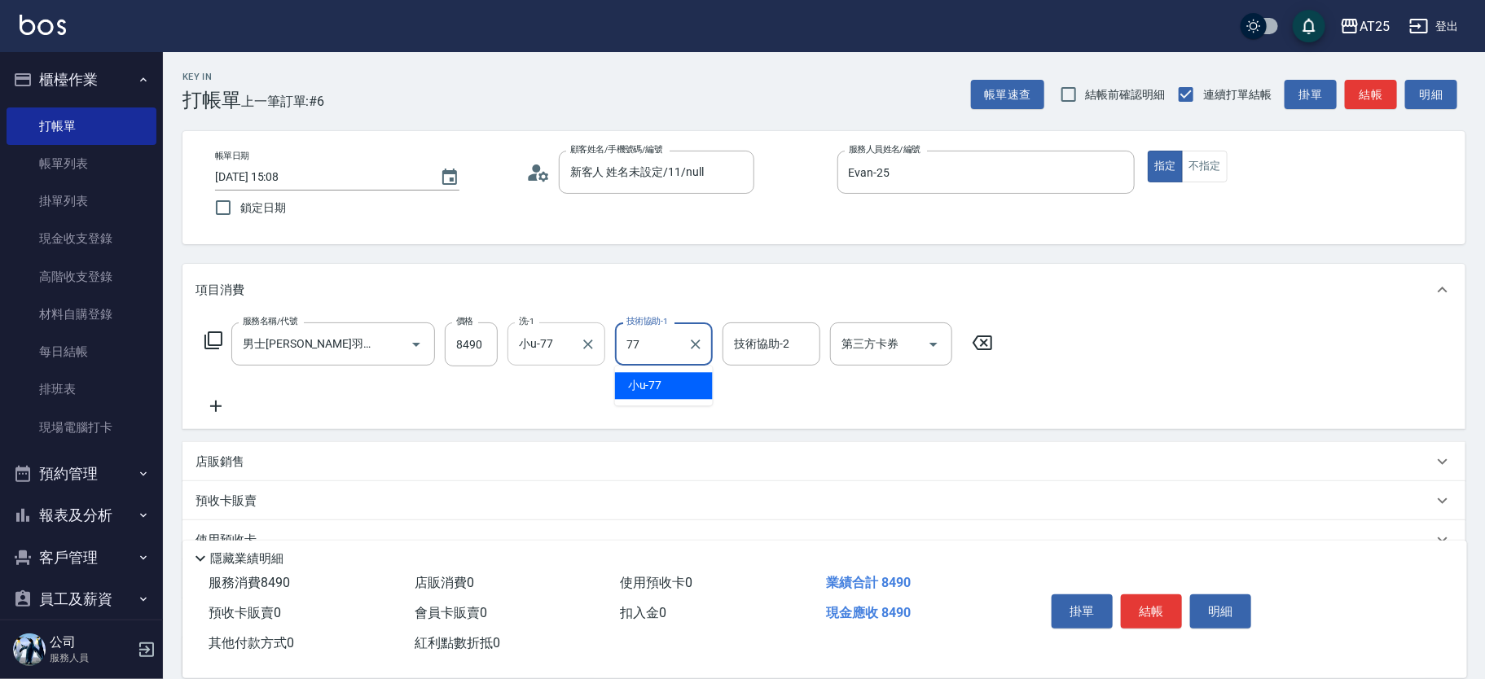
type input "小u-77"
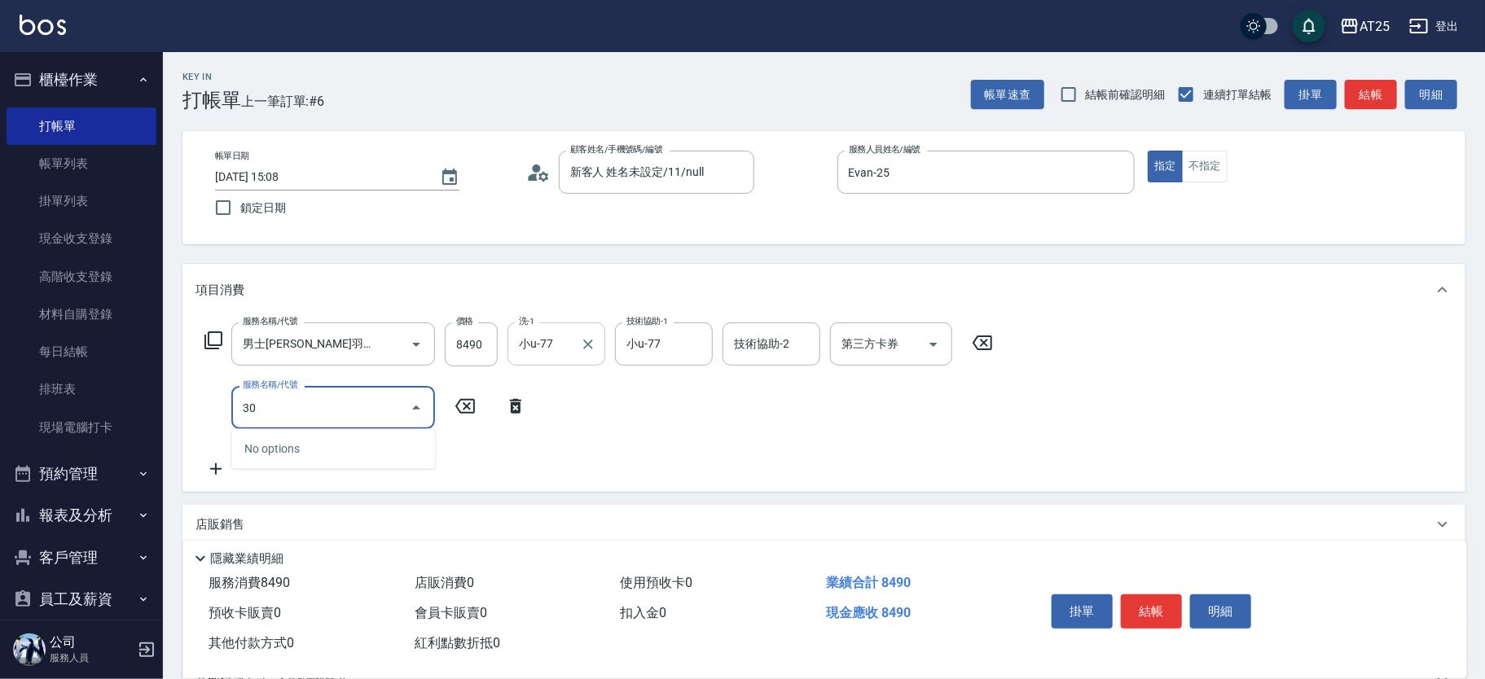
type input "301"
type input "990"
type input "燙髮(301)"
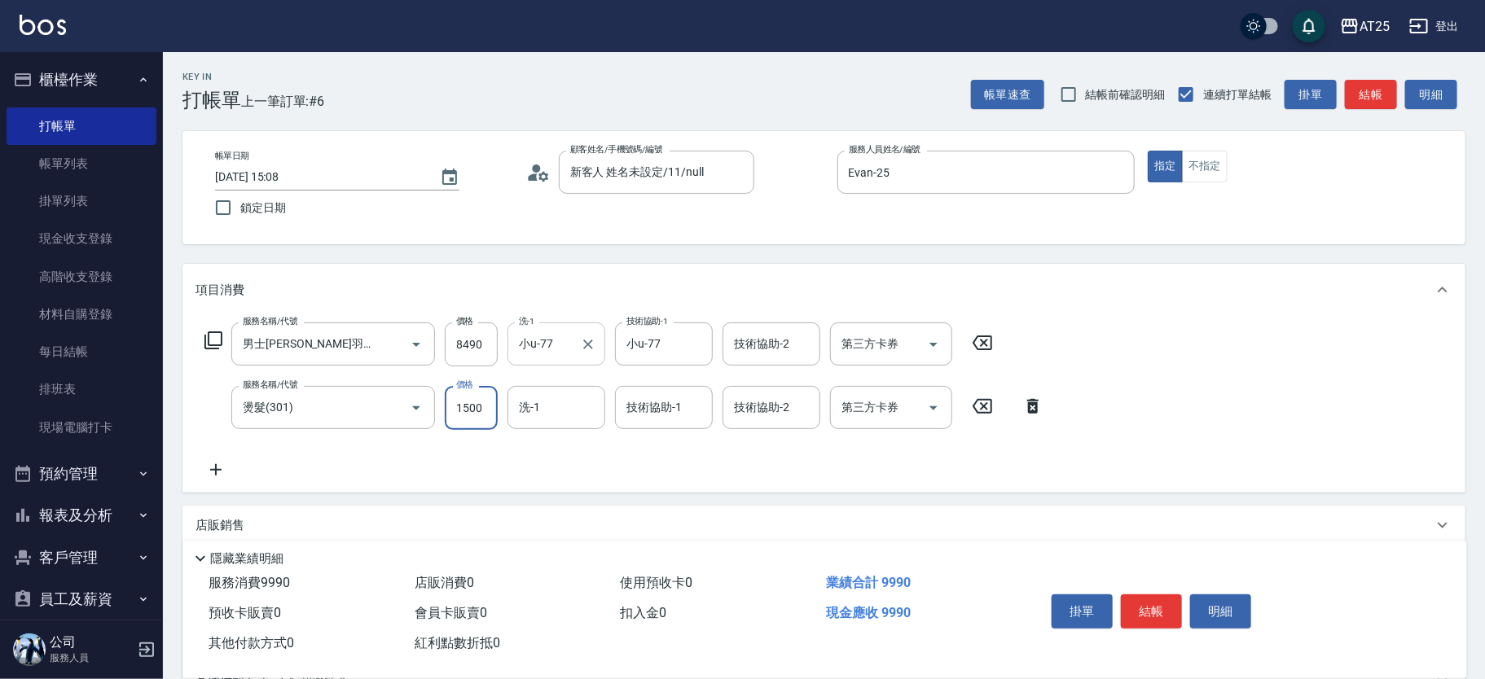
type input "840"
type input "0"
type input "小u-77"
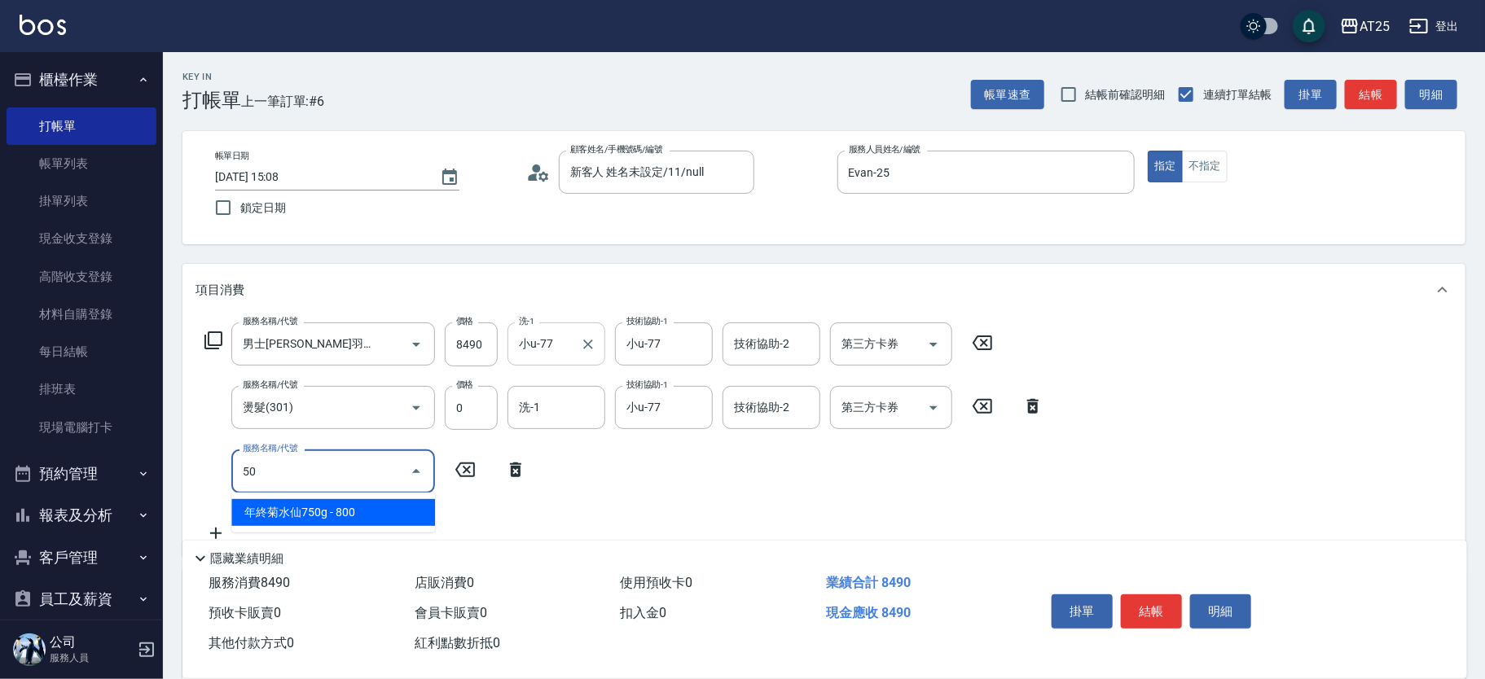
type input "501"
type input "940"
type input "染髮(501)"
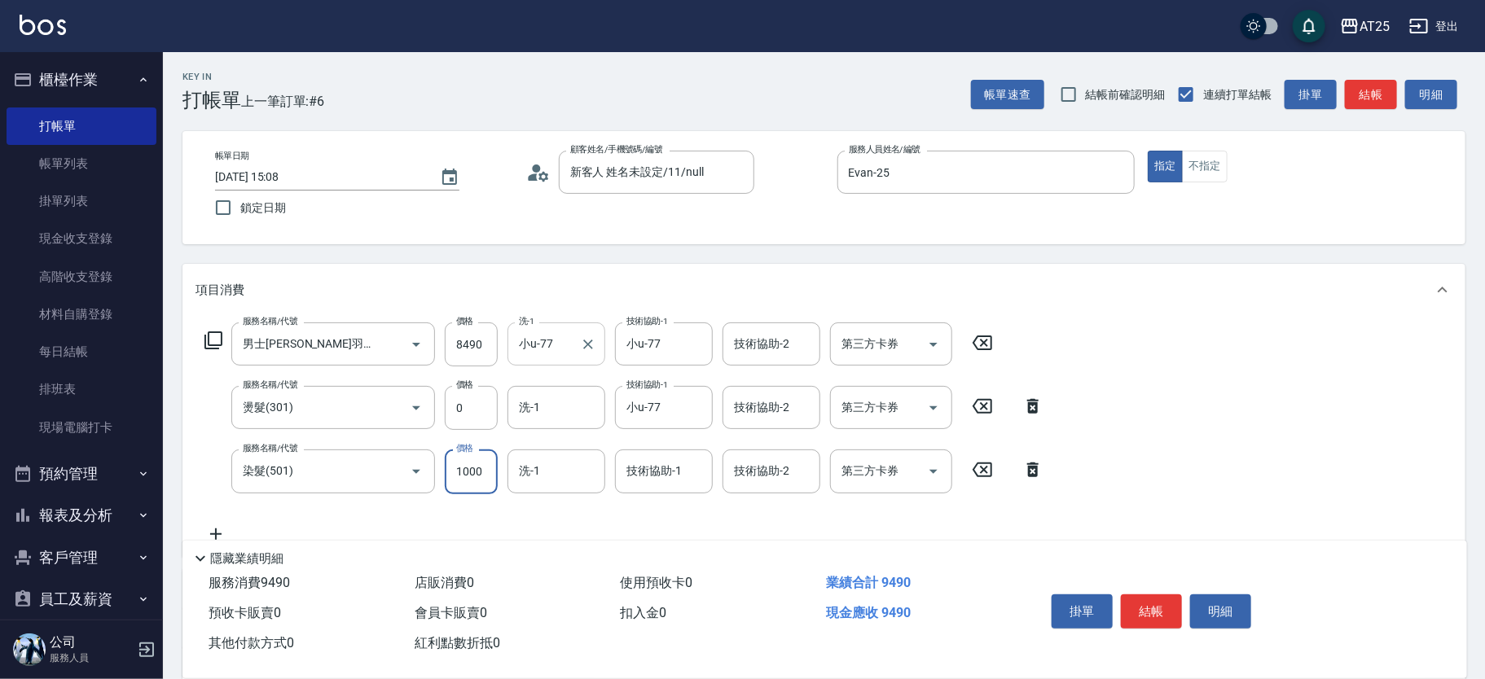
type input "840"
type input "0"
type input "小u-77"
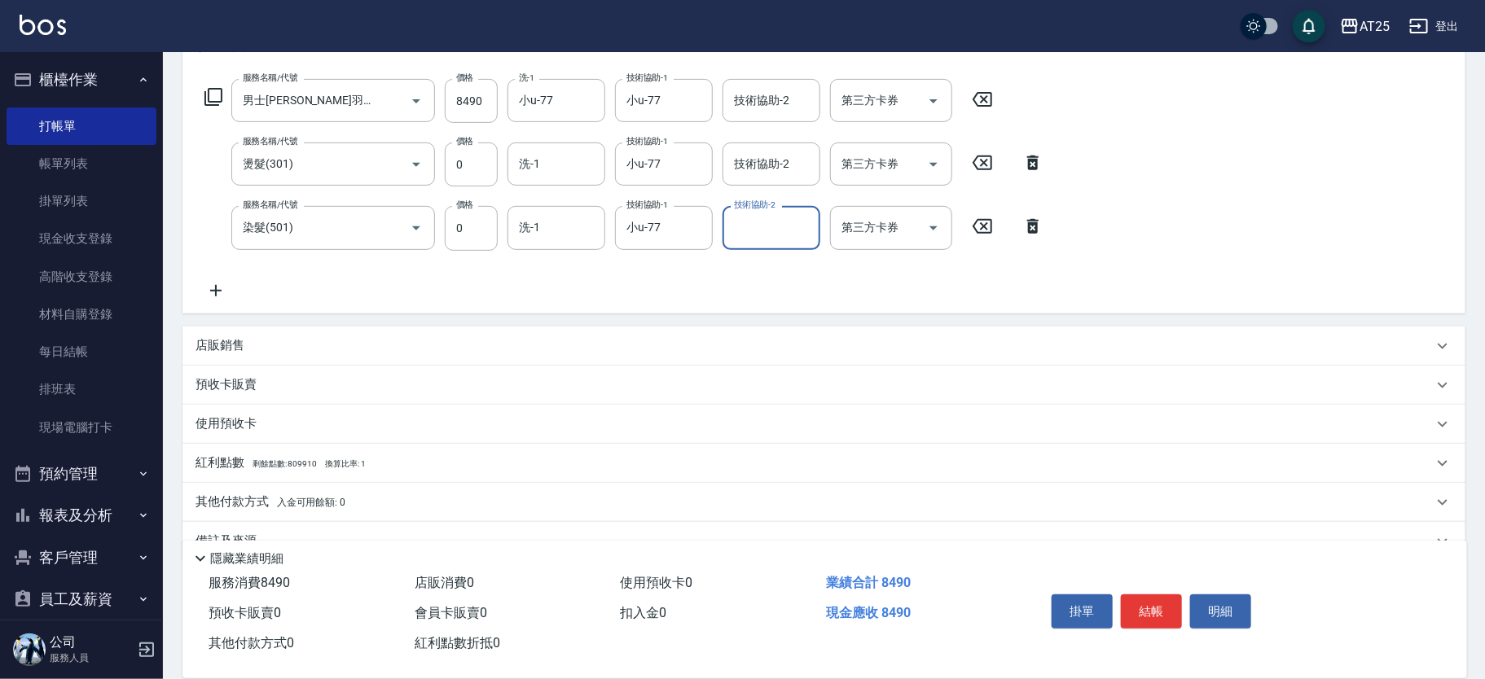
scroll to position [279, 0]
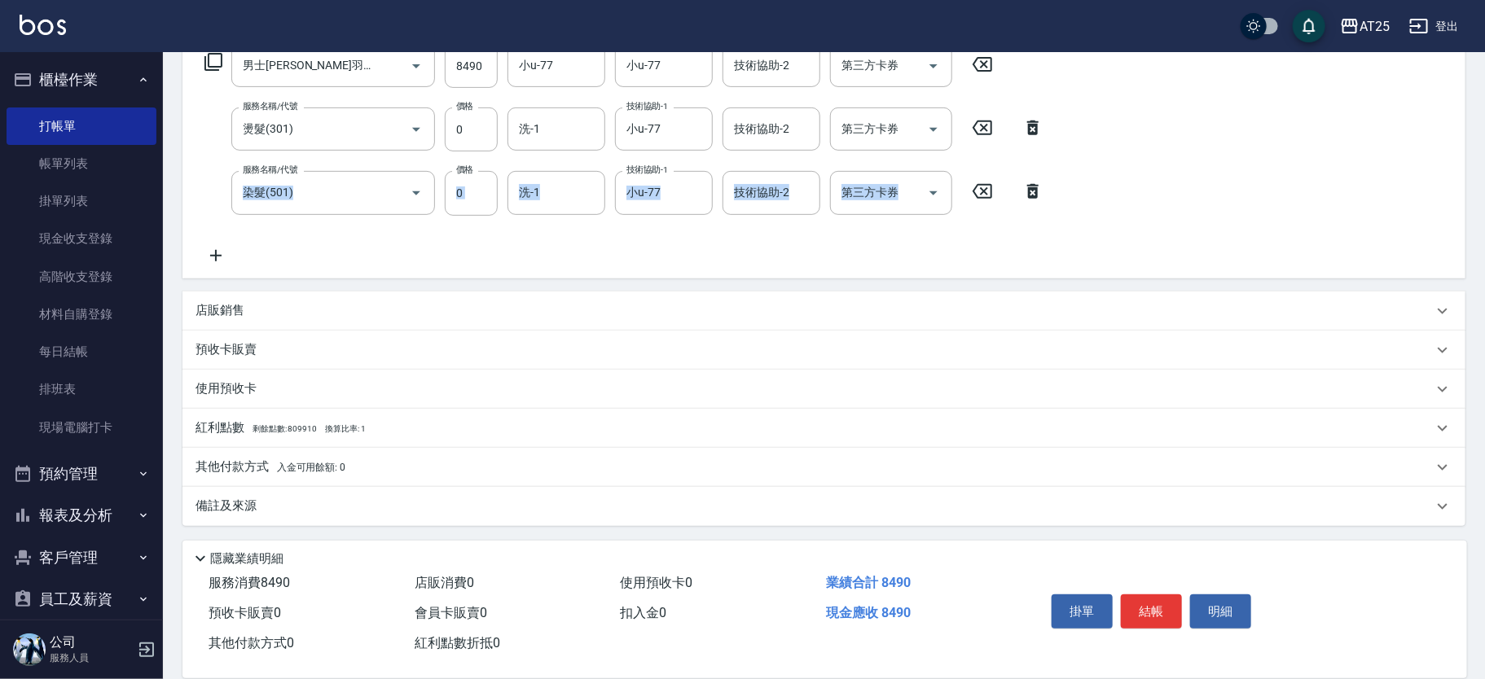
drag, startPoint x: 1479, startPoint y: 367, endPoint x: 1469, endPoint y: 125, distance: 242.2
click at [1470, 90] on div "Key In 打帳單 上一筆訂單:#6 帳單速查 結帳前確認明細 連續打單結帳 掛單 結帳 明細 帳單日期 2025/10/15 15:08 鎖定日期 顧客姓…" at bounding box center [824, 227] width 1322 height 907
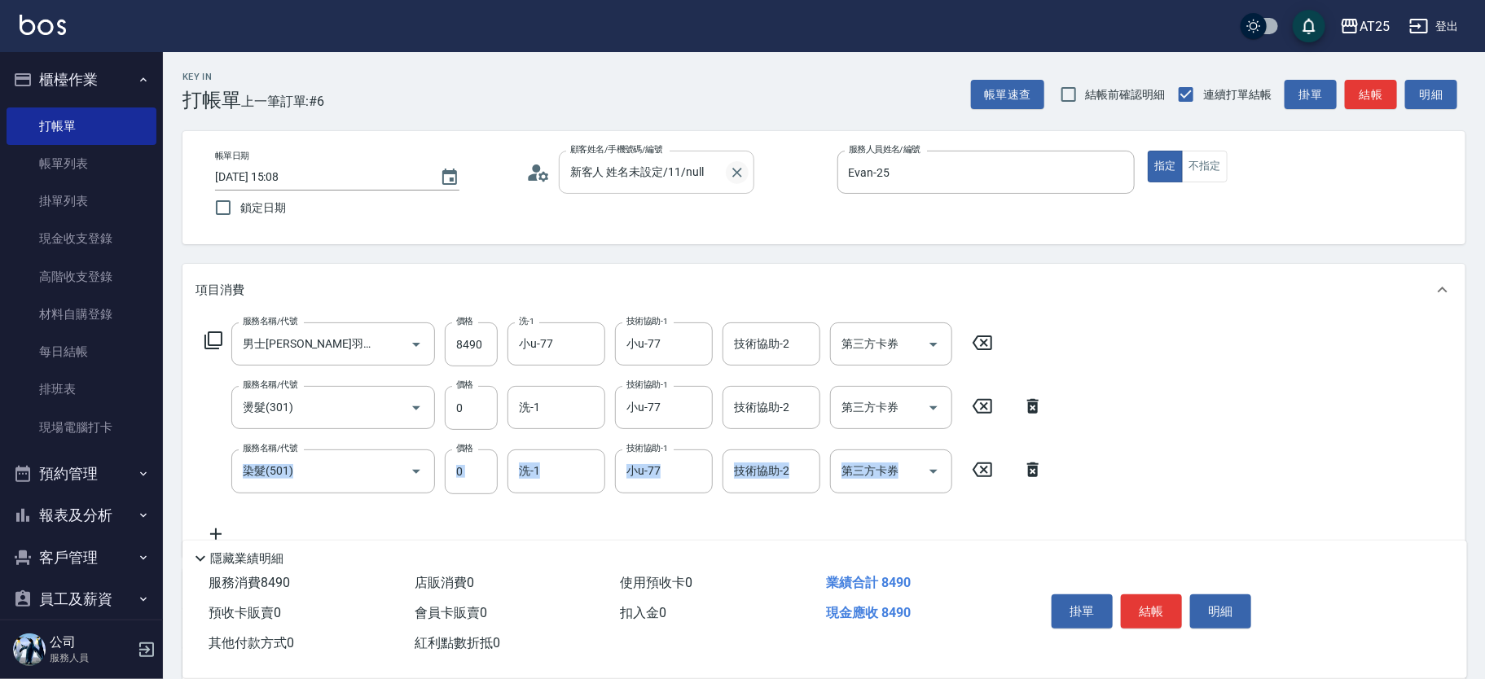
click at [732, 169] on icon "Clear" at bounding box center [737, 173] width 10 height 10
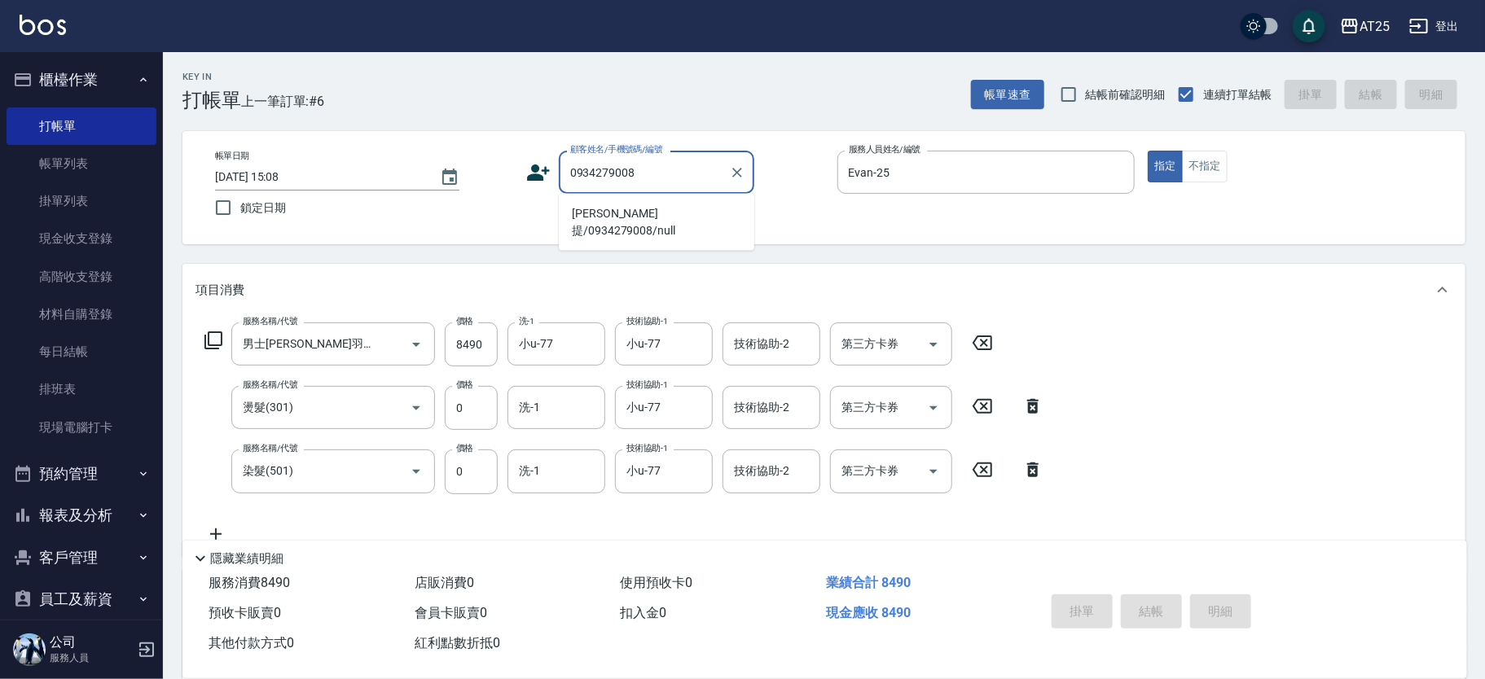
click at [669, 208] on li "賽悦提/0934279008/null" at bounding box center [657, 222] width 196 height 44
type input "賽悦提/0934279008/null"
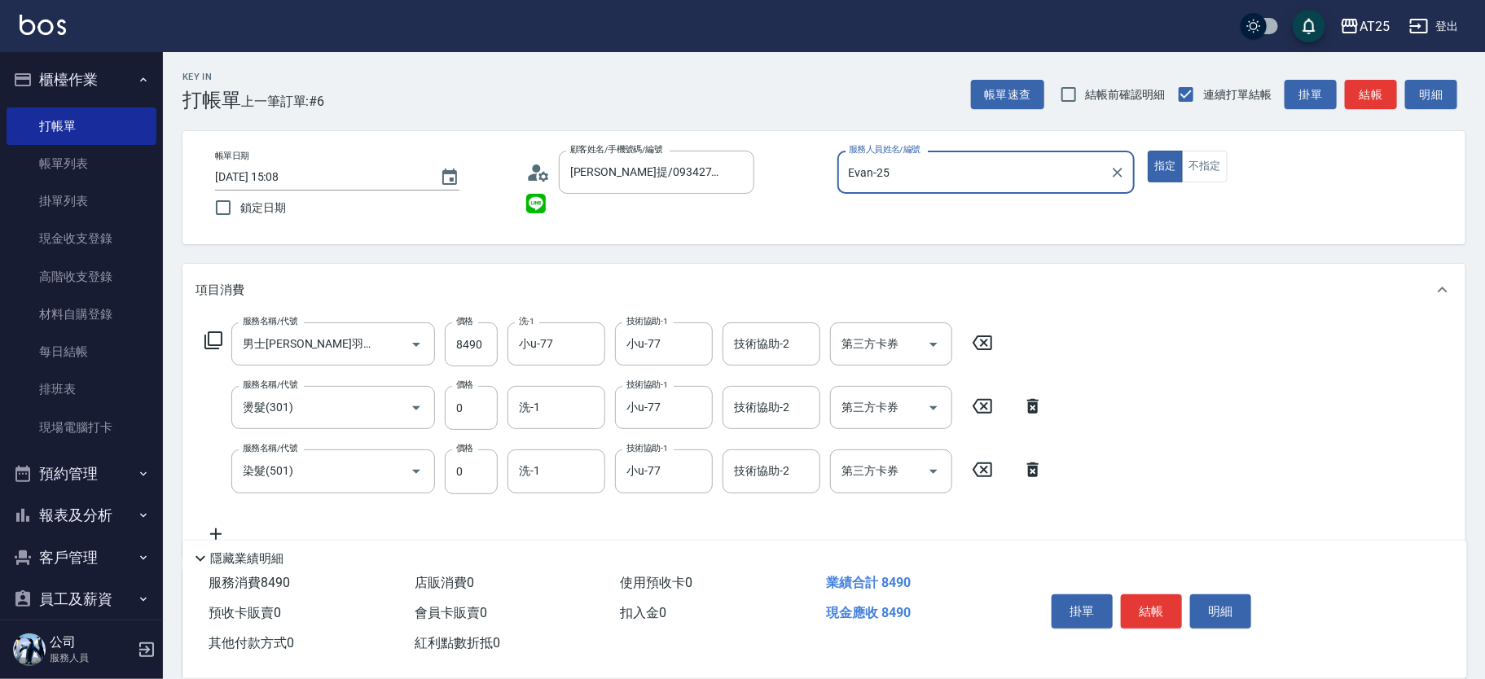
scroll to position [279, 0]
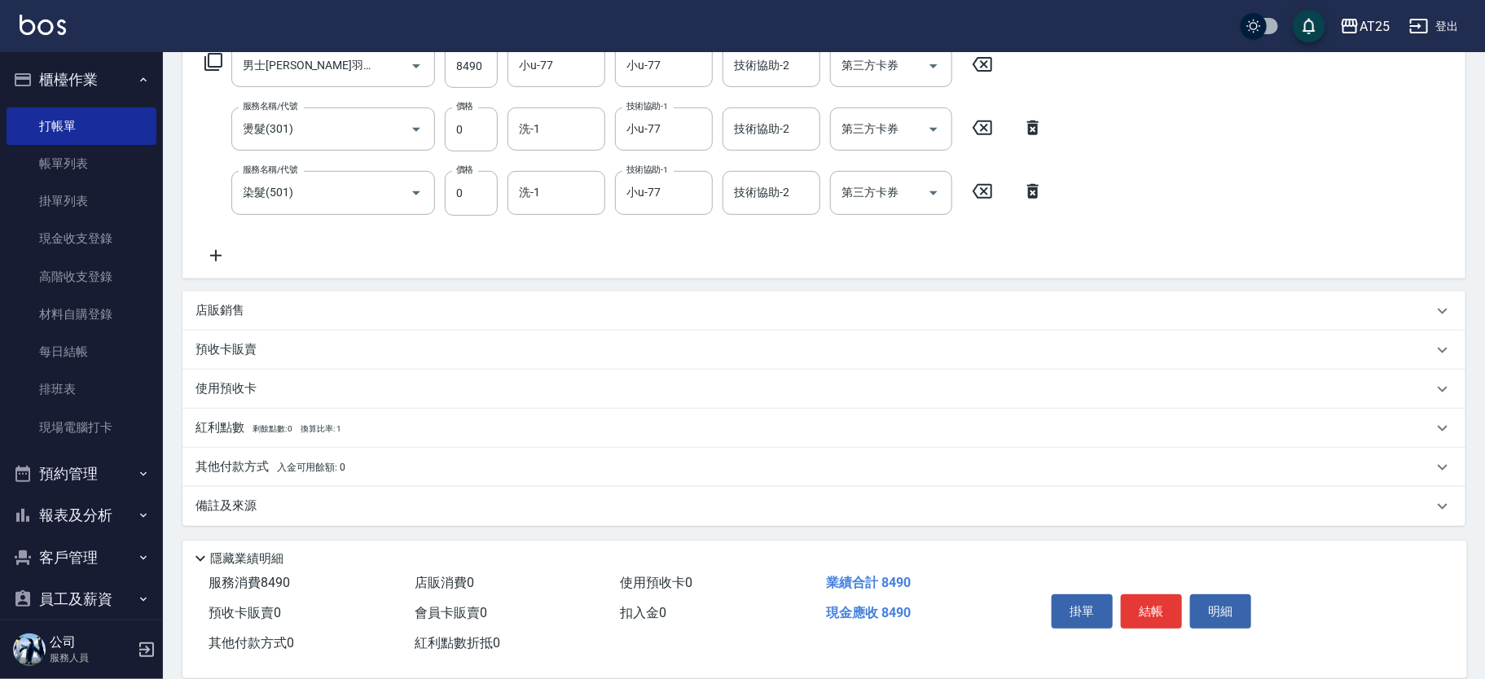
click at [529, 455] on div "其他付款方式 入金可用餘額: 0" at bounding box center [823, 467] width 1283 height 39
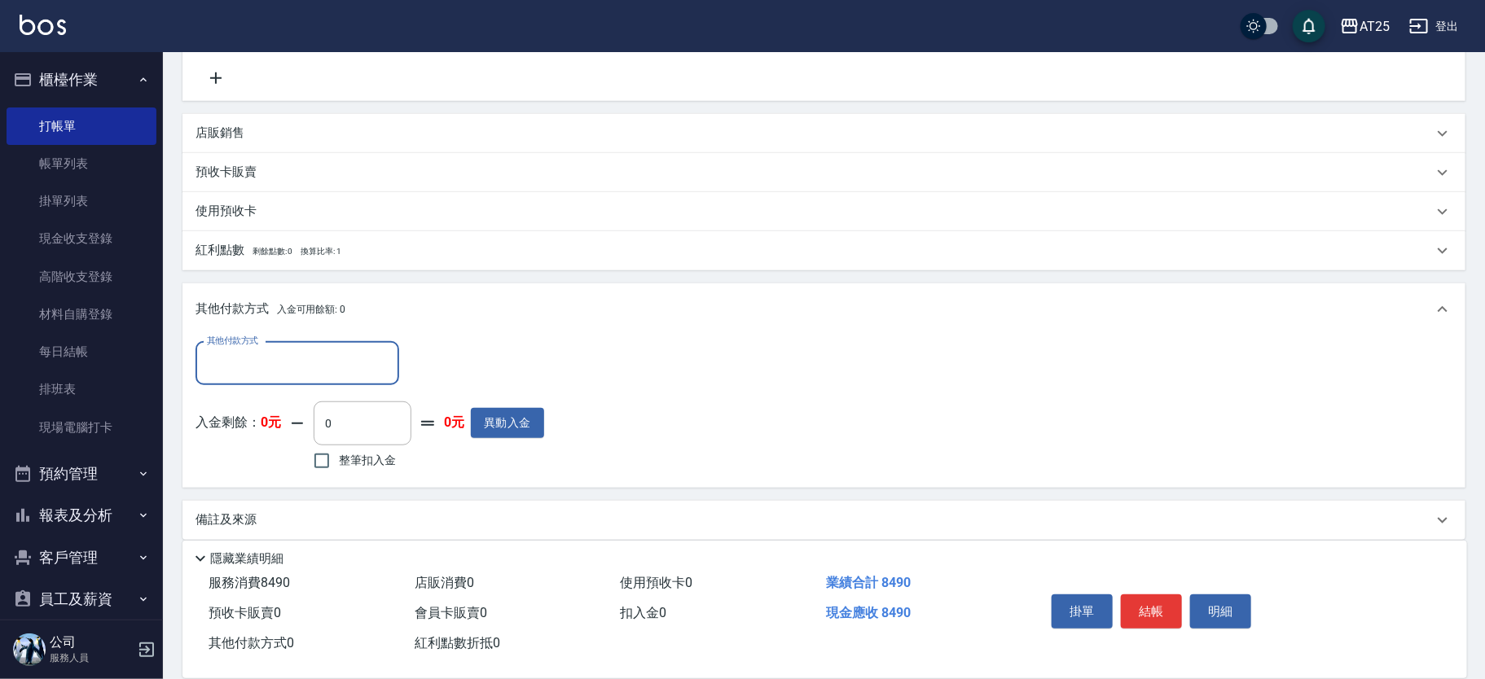
scroll to position [470, 0]
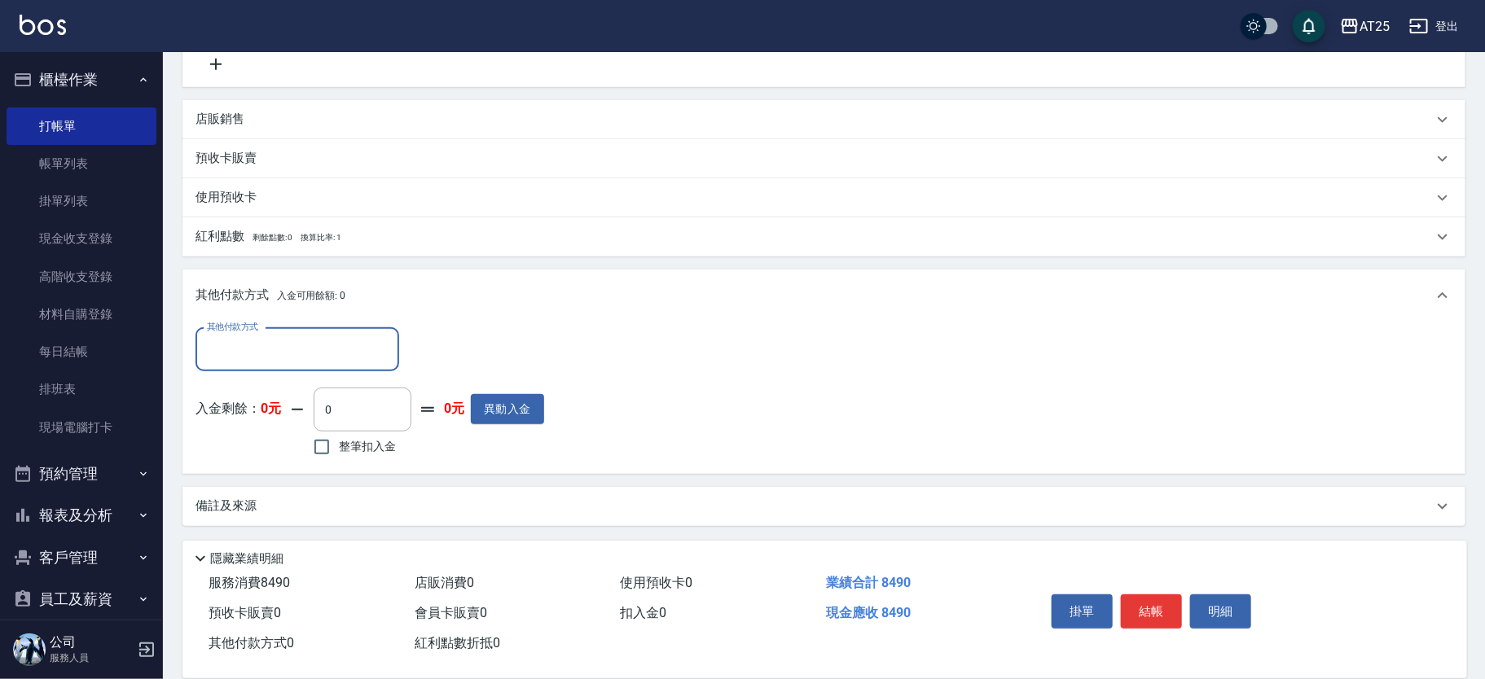
click at [261, 353] on input "其他付款方式" at bounding box center [297, 350] width 189 height 29
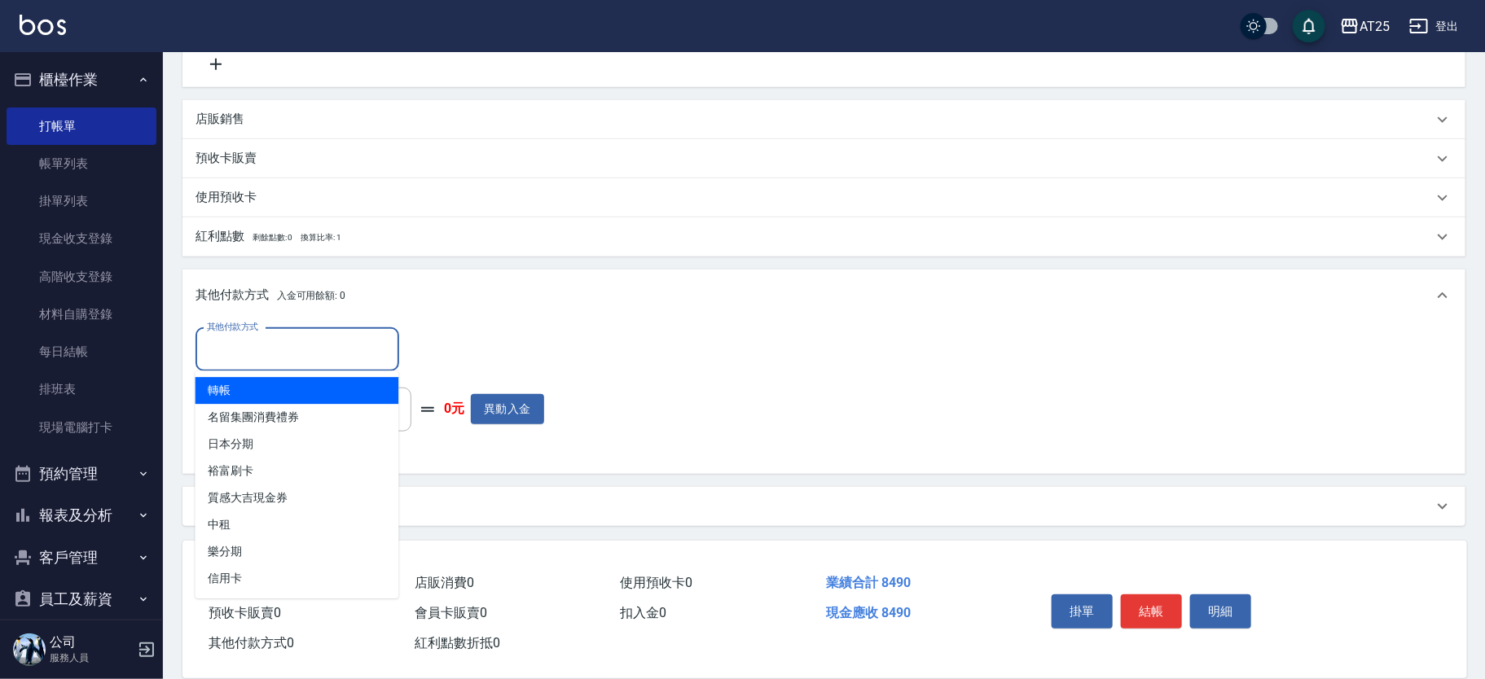
click at [262, 388] on span "轉帳" at bounding box center [298, 390] width 204 height 27
type input "轉帳"
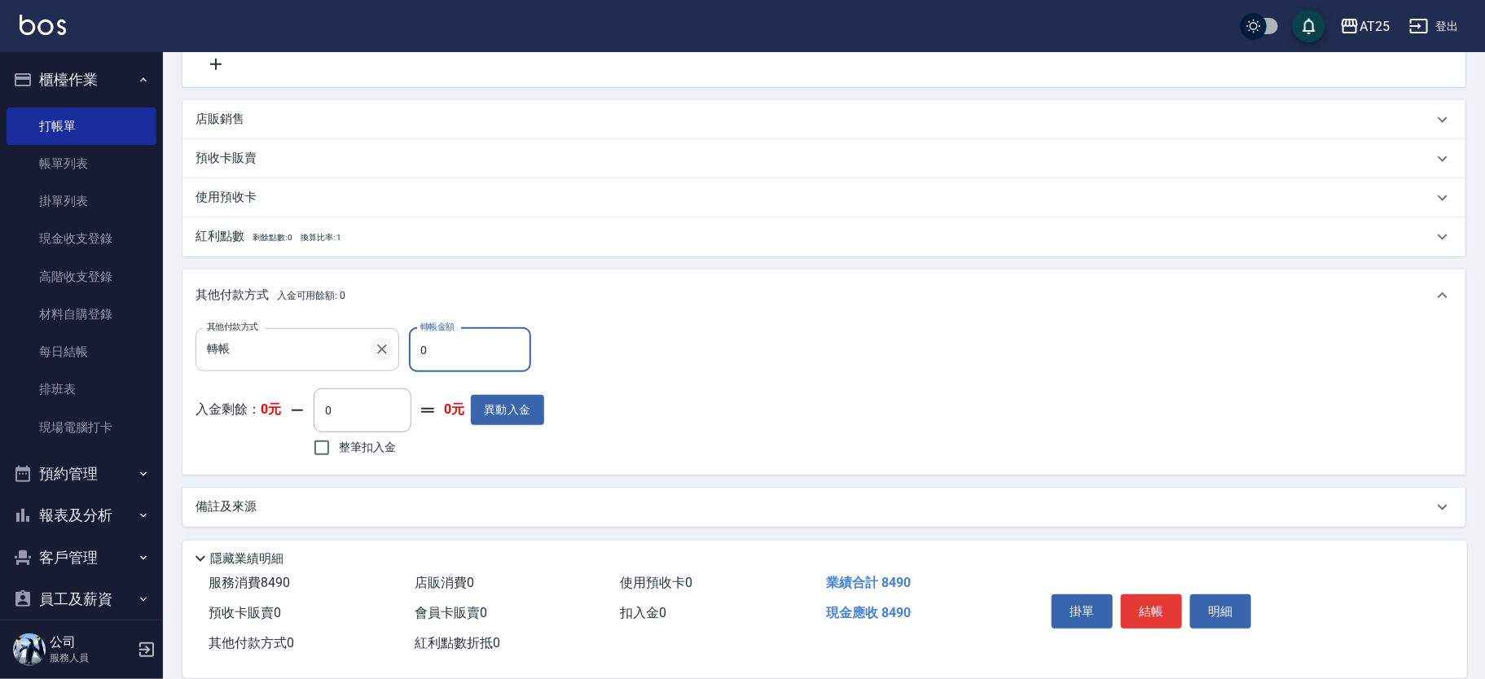
drag, startPoint x: 442, startPoint y: 350, endPoint x: 389, endPoint y: 351, distance: 52.2
click at [389, 351] on div "其他付款方式 轉帳 其他付款方式 轉帳金額 0 轉帳金額" at bounding box center [370, 350] width 349 height 44
type input "84"
type input "760"
type input "8490"
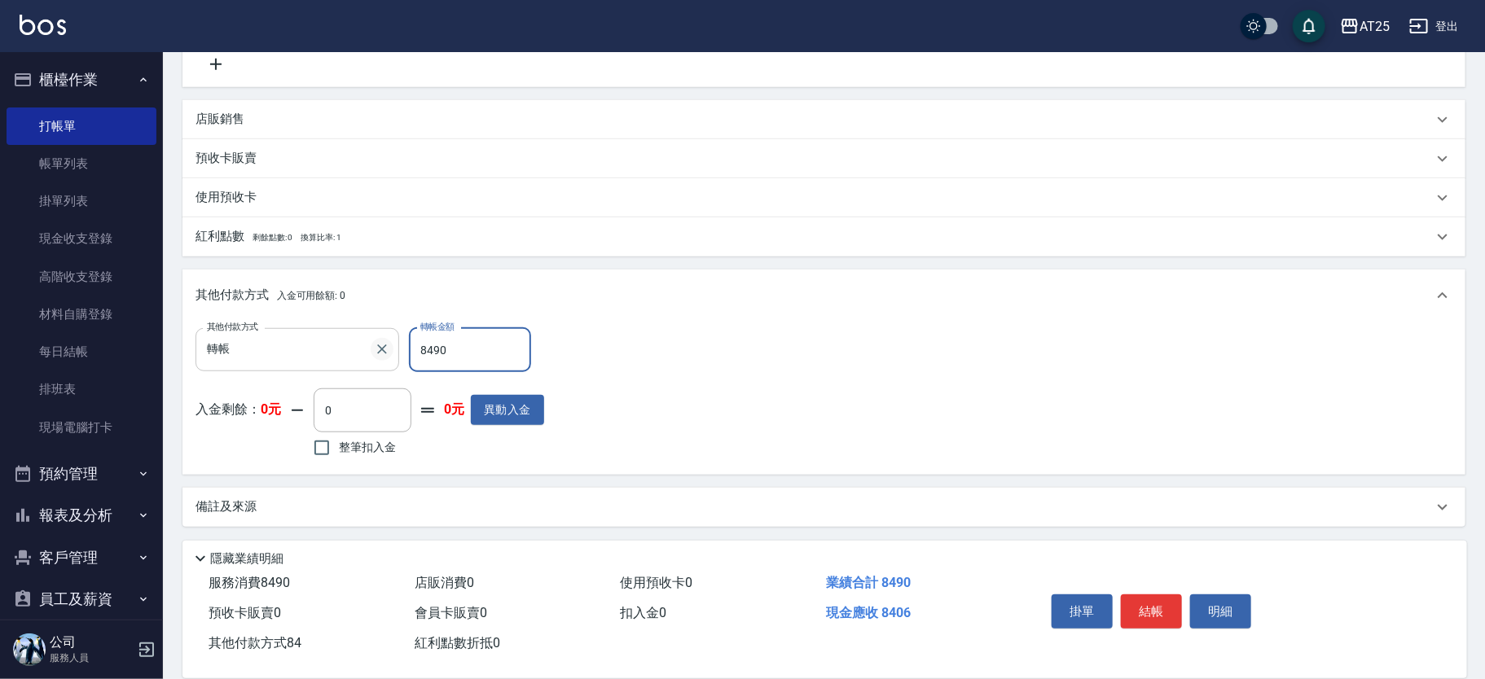
type input "0"
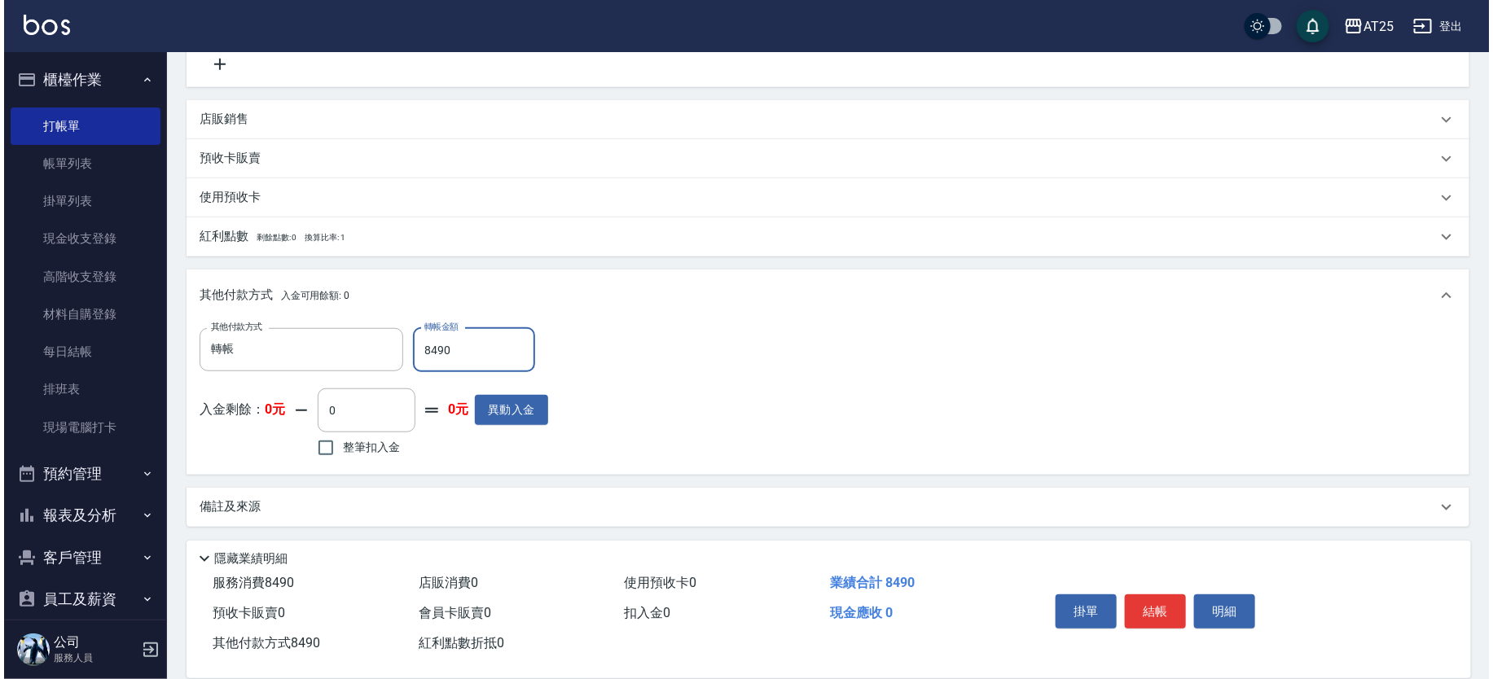
scroll to position [0, 0]
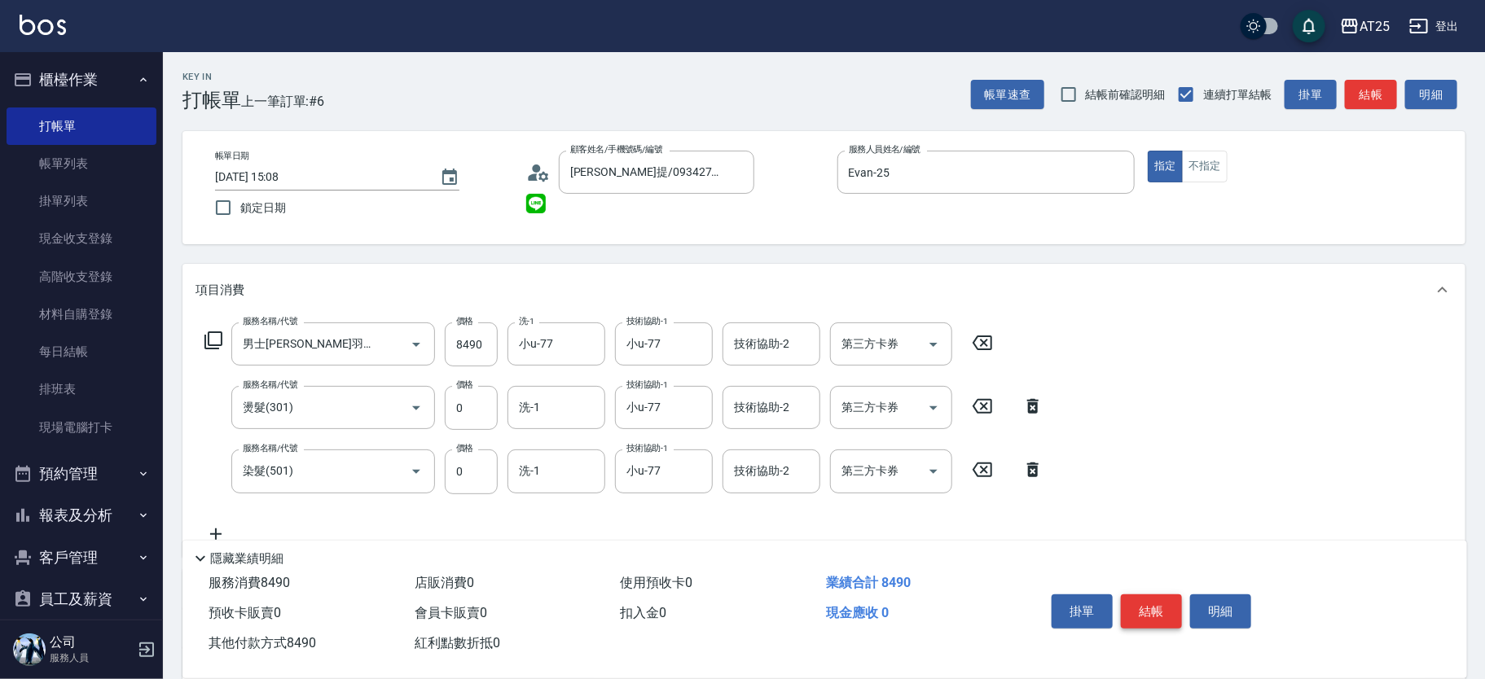
type input "8490"
click at [1153, 613] on button "結帳" at bounding box center [1151, 612] width 61 height 34
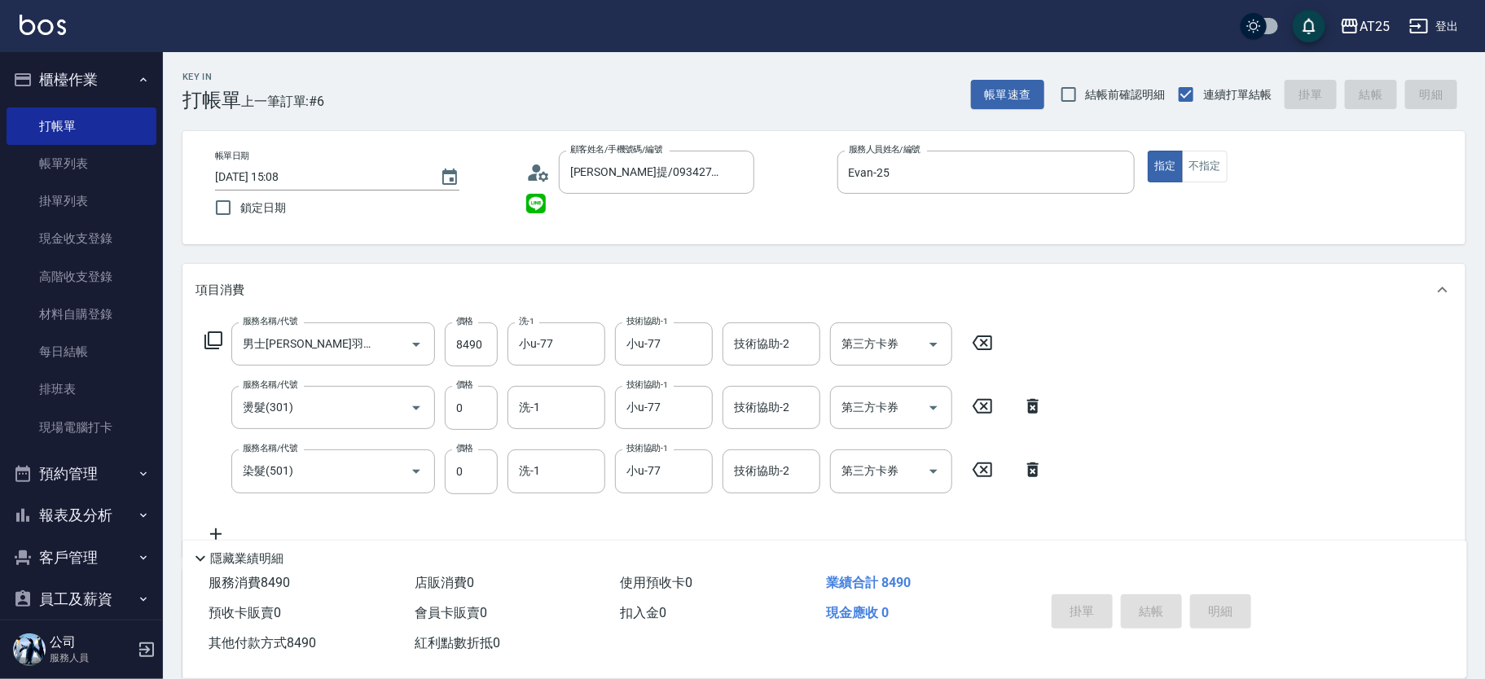
type input "2025/10/15 15:10"
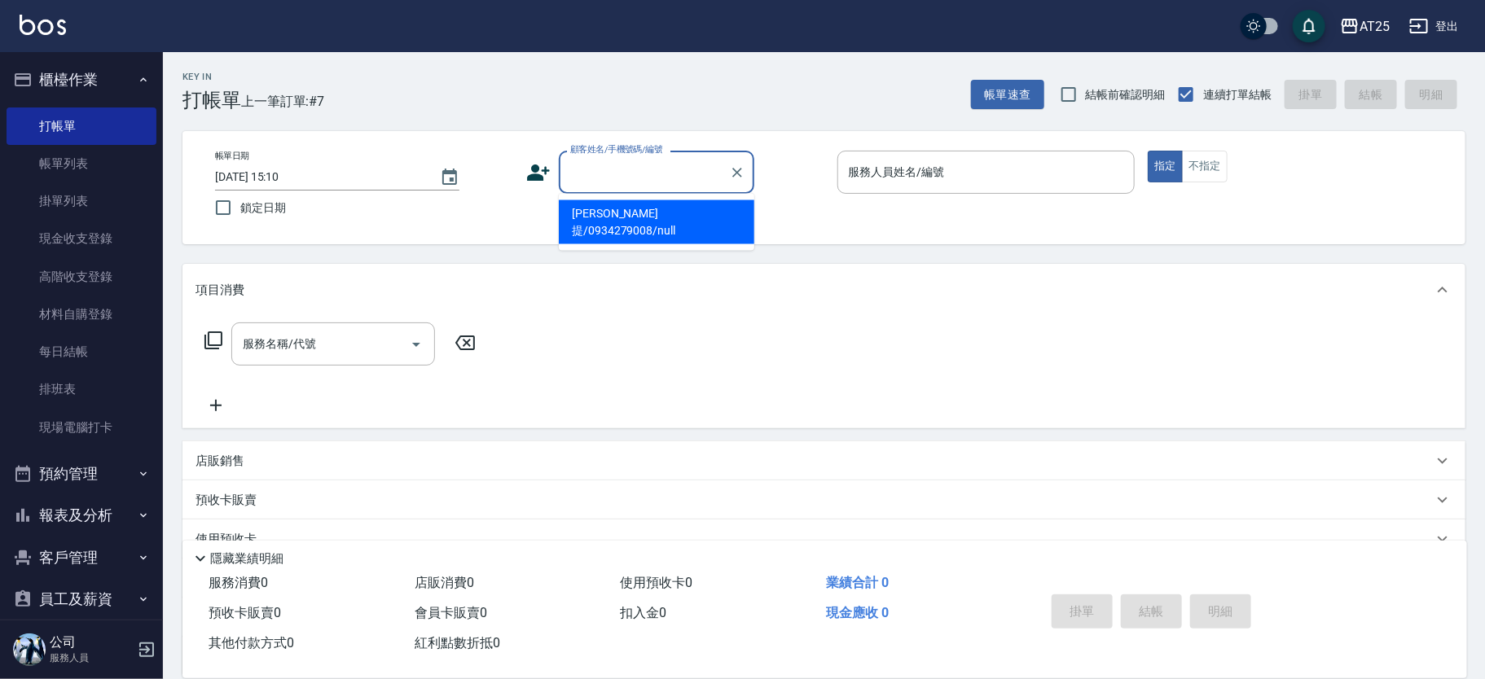
click at [604, 172] on input "顧客姓名/手機號碼/編號" at bounding box center [644, 172] width 156 height 29
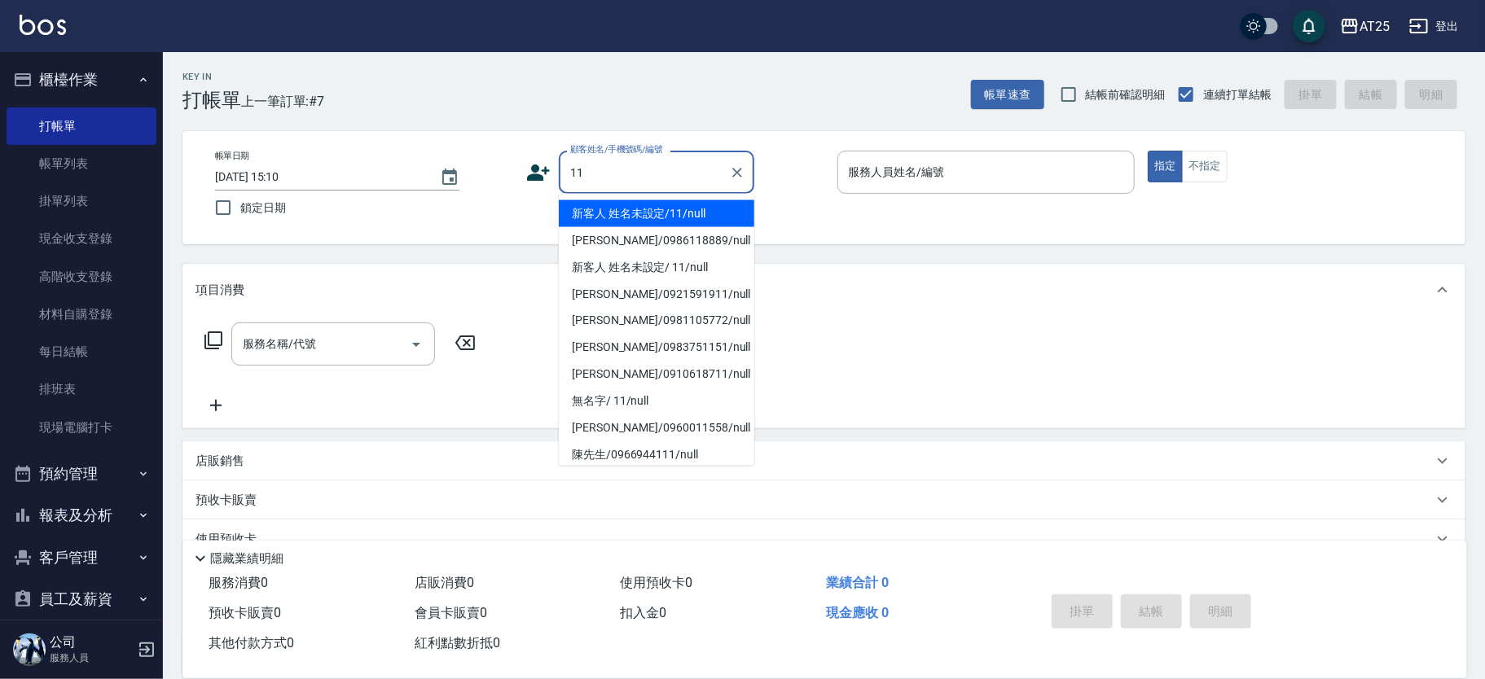
click at [714, 220] on li "新客人 姓名未設定/11/null" at bounding box center [657, 213] width 196 height 27
type input "新客人 姓名未設定/11/null"
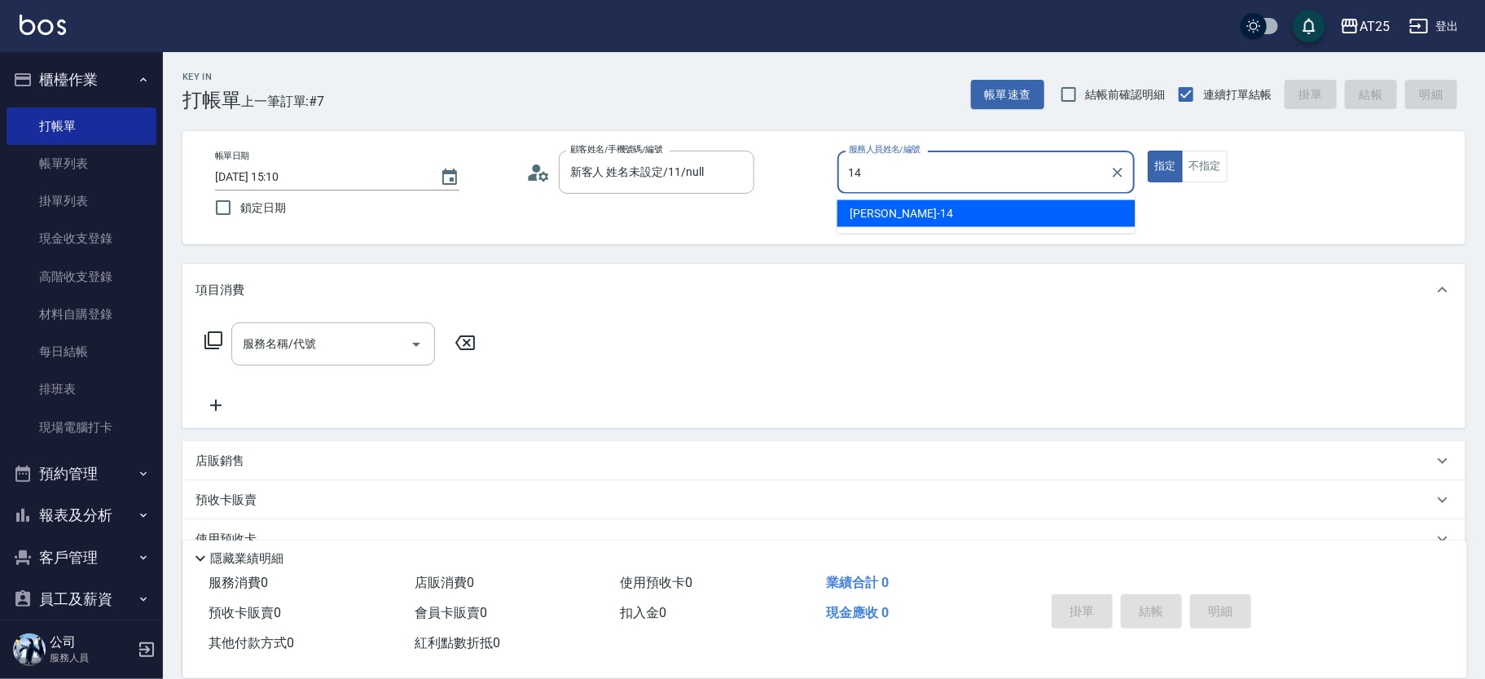
type input "Ken-14"
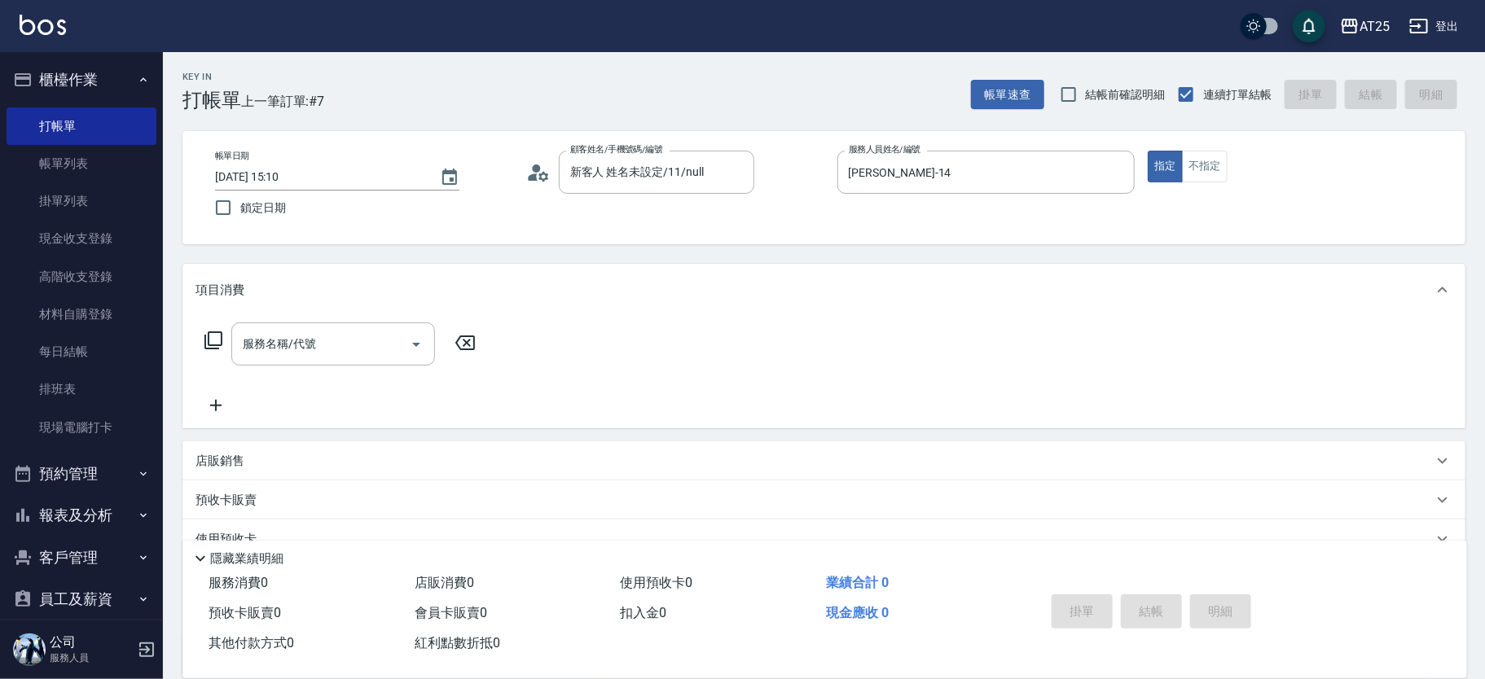
click at [228, 335] on div "服務名稱/代號 服務名稱/代號" at bounding box center [341, 344] width 290 height 43
click at [214, 346] on icon at bounding box center [214, 341] width 20 height 20
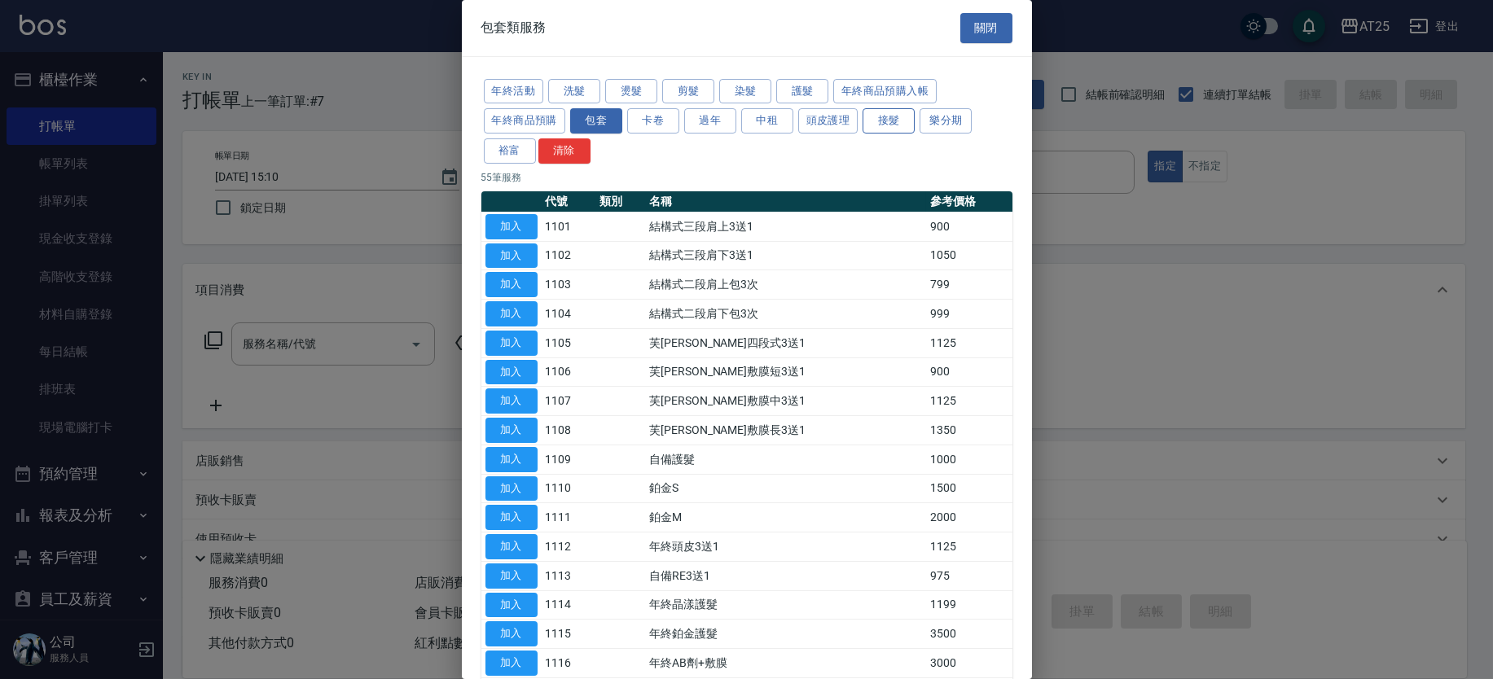
click at [891, 125] on button "接髮" at bounding box center [889, 120] width 52 height 25
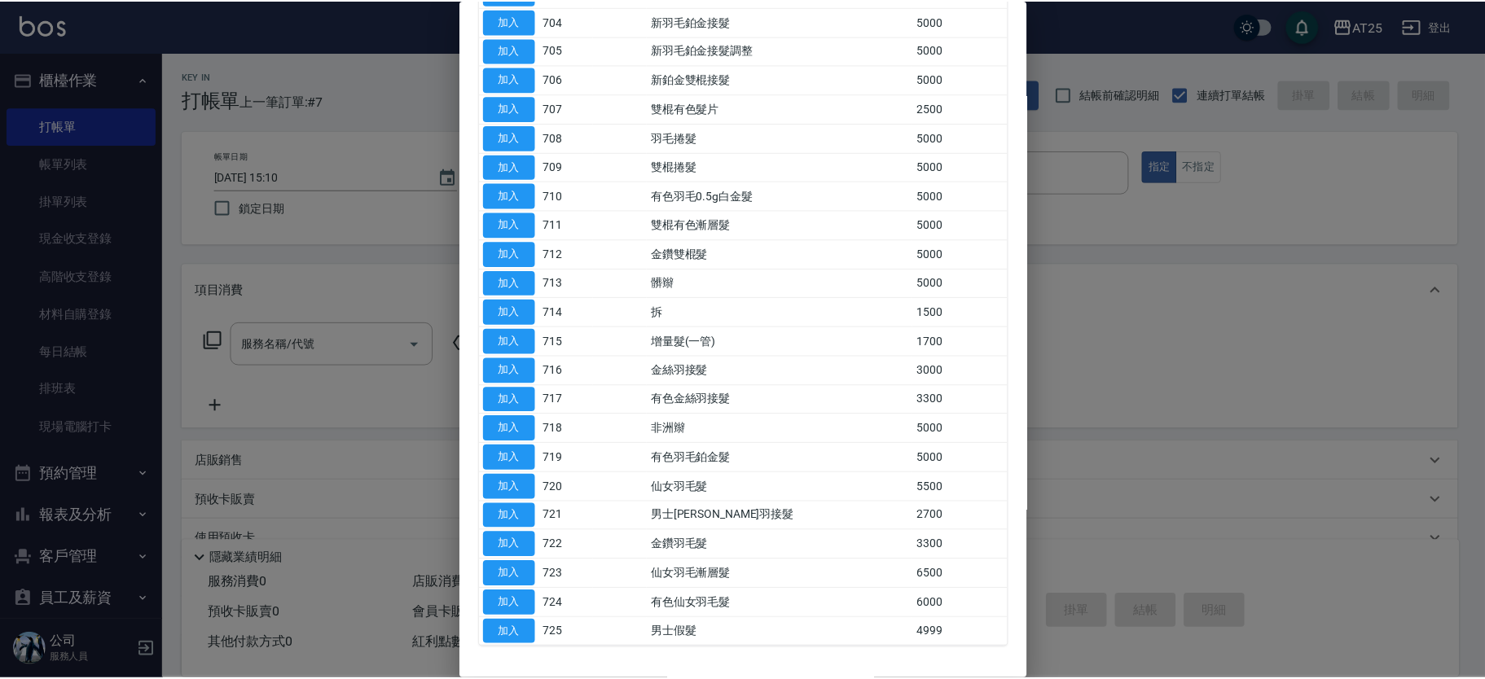
scroll to position [342, 0]
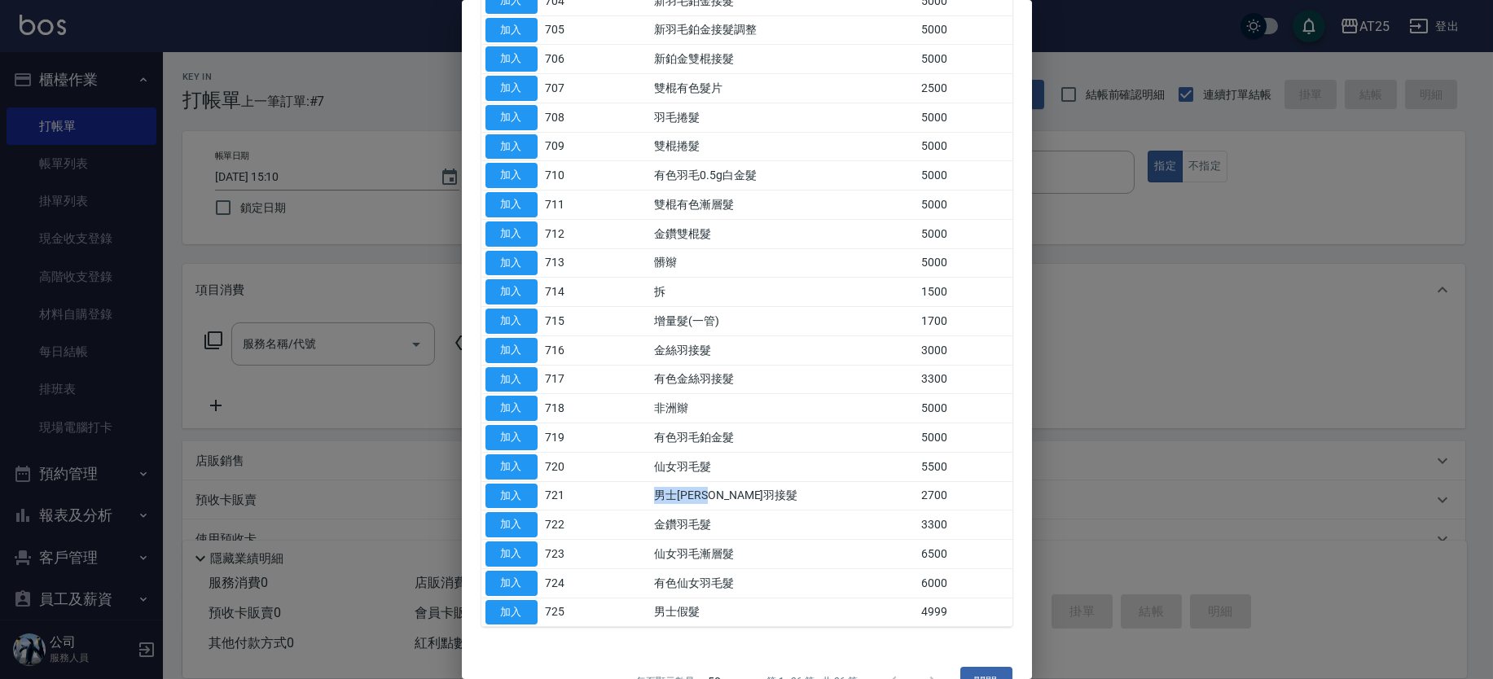
drag, startPoint x: 711, startPoint y: 495, endPoint x: 859, endPoint y: 496, distance: 148.3
click at [859, 496] on tr "加入 721 男士金絲羽接髮 2700" at bounding box center [746, 495] width 531 height 29
click at [500, 494] on button "加入" at bounding box center [512, 496] width 52 height 25
type input "男士金絲羽接髮(721)"
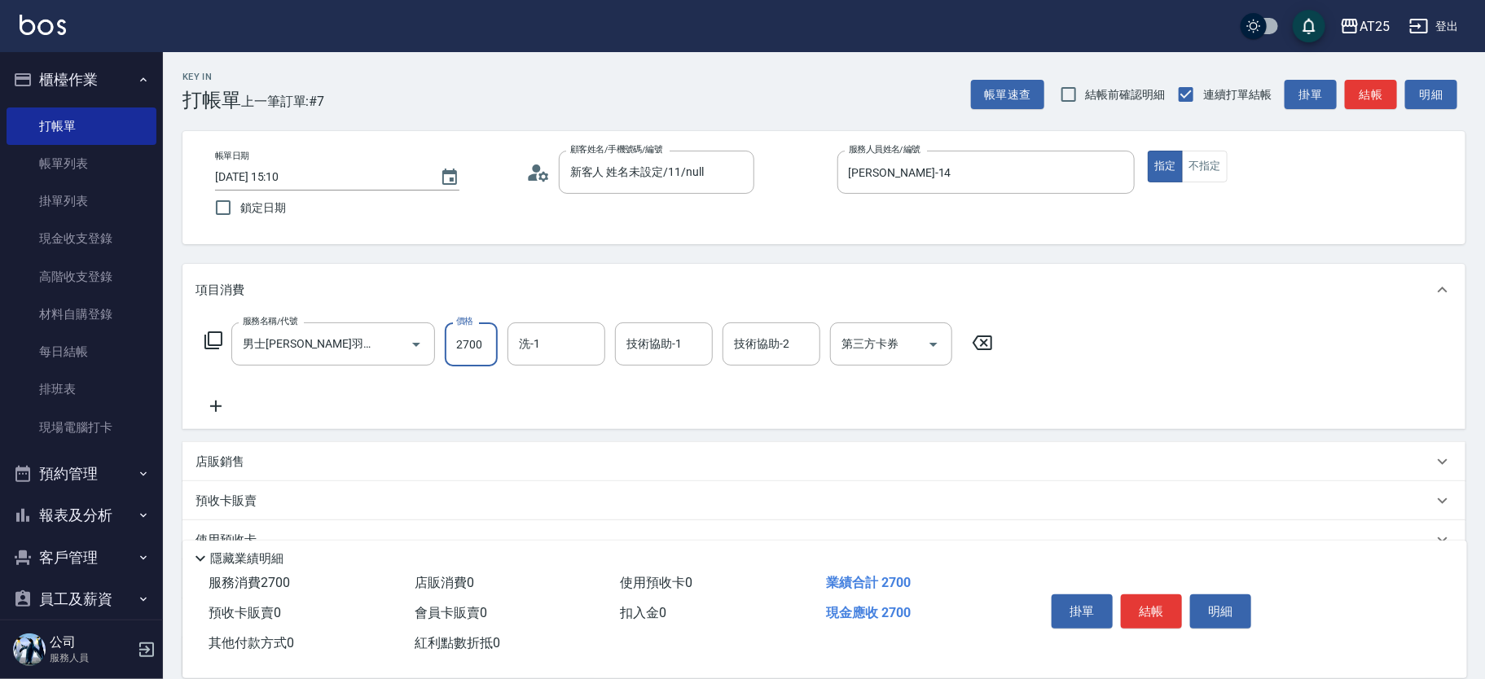
click at [462, 342] on input "2700" at bounding box center [471, 345] width 53 height 44
type input "0"
type input "65"
type input "60"
type input "656"
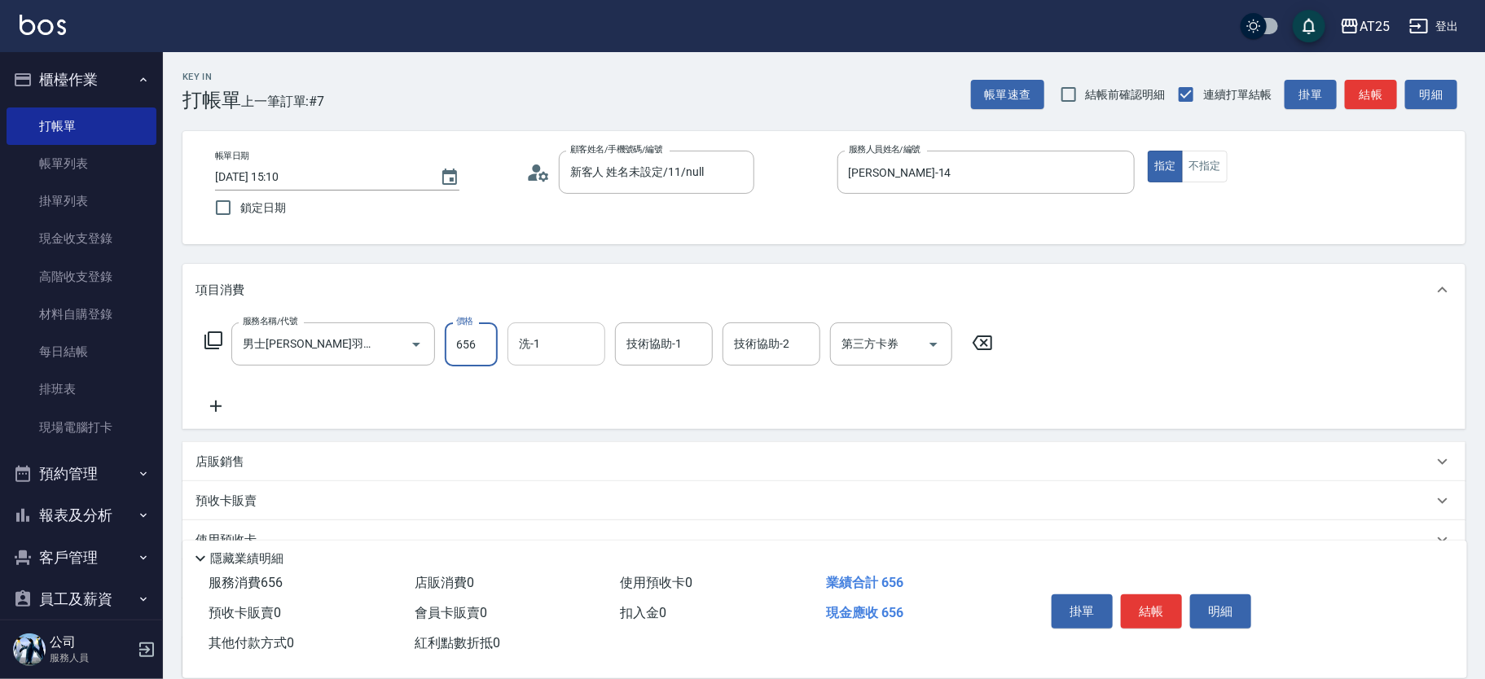
type input "650"
type input "6569"
type input "小宇-58"
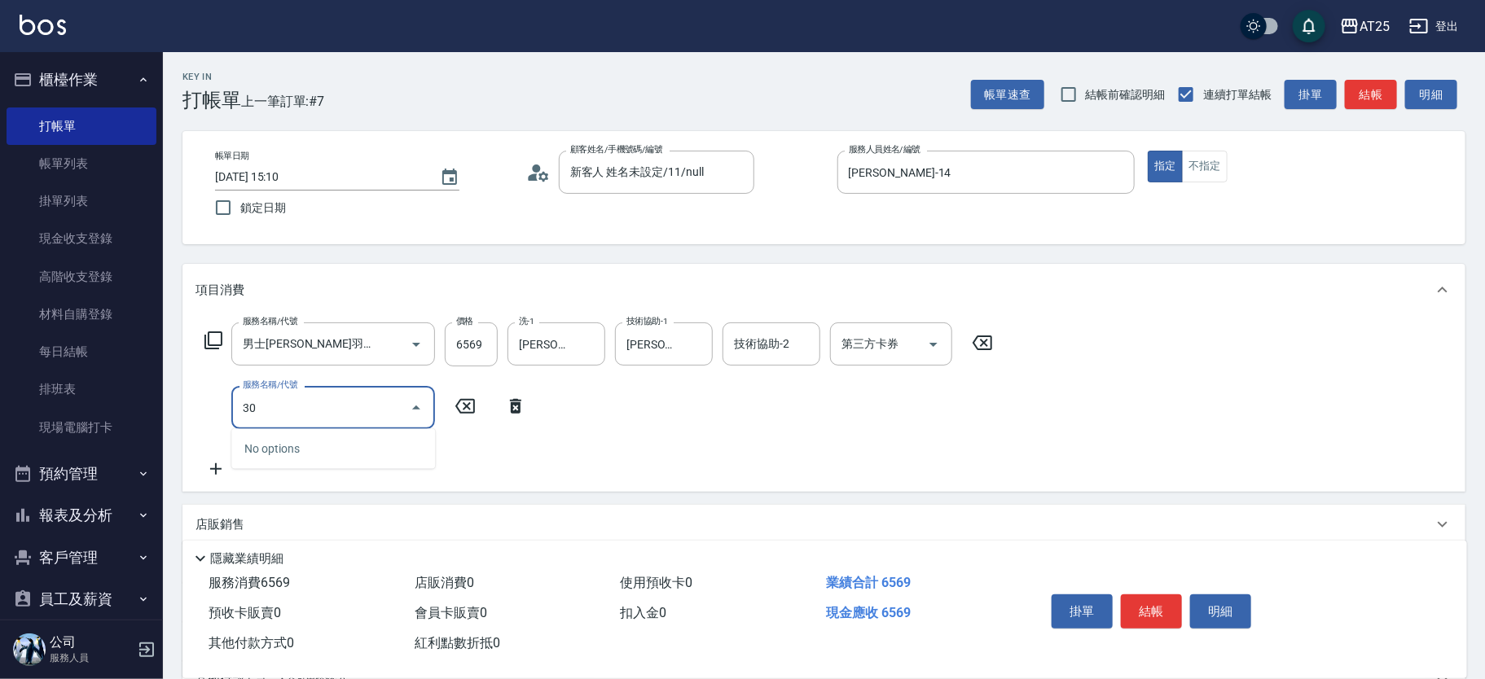
type input "301"
type input "800"
type input "燙髮(301)"
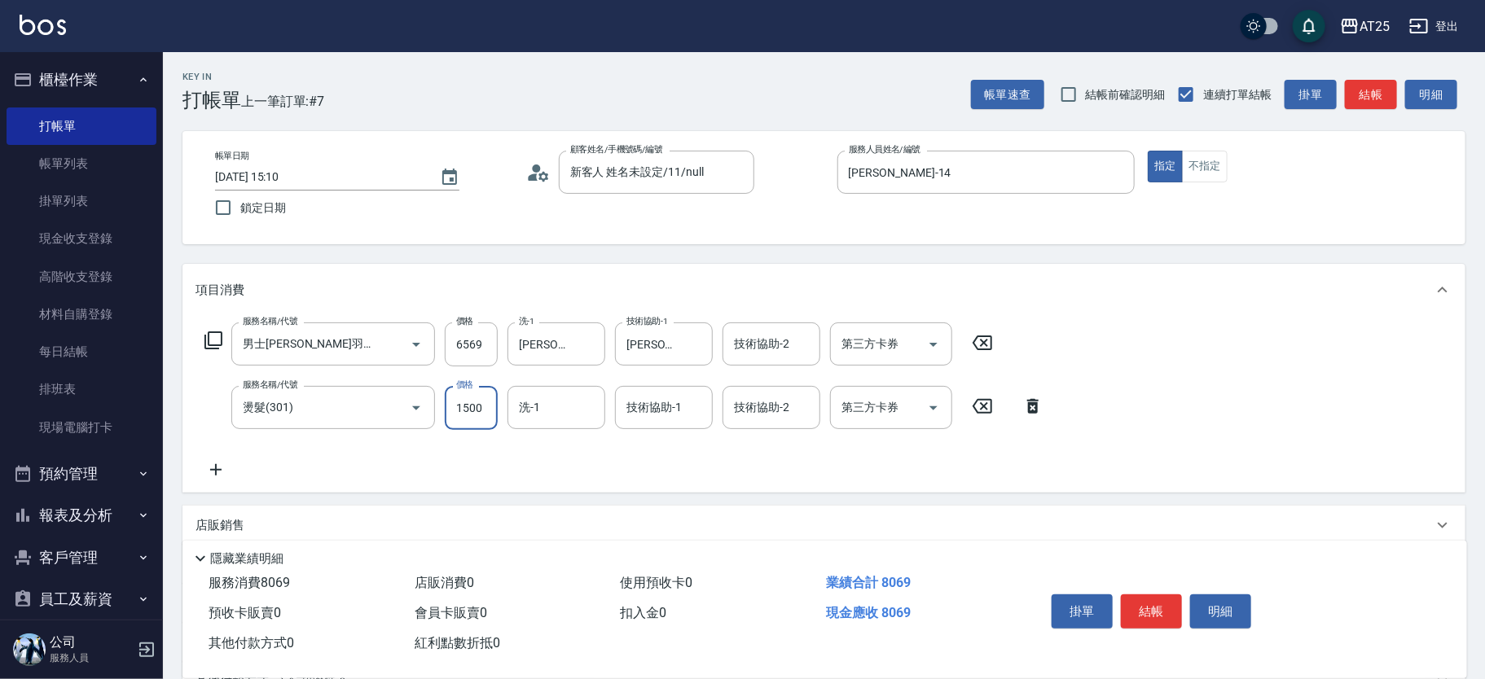
type input "650"
type input "0"
type input "小宇-58"
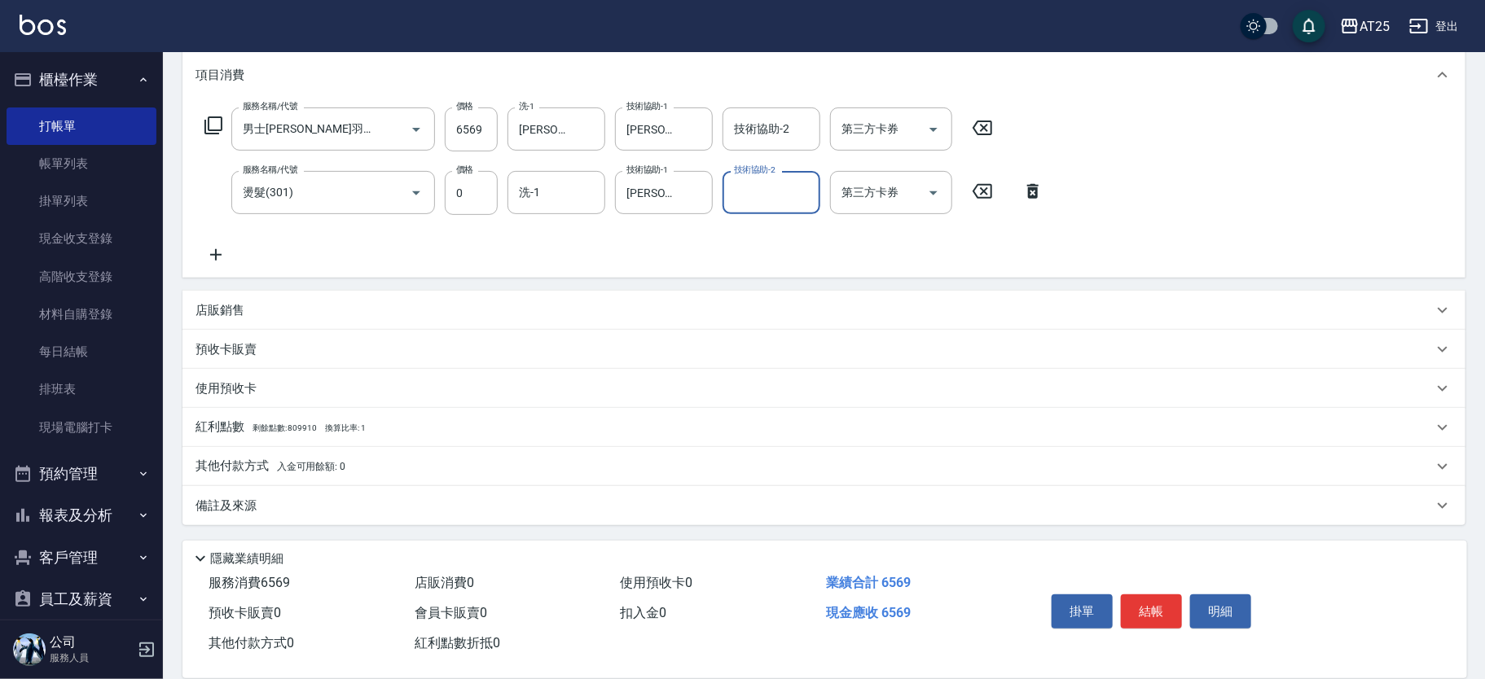
click at [483, 465] on div "其他付款方式 入金可用餘額: 0" at bounding box center [815, 467] width 1238 height 18
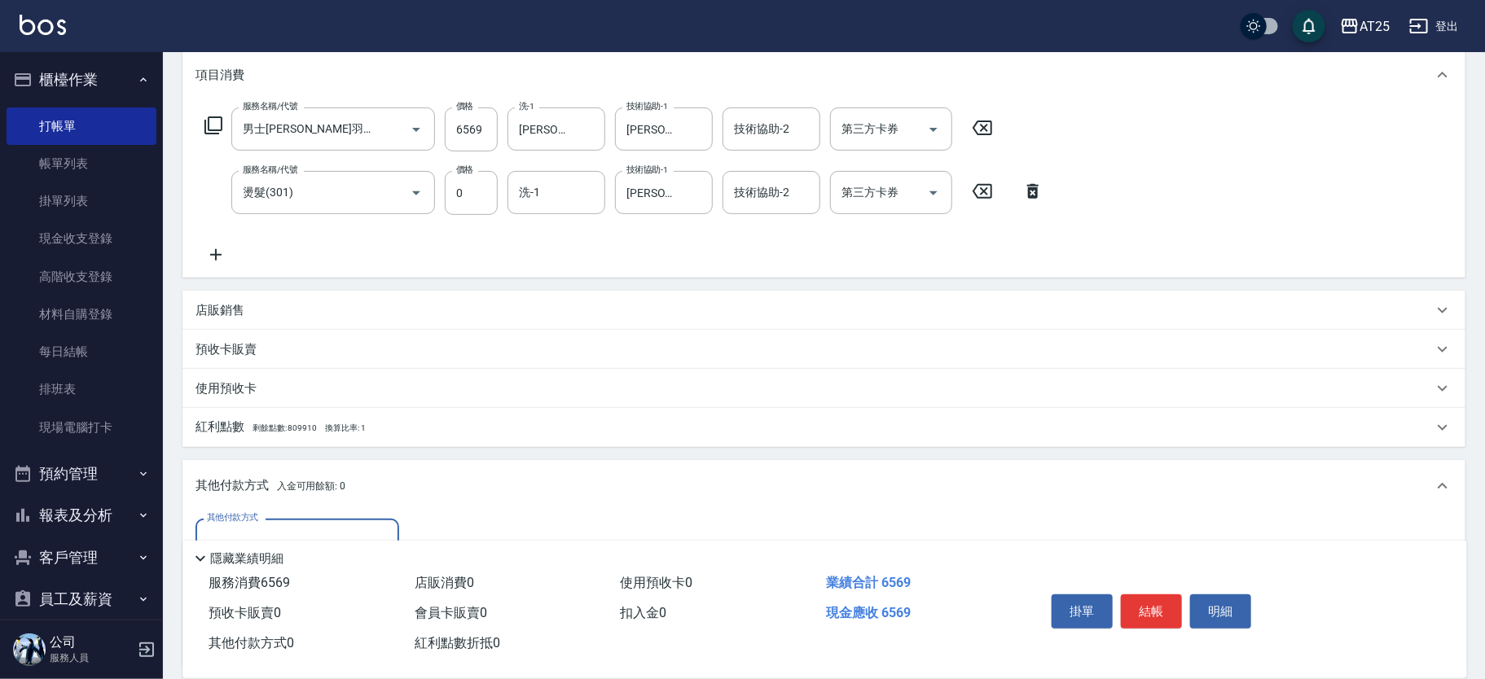
scroll to position [407, 0]
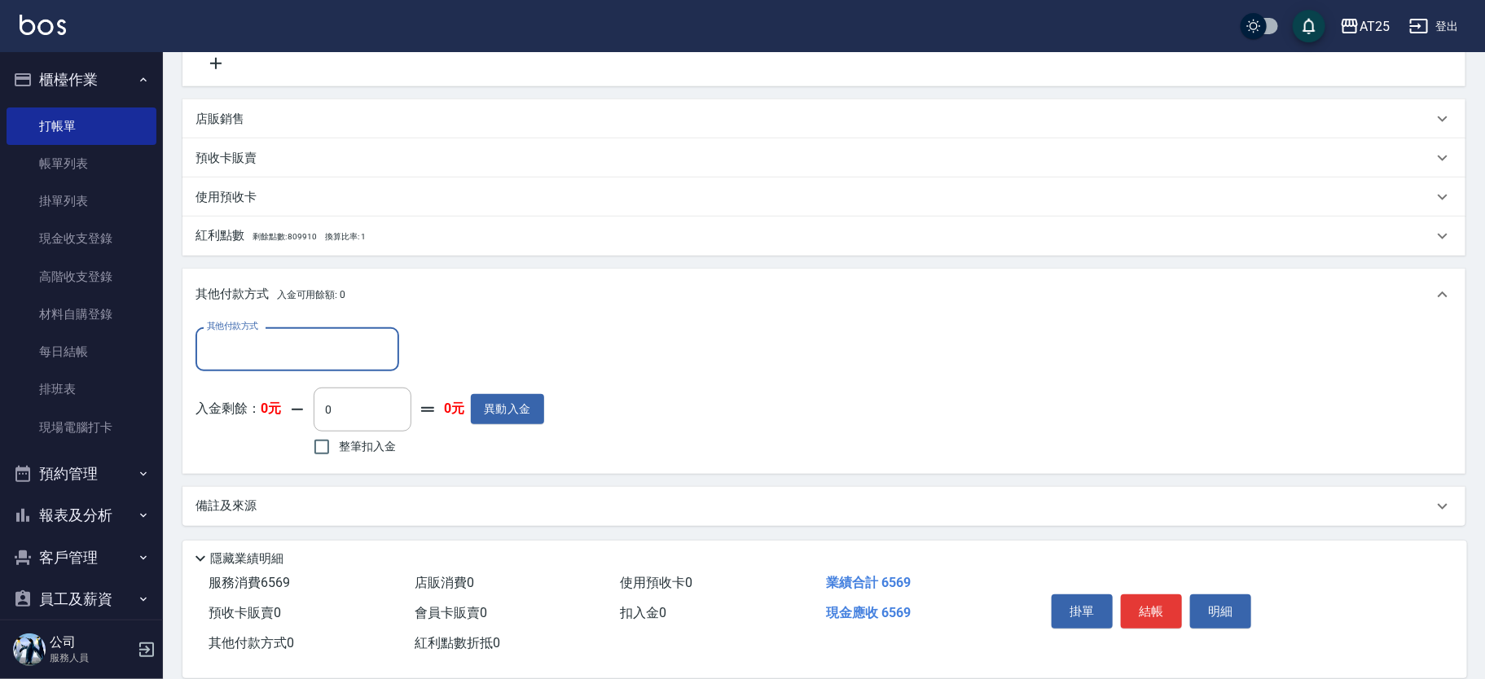
click at [350, 345] on input "其他付款方式" at bounding box center [297, 349] width 189 height 29
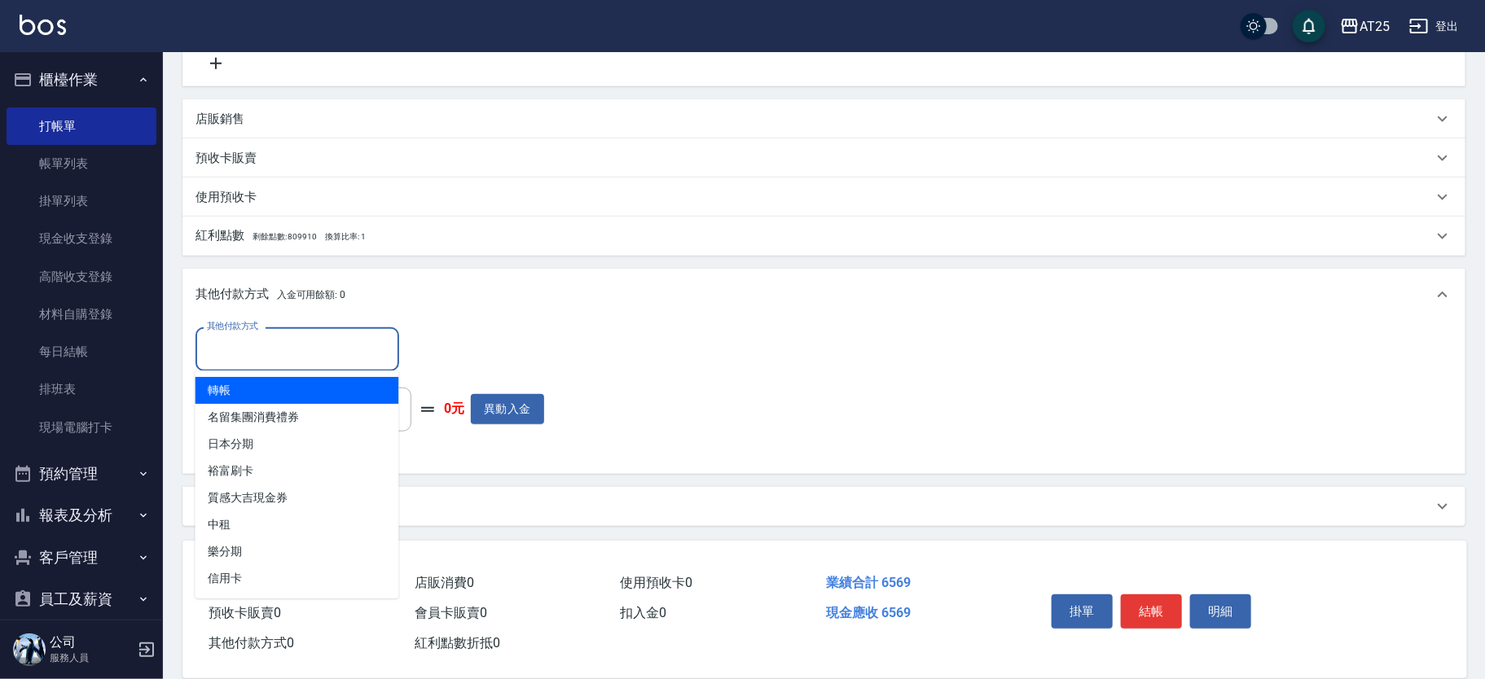
click at [319, 393] on span "轉帳" at bounding box center [298, 390] width 204 height 27
type input "轉帳"
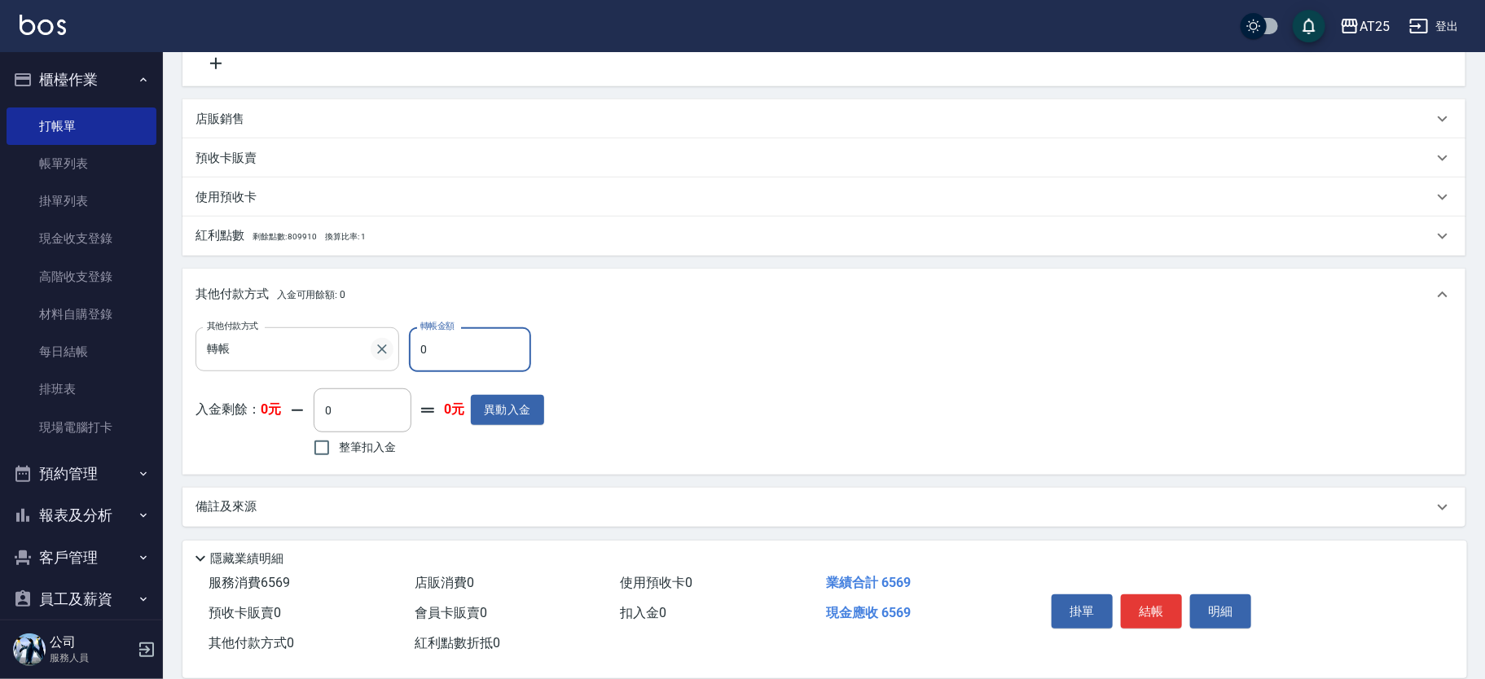
drag, startPoint x: 446, startPoint y: 347, endPoint x: 389, endPoint y: 355, distance: 57.6
click at [389, 355] on div "其他付款方式 轉帳 其他付款方式 轉帳金額 0 轉帳金額" at bounding box center [370, 350] width 349 height 44
type input "656"
type input "0"
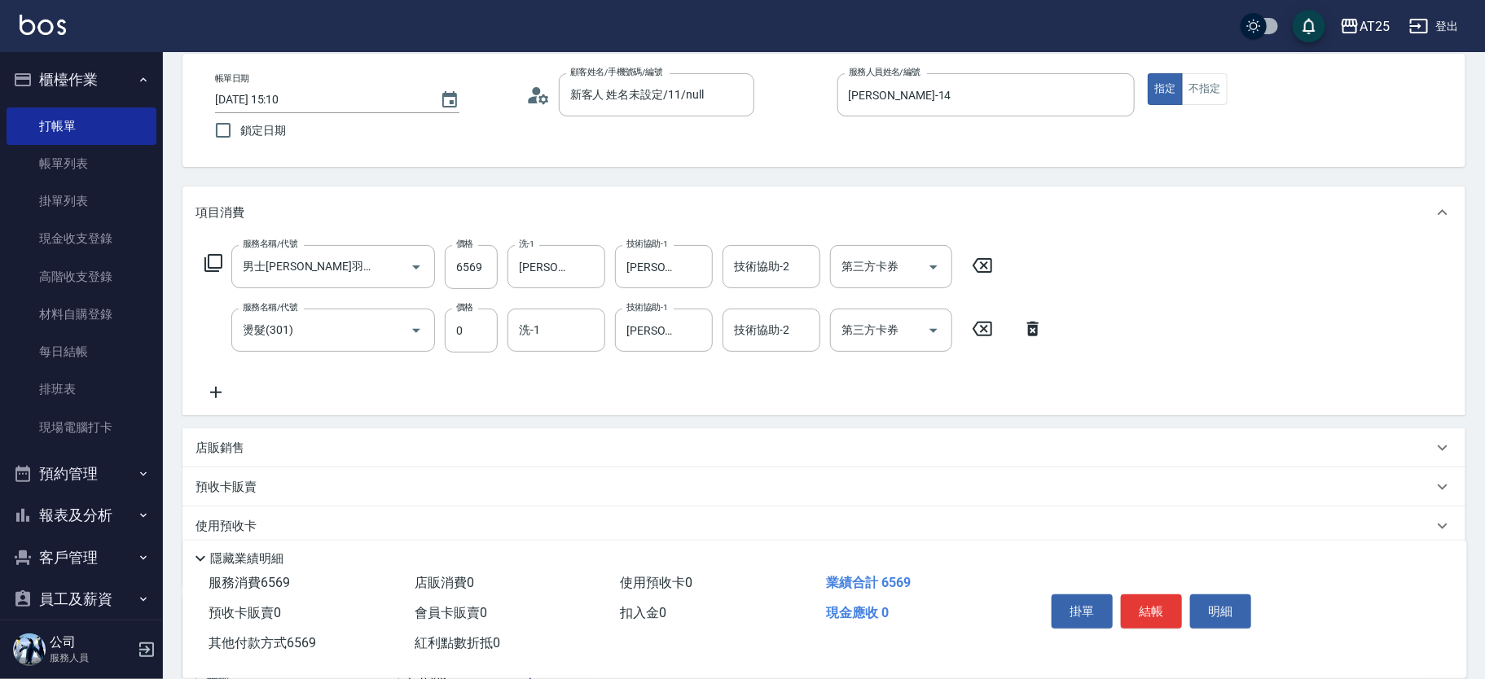
scroll to position [0, 0]
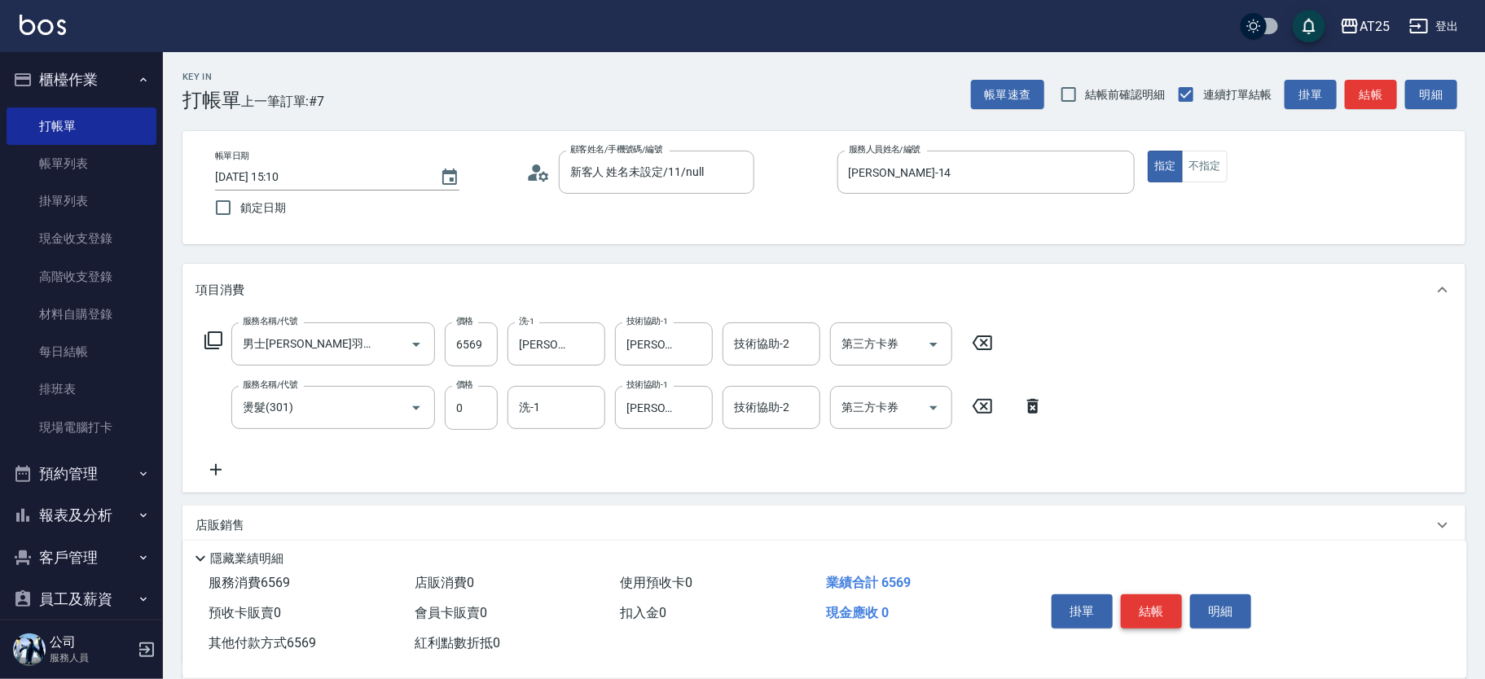
type input "6569"
click at [1165, 602] on button "結帳" at bounding box center [1151, 612] width 61 height 34
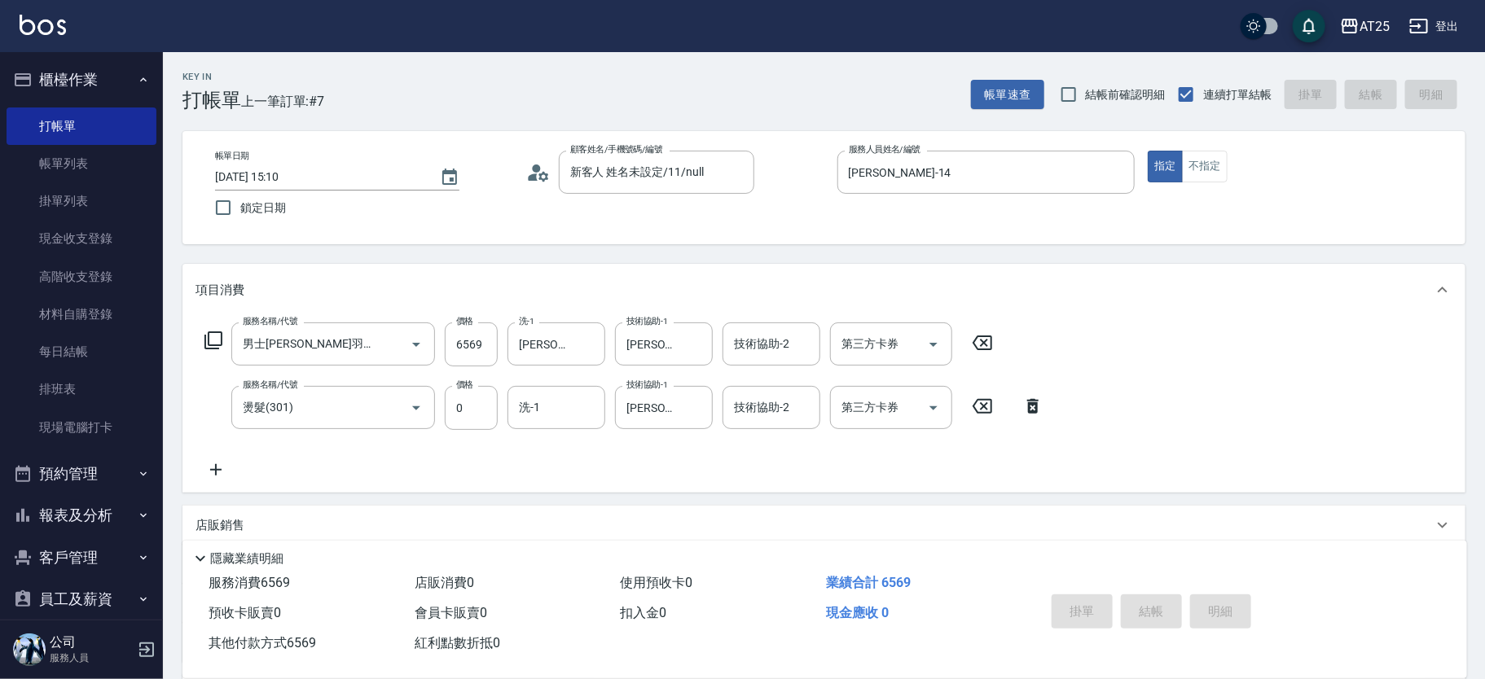
type input "2025/10/15 15:11"
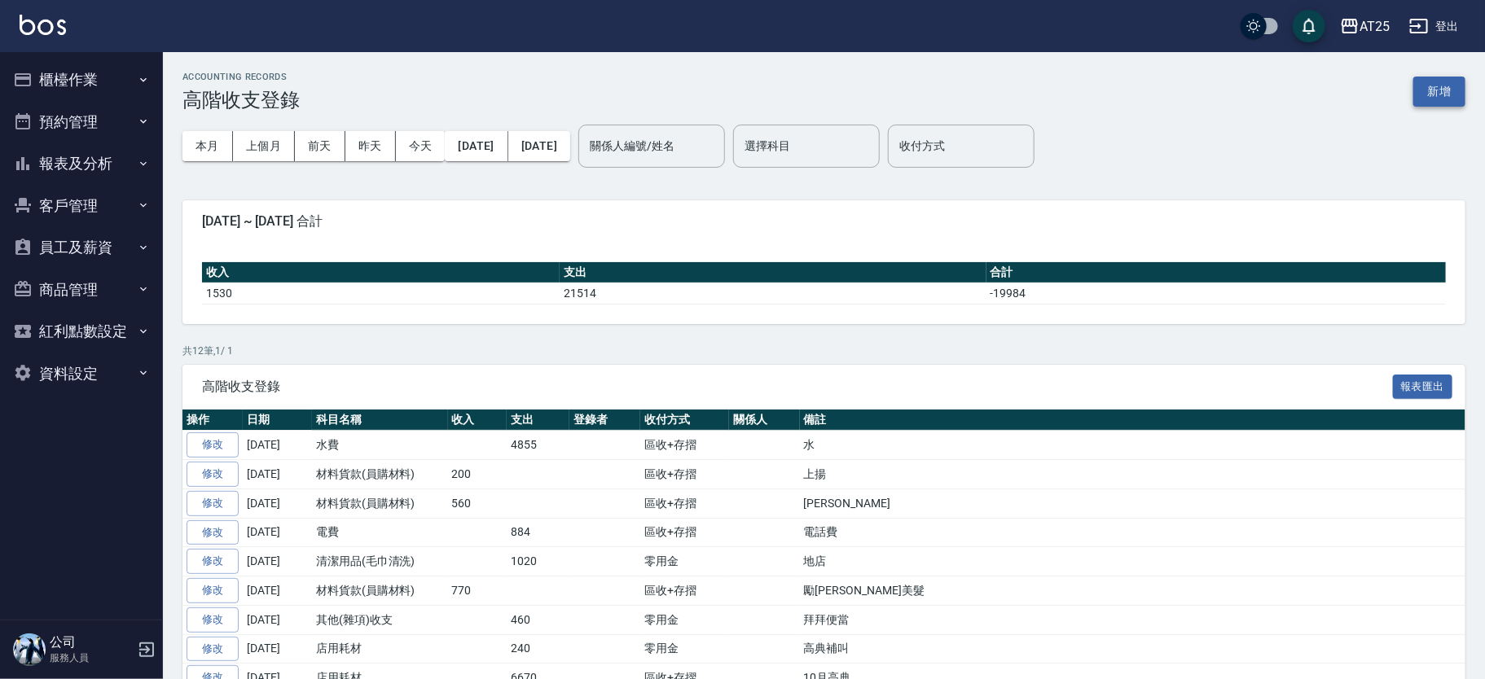
click at [1438, 90] on button "新增" at bounding box center [1439, 92] width 52 height 30
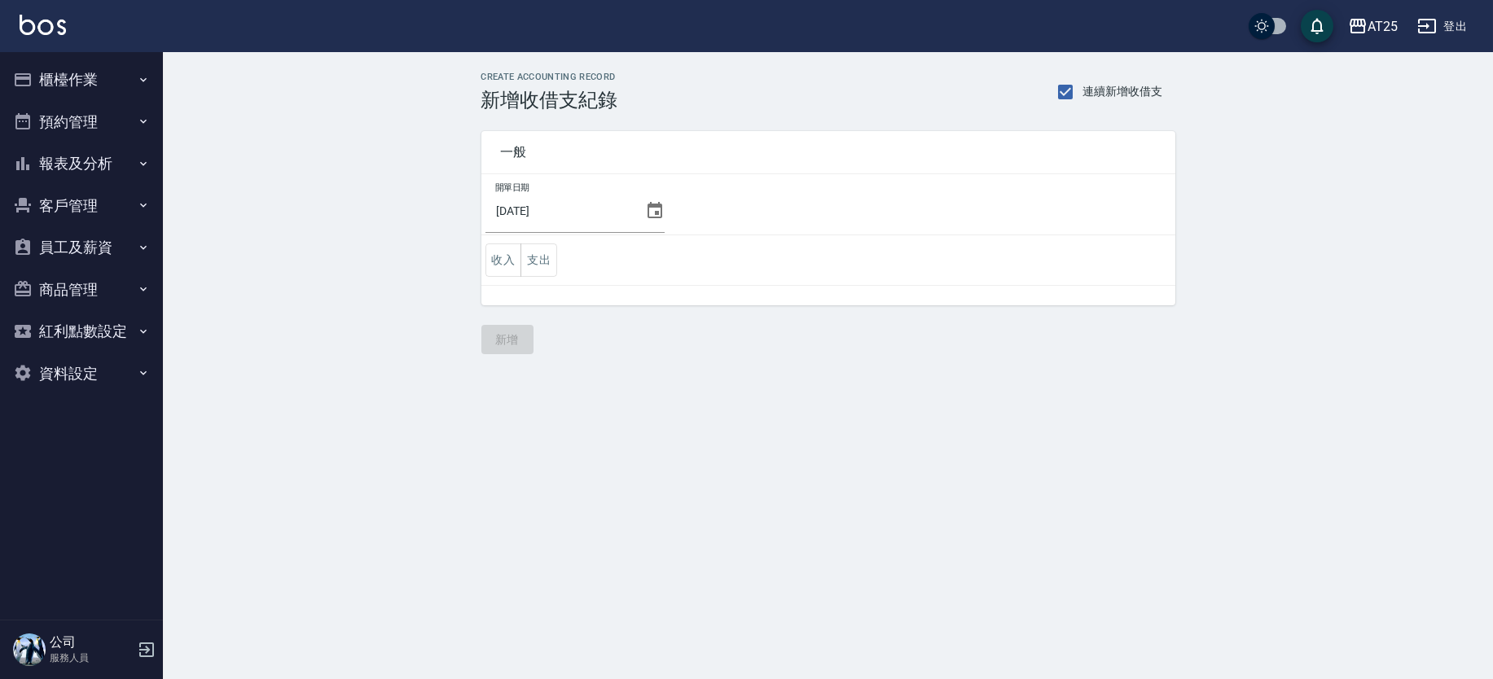
click at [651, 208] on icon at bounding box center [655, 211] width 20 height 20
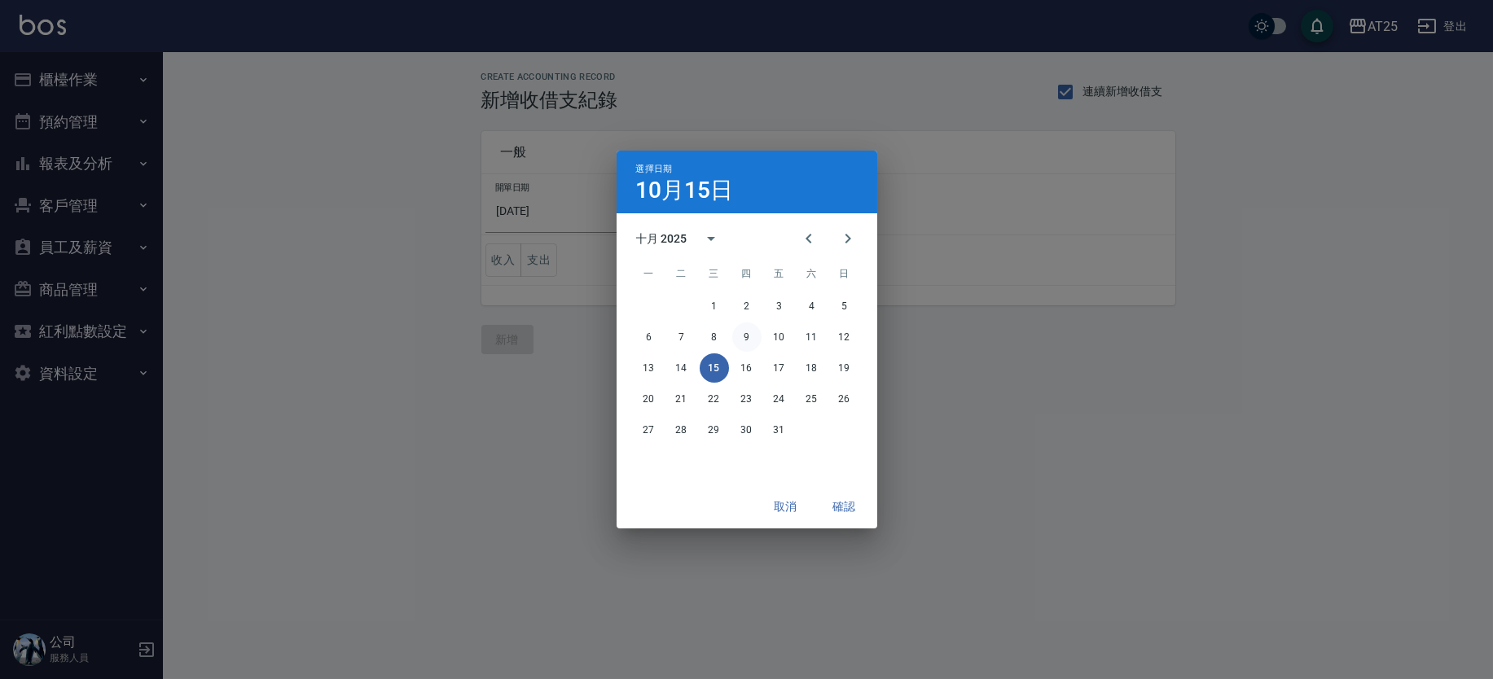
click at [744, 336] on button "9" at bounding box center [746, 337] width 29 height 29
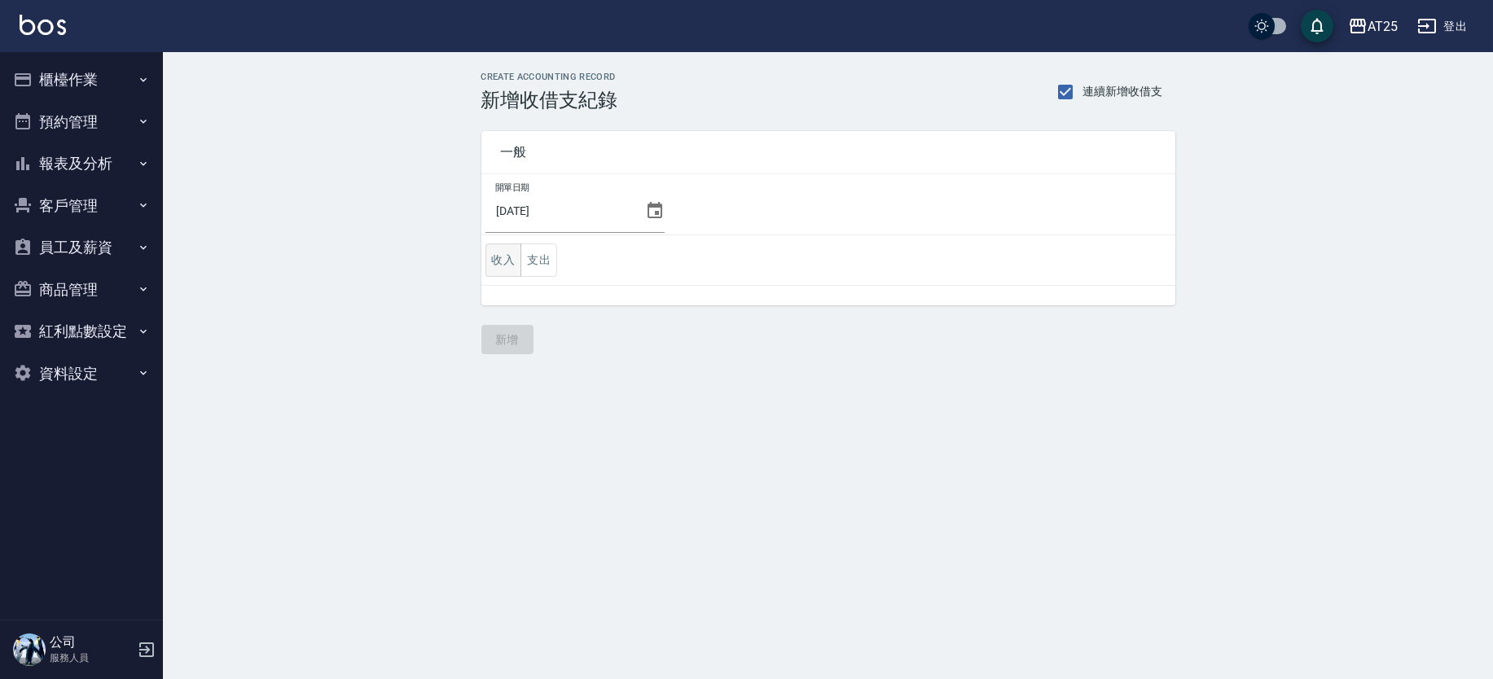
click at [503, 259] on button "收入" at bounding box center [504, 260] width 37 height 33
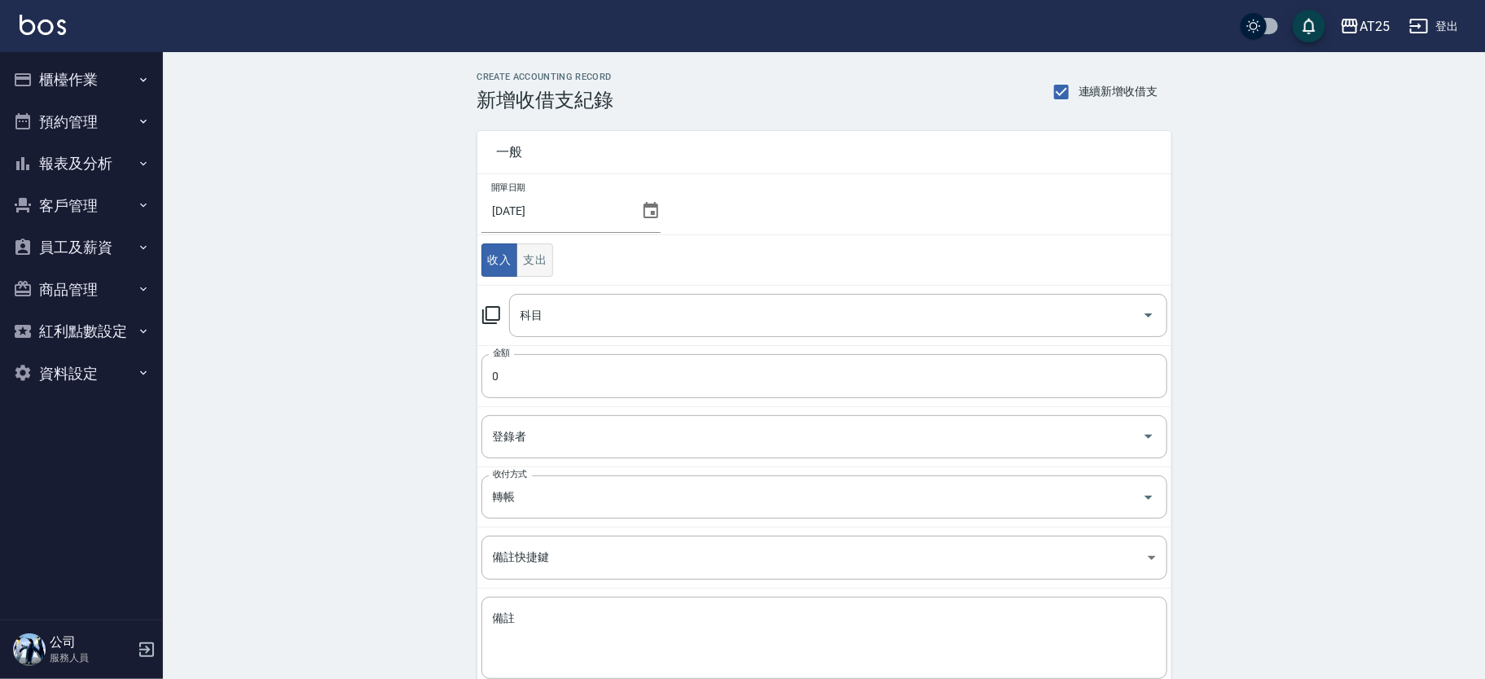
click at [539, 259] on button "支出" at bounding box center [535, 260] width 37 height 33
click at [576, 310] on input "科目" at bounding box center [826, 315] width 619 height 29
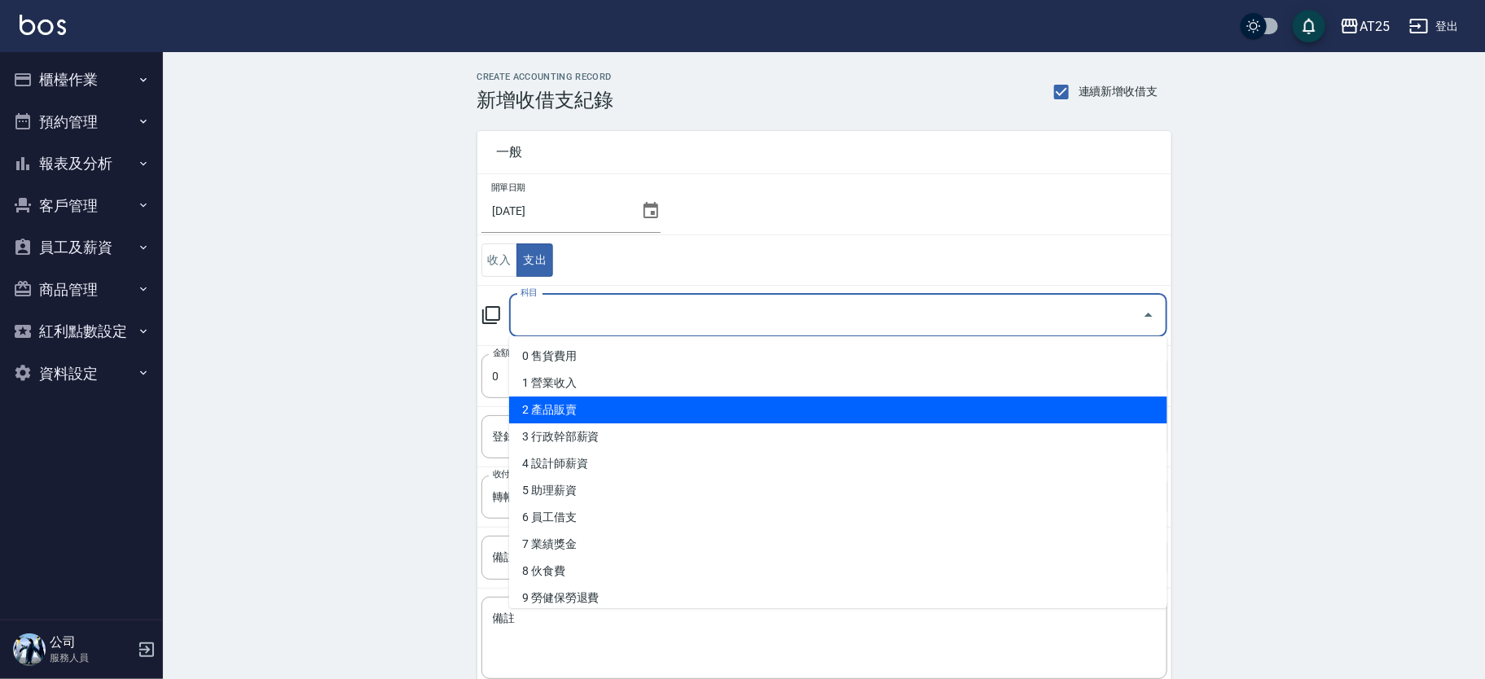
drag, startPoint x: 1158, startPoint y: 348, endPoint x: 1152, endPoint y: 409, distance: 61.4
click at [1152, 409] on ul "0 售貨費用 1 營業收入 2 產品販賣 3 行政幹部薪資 4 設計師薪資 5 助理薪資 6 員工借支 7 業績獎金 8 伙食費 9 勞健保勞退費 10 房屋…" at bounding box center [838, 472] width 658 height 272
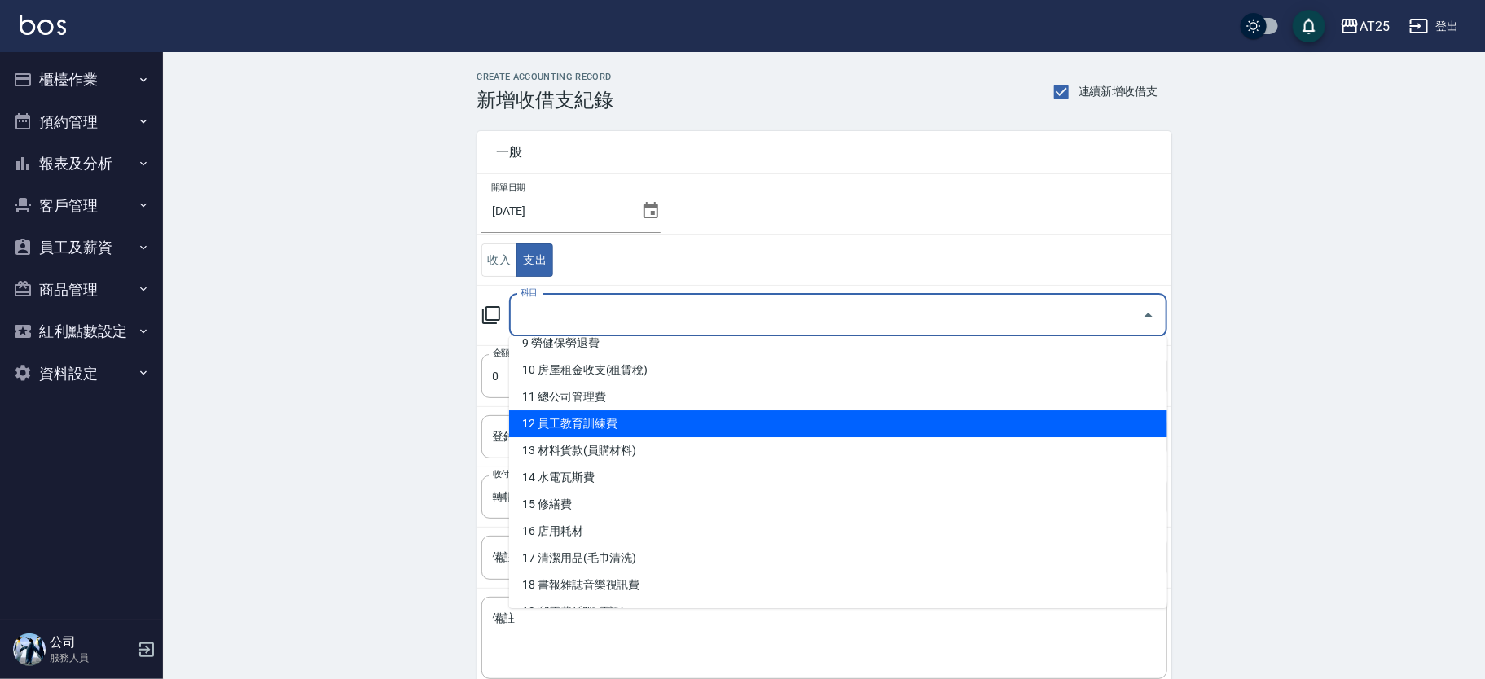
scroll to position [258, 0]
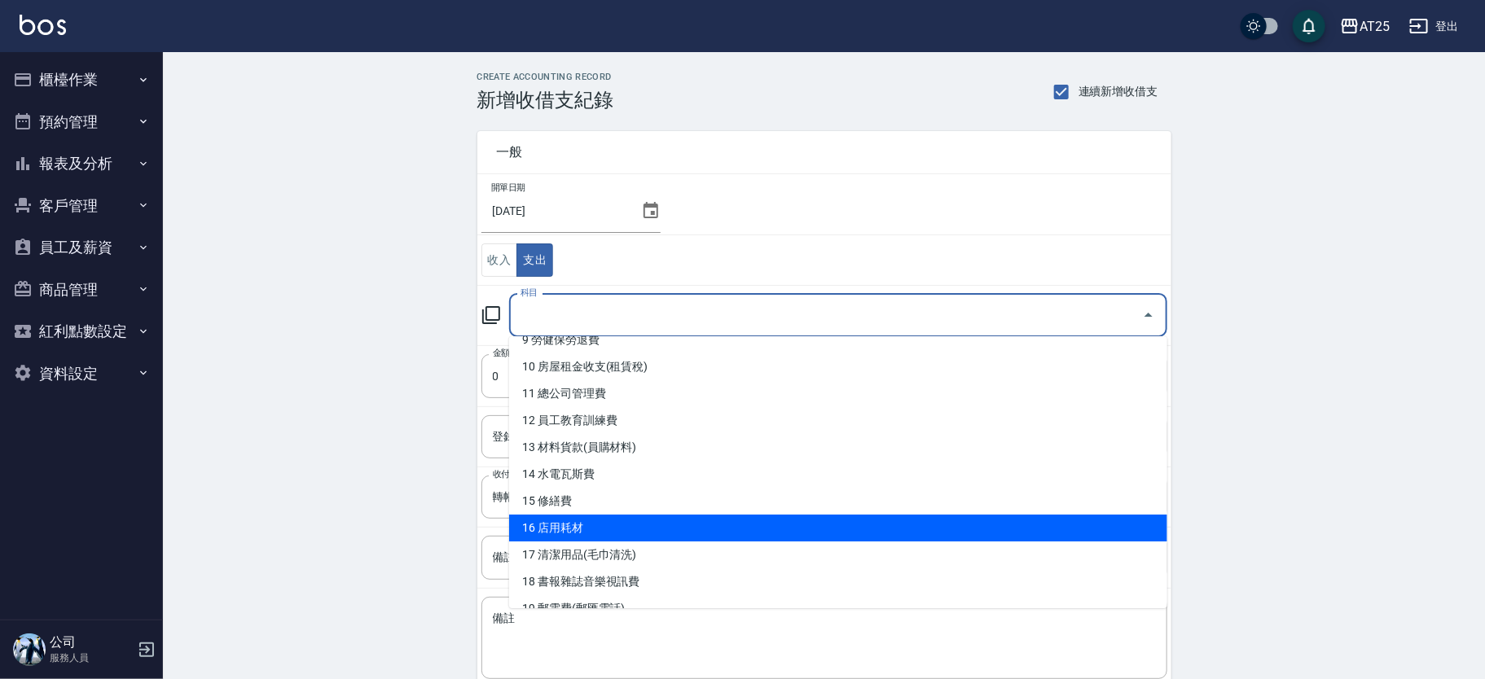
click at [999, 518] on li "16 店用耗材" at bounding box center [838, 528] width 658 height 27
type input "16 店用耗材"
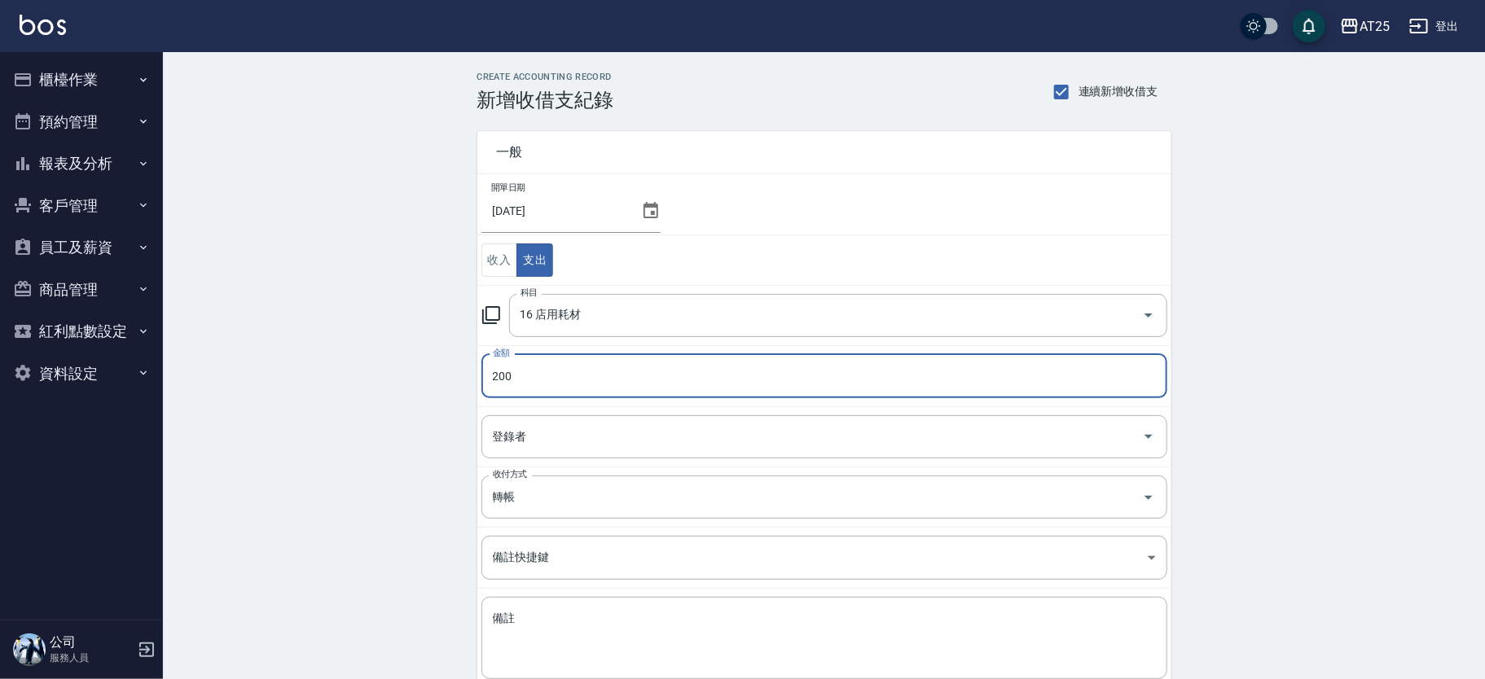
scroll to position [97, 0]
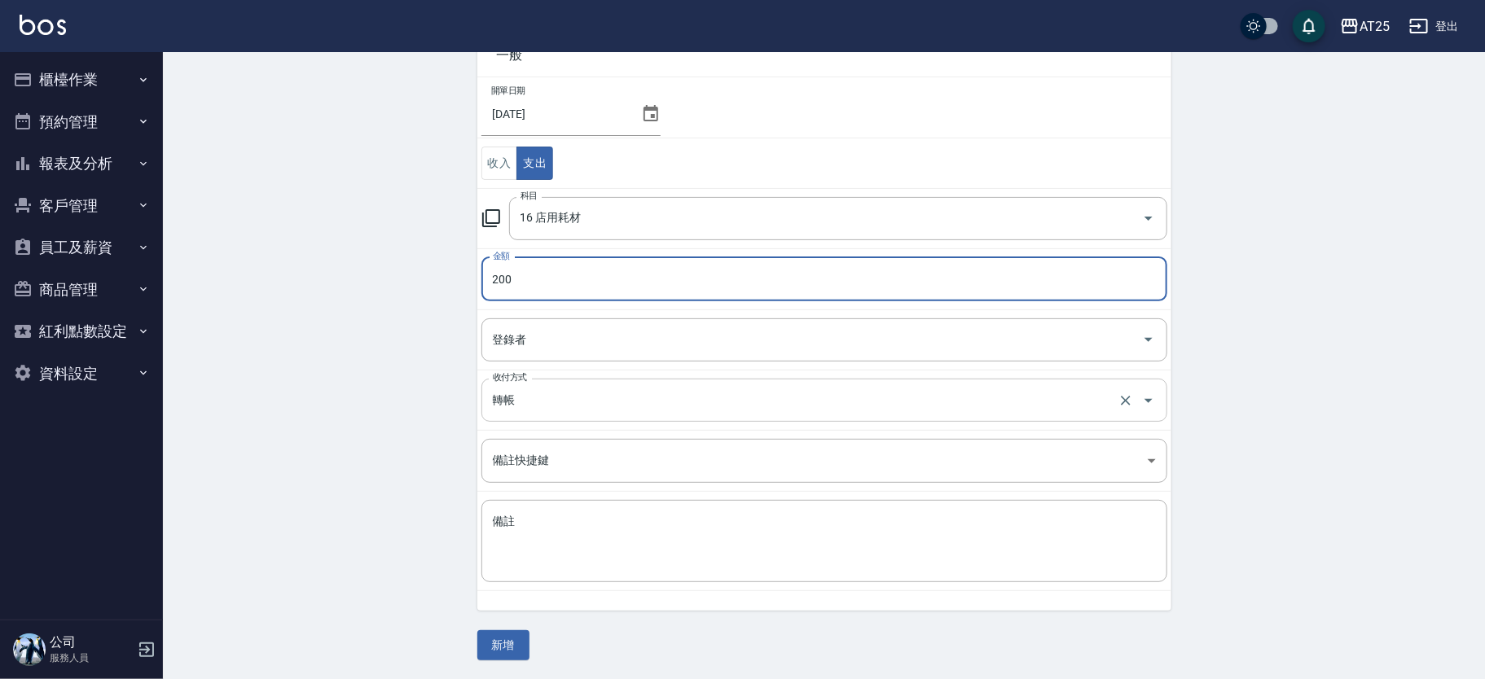
type input "200"
click at [513, 412] on input "轉帳" at bounding box center [802, 400] width 626 height 29
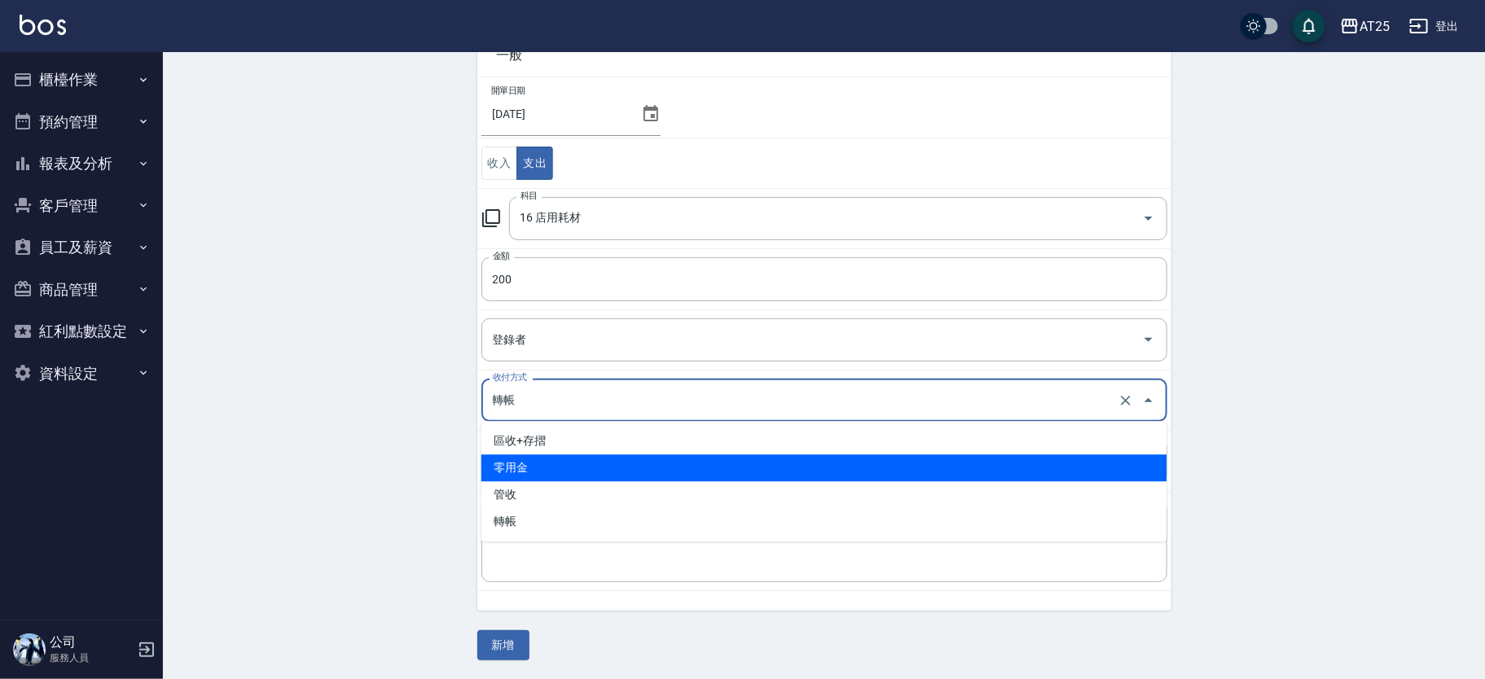
click at [567, 473] on li "零用金" at bounding box center [824, 468] width 686 height 27
type input "零用金"
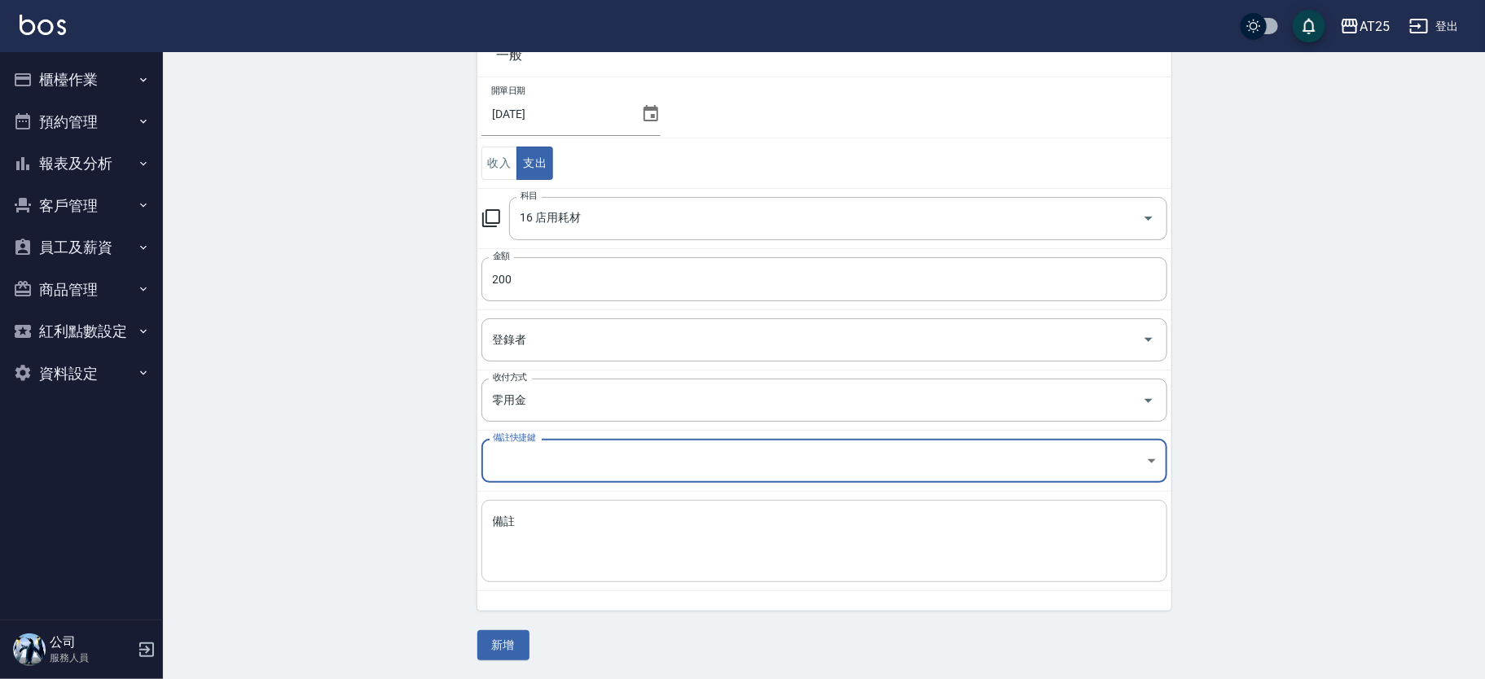
click at [565, 534] on textarea "備註" at bounding box center [824, 541] width 663 height 55
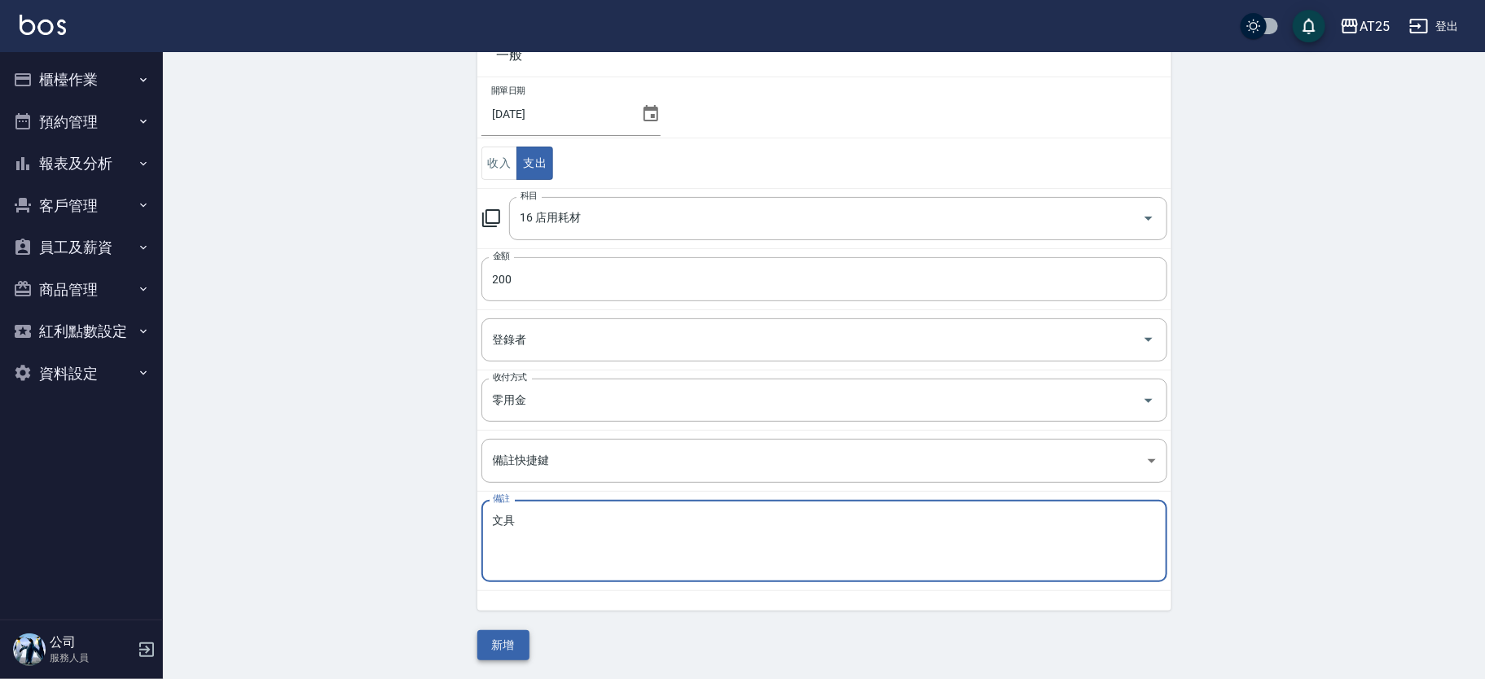
type textarea "文具"
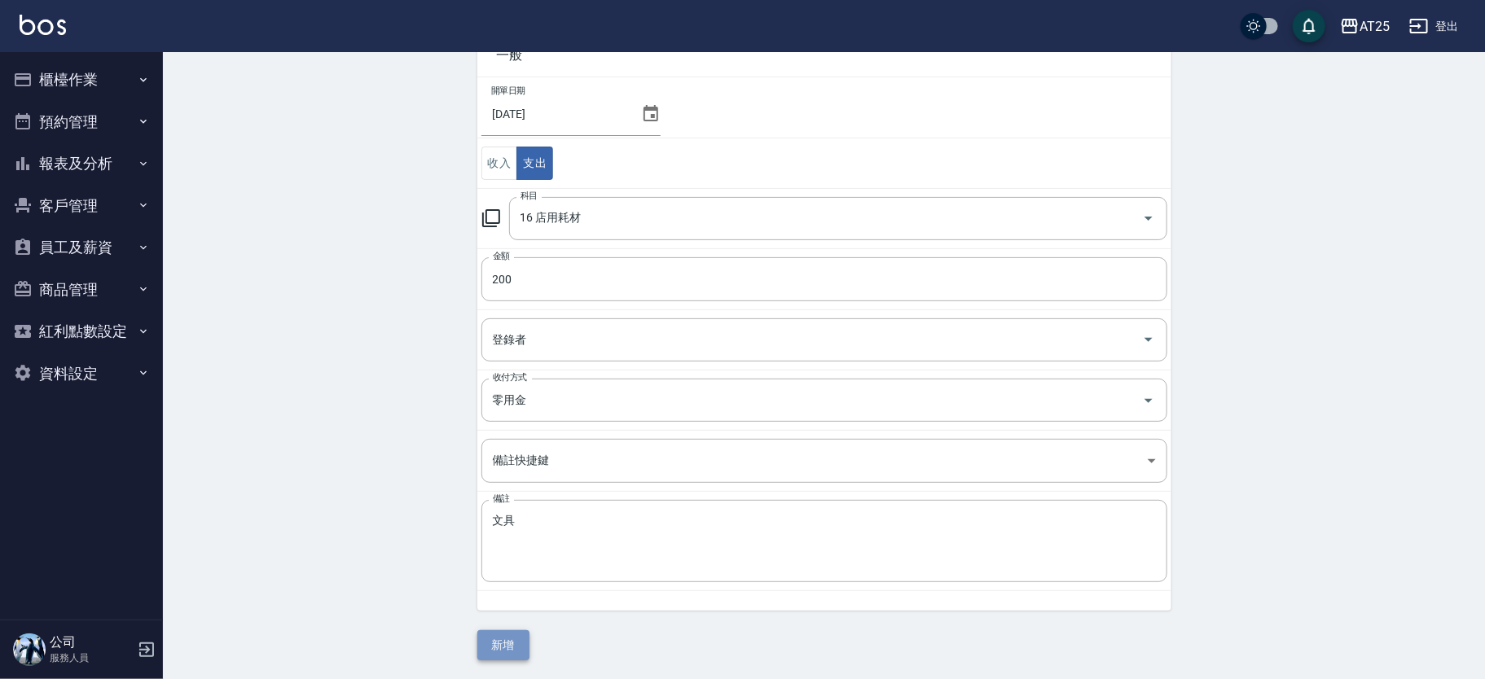
click at [505, 636] on button "新增" at bounding box center [503, 646] width 52 height 30
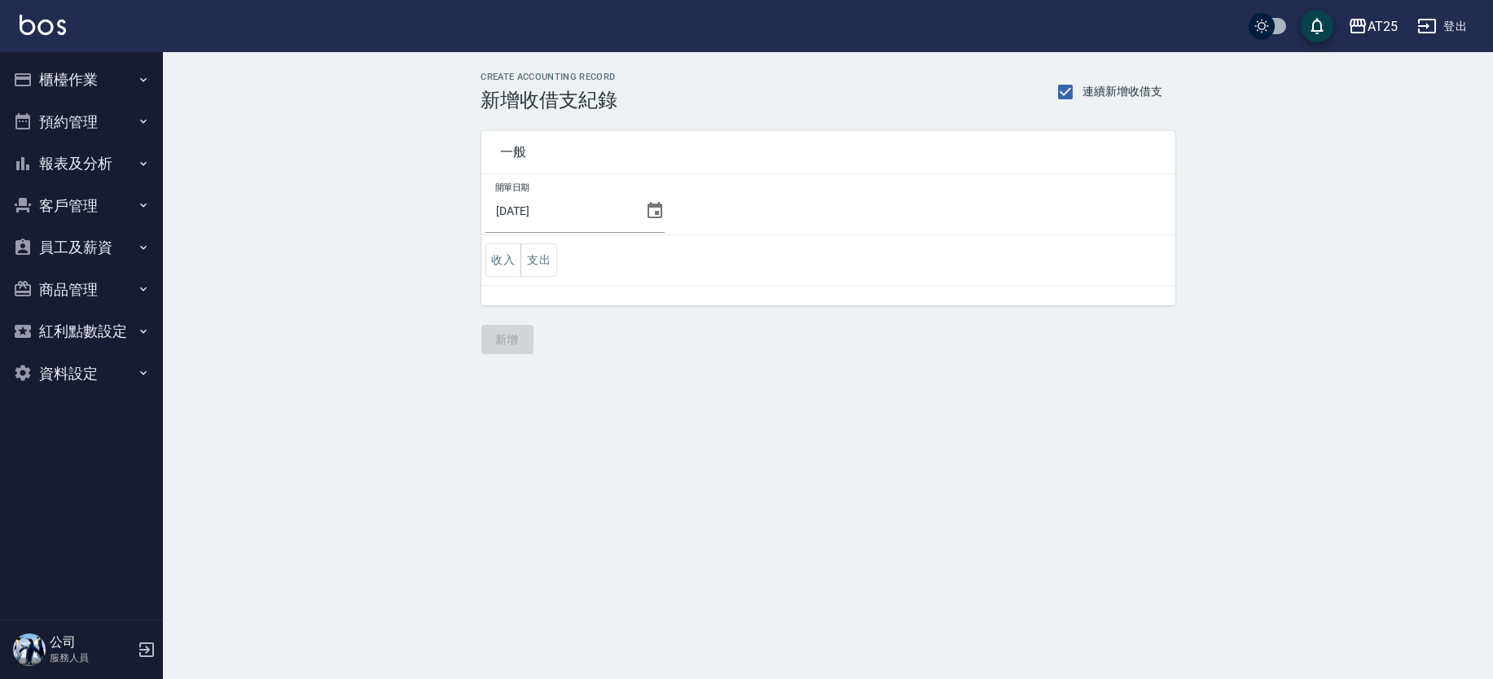
click at [650, 206] on icon at bounding box center [655, 211] width 20 height 20
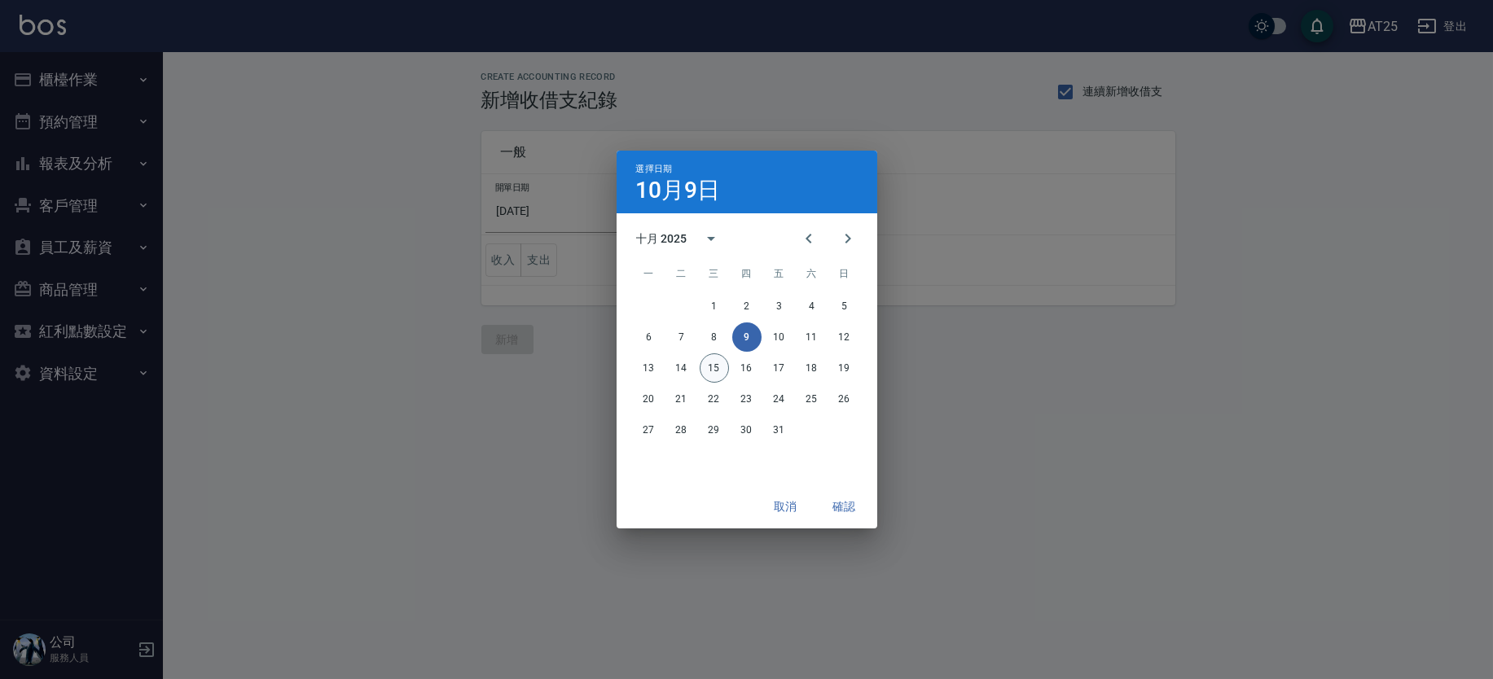
click at [709, 365] on button "15" at bounding box center [714, 368] width 29 height 29
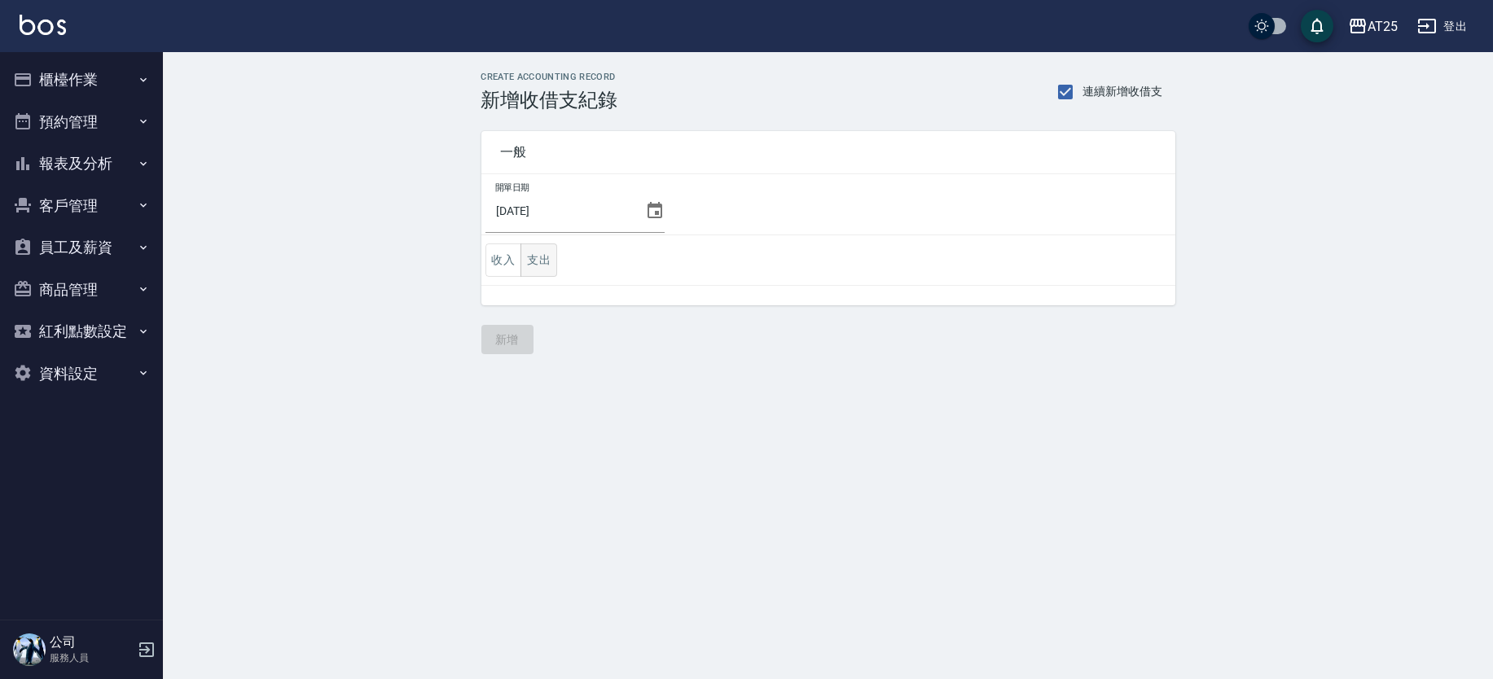
click at [534, 257] on button "支出" at bounding box center [539, 260] width 37 height 33
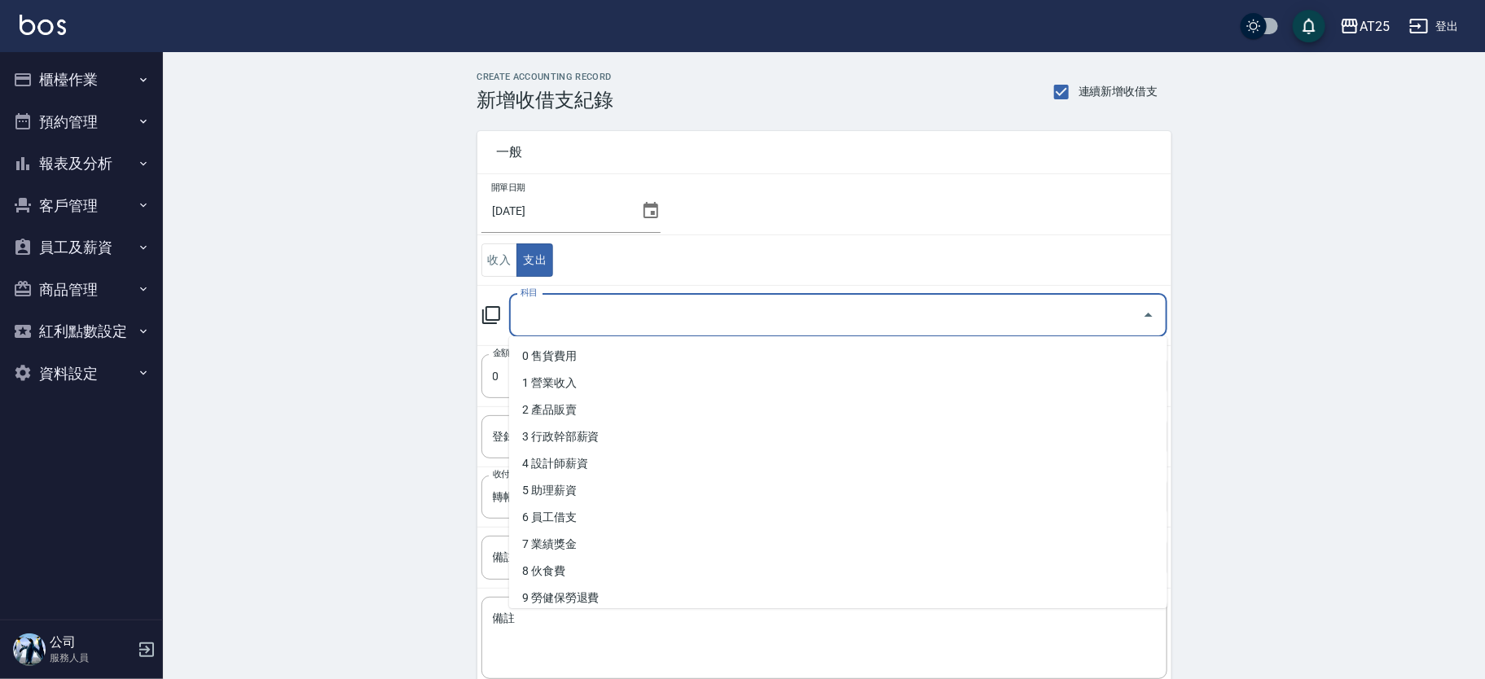
click at [657, 306] on input "科目" at bounding box center [826, 315] width 619 height 29
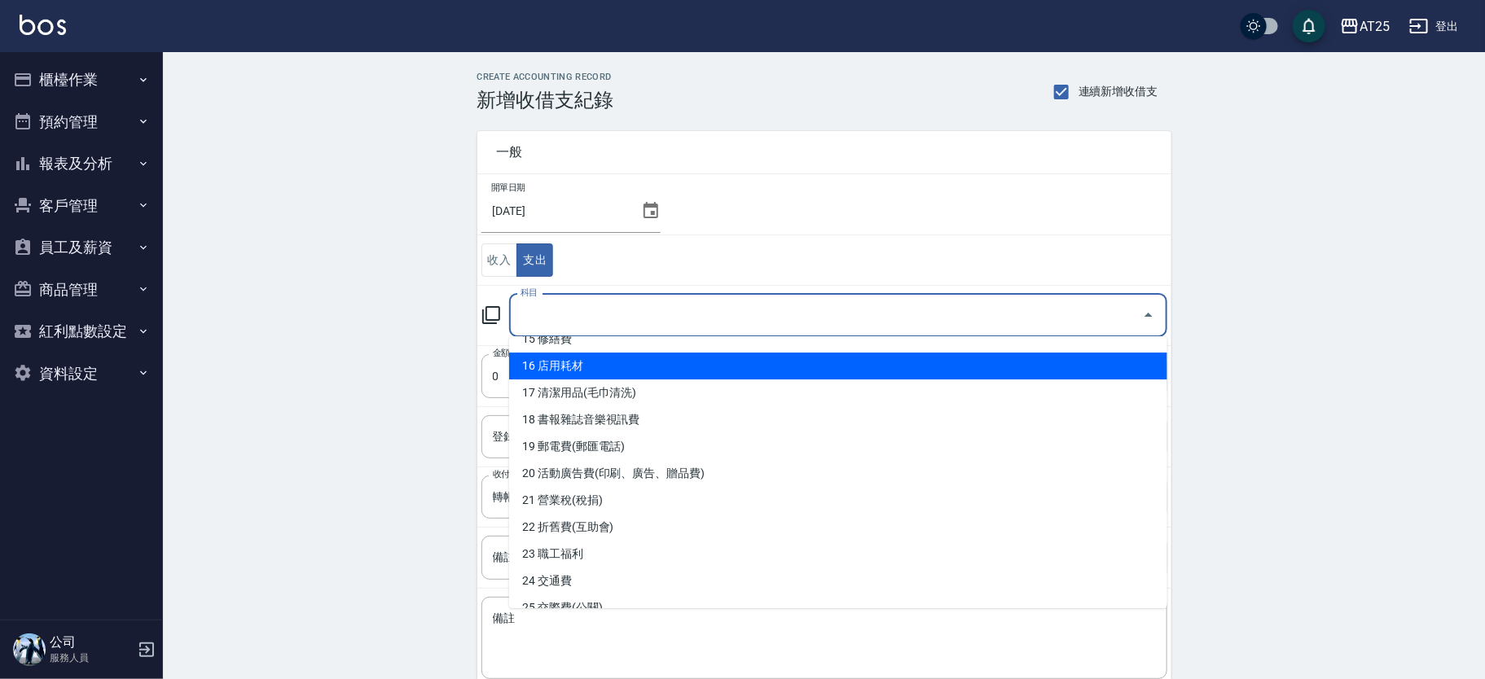
click at [807, 356] on li "16 店用耗材" at bounding box center [838, 366] width 658 height 27
type input "16 店用耗材"
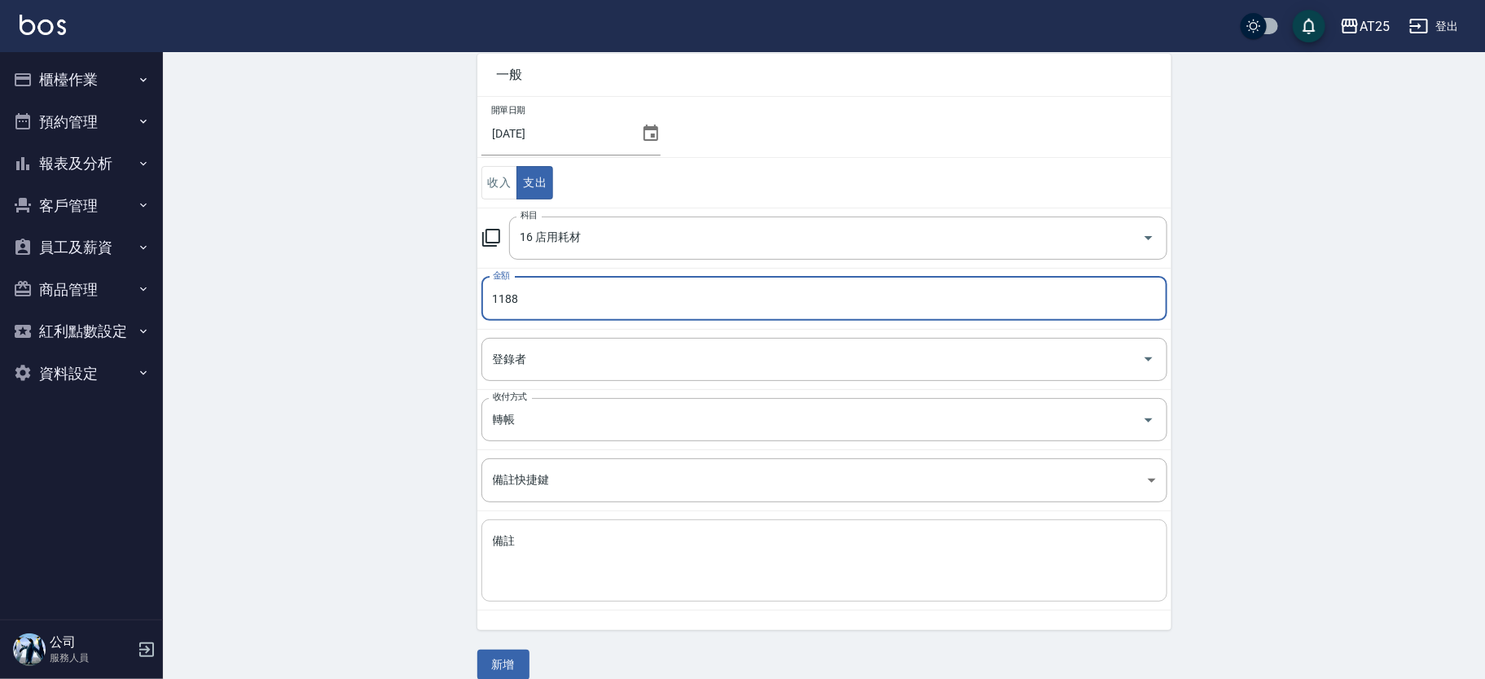
scroll to position [97, 0]
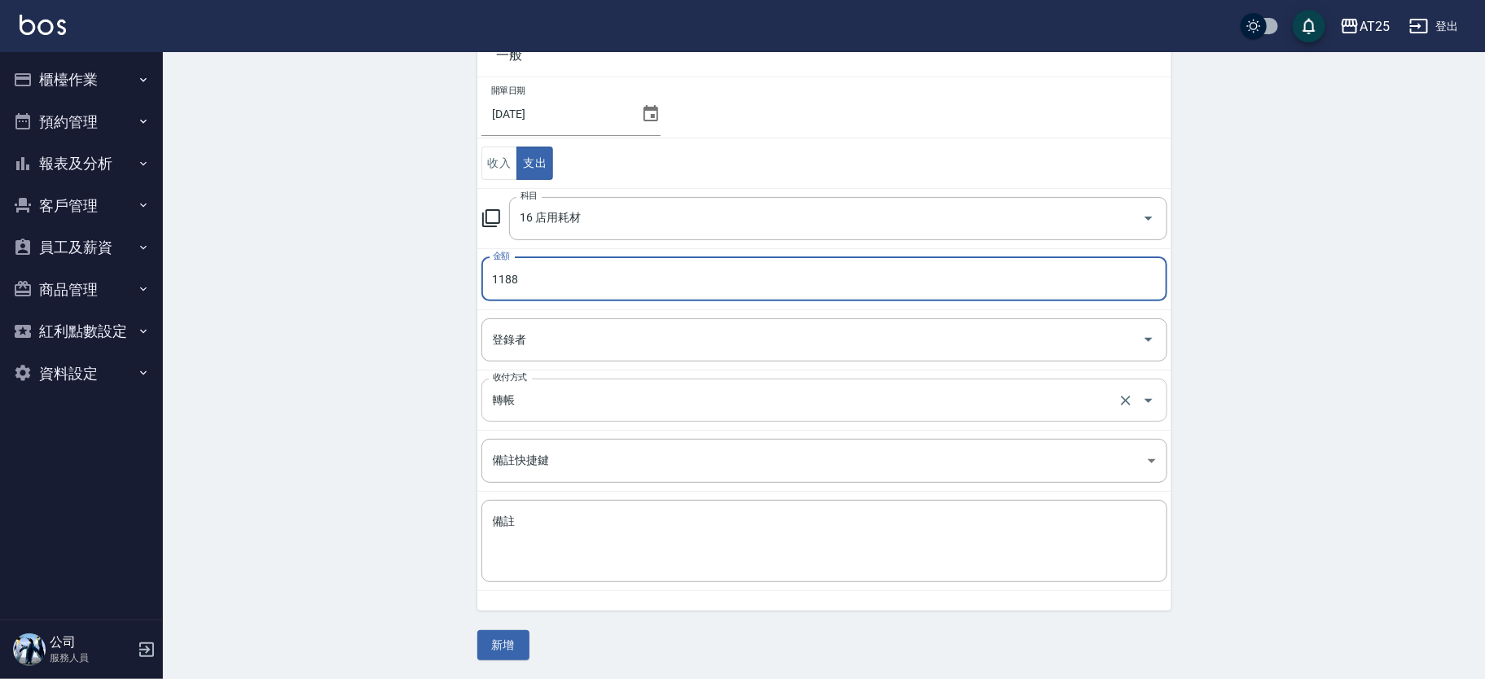
type input "1188"
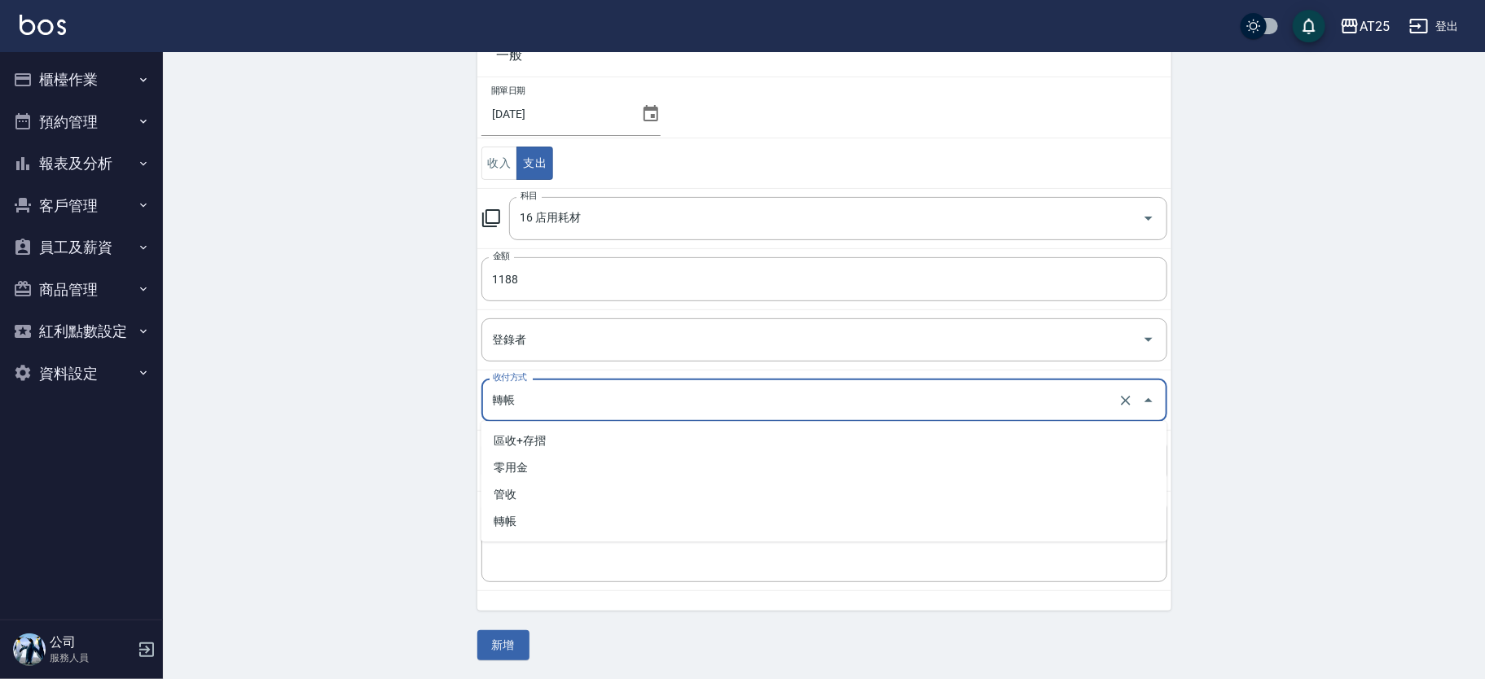
click at [556, 410] on input "轉帳" at bounding box center [802, 400] width 626 height 29
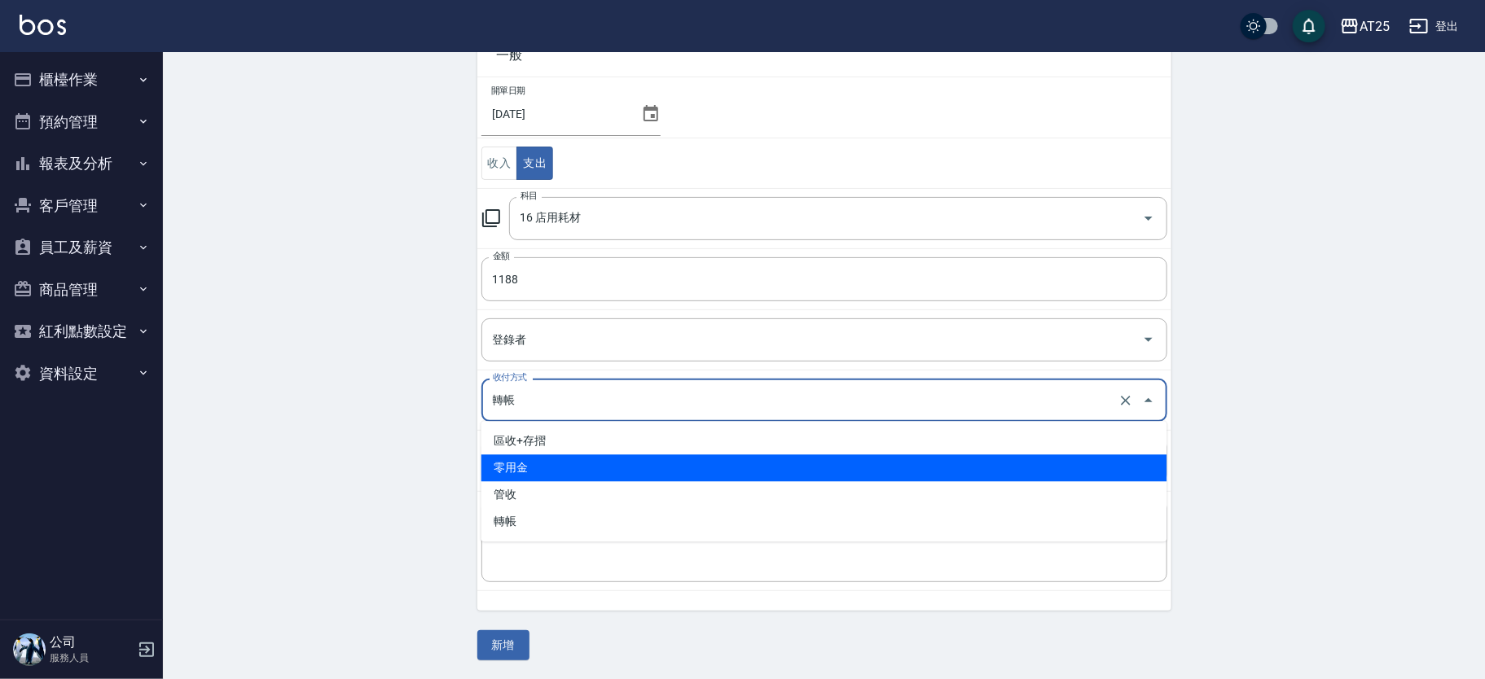
click at [543, 460] on li "零用金" at bounding box center [824, 468] width 686 height 27
type input "零用金"
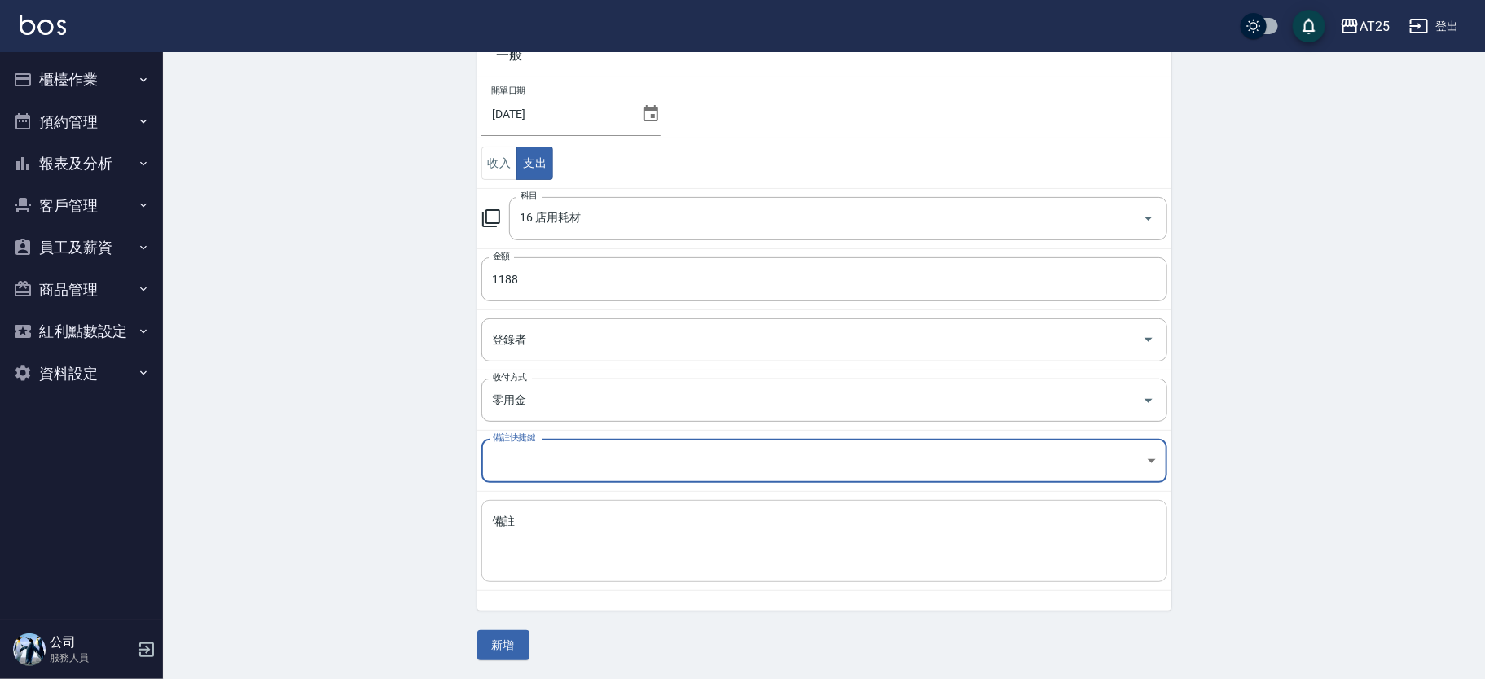
click at [548, 530] on textarea "備註" at bounding box center [824, 541] width 663 height 55
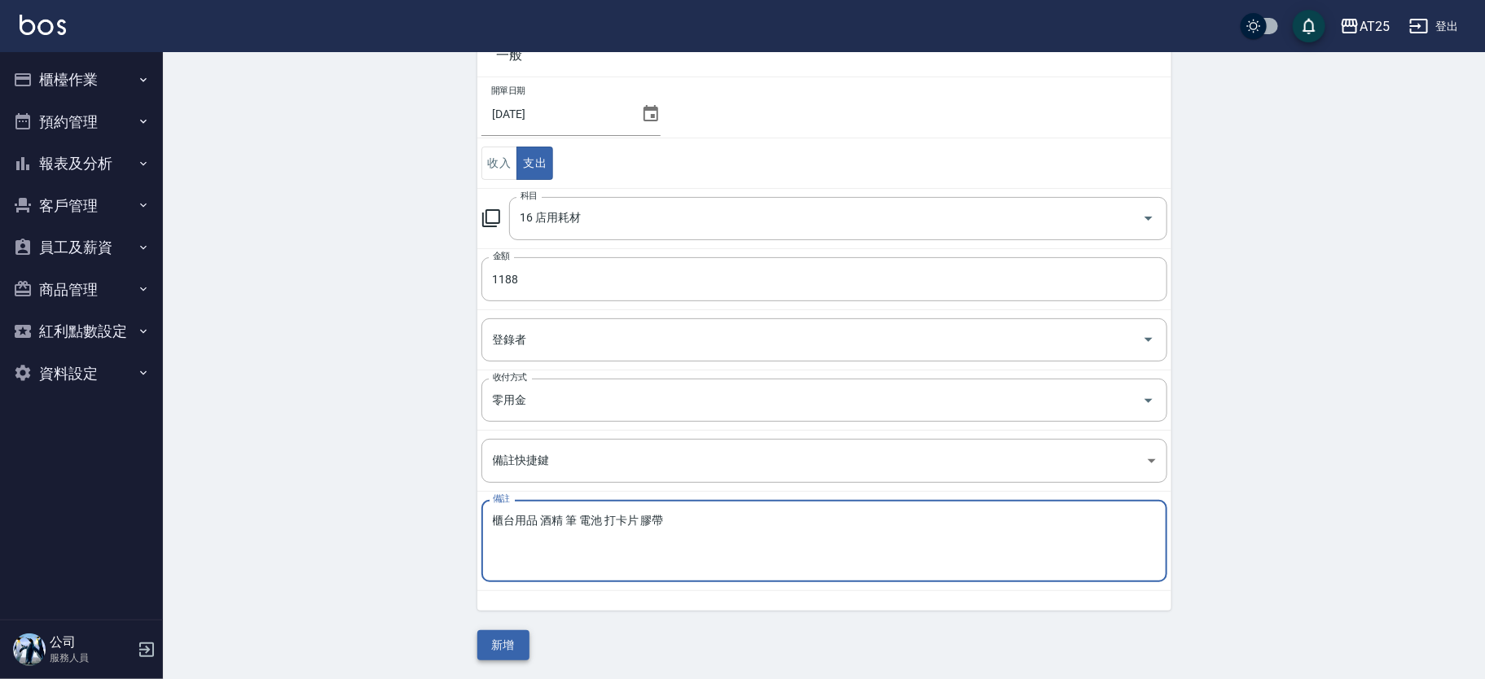
type textarea "櫃台用品 酒精 筆 電池 打卡片 膠帶"
click at [508, 638] on button "新增" at bounding box center [503, 646] width 52 height 30
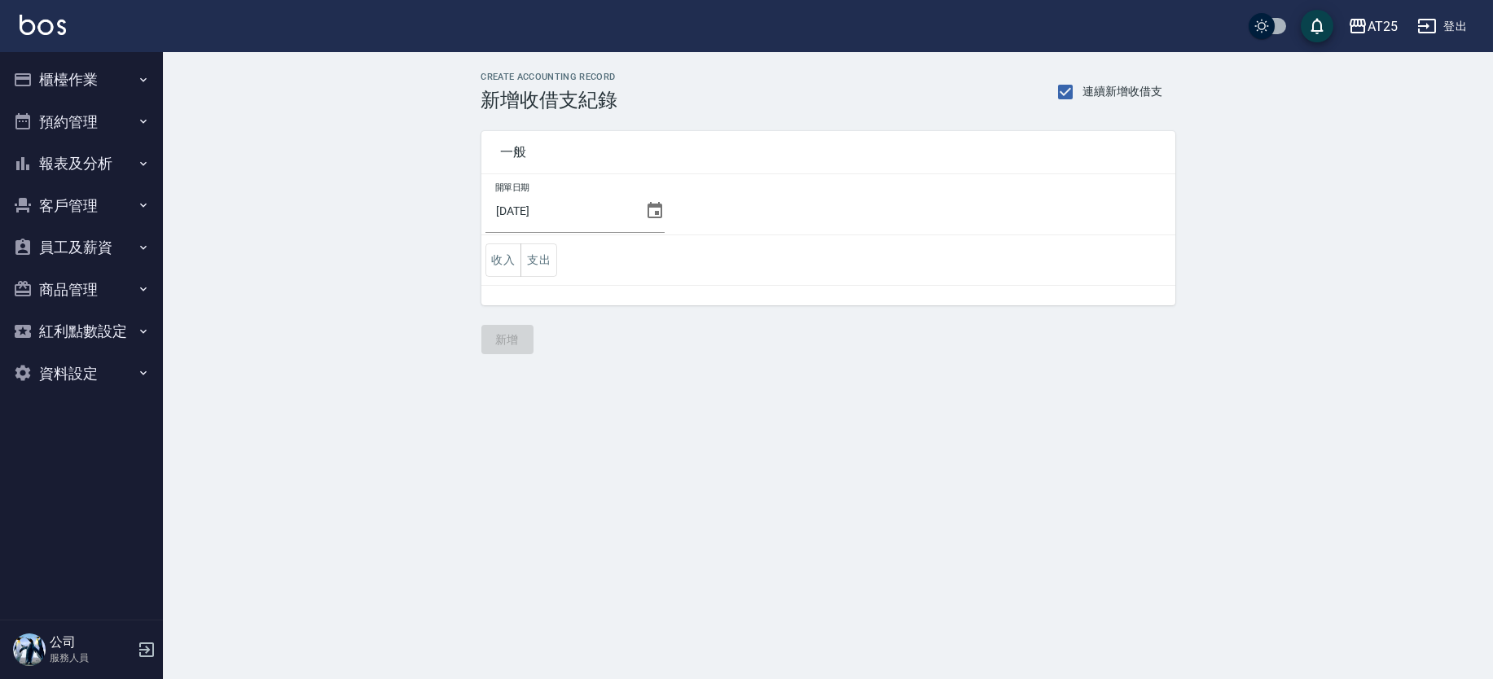
click at [58, 76] on button "櫃檯作業" at bounding box center [82, 80] width 150 height 42
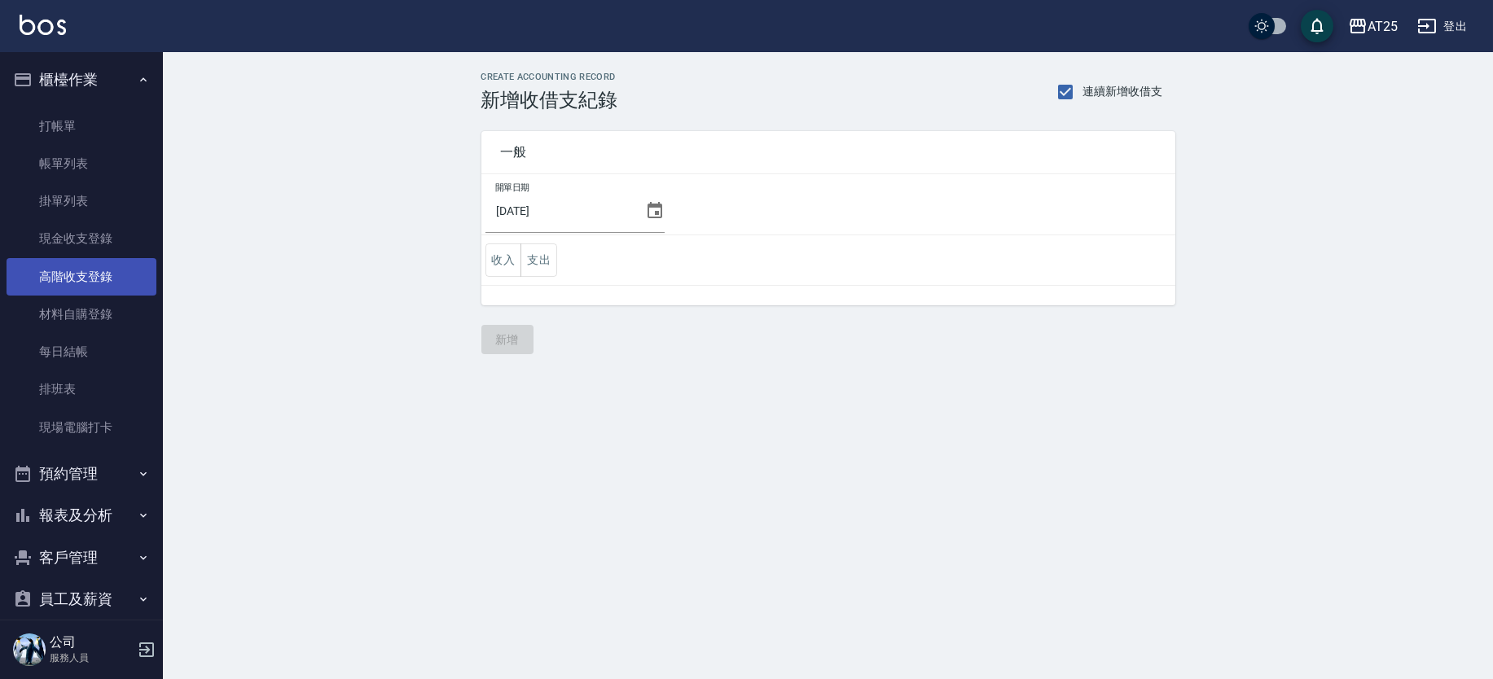
click at [126, 282] on link "高階收支登錄" at bounding box center [82, 276] width 150 height 37
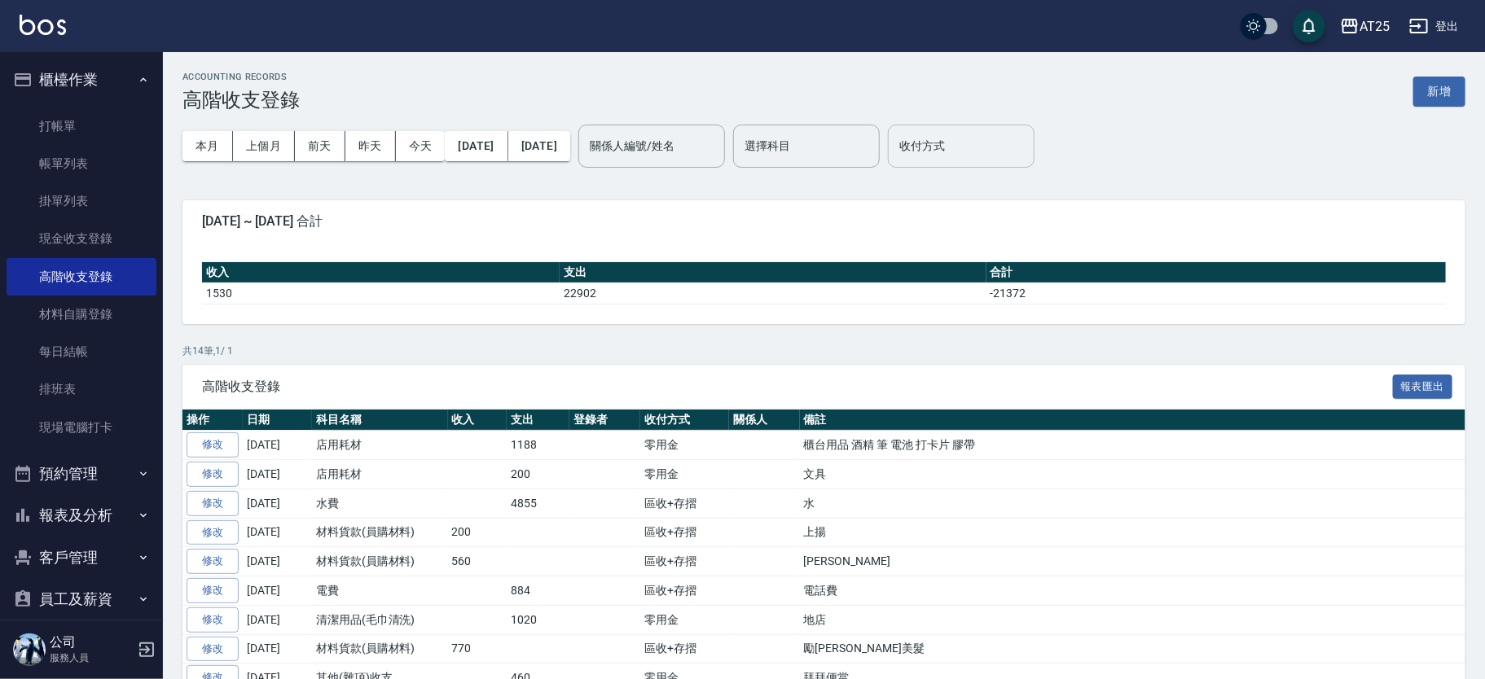
click at [1019, 142] on input "收付方式" at bounding box center [961, 146] width 132 height 29
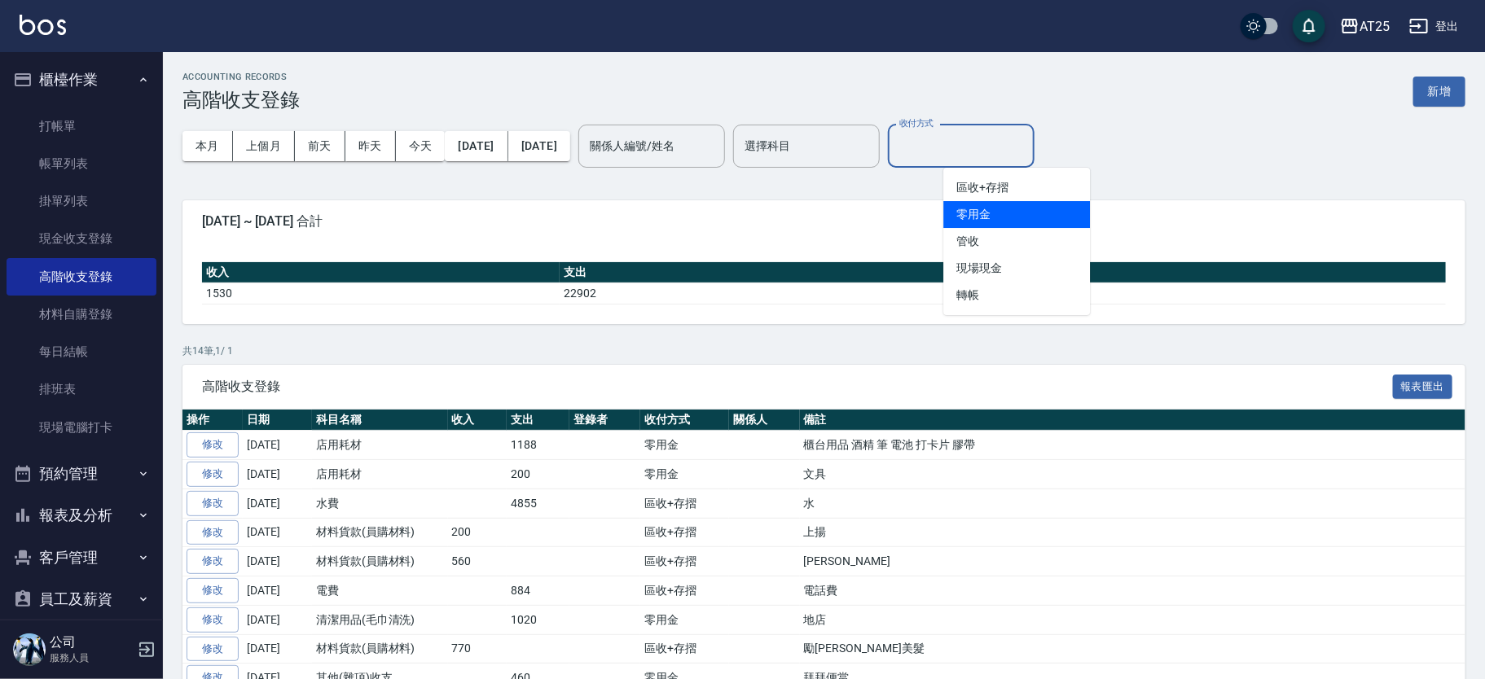
click at [990, 216] on li "零用金" at bounding box center [1016, 214] width 147 height 27
type input "零用金"
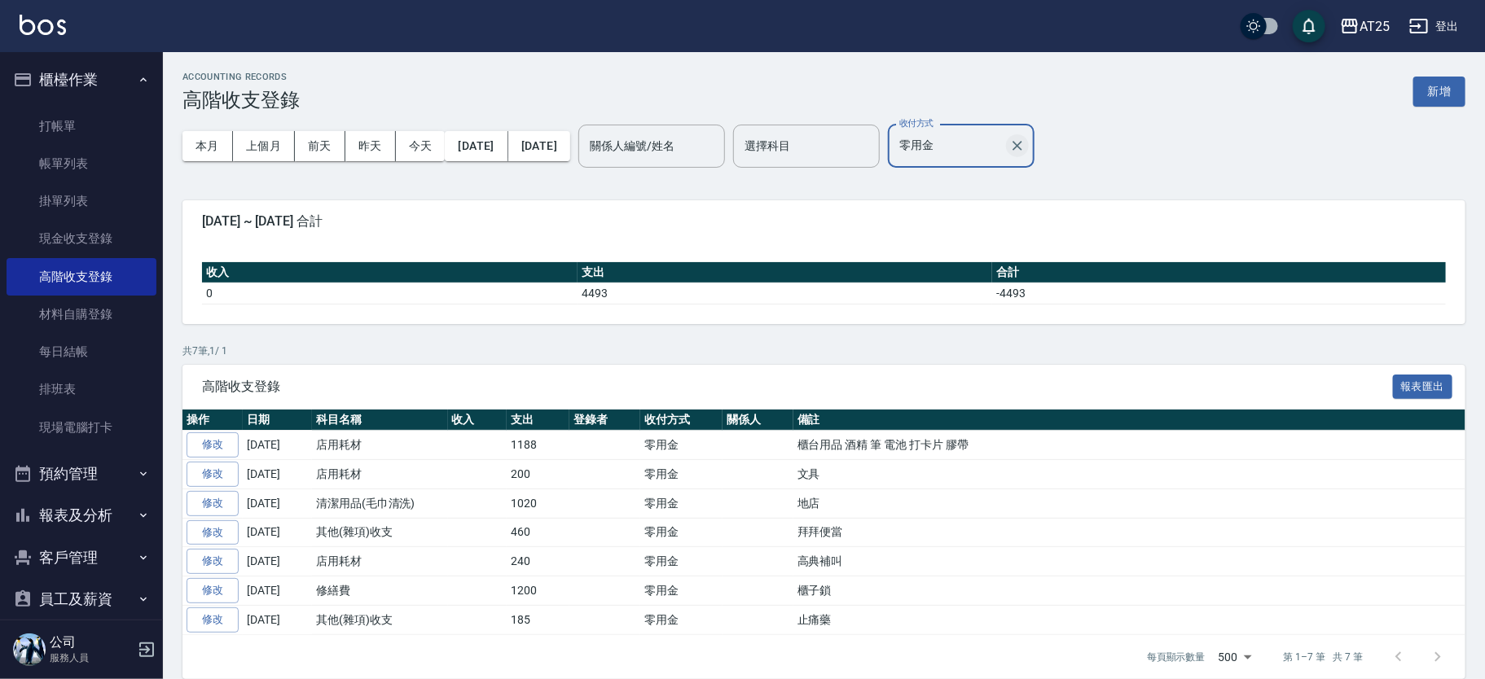
click at [1026, 149] on icon "Clear" at bounding box center [1017, 146] width 16 height 16
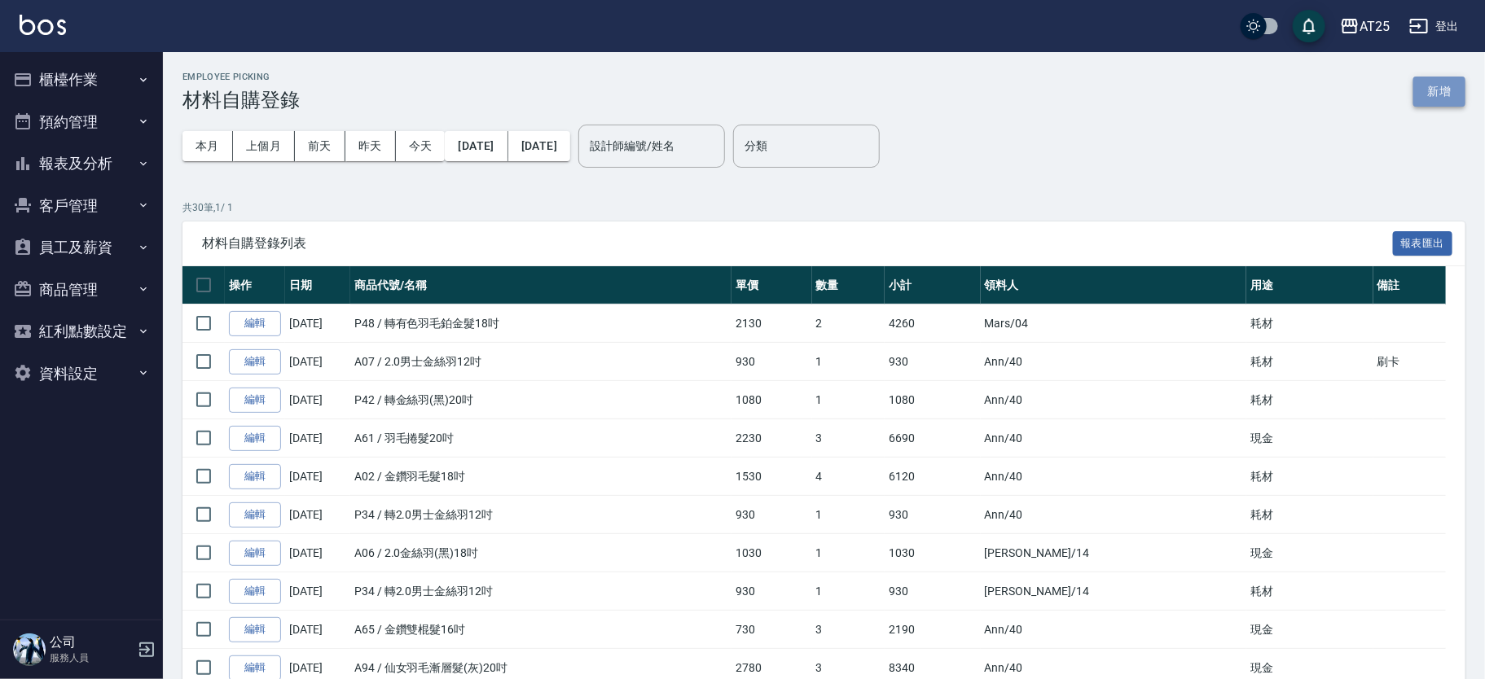
click at [1422, 81] on button "新增" at bounding box center [1439, 92] width 52 height 30
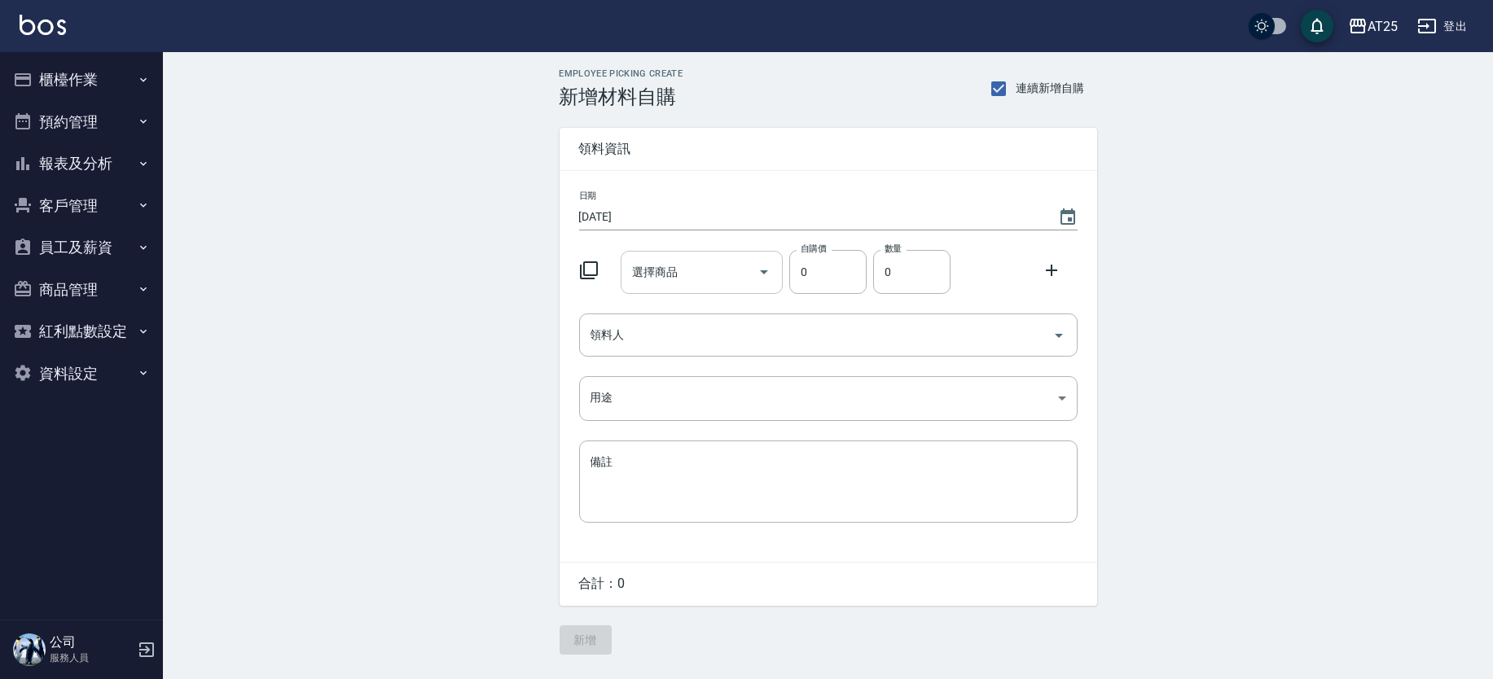
click at [700, 282] on input "選擇商品" at bounding box center [689, 272] width 123 height 29
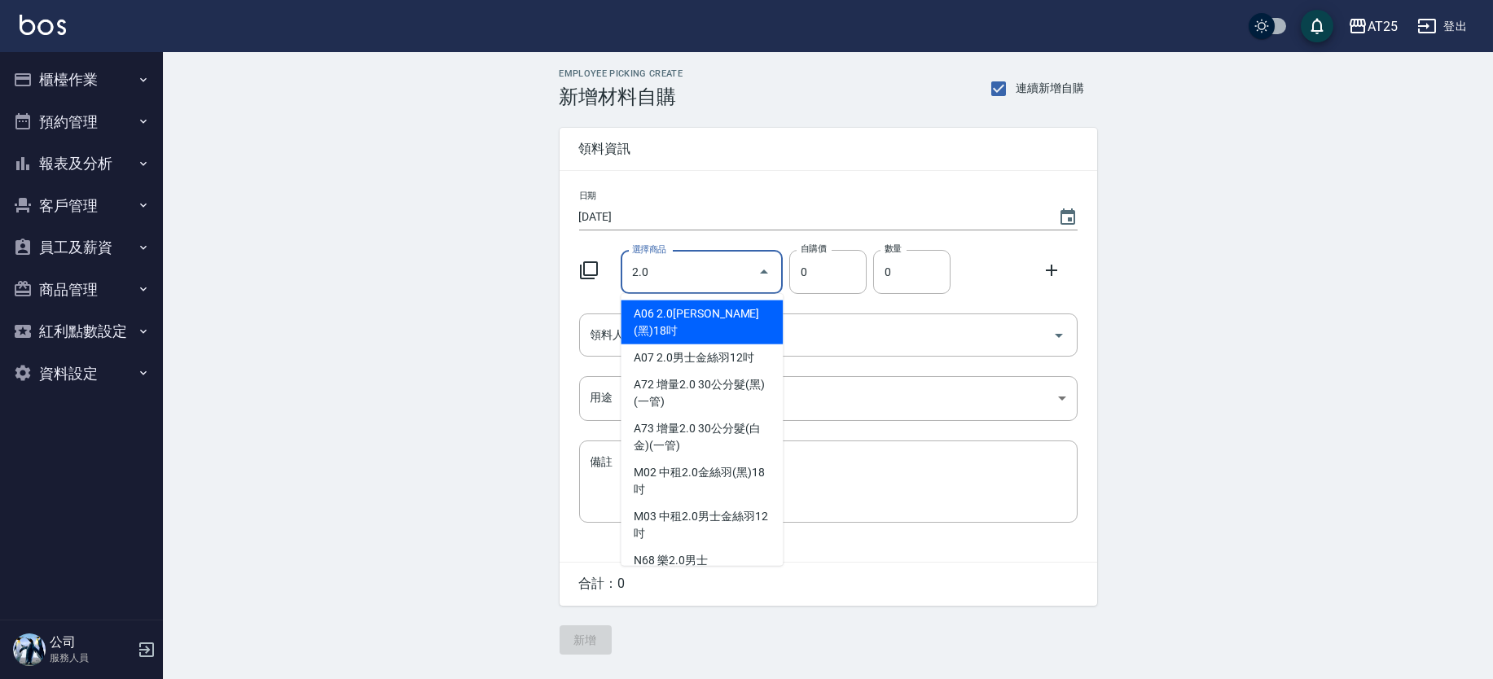
click at [656, 313] on li "A06 2.0[PERSON_NAME](黑)18吋" at bounding box center [702, 323] width 162 height 44
type input "2.0金絲羽(黑)18吋"
type input "1030"
type input "1"
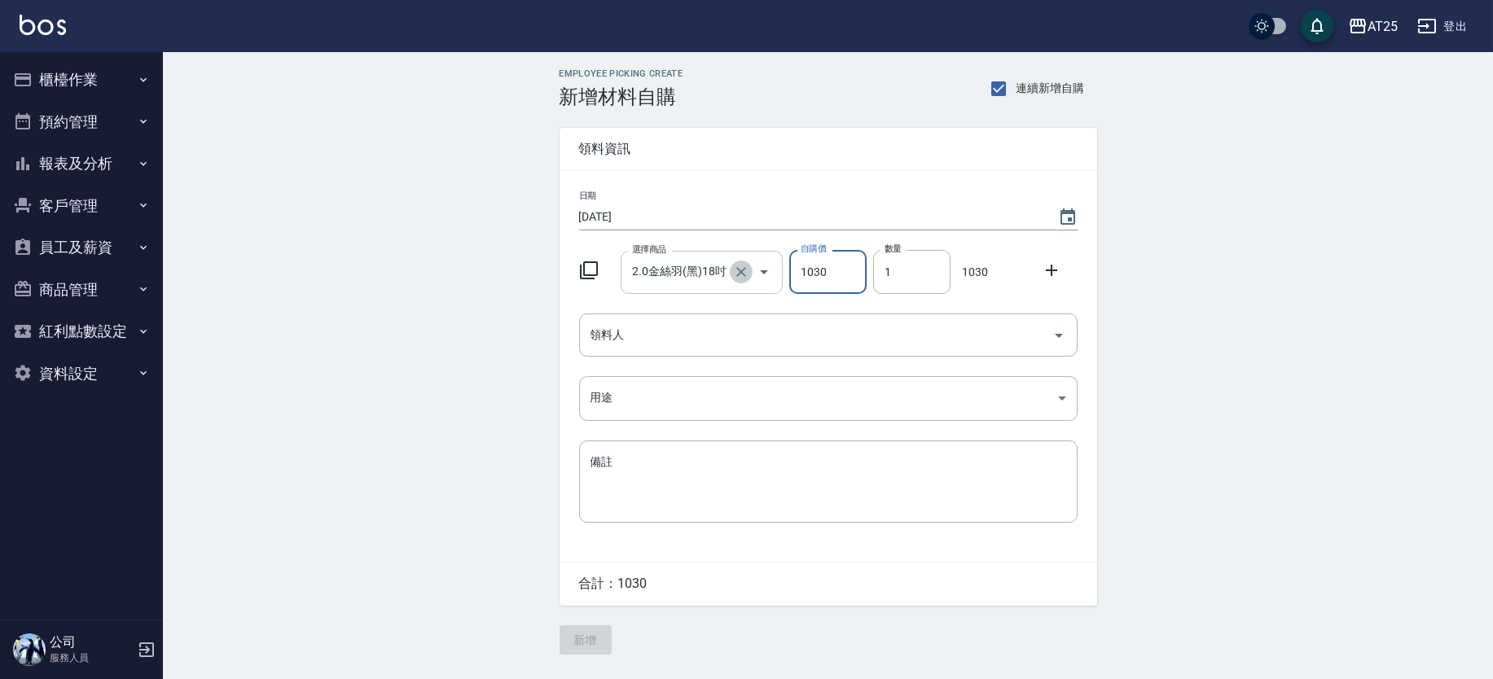
click at [737, 270] on icon "Clear" at bounding box center [741, 272] width 16 height 16
type input "0"
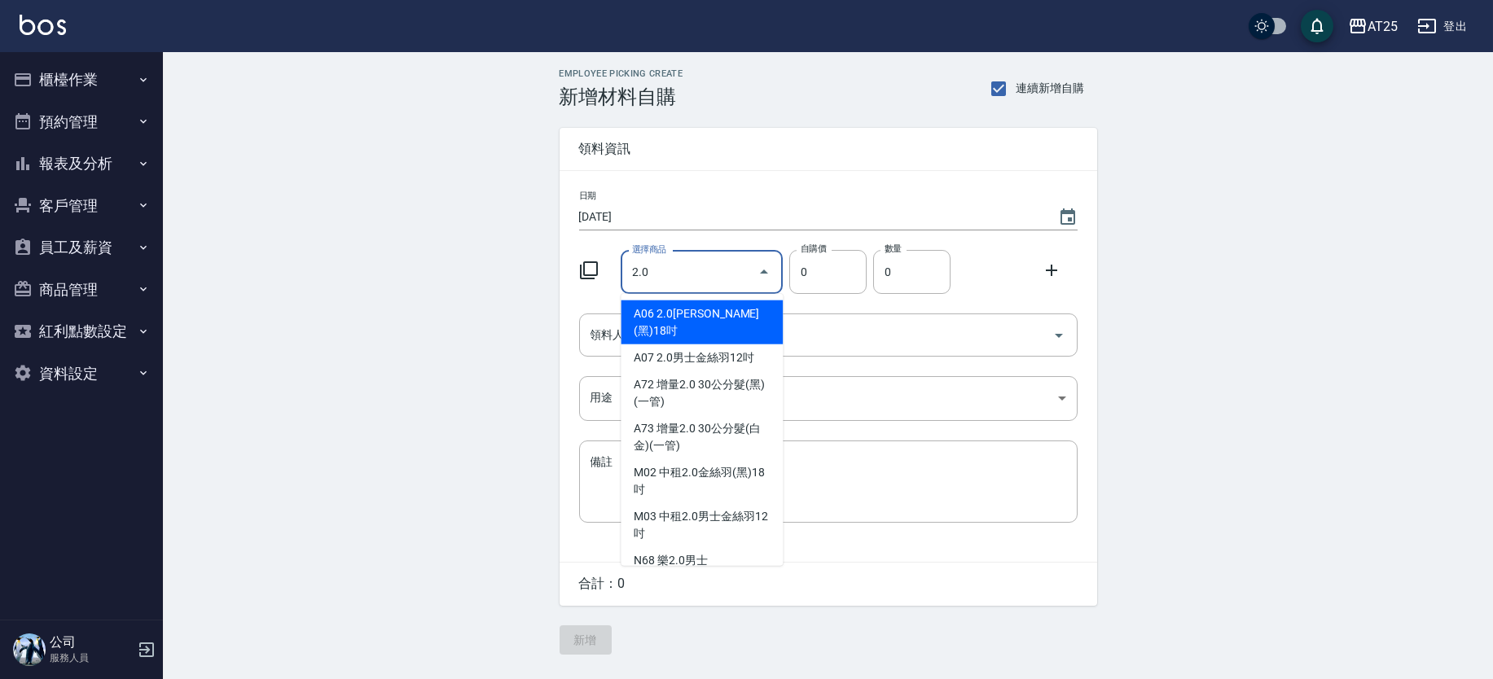
click at [737, 270] on input "2.0" at bounding box center [689, 272] width 123 height 29
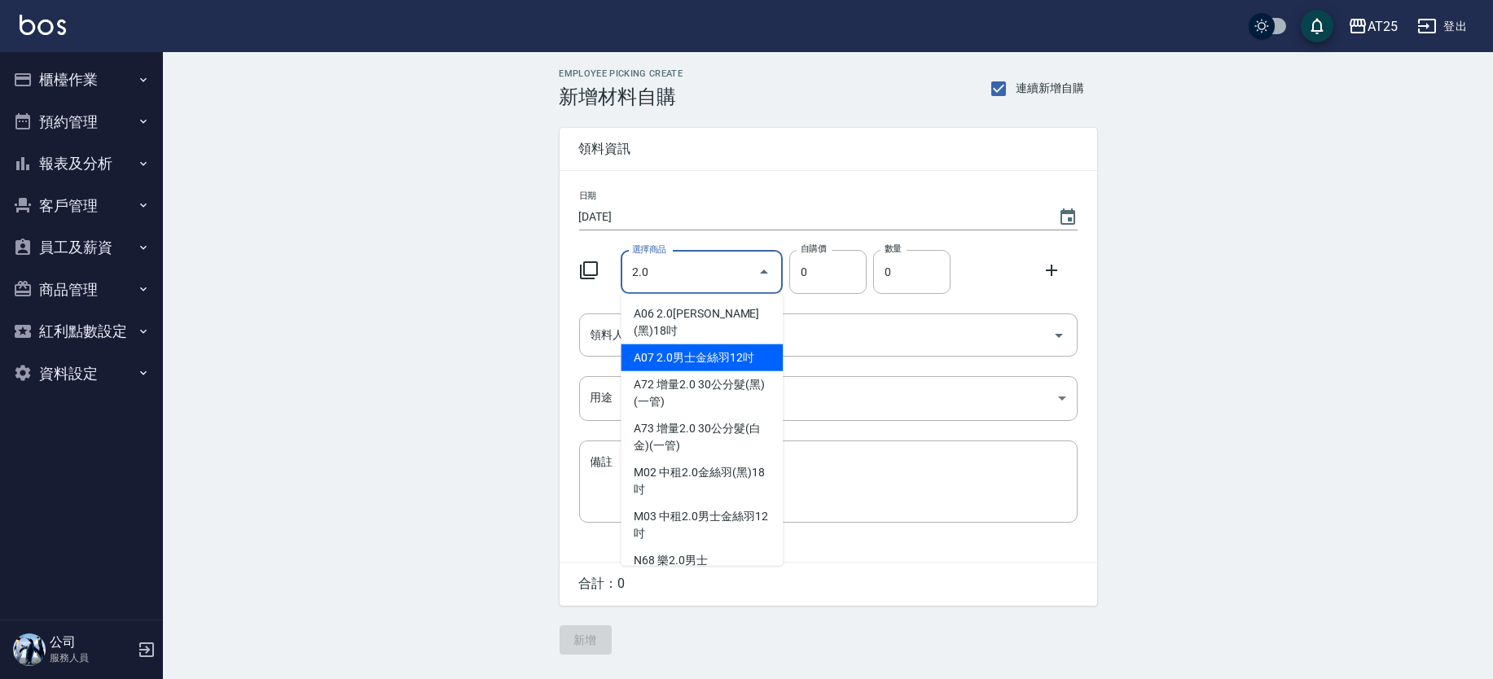
click at [660, 345] on li "A07 2.0男士金絲羽12吋" at bounding box center [702, 358] width 162 height 27
type input "2.0男士金絲羽12吋"
type input "930"
type input "1"
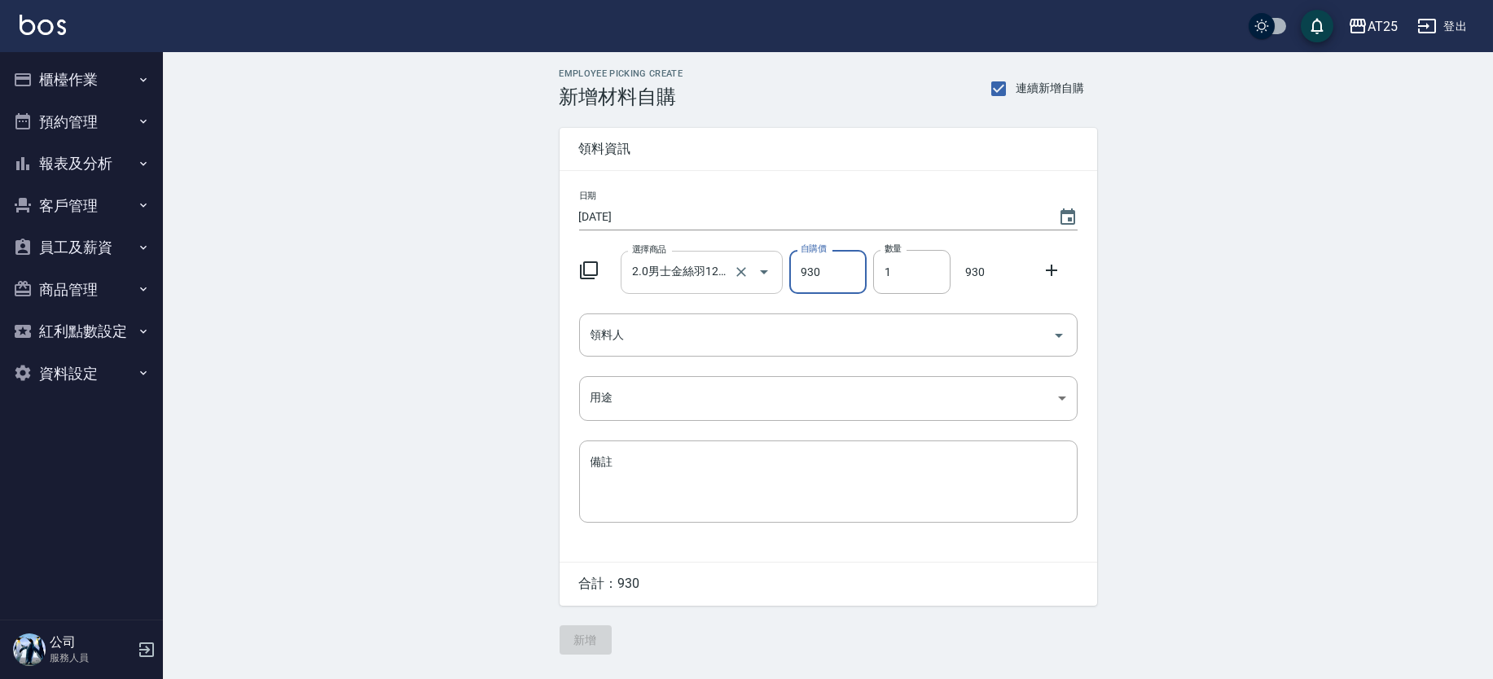
click at [696, 286] on div "2.0男士金絲羽12吋 選擇商品" at bounding box center [702, 272] width 162 height 43
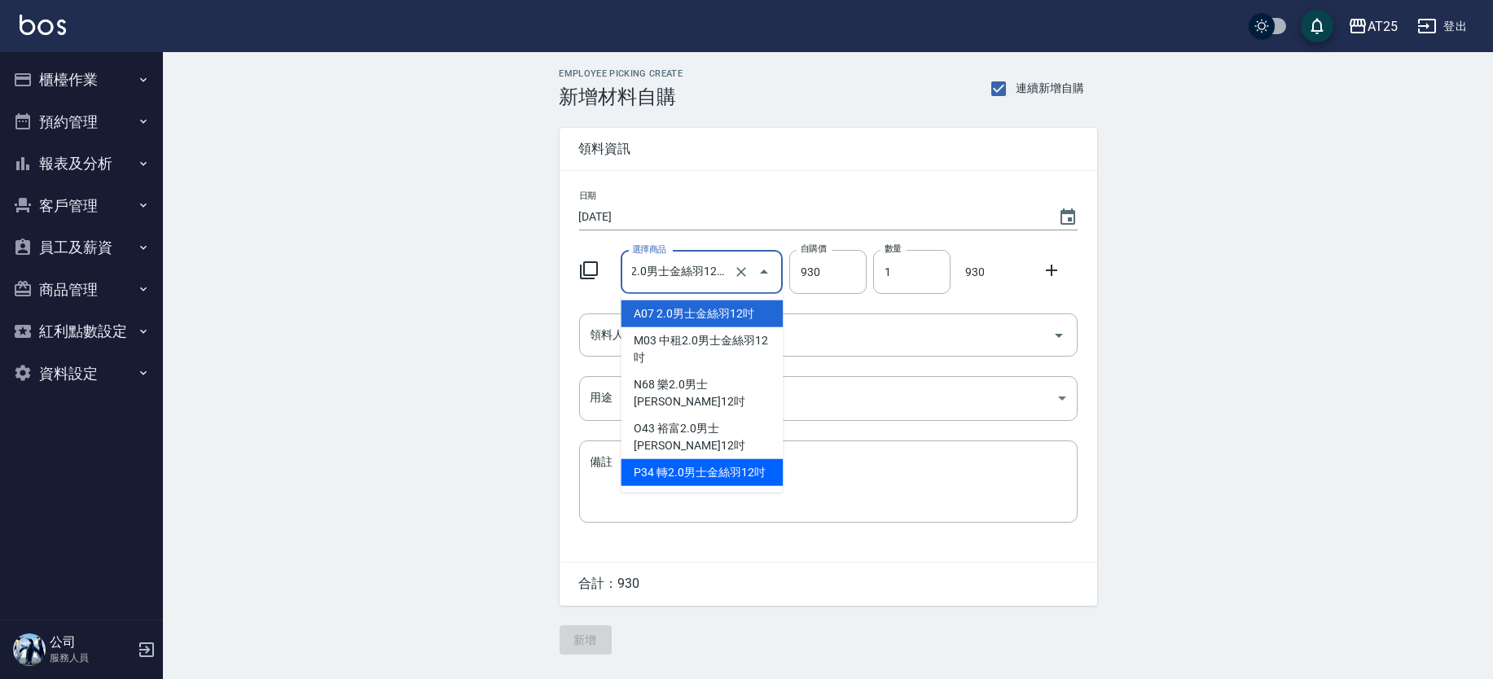
click at [703, 464] on li "P34 轉2.0男士金絲羽12吋" at bounding box center [702, 472] width 162 height 27
type input "轉2.0男士金絲羽12吋"
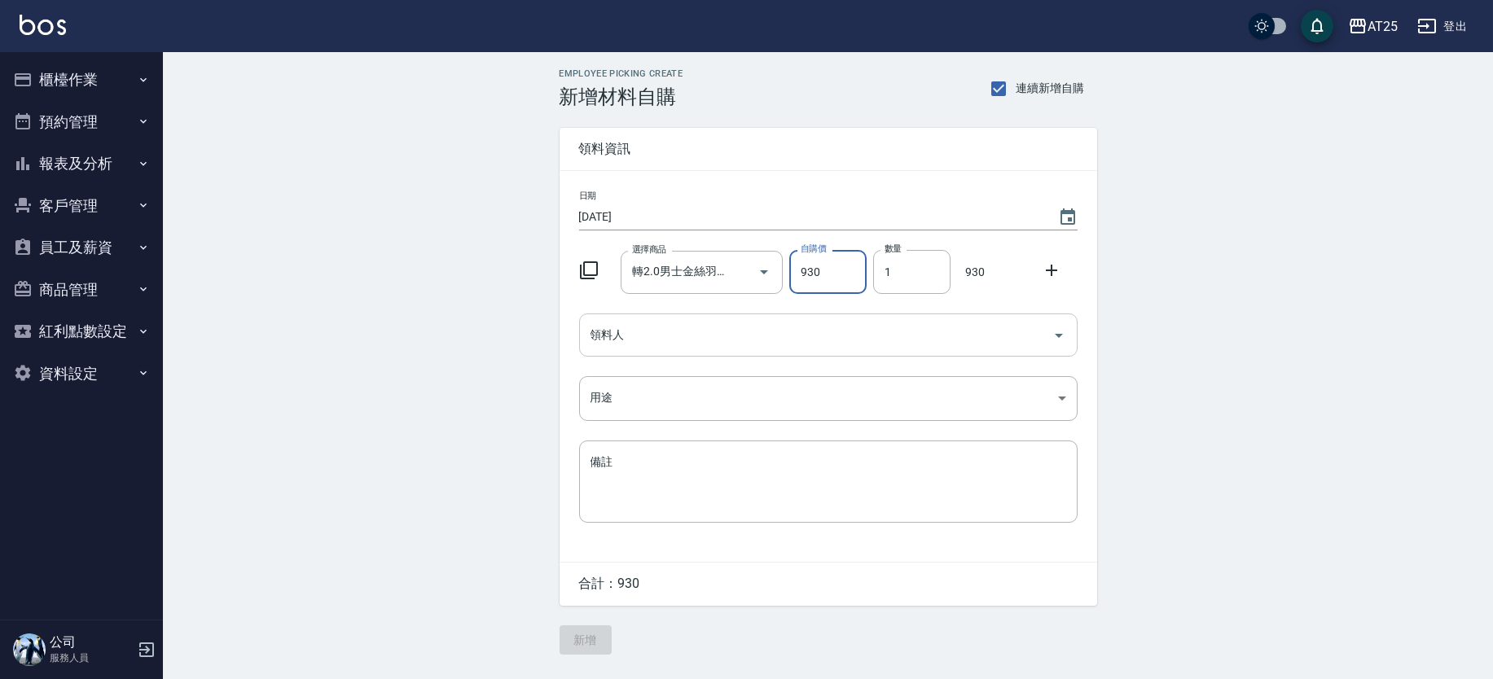
click at [696, 345] on input "領料人" at bounding box center [816, 335] width 459 height 29
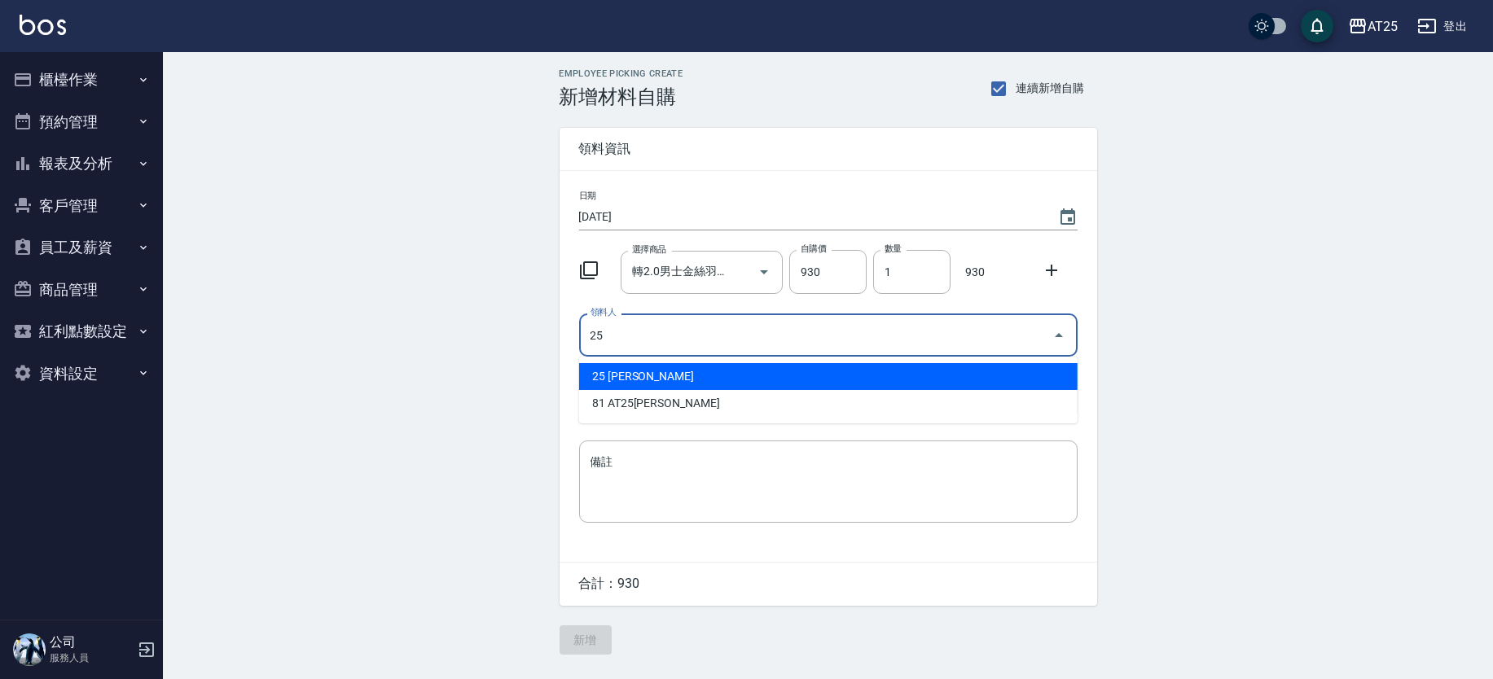
type input "25 Evan"
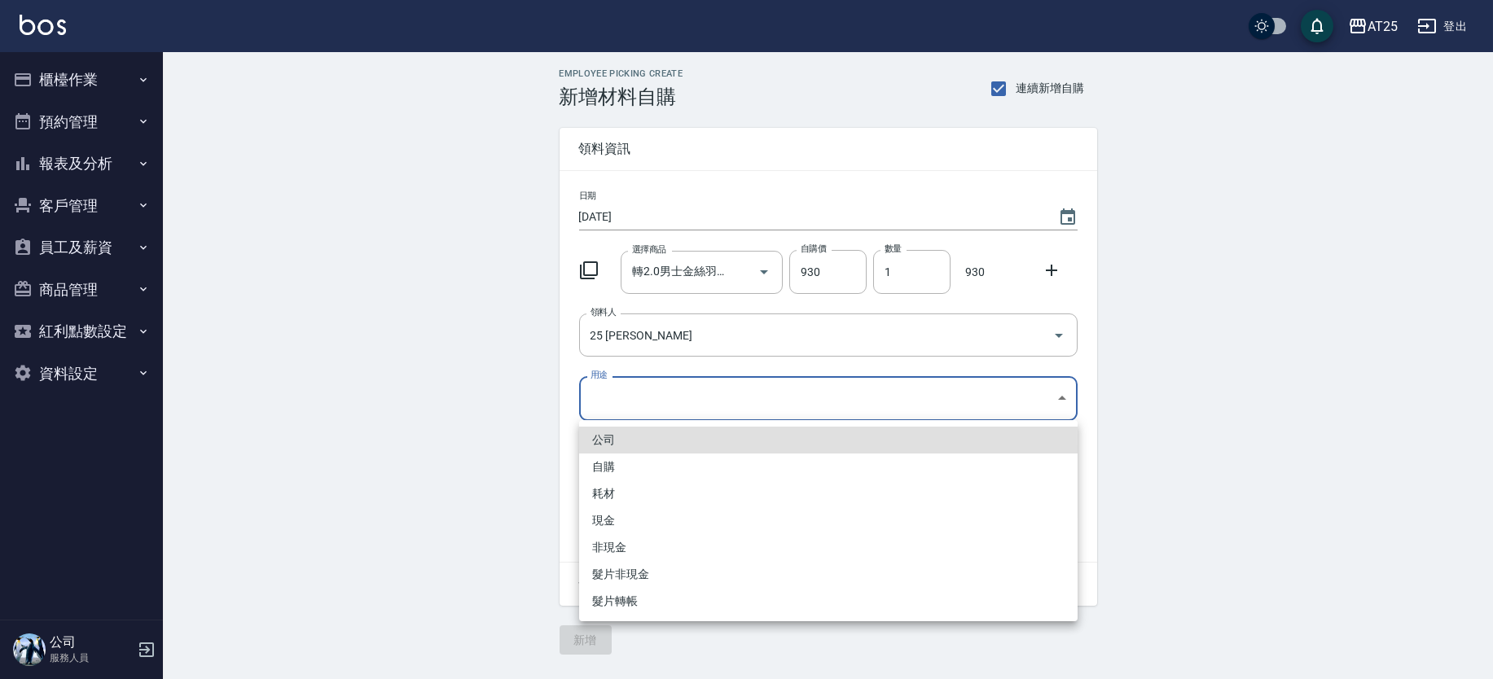
click at [670, 400] on body "AT25 登出 櫃檯作業 打帳單 帳單列表 掛單列表 現金收支登錄 高階收支登錄 材料自購登錄 每日結帳 排班表 現場電腦打卡 預約管理 預約管理 單日預約紀…" at bounding box center [746, 339] width 1493 height 679
click at [637, 500] on li "耗材" at bounding box center [828, 494] width 499 height 27
type input "耗材"
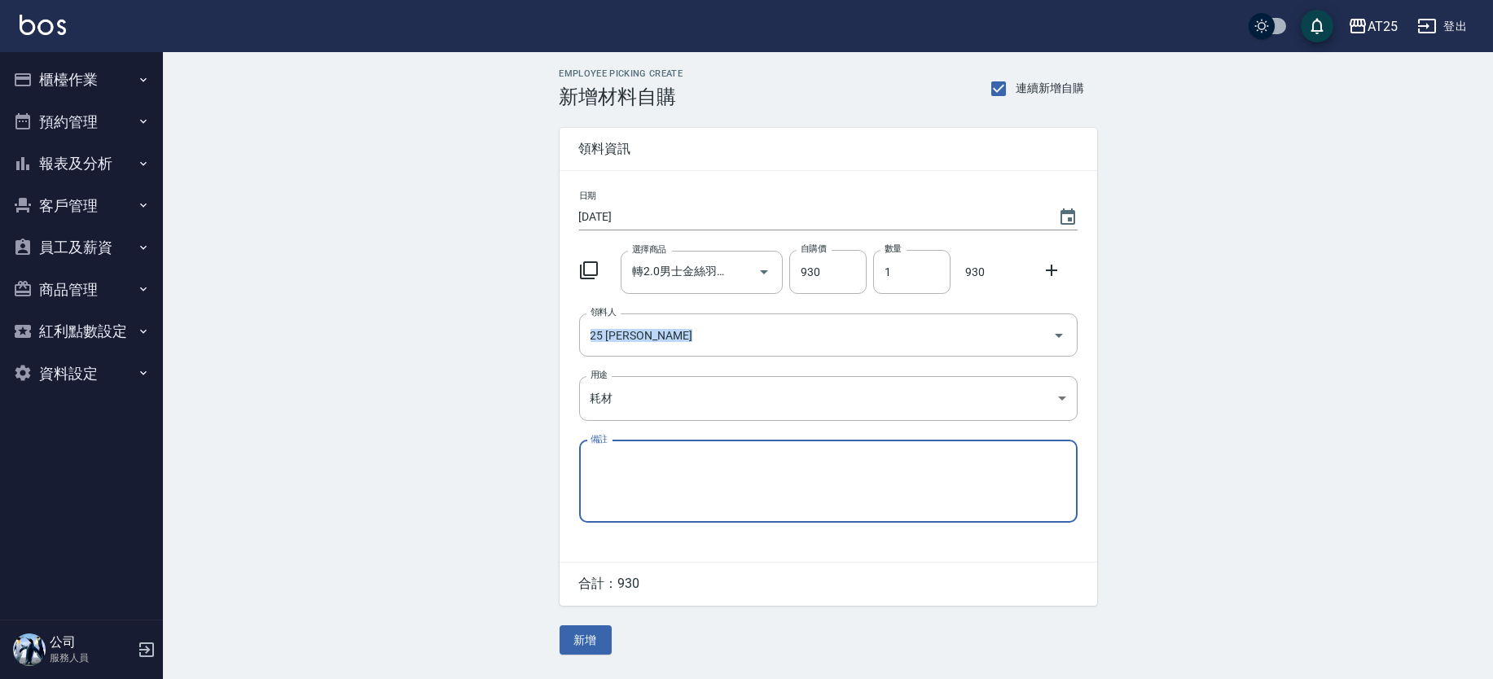
drag, startPoint x: 1491, startPoint y: 303, endPoint x: 1343, endPoint y: 417, distance: 187.1
click at [1487, 314] on div "Employee Picking Create 新增材料自購 連續新增自購 領料資訊 日期 2025/10/15 選擇商品 轉2.0男士金絲羽12吋 選擇商品…" at bounding box center [828, 361] width 1330 height 619
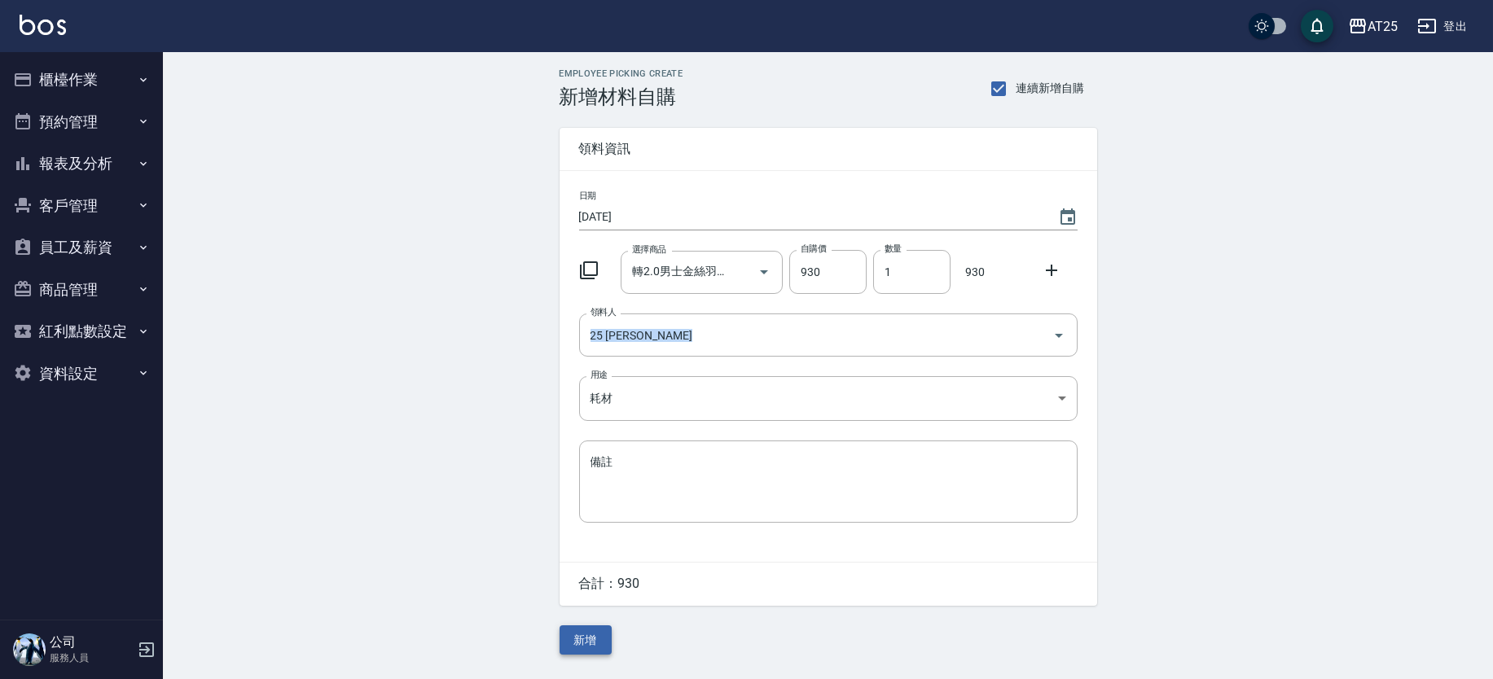
click at [600, 640] on button "新增" at bounding box center [586, 641] width 52 height 30
click at [697, 285] on input "選擇商品" at bounding box center [689, 272] width 123 height 29
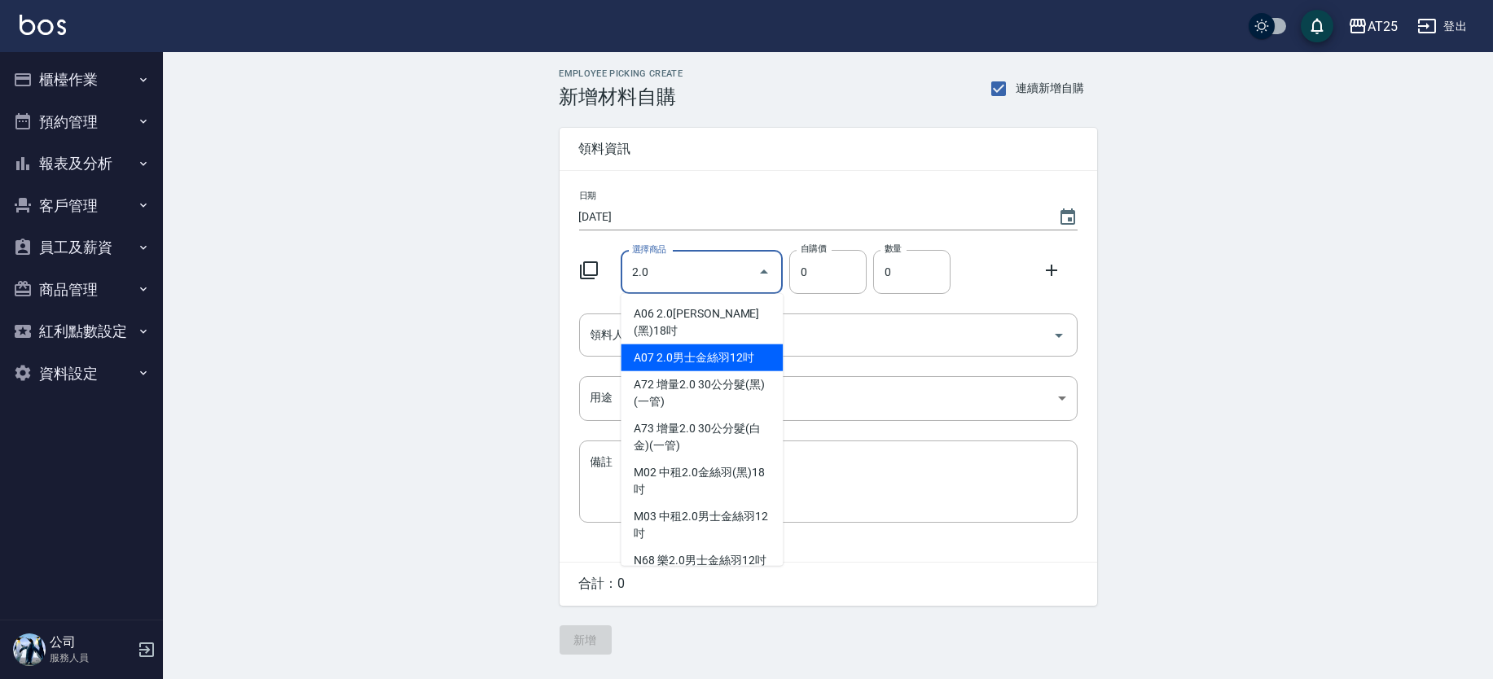
click at [654, 345] on li "A07 2.0男士金絲羽12吋" at bounding box center [702, 358] width 162 height 27
type input "2.0男士金絲羽12吋"
type input "930"
type input "1"
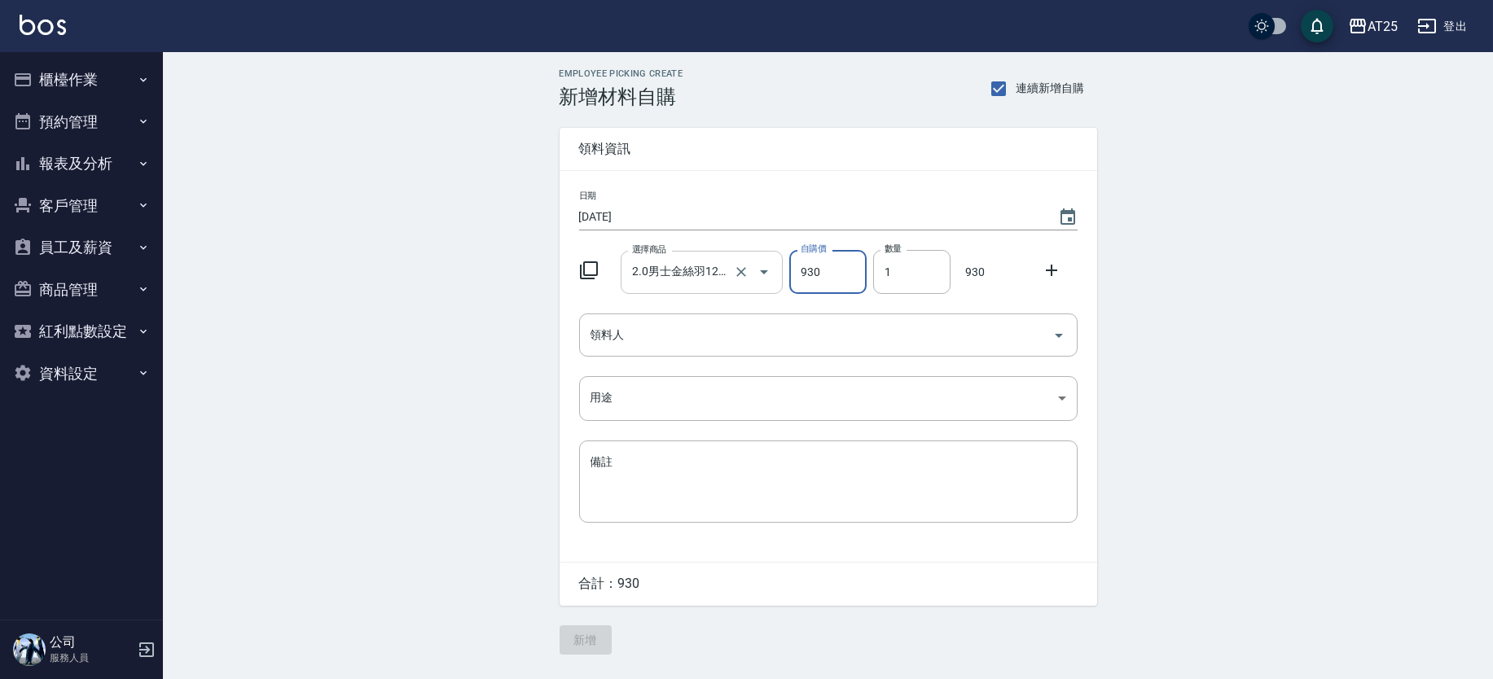
click at [679, 279] on input "2.0男士金絲羽12吋" at bounding box center [679, 272] width 102 height 29
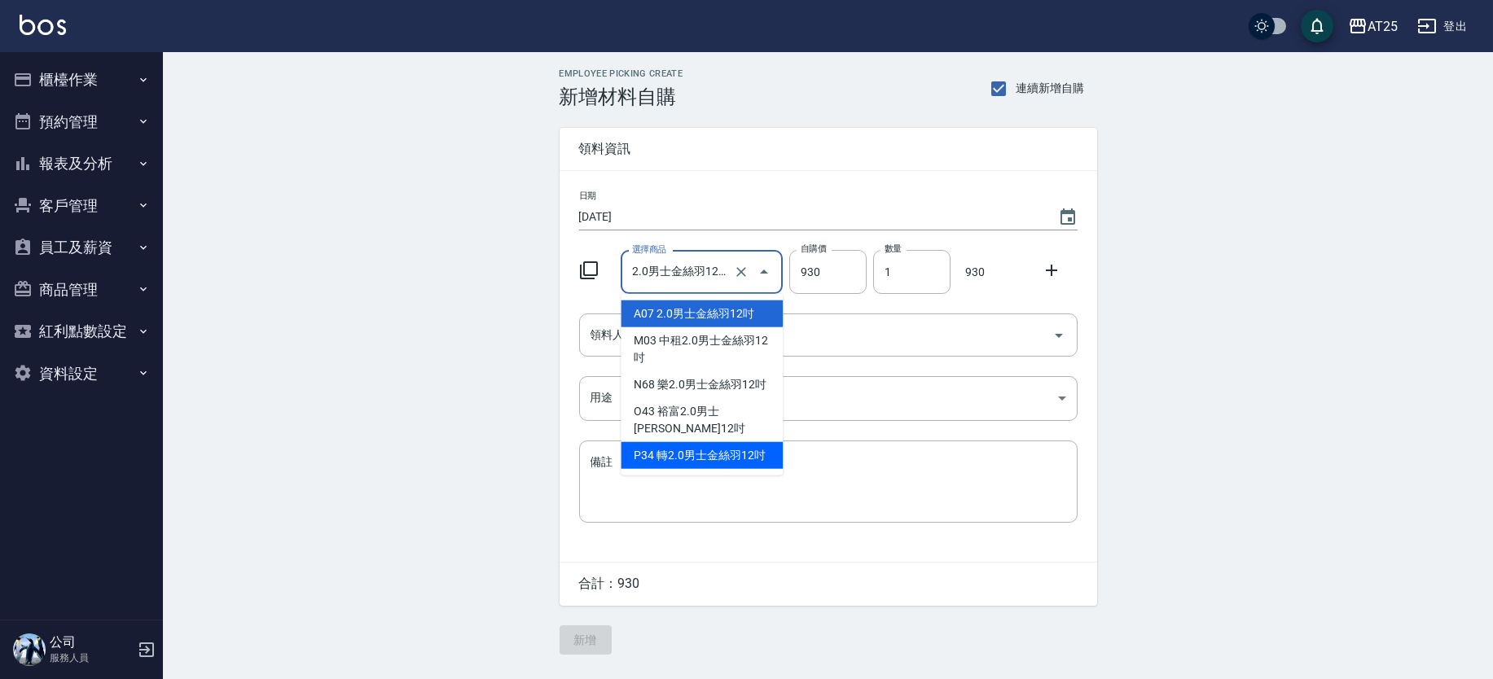
click at [689, 455] on li "P34 轉2.0男士金絲羽12吋" at bounding box center [702, 455] width 162 height 27
type input "轉2.0男士金絲羽12吋"
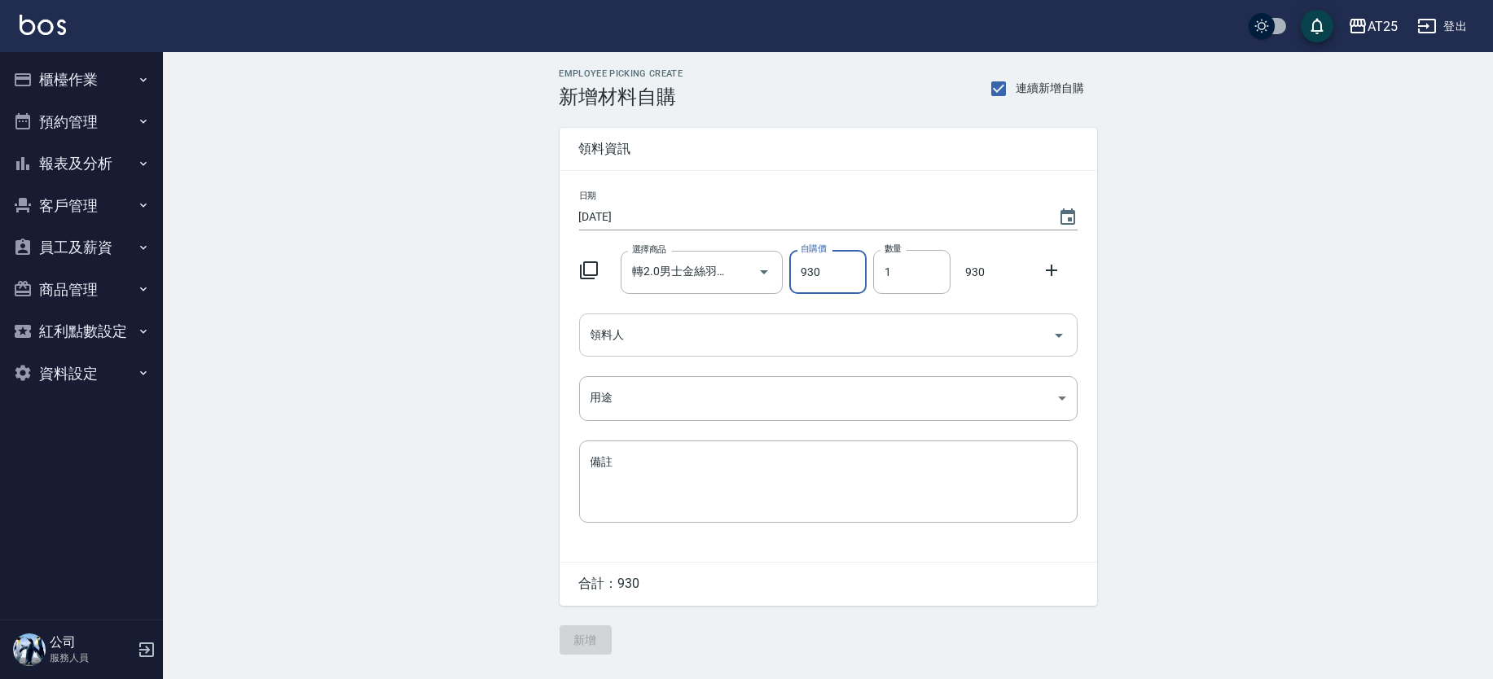
click at [672, 351] on div "領料人" at bounding box center [828, 335] width 499 height 43
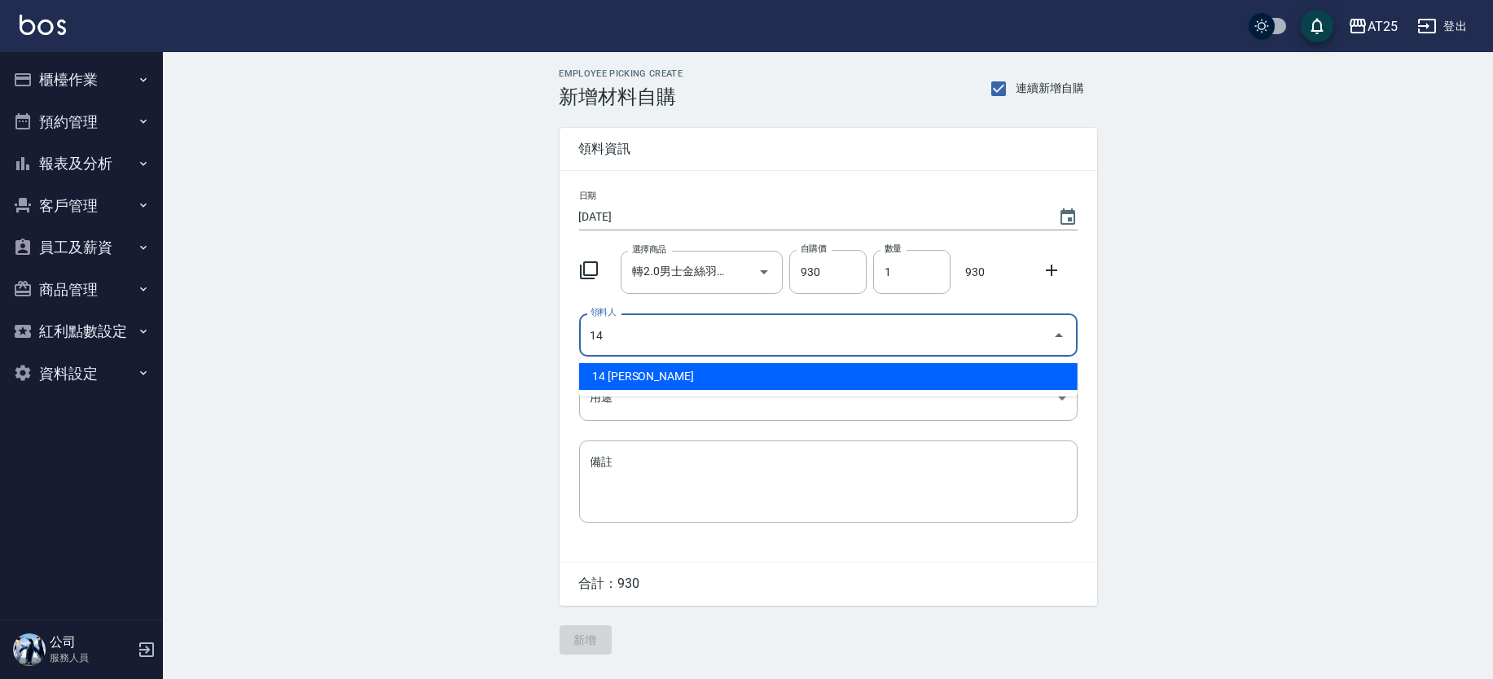
type input "14 [PERSON_NAME]"
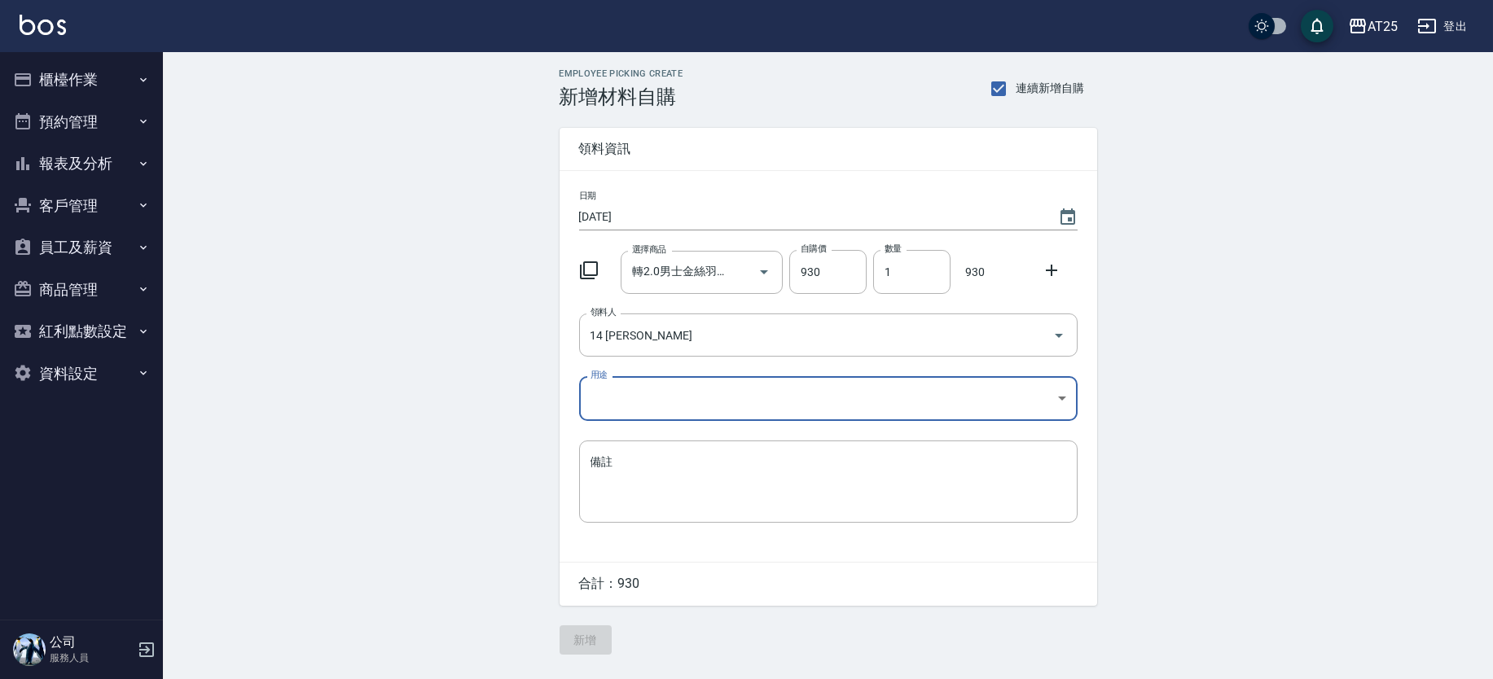
click at [626, 406] on body "AT25 登出 櫃檯作業 打帳單 帳單列表 掛單列表 現金收支登錄 高階收支登錄 材料自購登錄 每日結帳 排班表 現場電腦打卡 預約管理 預約管理 單日預約紀…" at bounding box center [746, 339] width 1493 height 679
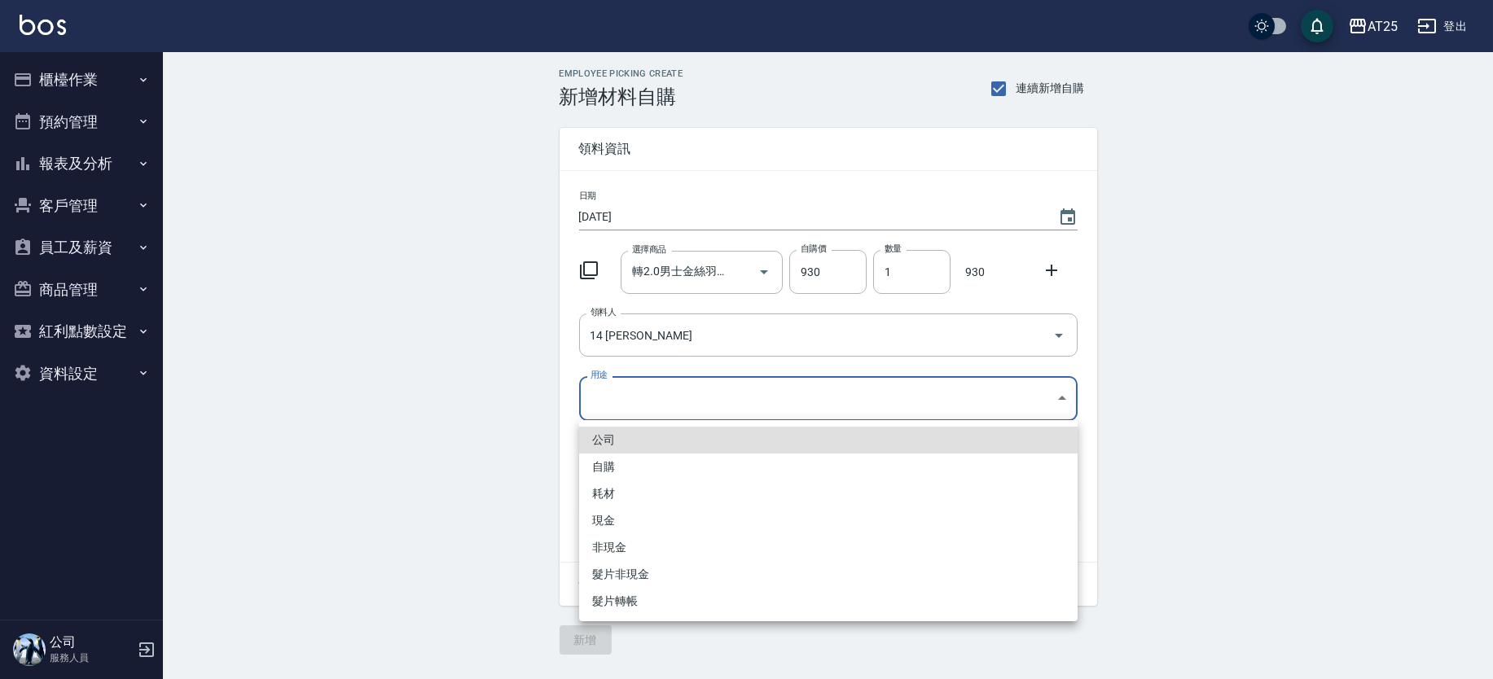
click at [626, 492] on li "耗材" at bounding box center [828, 494] width 499 height 27
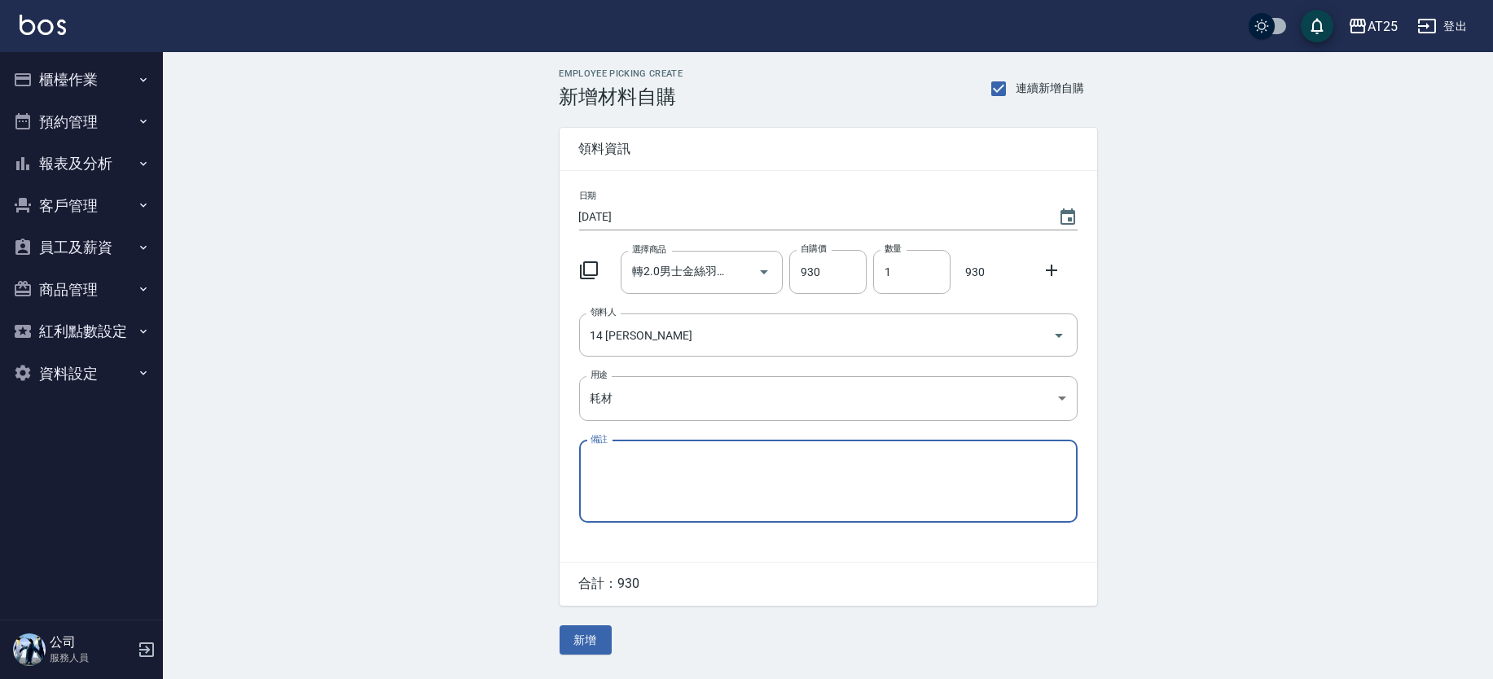
type input "耗材"
click at [591, 646] on button "新增" at bounding box center [586, 641] width 52 height 30
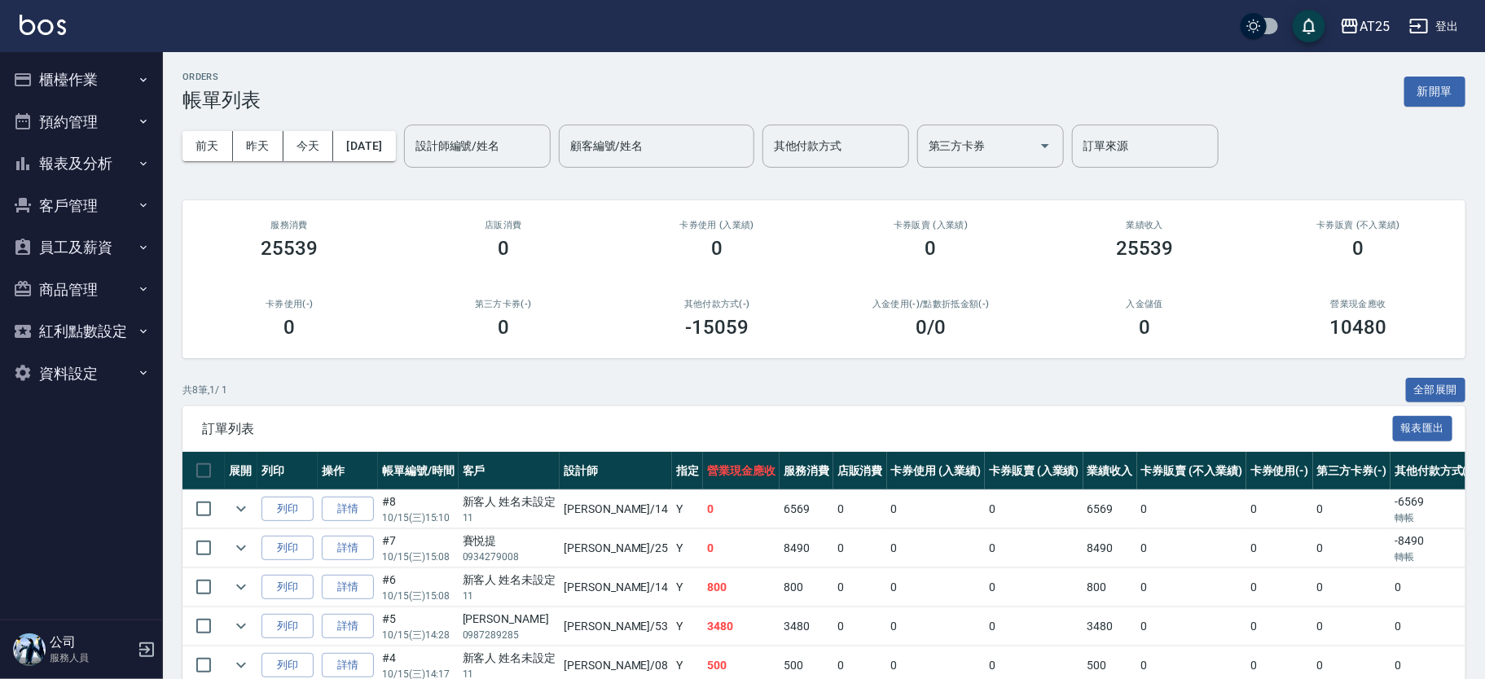
click at [113, 174] on button "報表及分析" at bounding box center [82, 164] width 150 height 42
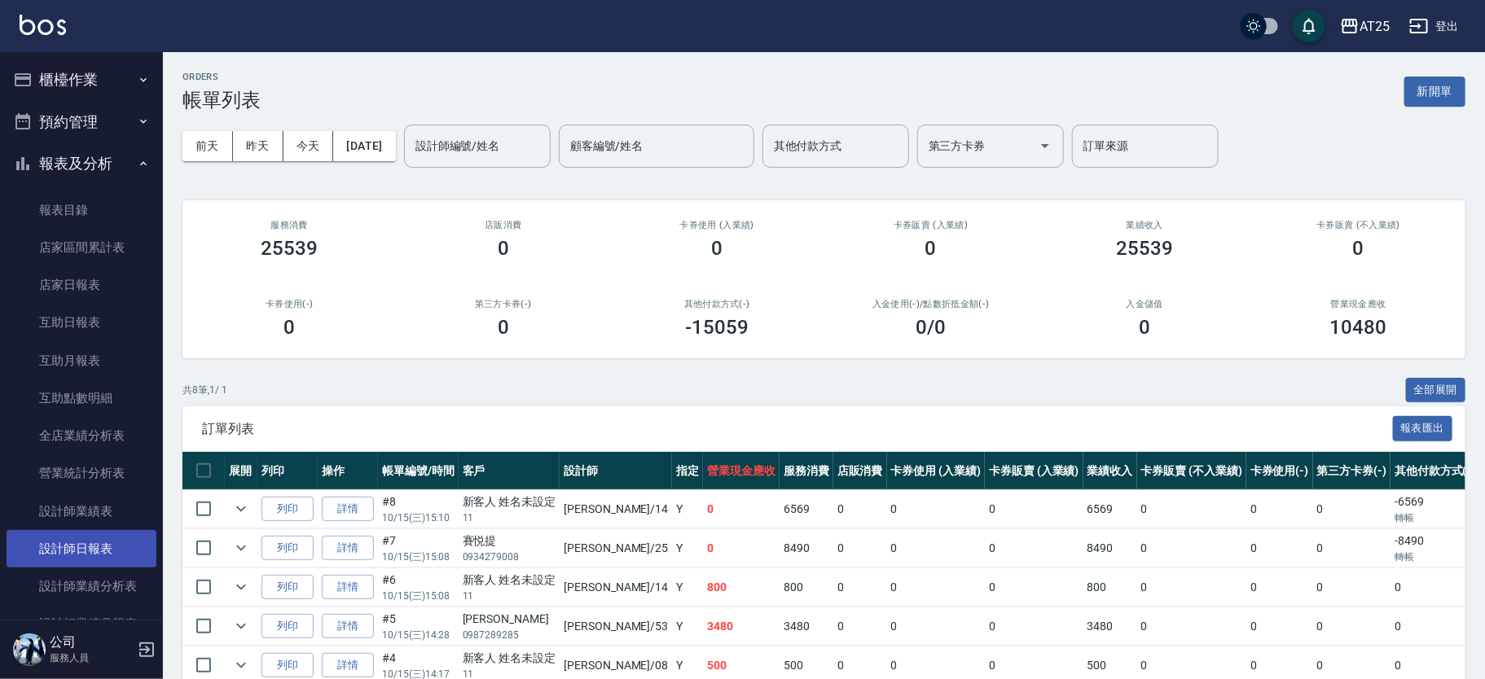
click at [99, 545] on link "設計師日報表" at bounding box center [82, 548] width 150 height 37
